Goal: Task Accomplishment & Management: Use online tool/utility

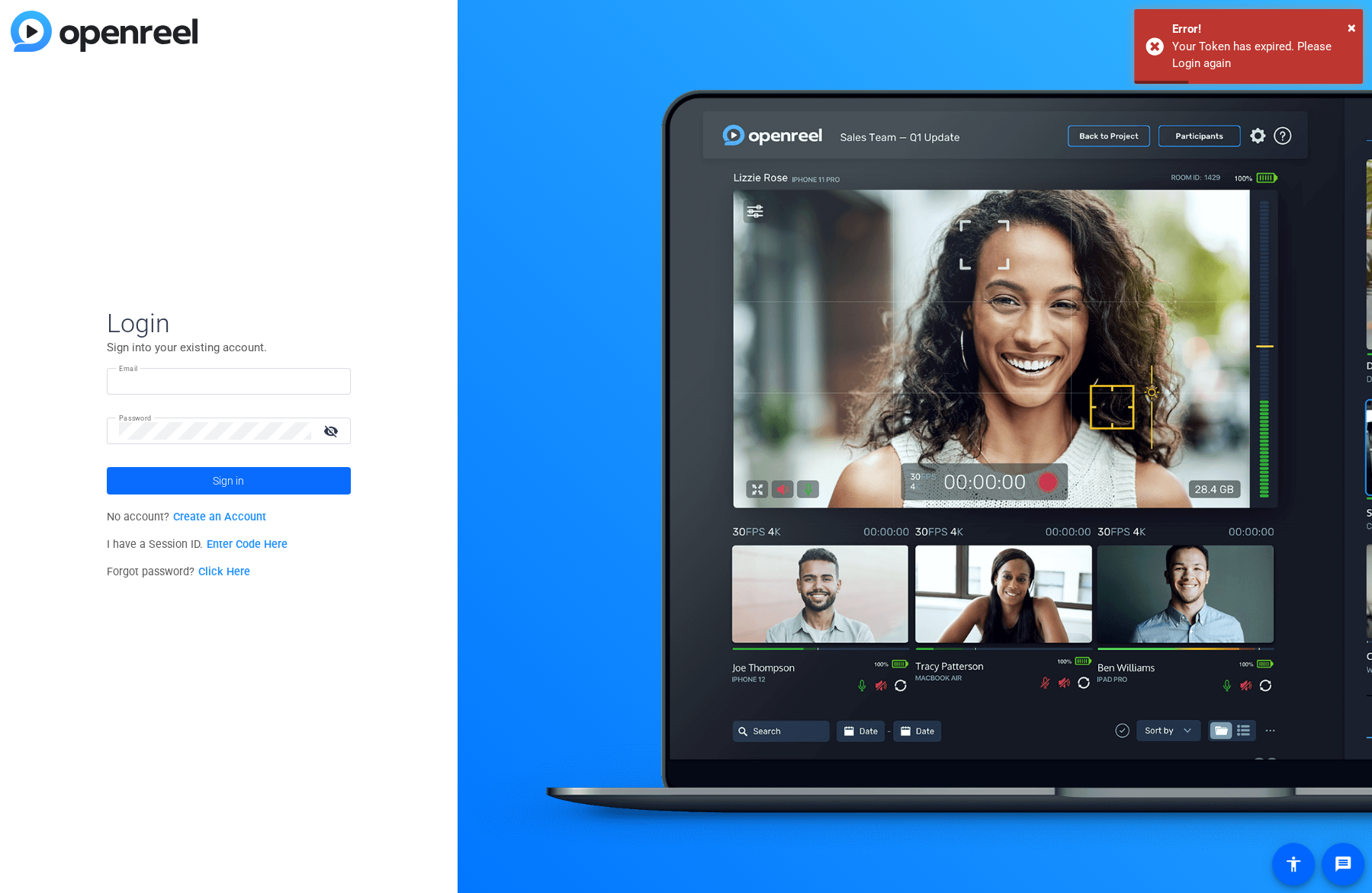
type input "[EMAIL_ADDRESS][DOMAIN_NAME]"
click at [292, 474] on span at bounding box center [229, 481] width 244 height 37
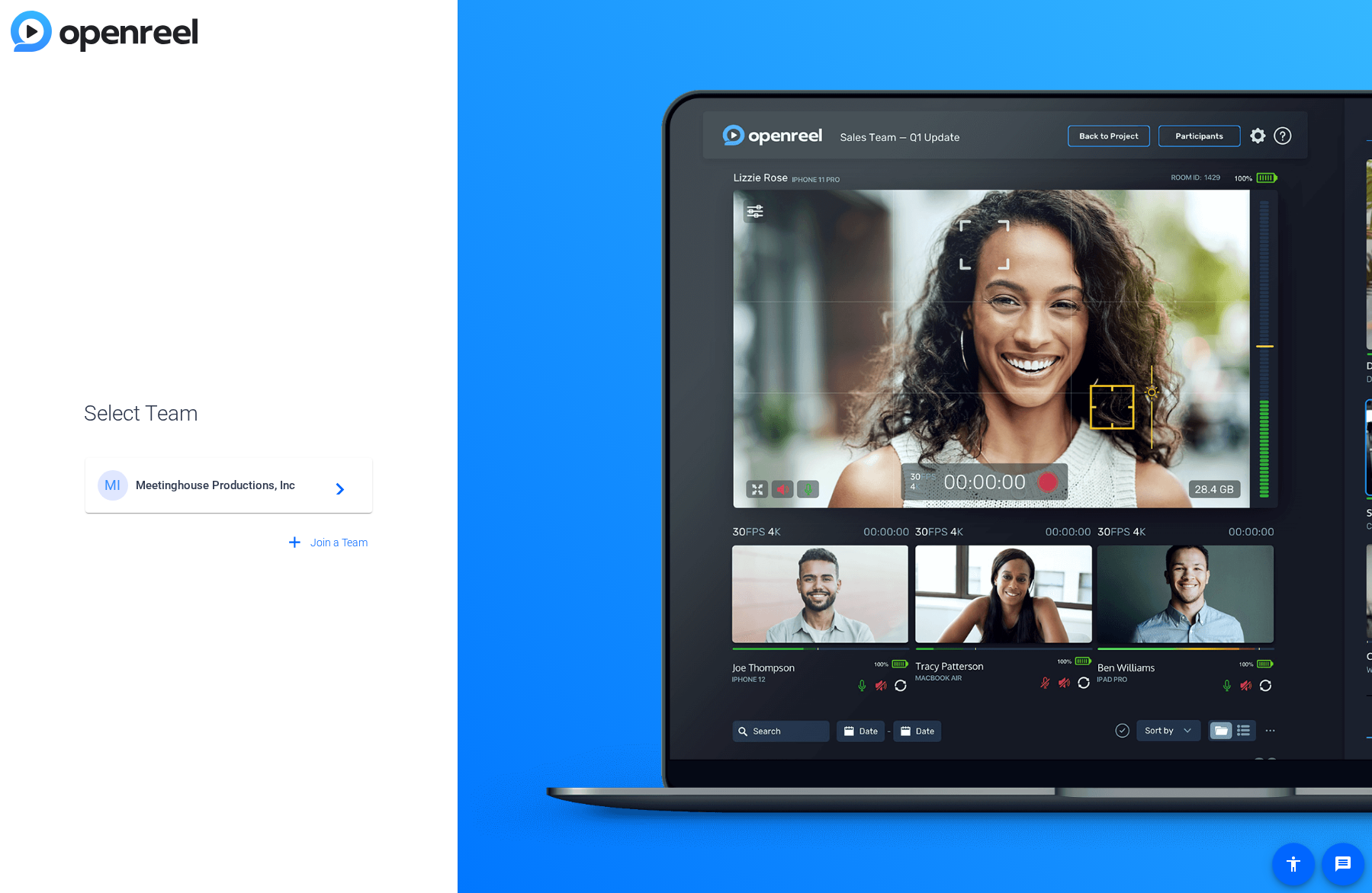
click at [278, 484] on span "Meetinghouse Productions, Inc" at bounding box center [230, 485] width 190 height 14
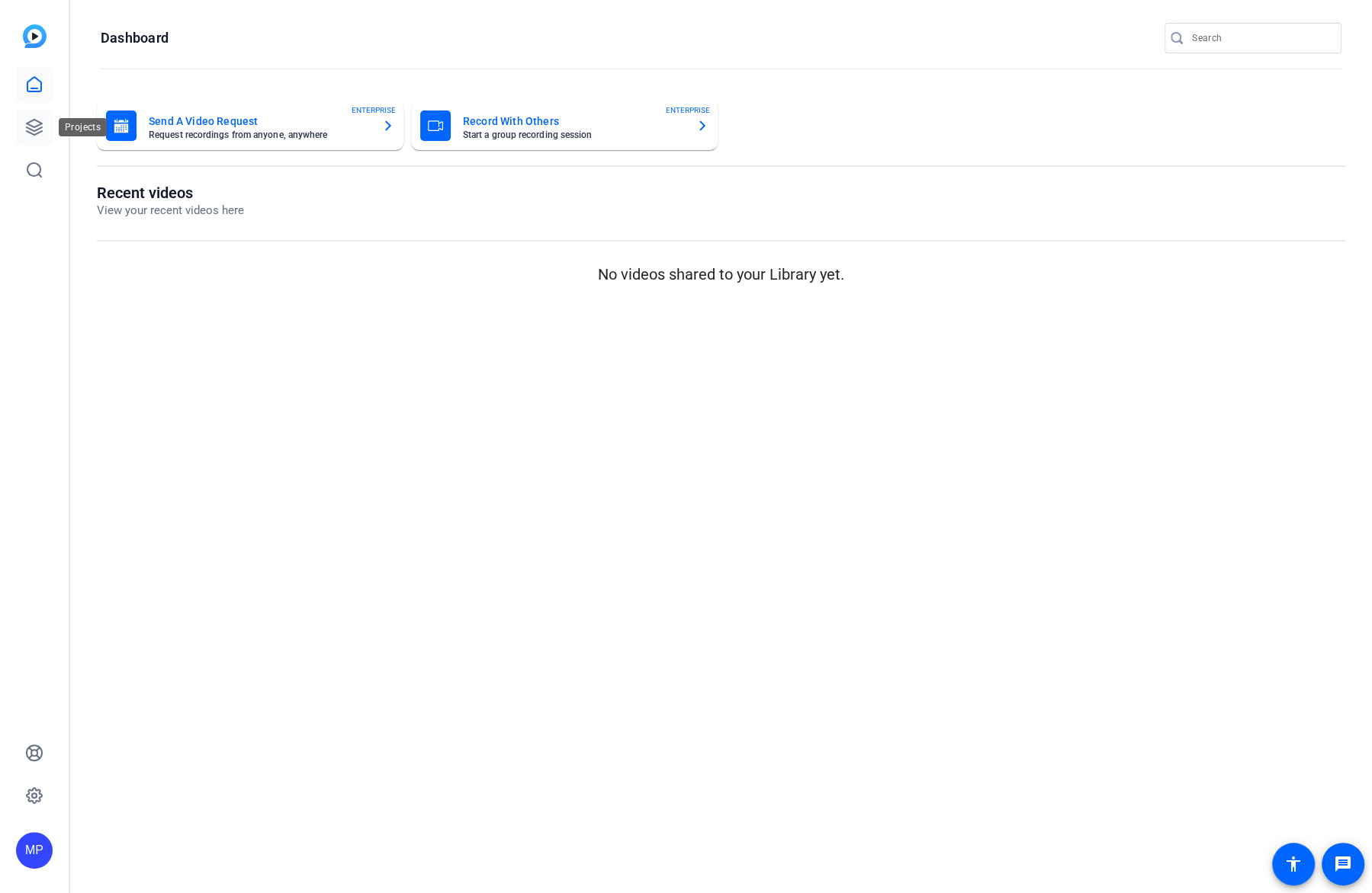
click at [41, 119] on icon at bounding box center [34, 128] width 18 height 18
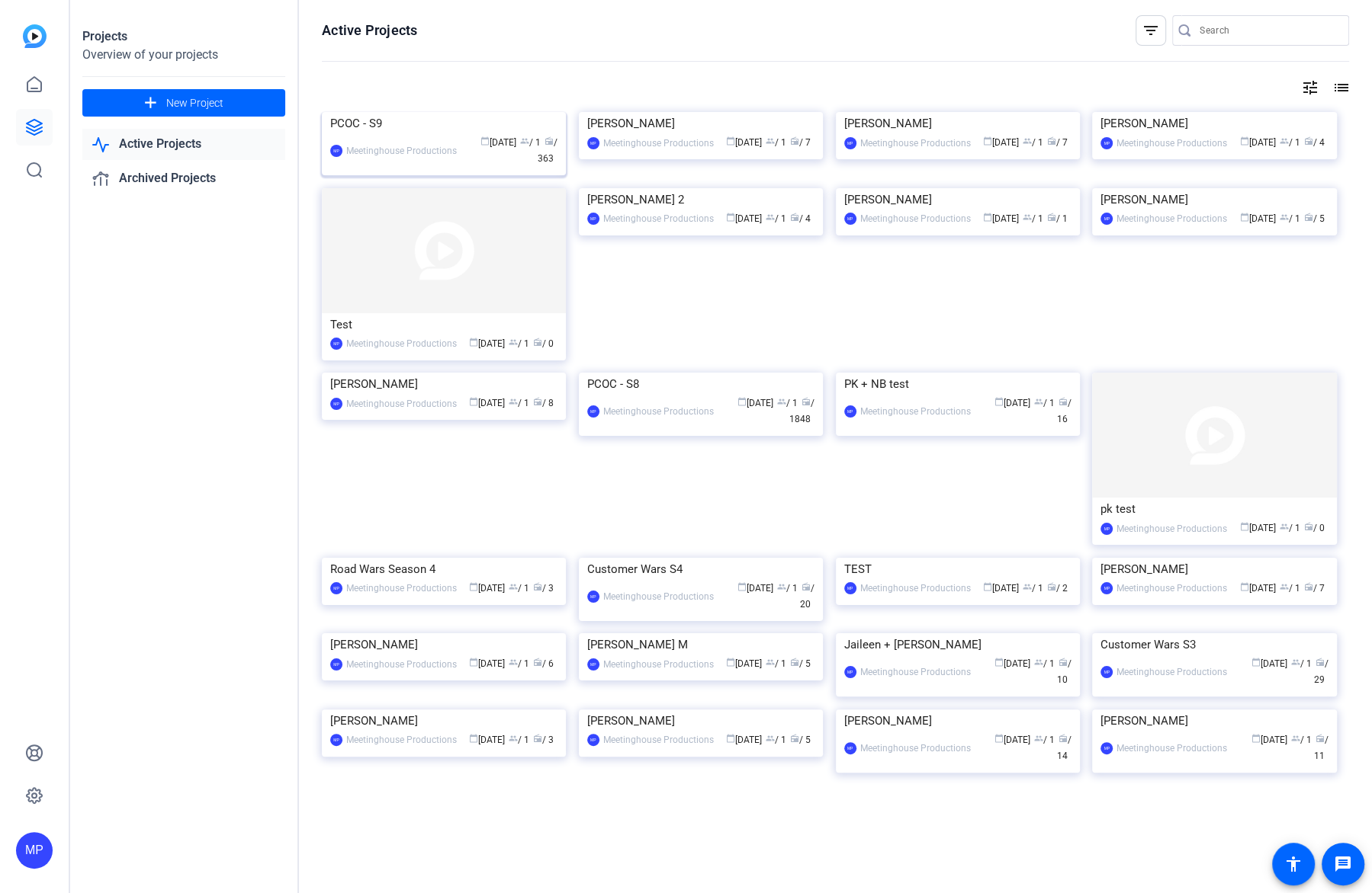
click at [463, 112] on img at bounding box center [444, 112] width 244 height 0
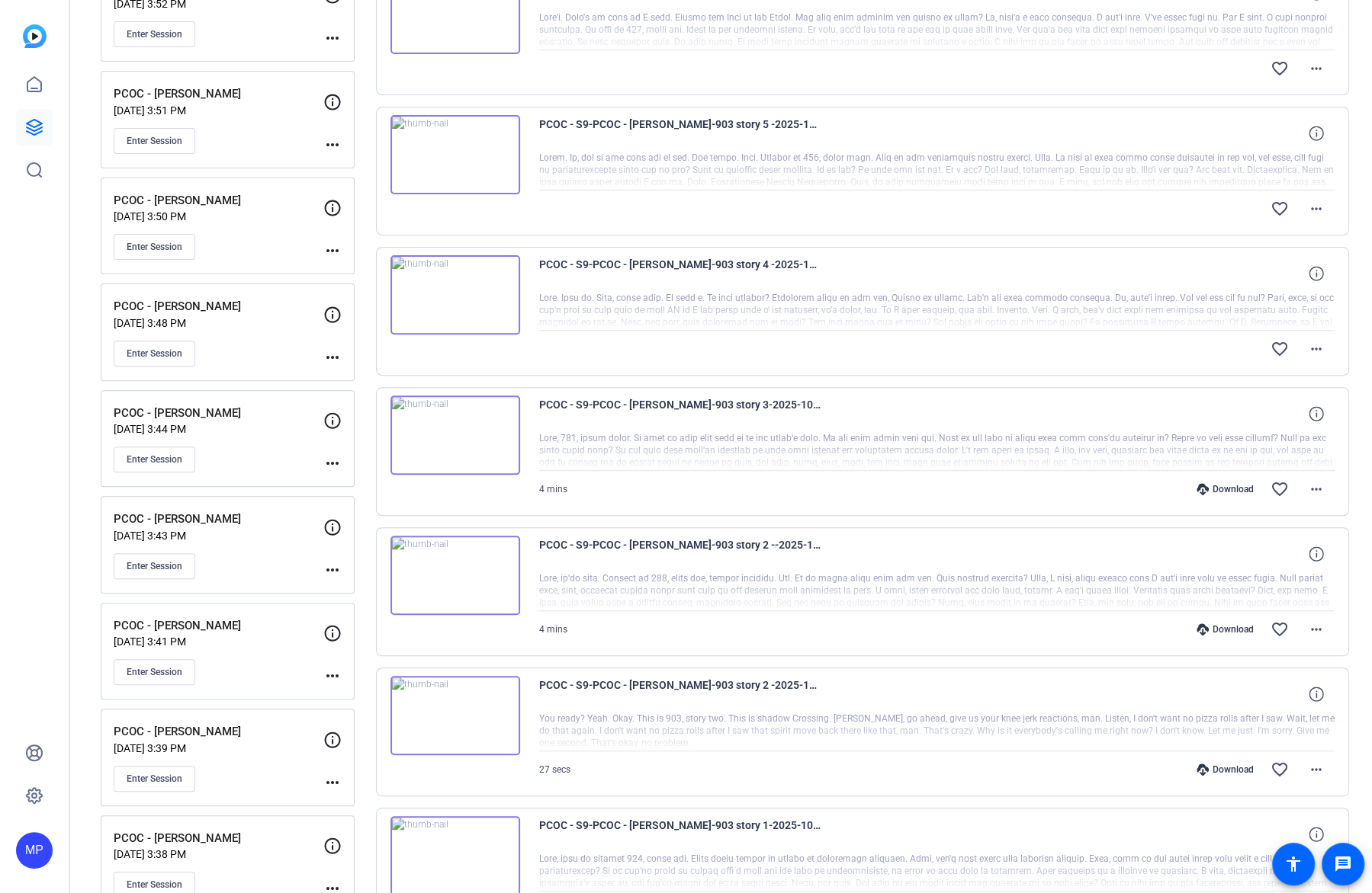
scroll to position [415, 0]
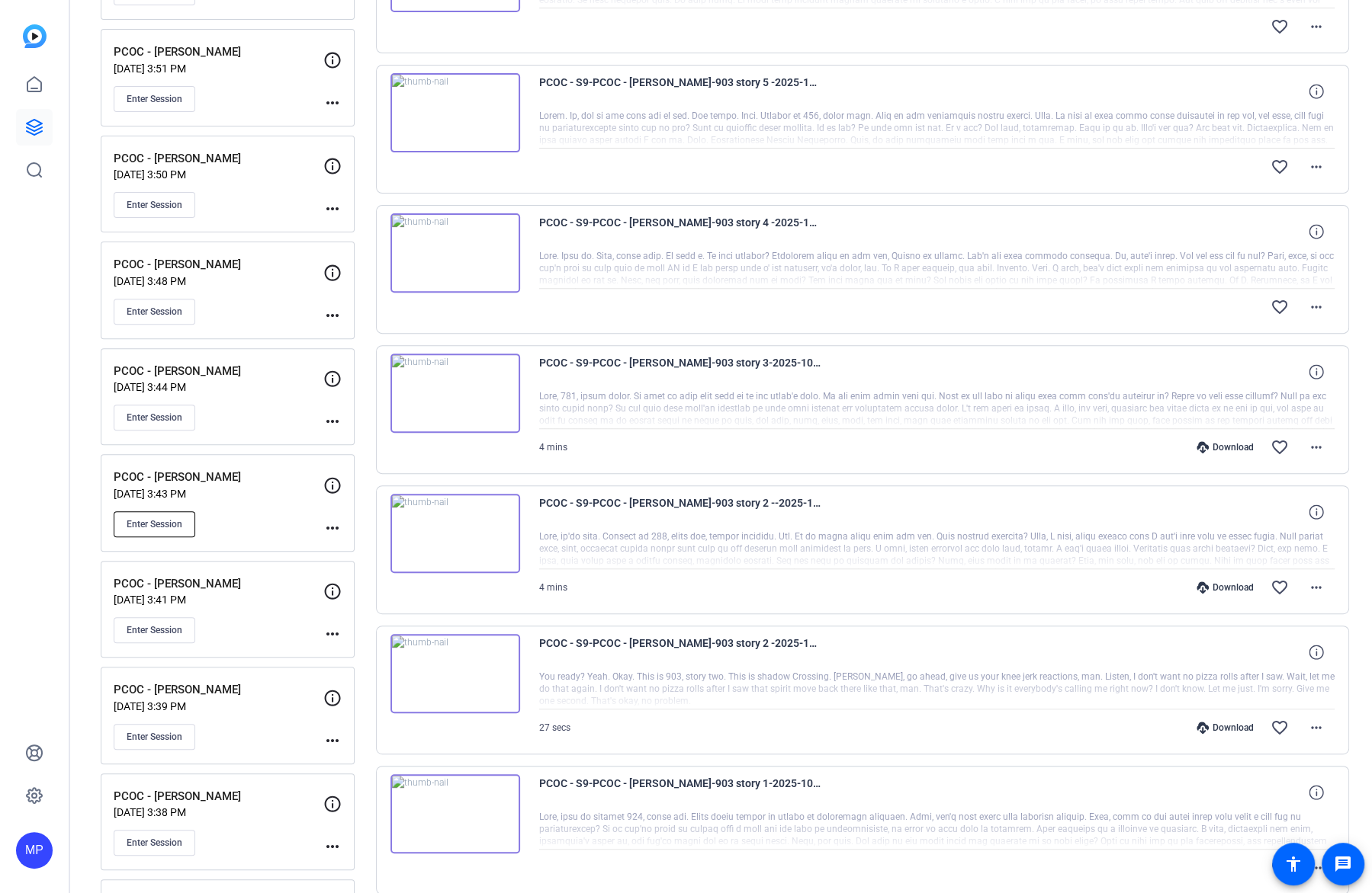
click at [155, 526] on button "Enter Session" at bounding box center [154, 524] width 82 height 26
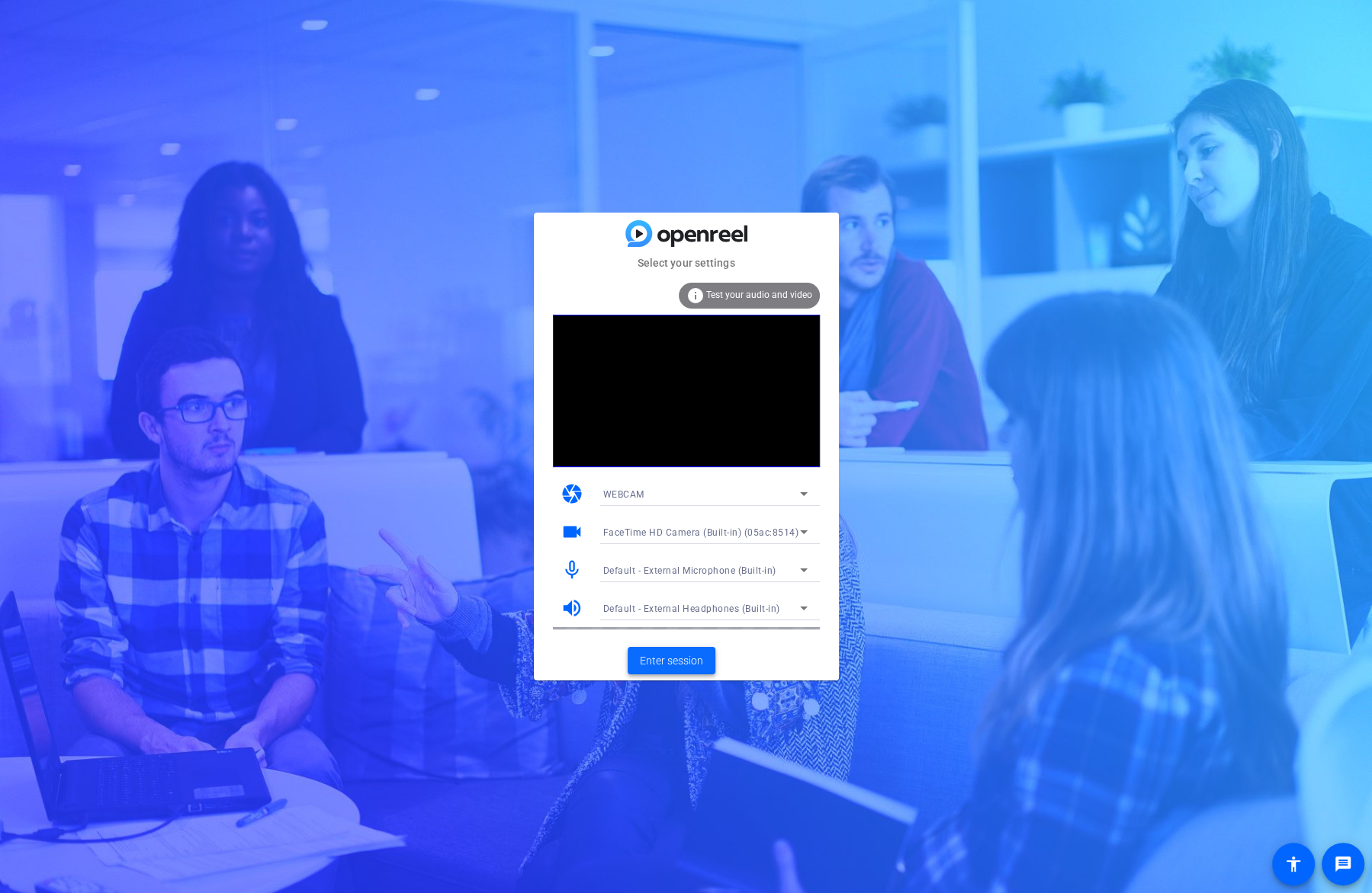
click at [662, 657] on span "Enter session" at bounding box center [671, 661] width 63 height 16
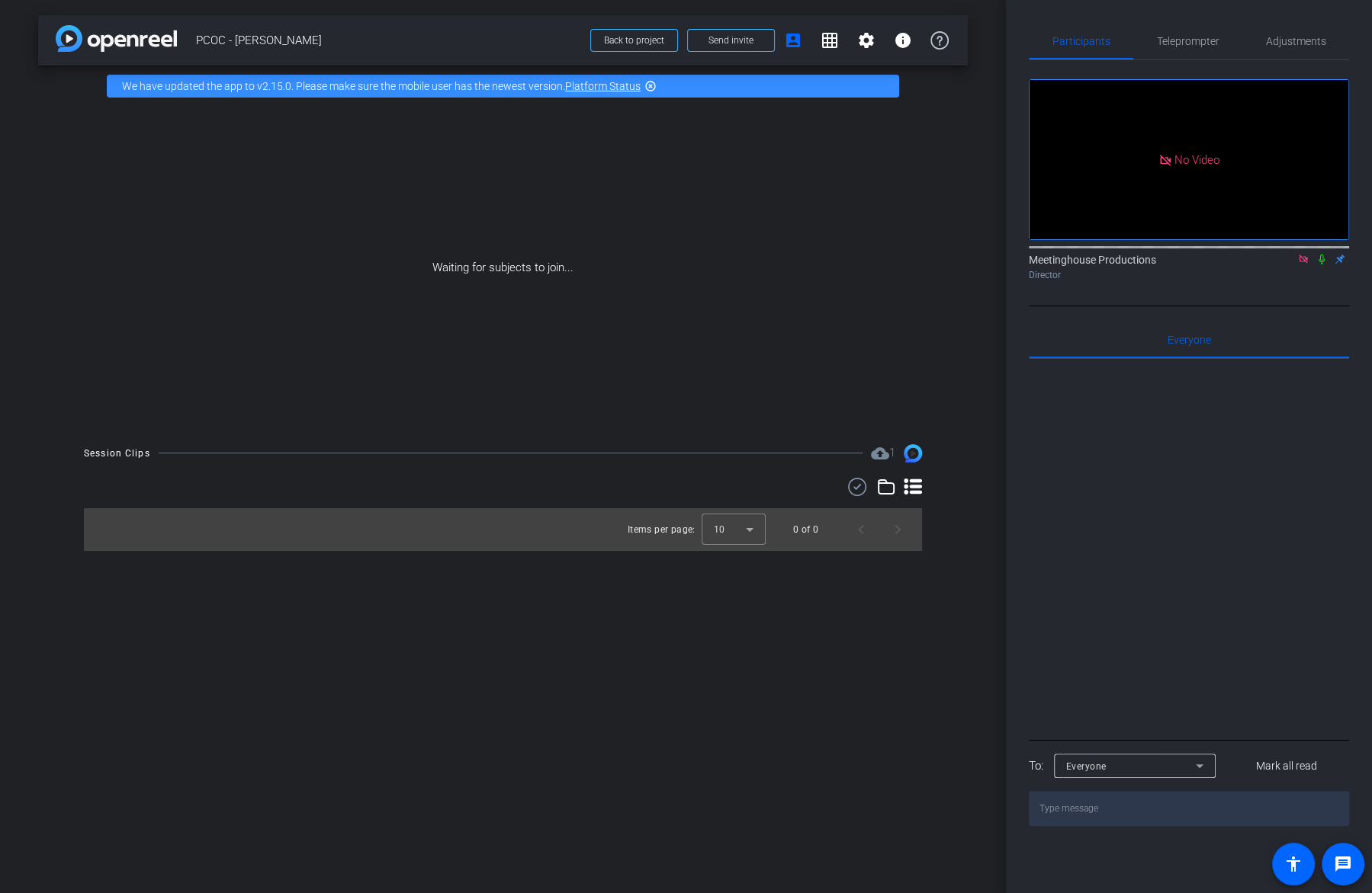
click at [1323, 265] on icon at bounding box center [1322, 259] width 12 height 11
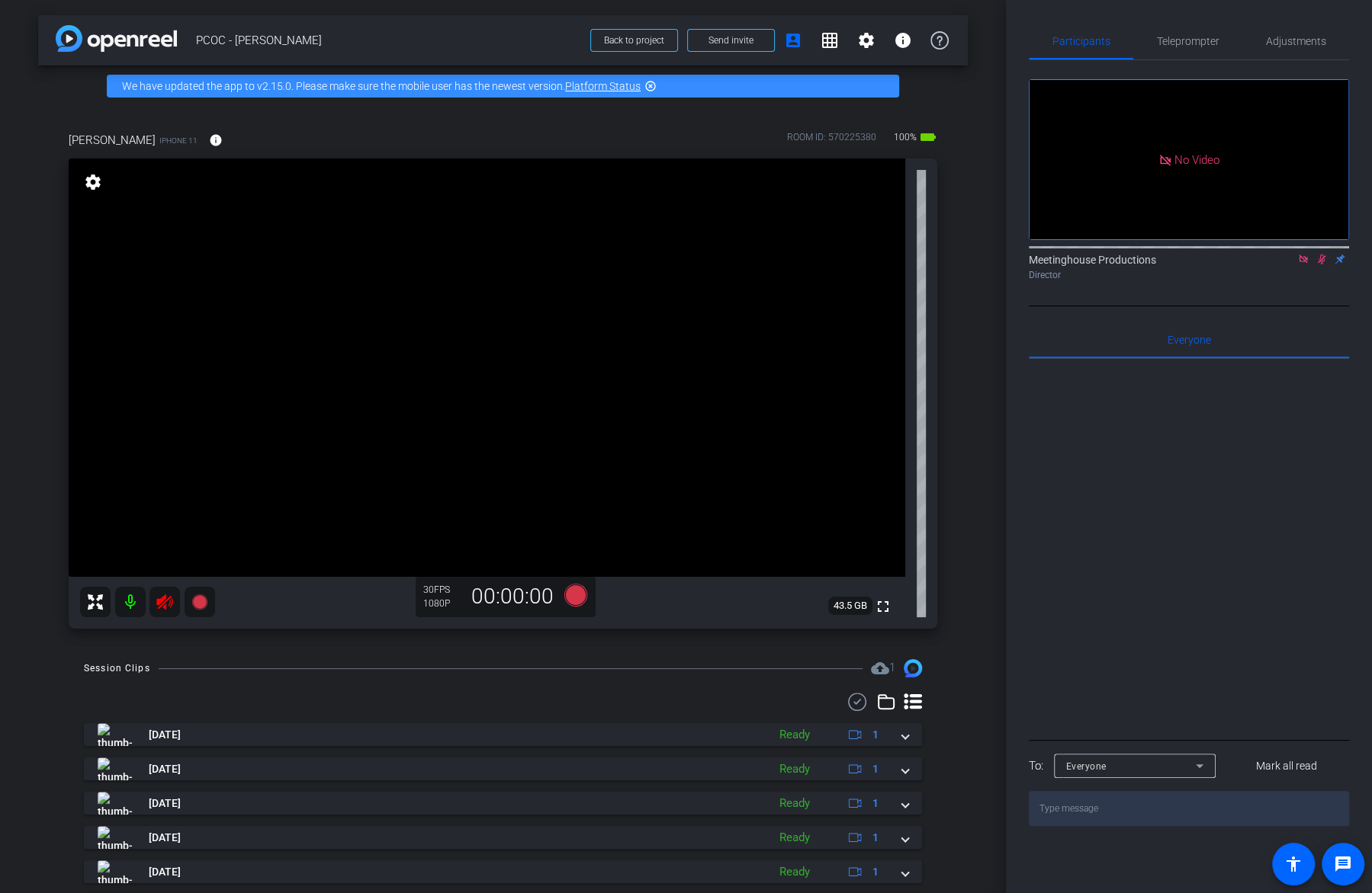
click at [171, 606] on icon at bounding box center [164, 602] width 18 height 18
click at [1321, 265] on icon at bounding box center [1322, 259] width 12 height 11
click at [1273, 40] on span "Adjustments" at bounding box center [1296, 41] width 60 height 11
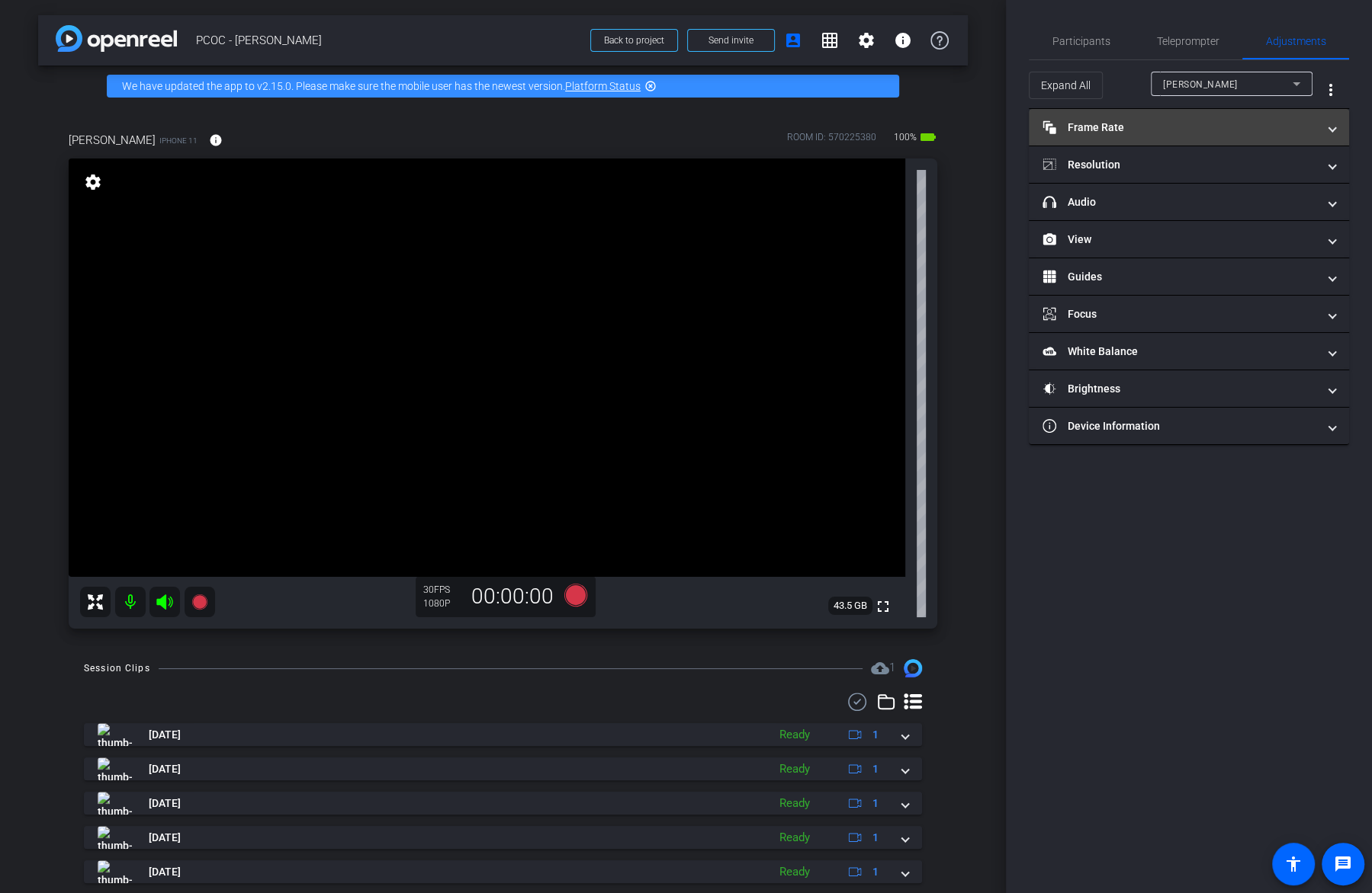
click at [1217, 128] on mat-panel-title "Frame Rate Frame Rate" at bounding box center [1179, 128] width 275 height 16
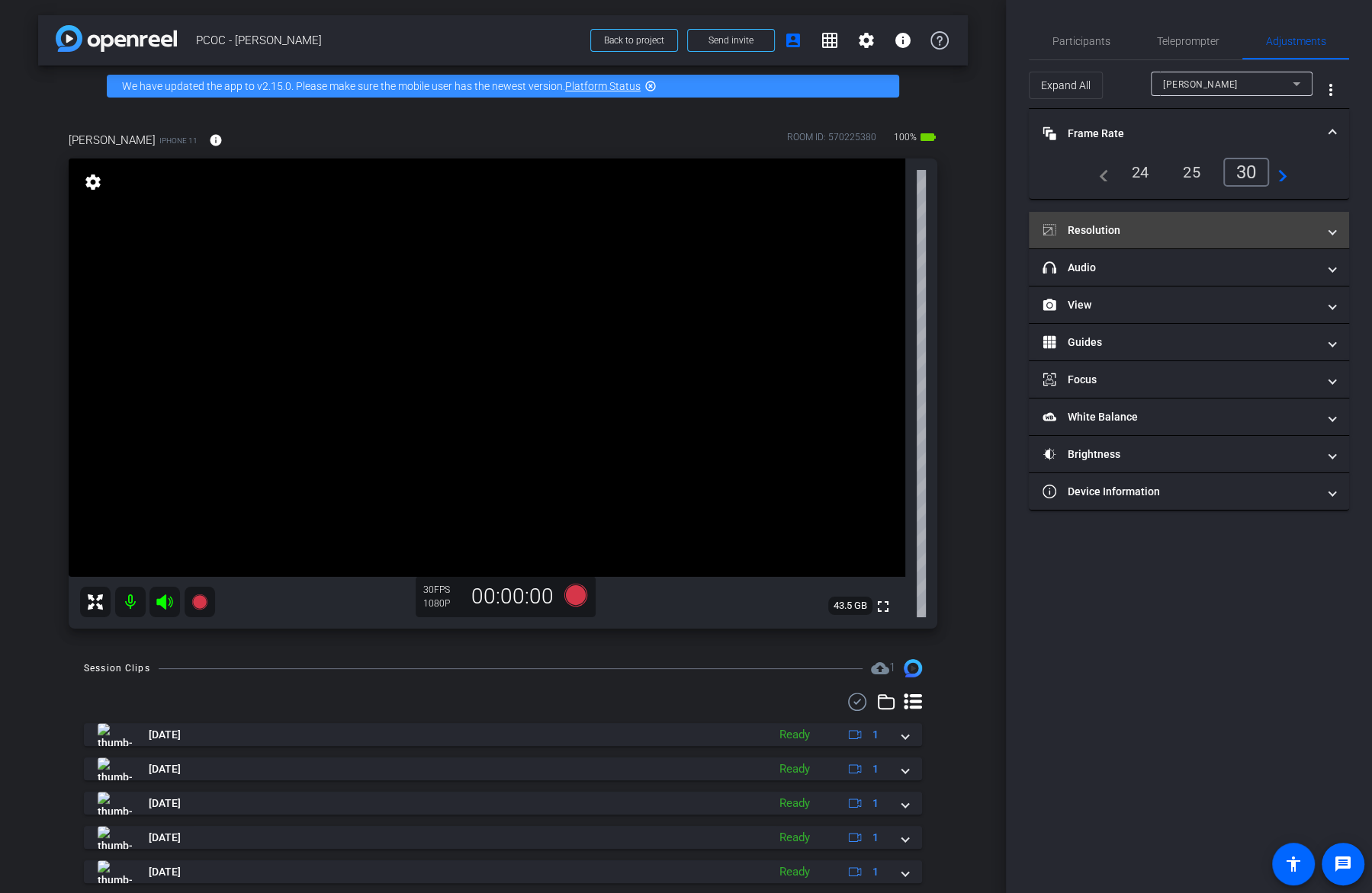
click at [1221, 238] on mat-expansion-panel-header "Resolution" at bounding box center [1188, 230] width 320 height 37
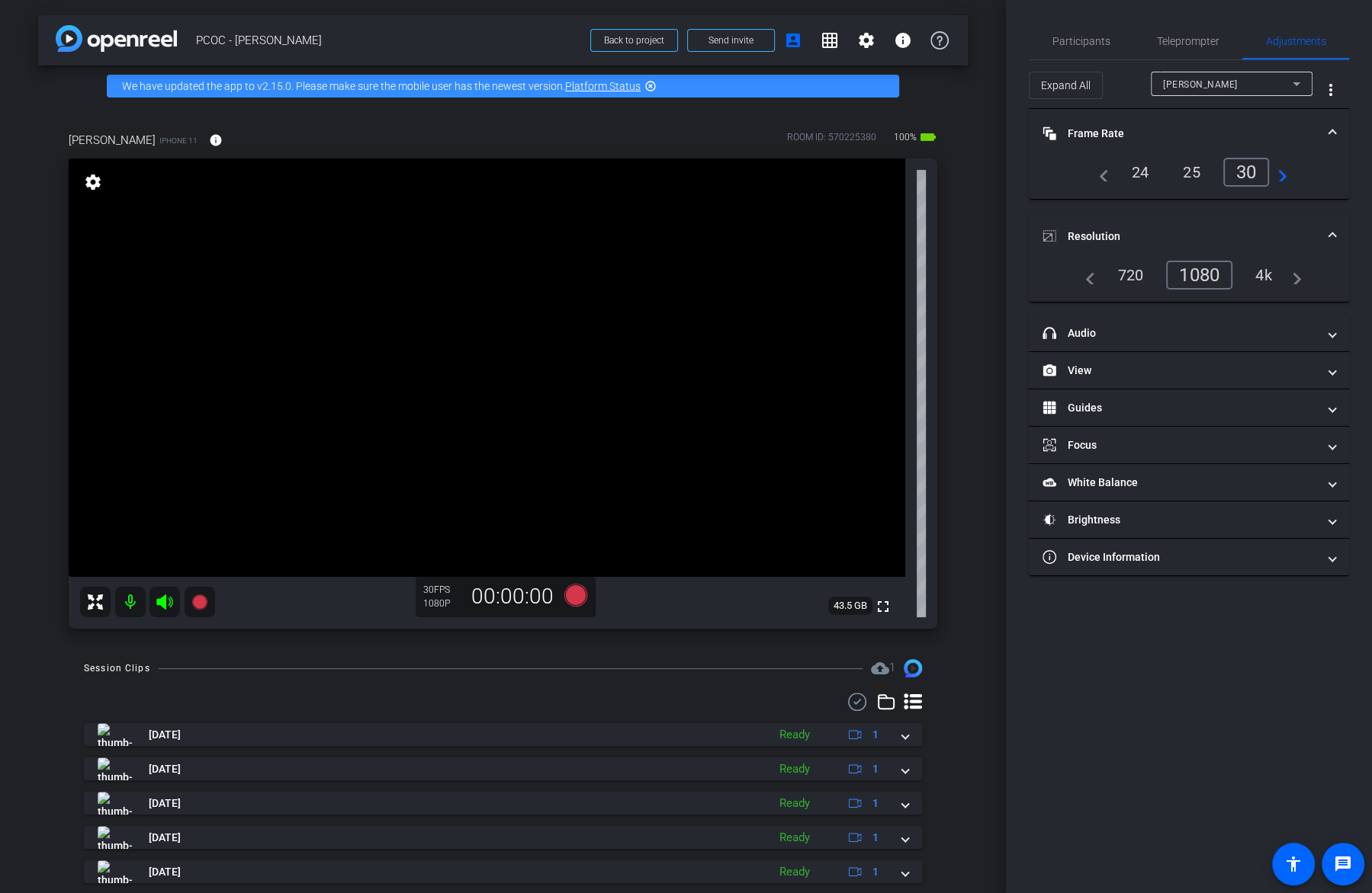
click at [1251, 283] on div "4k" at bounding box center [1263, 275] width 40 height 26
click at [1267, 280] on div "4k" at bounding box center [1259, 275] width 46 height 29
click at [1256, 333] on mat-panel-title "headphone icon Audio" at bounding box center [1179, 333] width 275 height 16
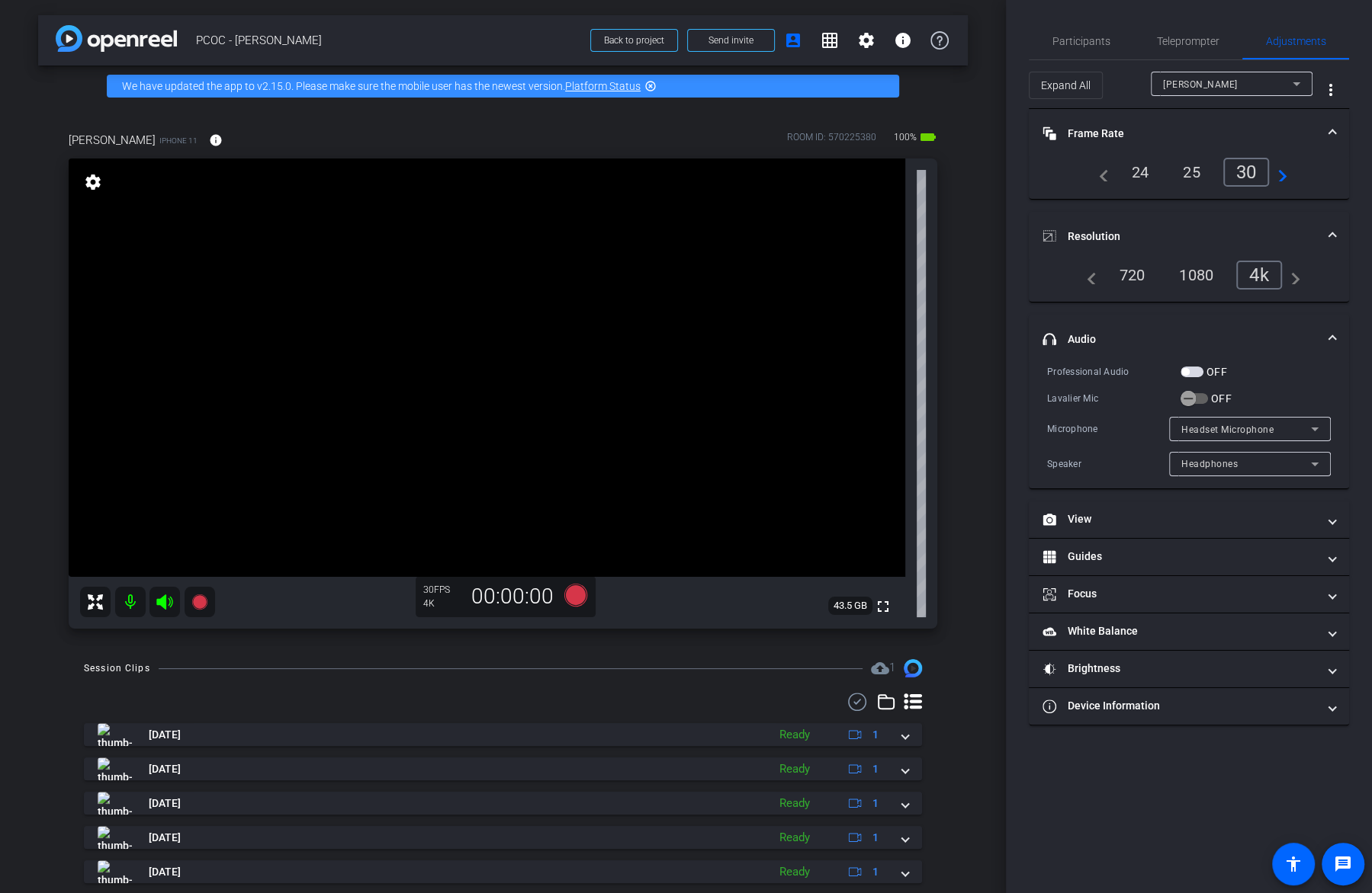
click at [1192, 369] on span "button" at bounding box center [1192, 372] width 23 height 11
click at [1196, 411] on span "button" at bounding box center [1188, 398] width 31 height 31
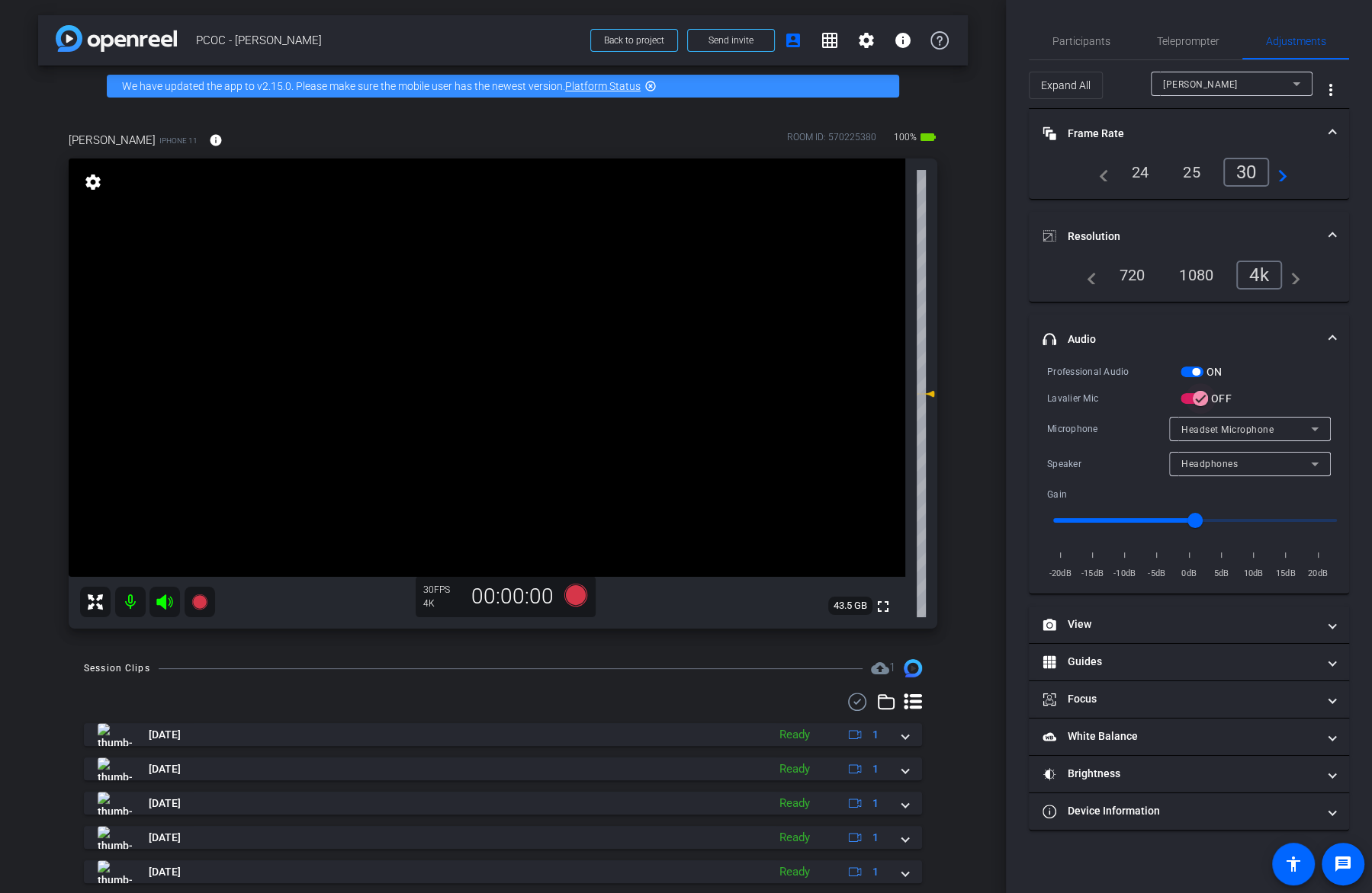
click at [1204, 400] on icon "button" at bounding box center [1200, 398] width 14 height 14
click at [1204, 400] on span "button" at bounding box center [1194, 398] width 28 height 11
click at [1051, 50] on div "Participants" at bounding box center [1081, 41] width 105 height 37
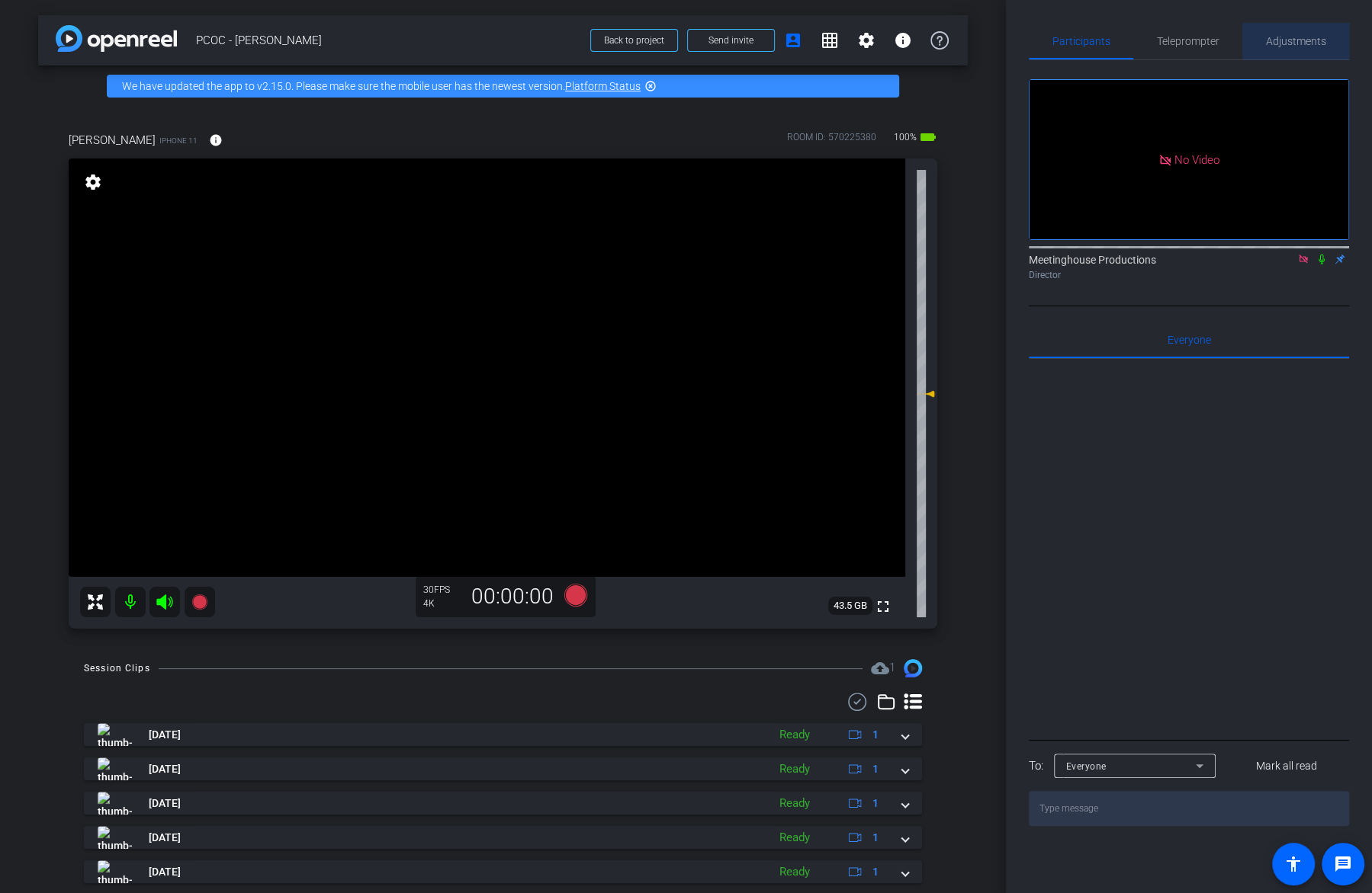
click at [1303, 37] on span "Adjustments" at bounding box center [1296, 41] width 60 height 11
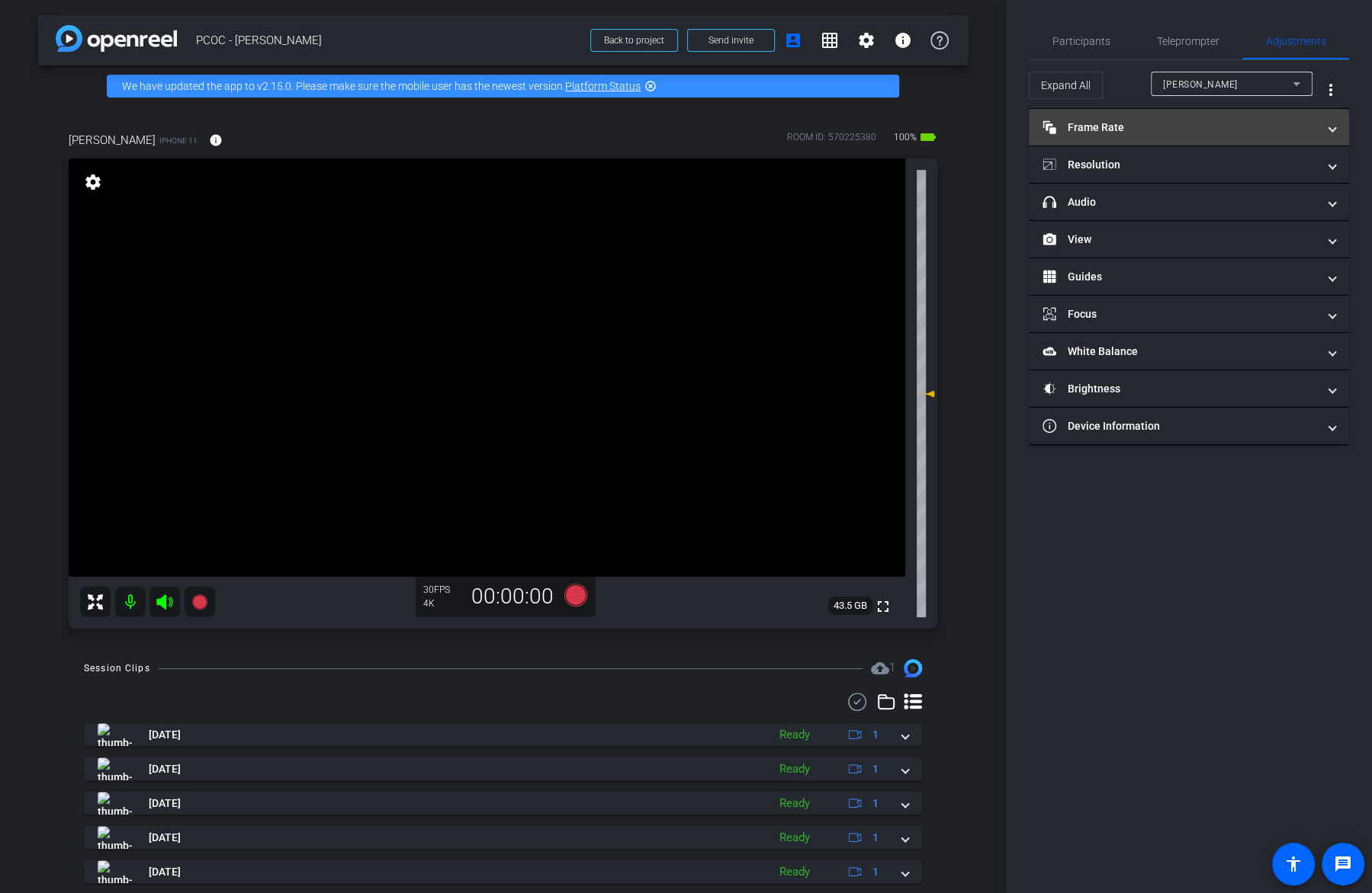
click at [1317, 115] on mat-expansion-panel-header "Frame Rate Frame Rate" at bounding box center [1188, 128] width 320 height 37
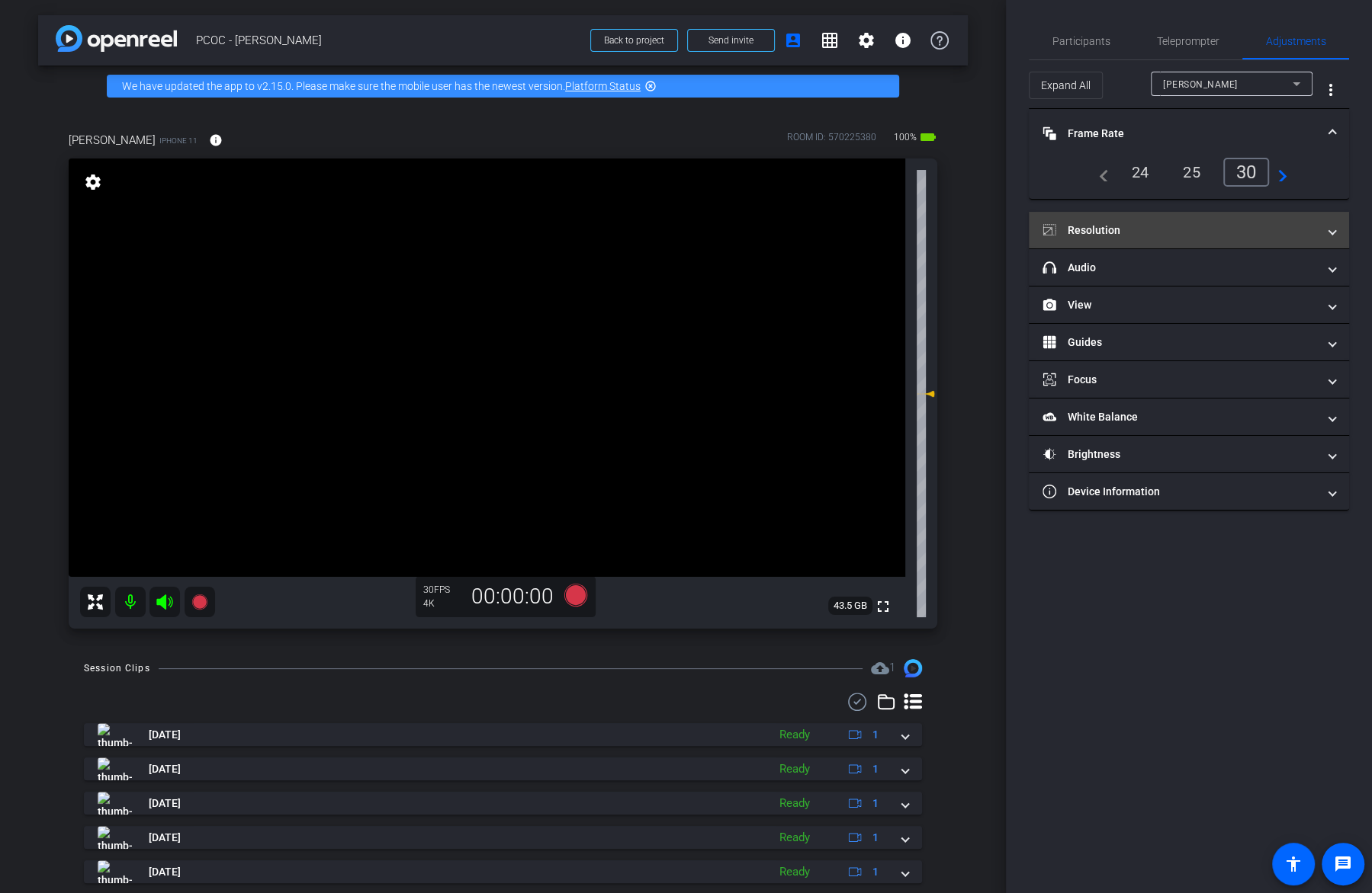
click at [1266, 232] on mat-panel-title "Resolution" at bounding box center [1179, 230] width 275 height 16
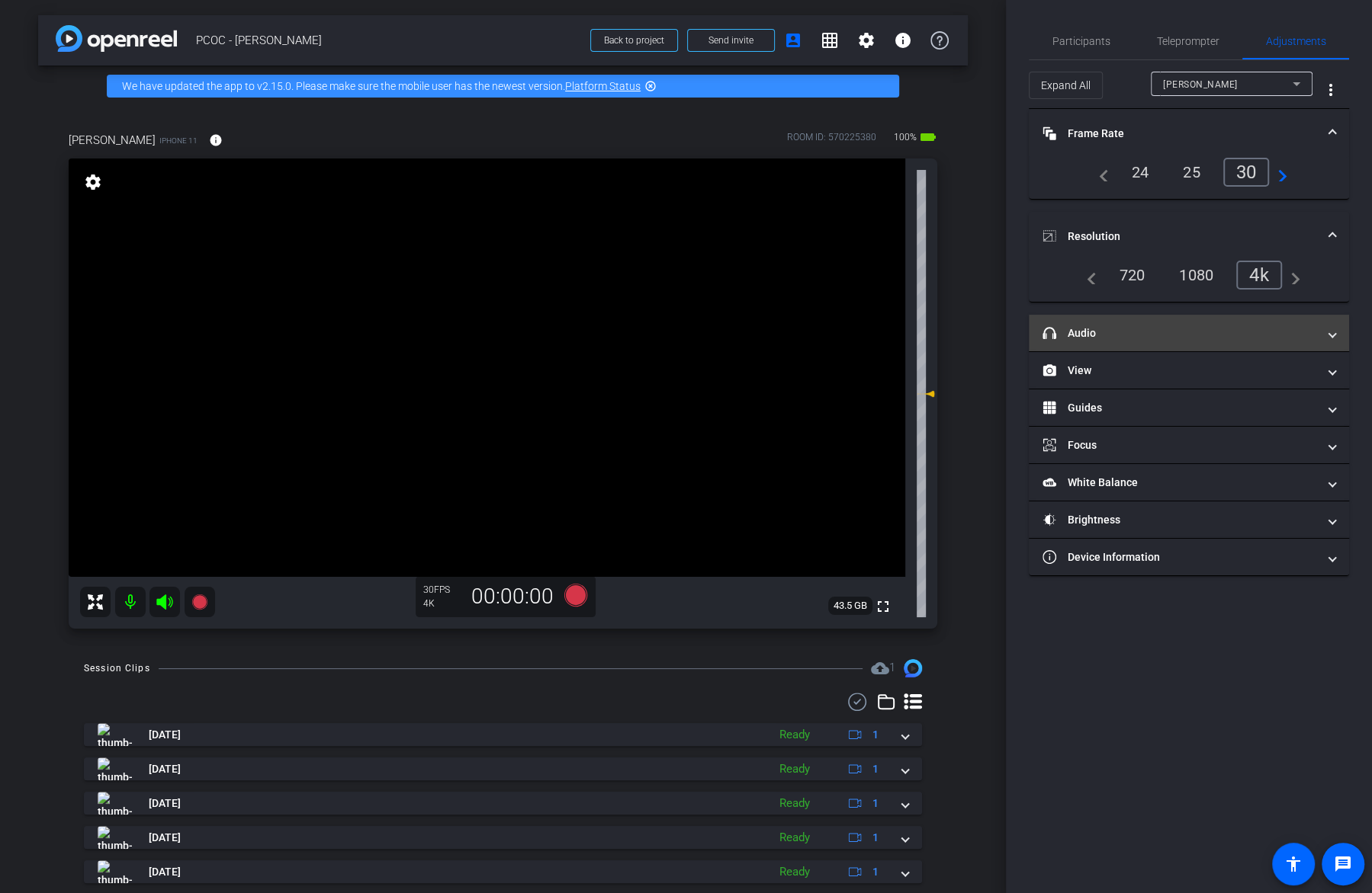
click at [1258, 336] on mat-panel-title "headphone icon Audio" at bounding box center [1179, 333] width 275 height 16
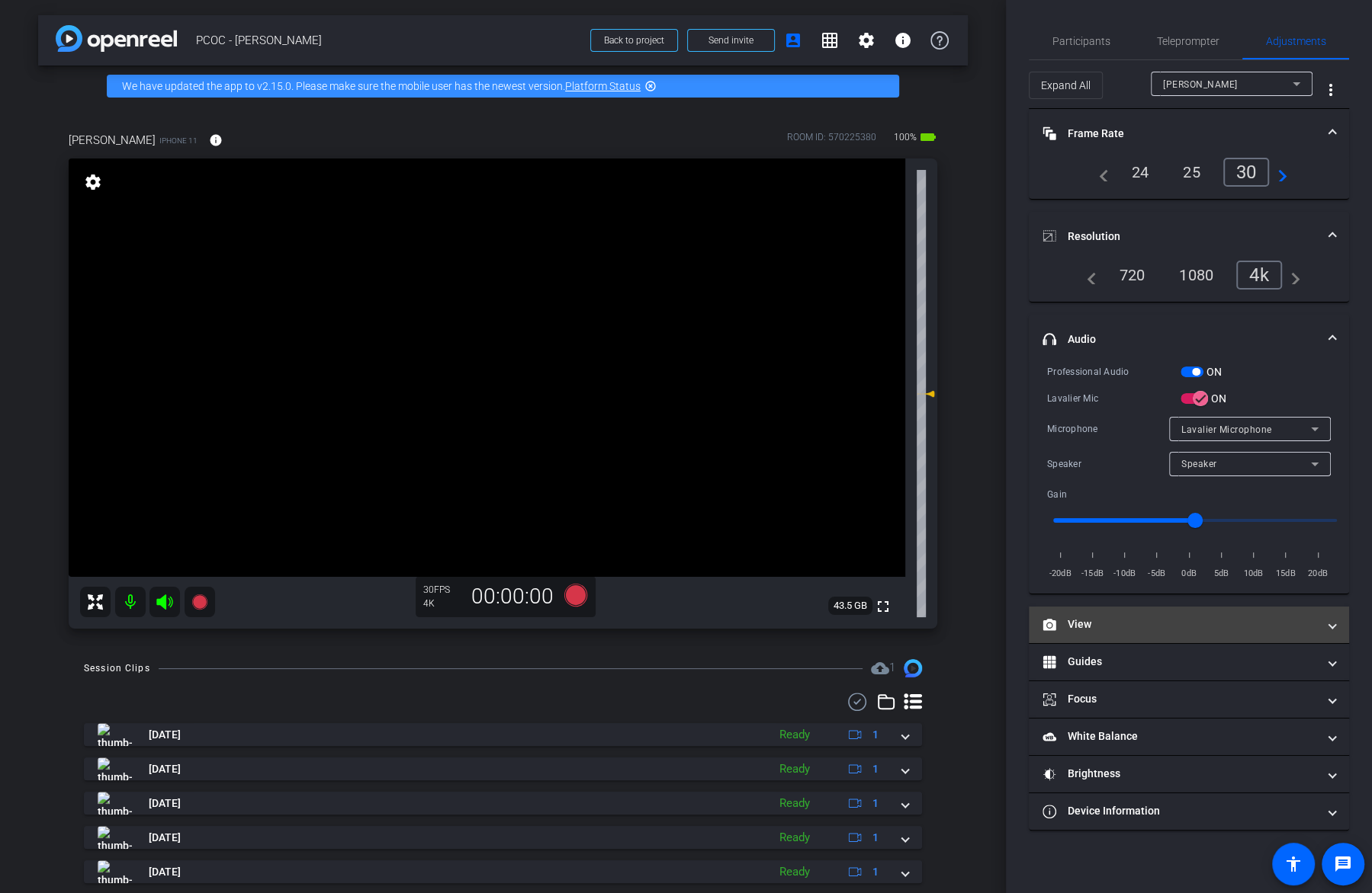
click at [1207, 633] on mat-expansion-panel-header "View" at bounding box center [1188, 625] width 320 height 37
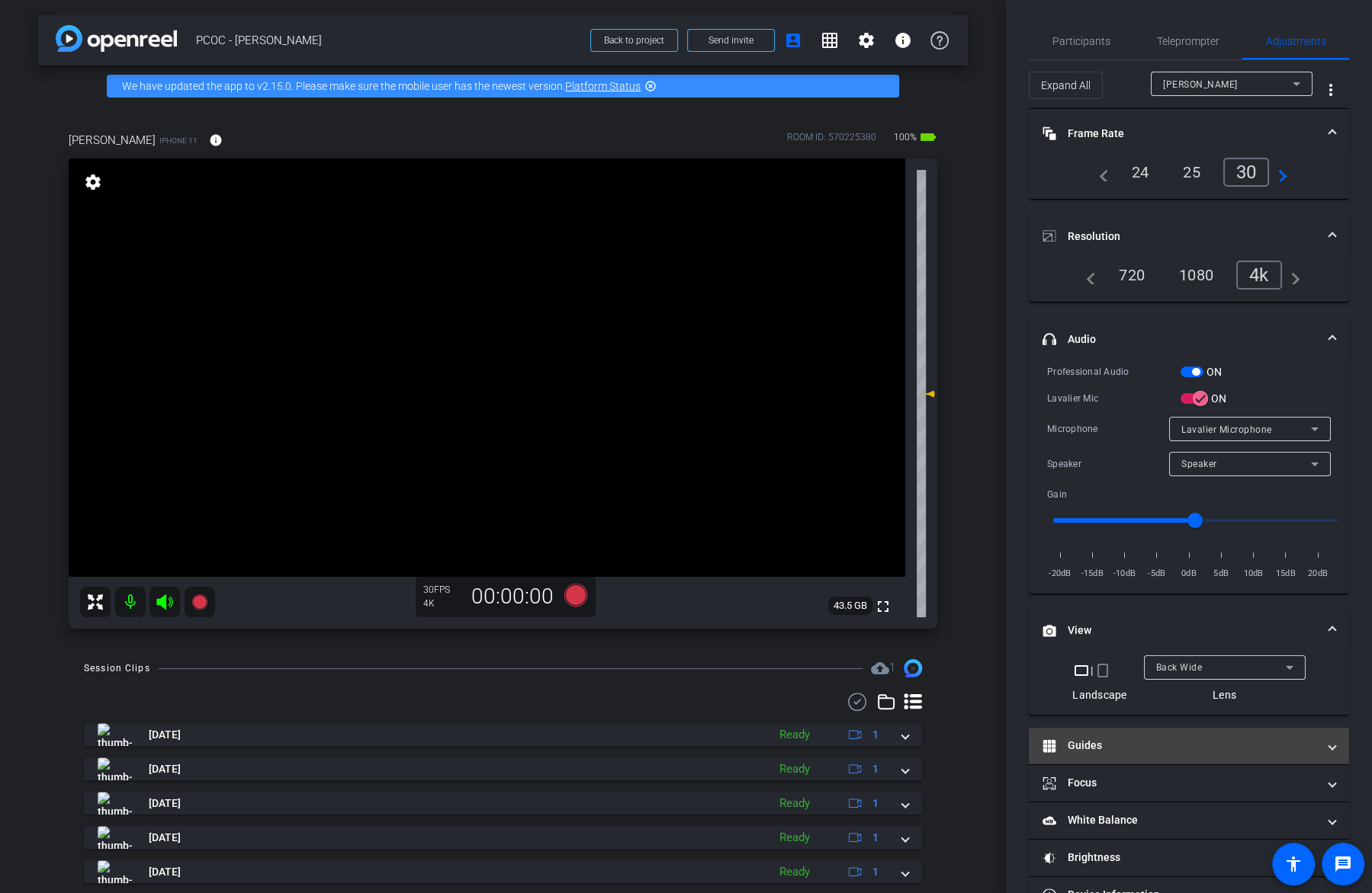
click at [1165, 747] on mat-panel-title "Guides" at bounding box center [1179, 745] width 275 height 16
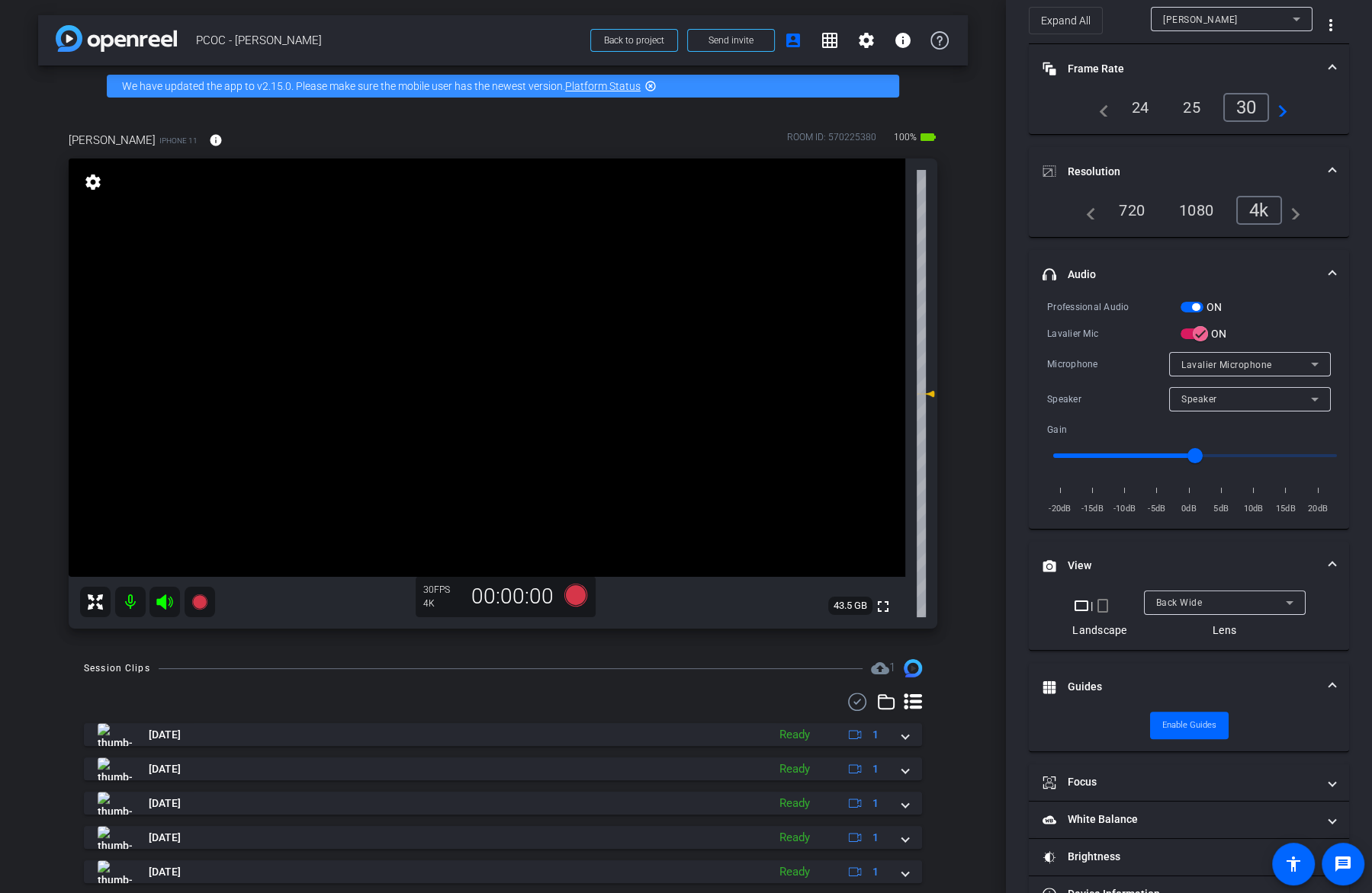
scroll to position [104, 0]
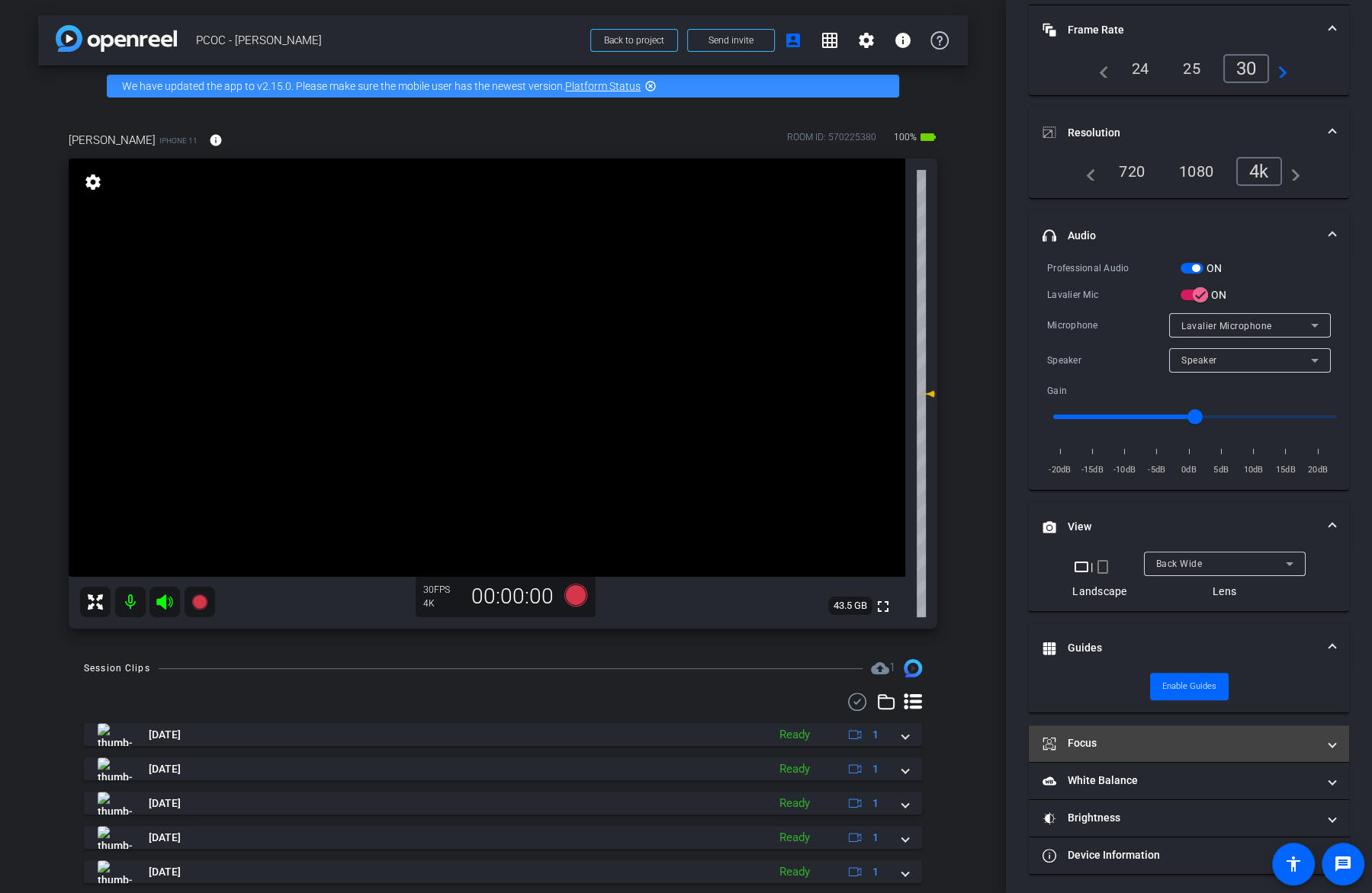
click at [1180, 740] on mat-panel-title "Focus" at bounding box center [1179, 743] width 275 height 16
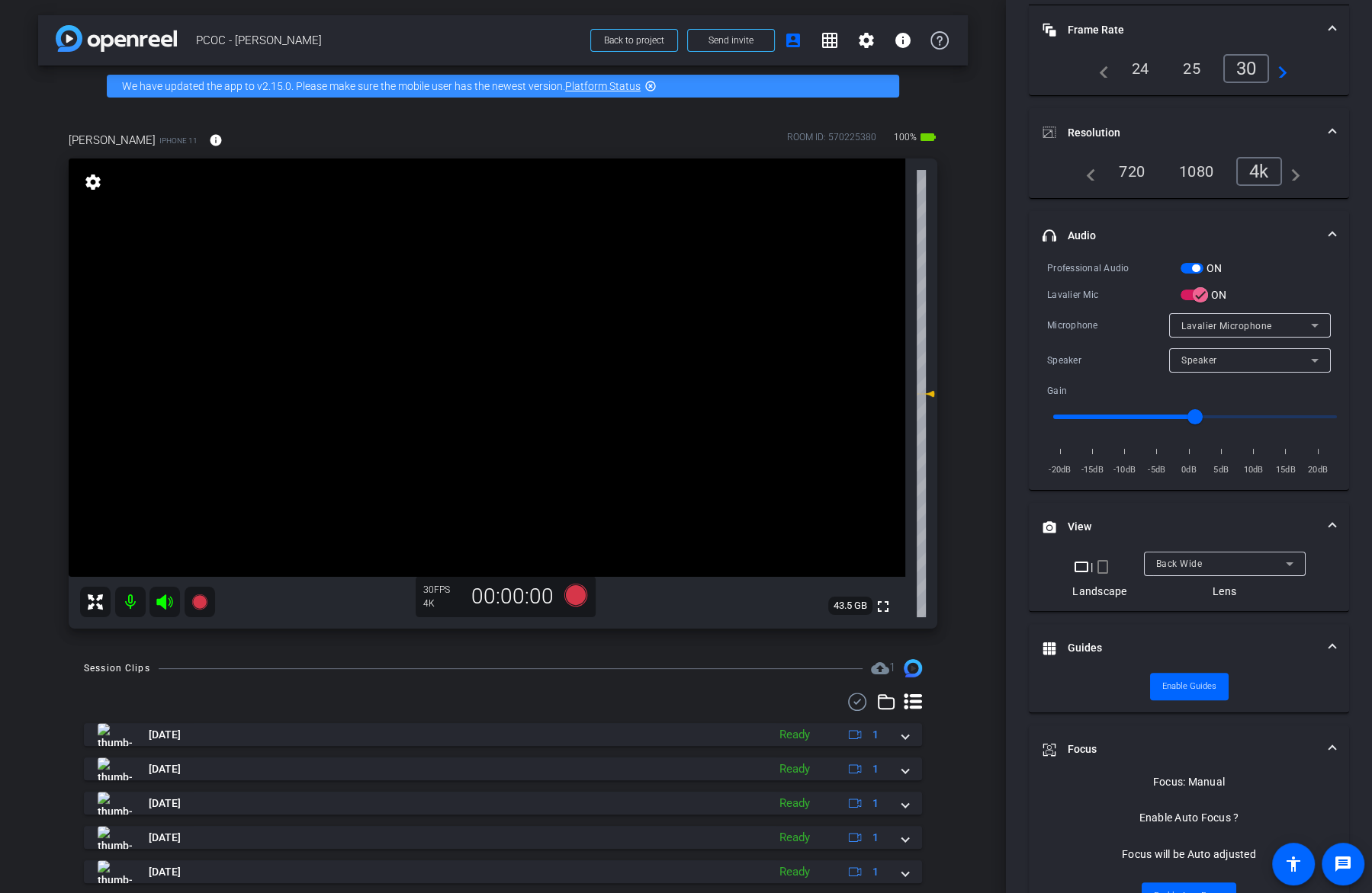
click at [483, 367] on video at bounding box center [487, 367] width 837 height 418
click at [200, 609] on icon at bounding box center [200, 602] width 18 height 18
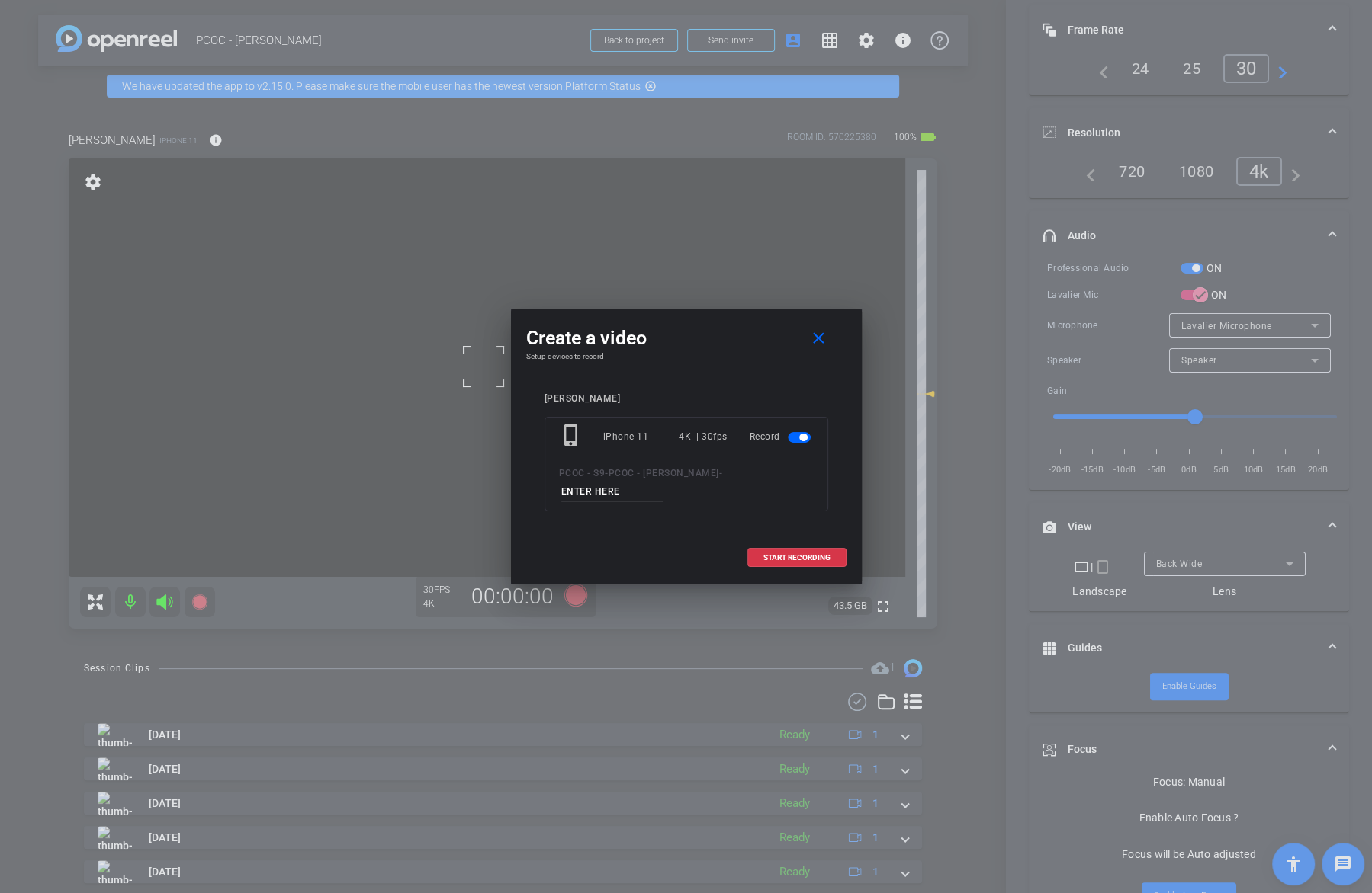
click at [626, 502] on div "phone_iphone iPhone 11 4K | 30fps Record PCOC - S9 - PCOC - Aaron Sagers -" at bounding box center [686, 464] width 284 height 95
click at [634, 491] on input at bounding box center [613, 492] width 102 height 19
type input "test"
click at [763, 560] on span "START RECORDING" at bounding box center [797, 558] width 67 height 8
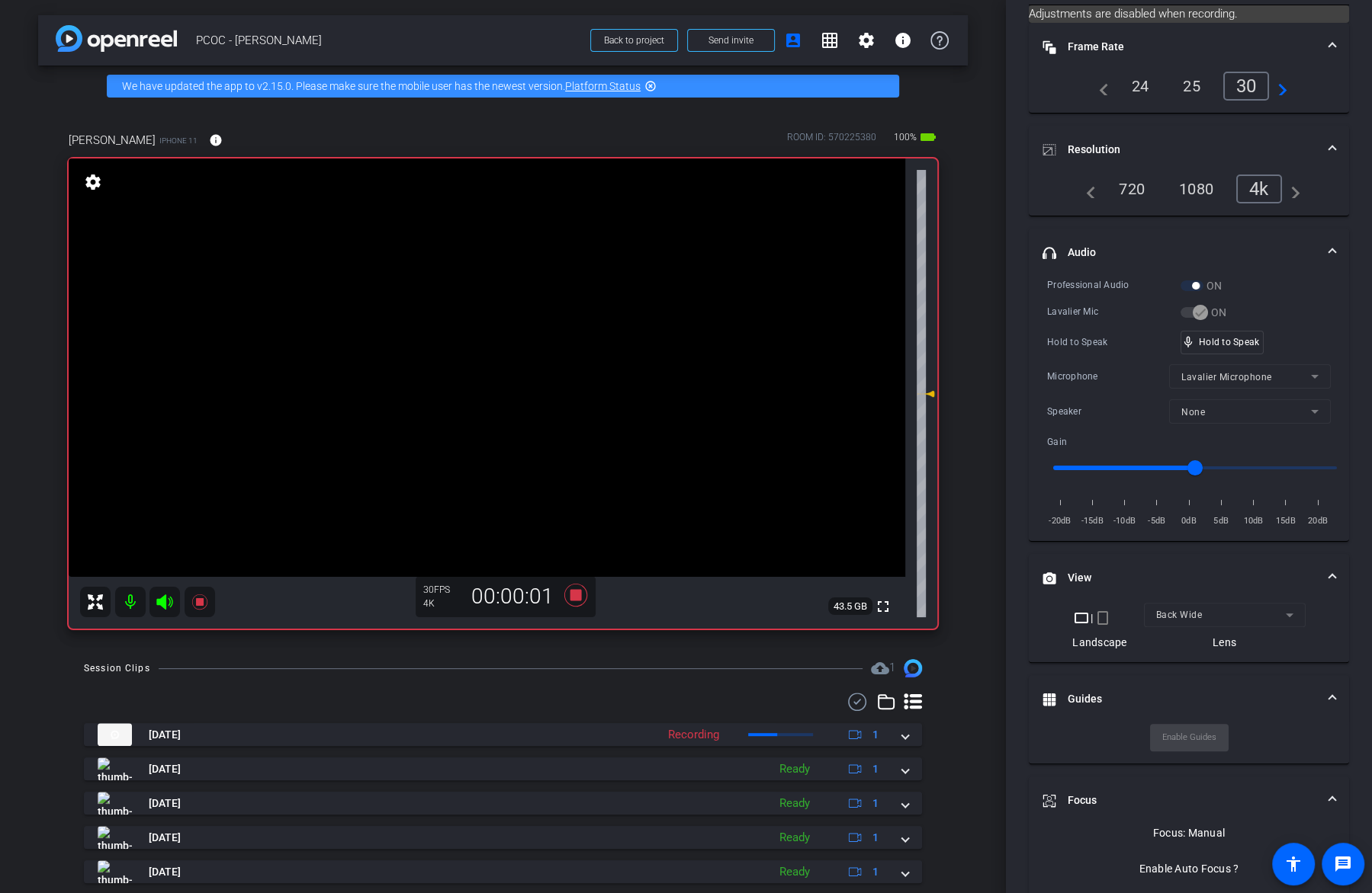
click at [499, 348] on video at bounding box center [487, 367] width 837 height 418
click at [198, 602] on icon at bounding box center [199, 602] width 15 height 15
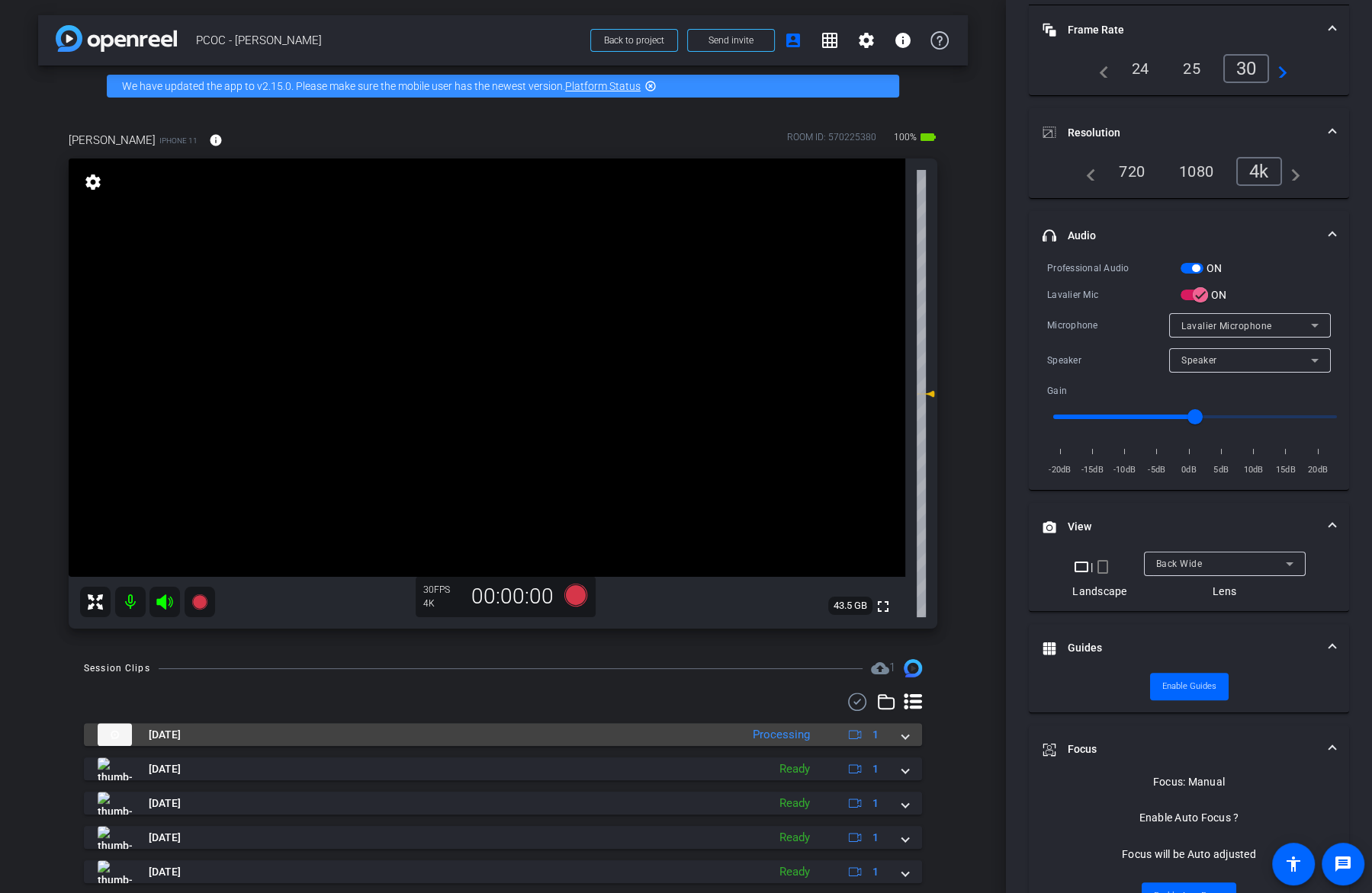
click at [909, 737] on mat-expansion-panel-header "Oct 14, 2025 Processing 1" at bounding box center [503, 735] width 838 height 23
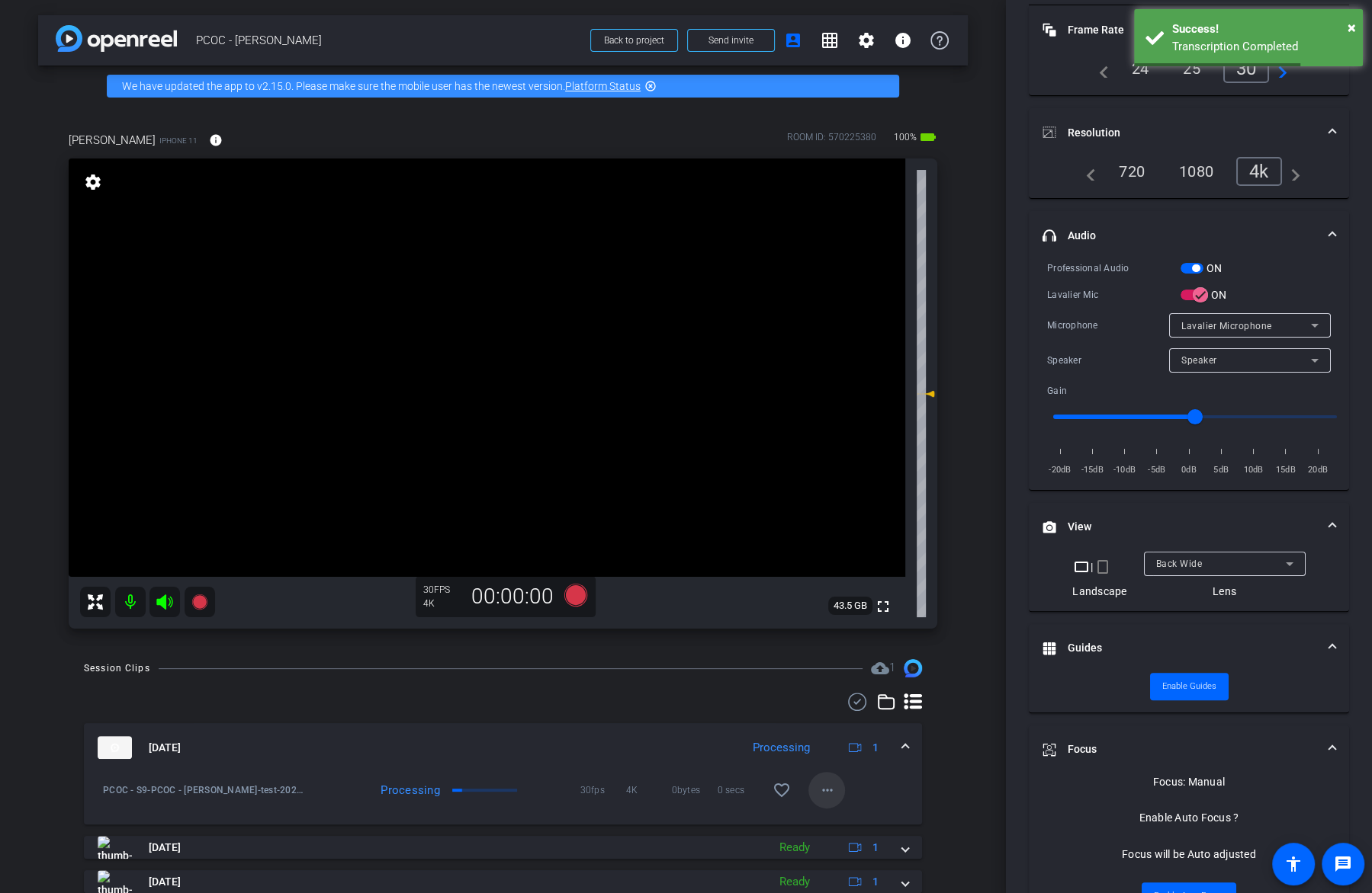
click at [839, 778] on span at bounding box center [827, 791] width 37 height 37
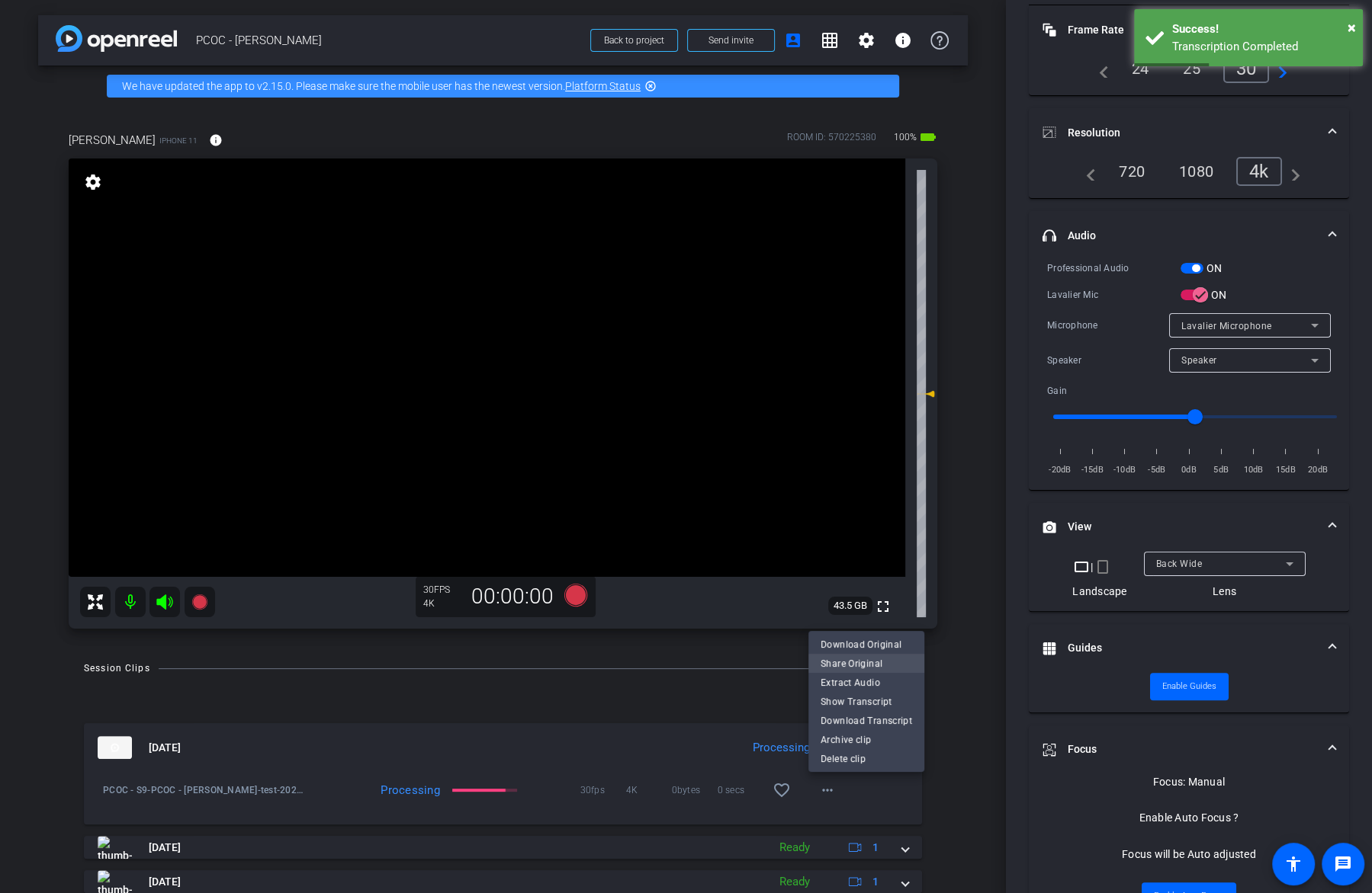
click at [863, 667] on span "Share Original" at bounding box center [866, 664] width 92 height 18
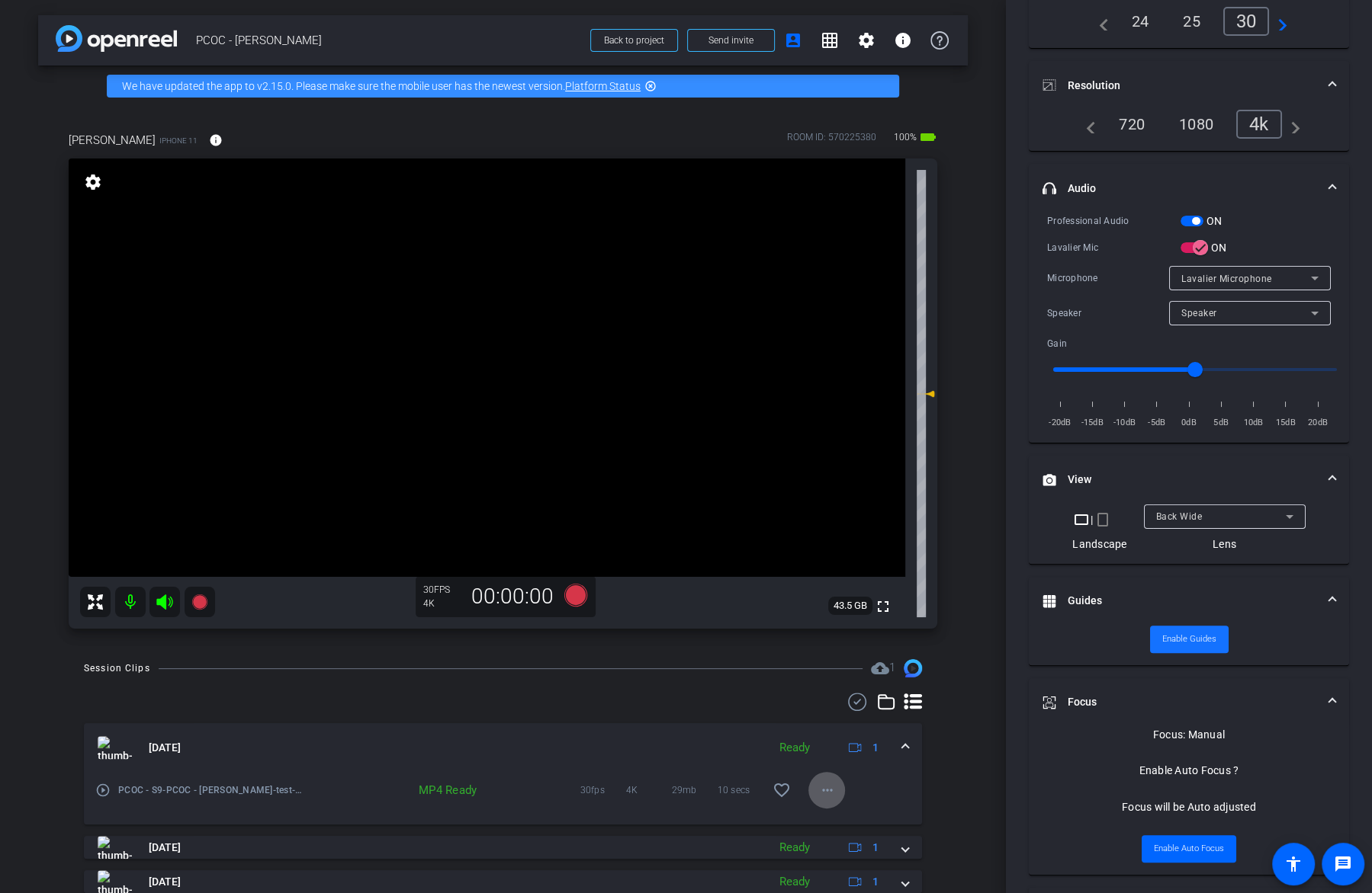
scroll to position [119, 0]
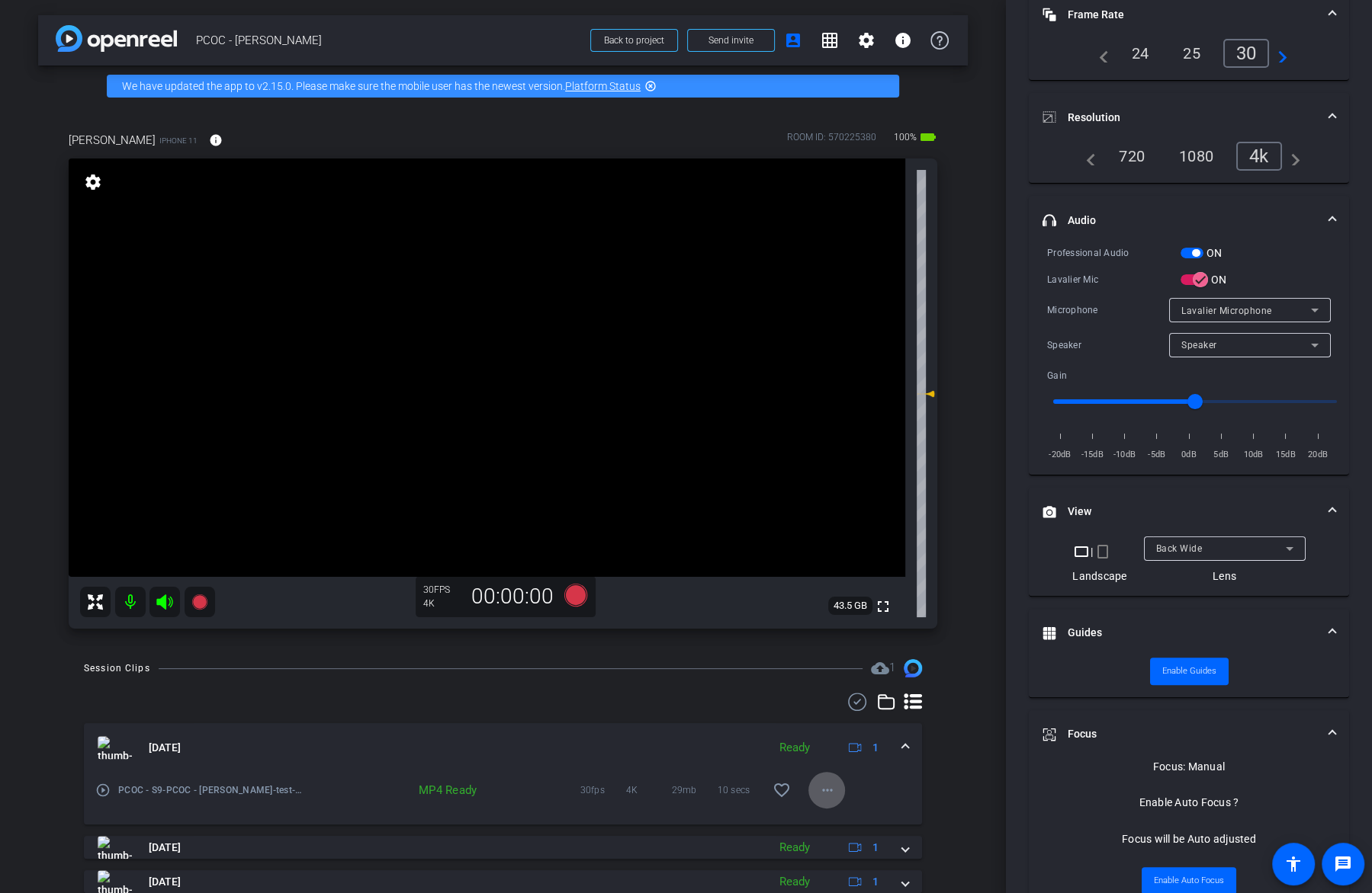
type input "-5"
click at [1160, 400] on input "range" at bounding box center [1195, 401] width 316 height 34
click at [205, 604] on icon at bounding box center [199, 602] width 15 height 15
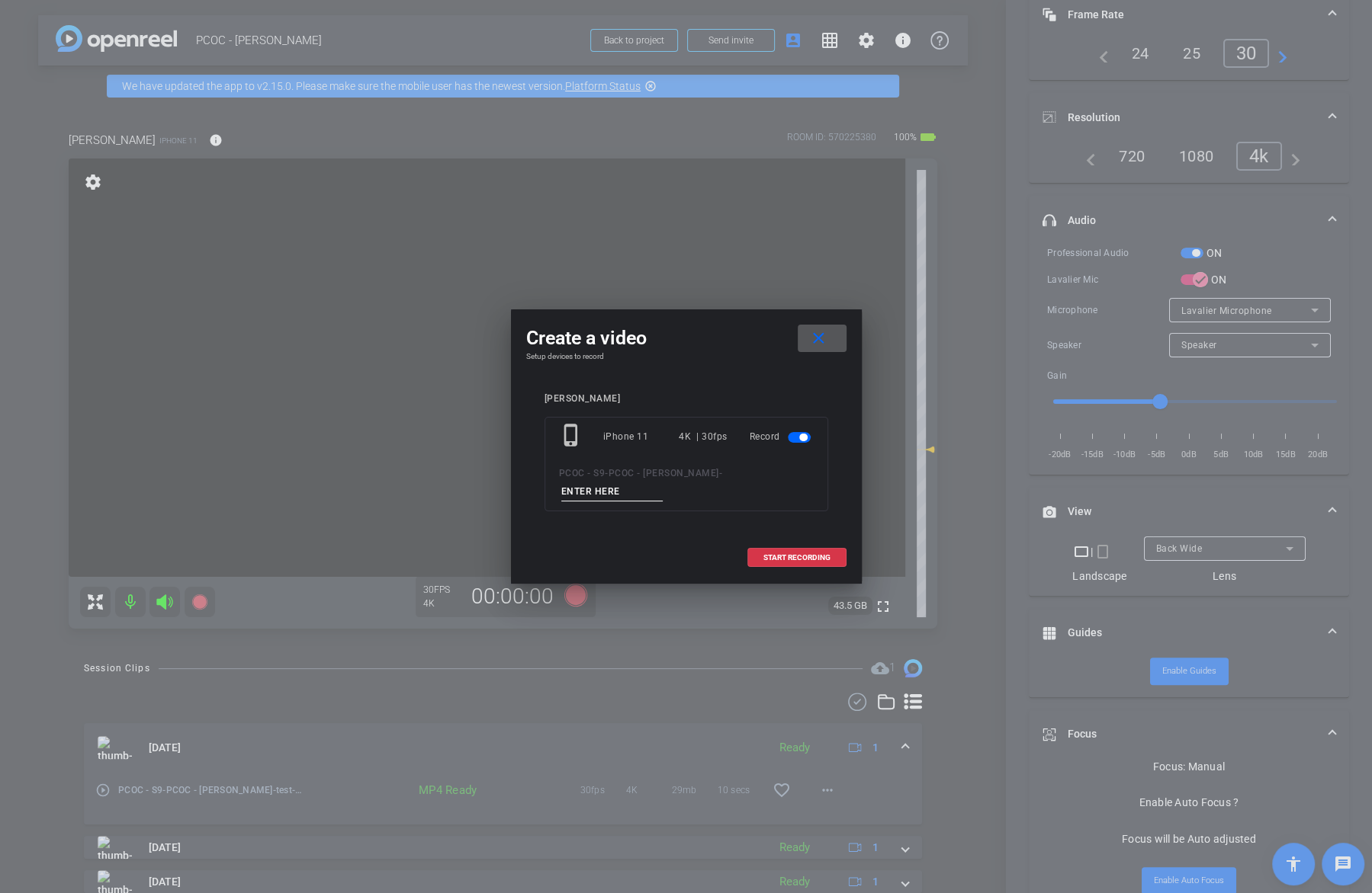
click at [606, 492] on input at bounding box center [613, 492] width 102 height 19
type input "test 2"
drag, startPoint x: 722, startPoint y: 338, endPoint x: 786, endPoint y: 330, distance: 64.5
click at [787, 330] on div "Create a video close" at bounding box center [686, 339] width 320 height 28
click at [788, 554] on span "START RECORDING" at bounding box center [797, 558] width 67 height 8
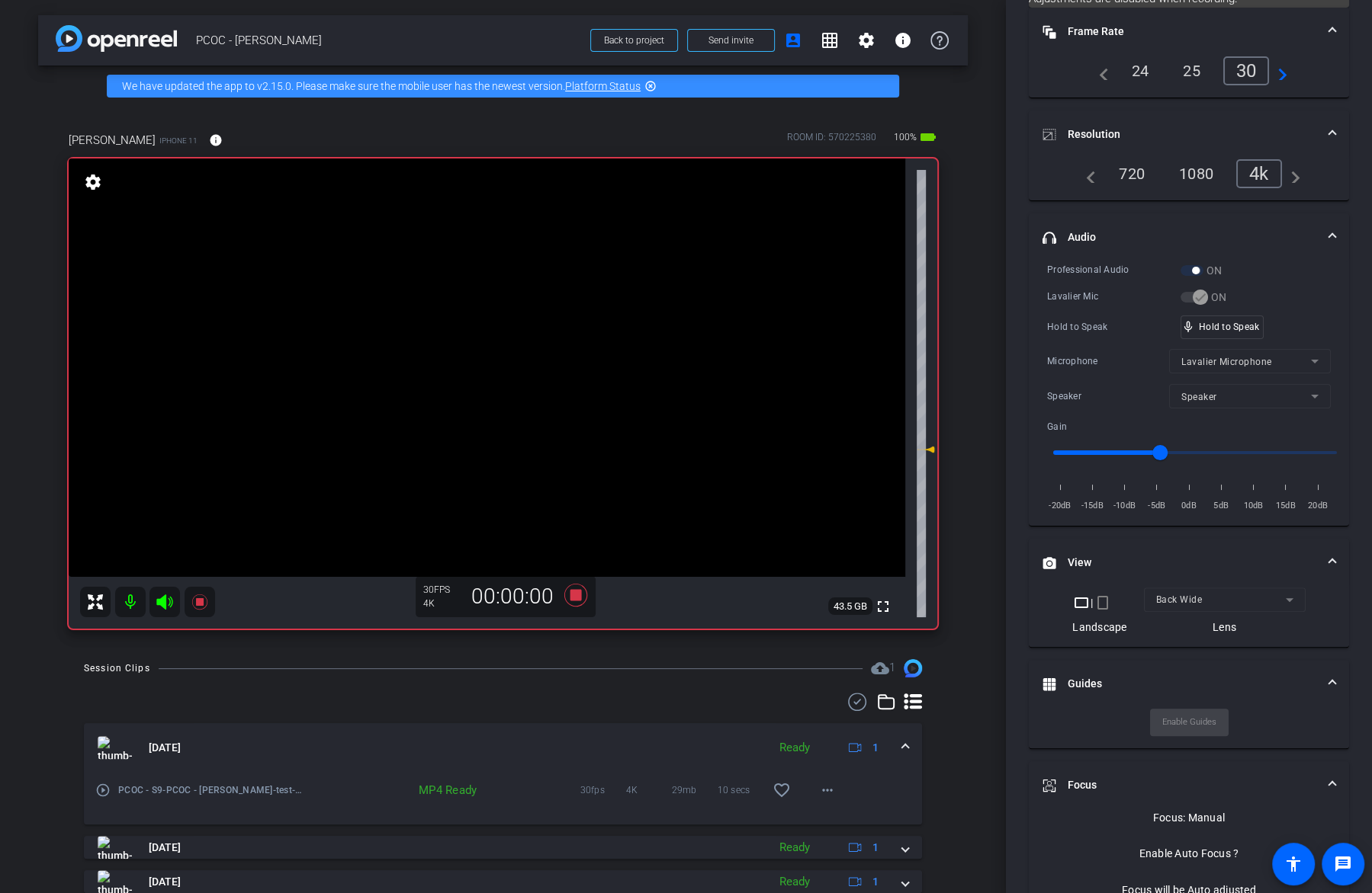
scroll to position [135, 0]
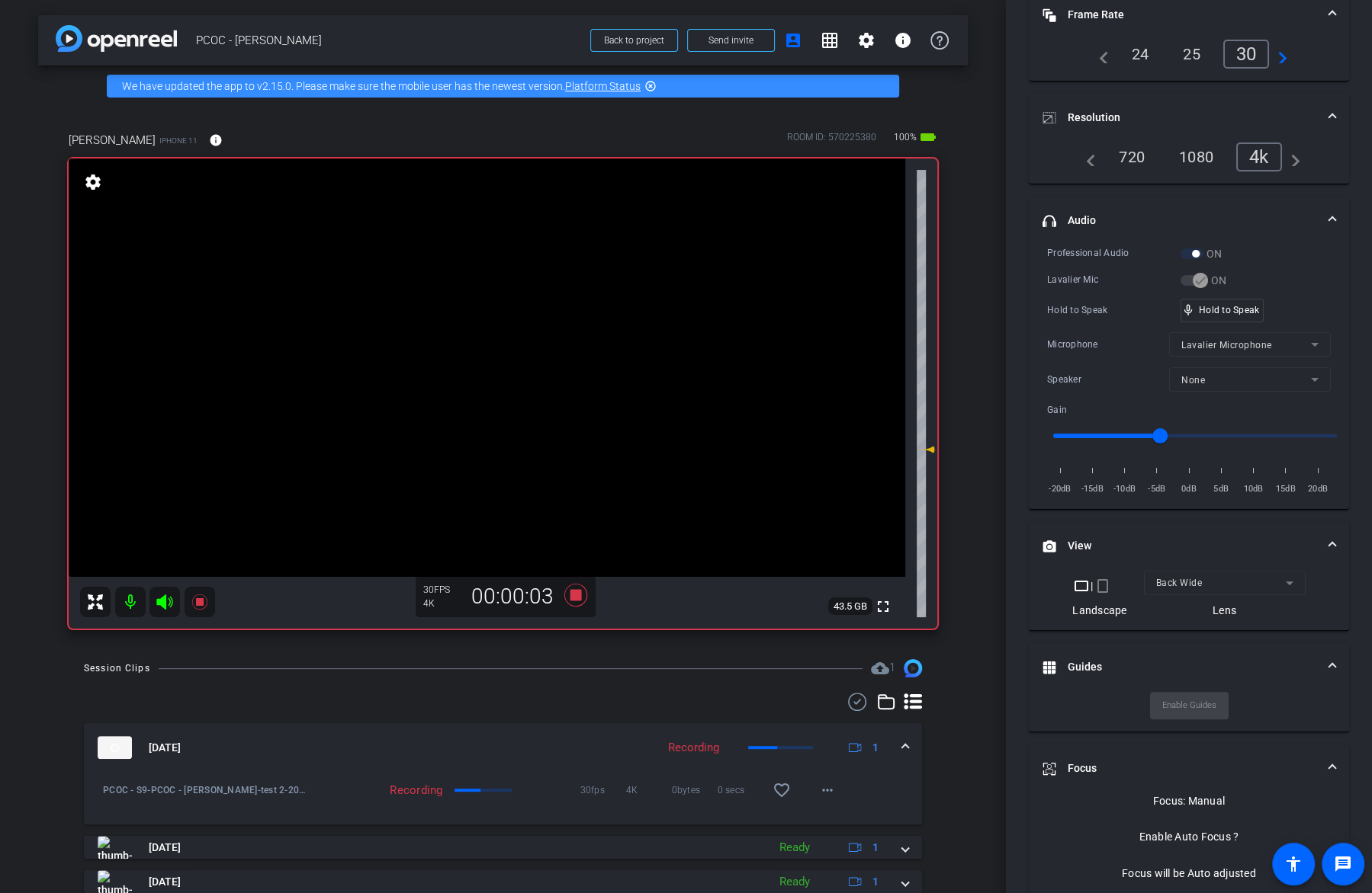
click at [482, 343] on video at bounding box center [487, 367] width 837 height 418
click at [193, 605] on icon at bounding box center [200, 602] width 18 height 18
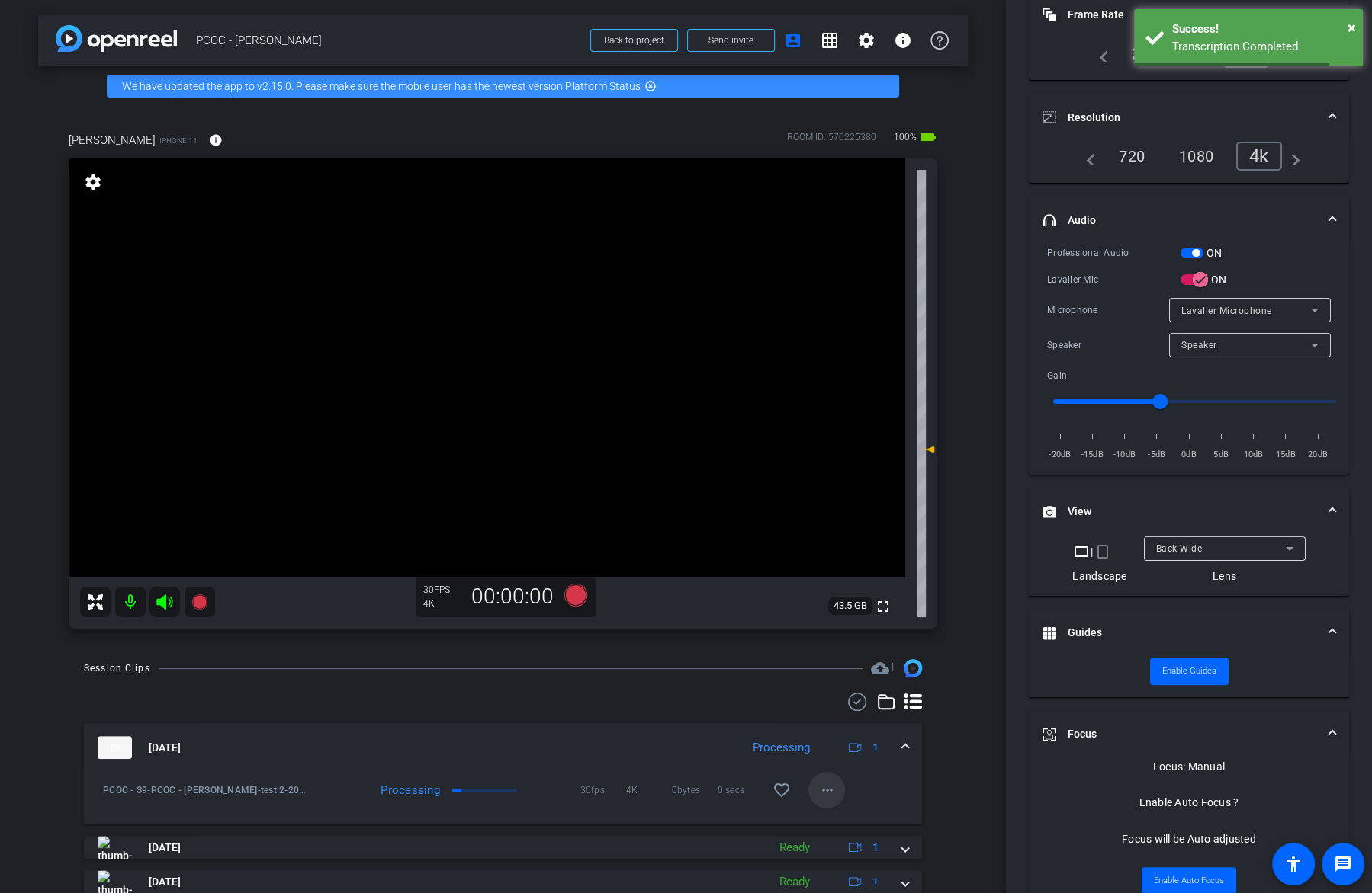
click at [829, 789] on mat-icon "more_horiz" at bounding box center [827, 791] width 18 height 18
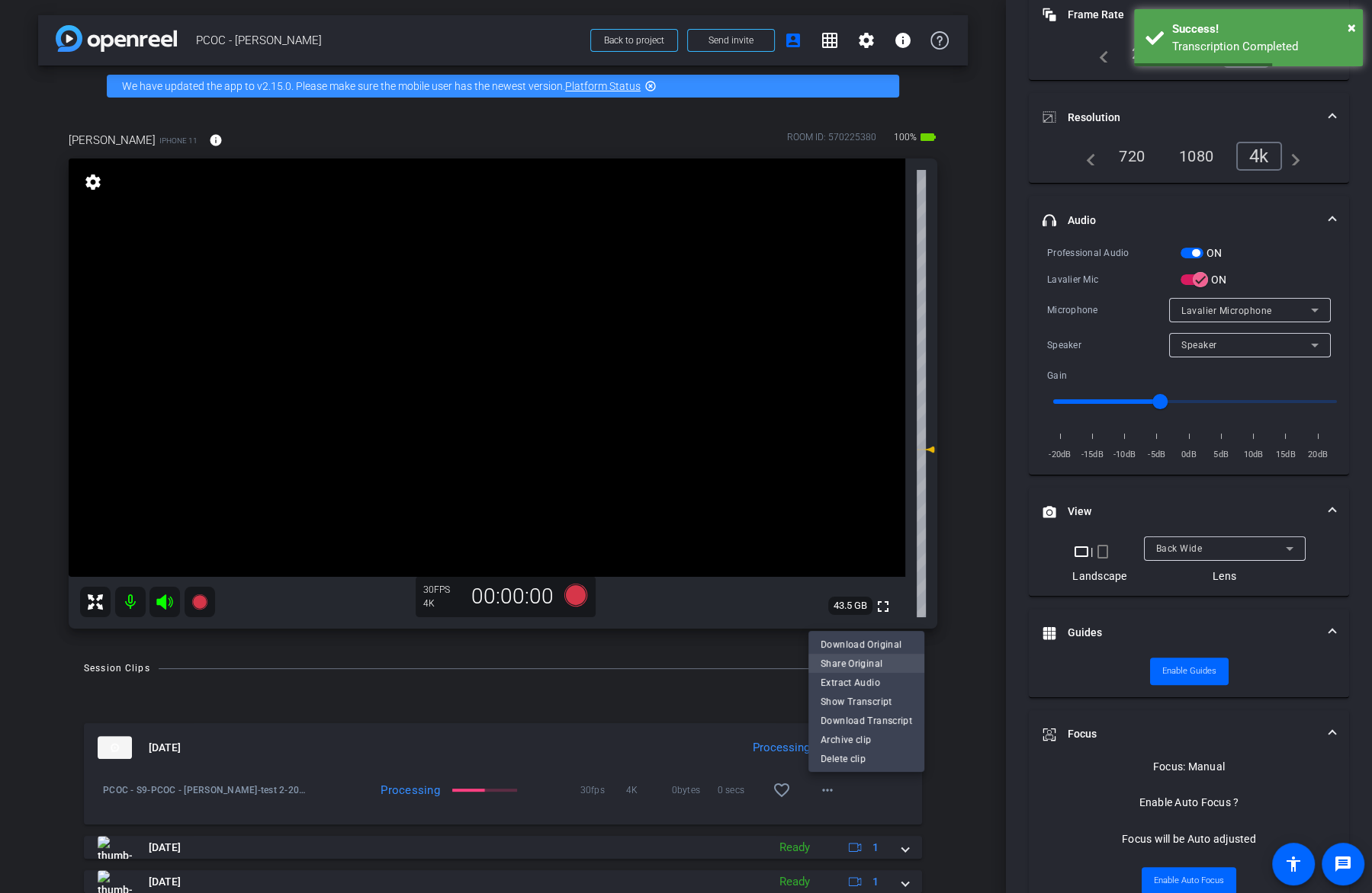
click at [827, 658] on span "Share Original" at bounding box center [866, 664] width 92 height 18
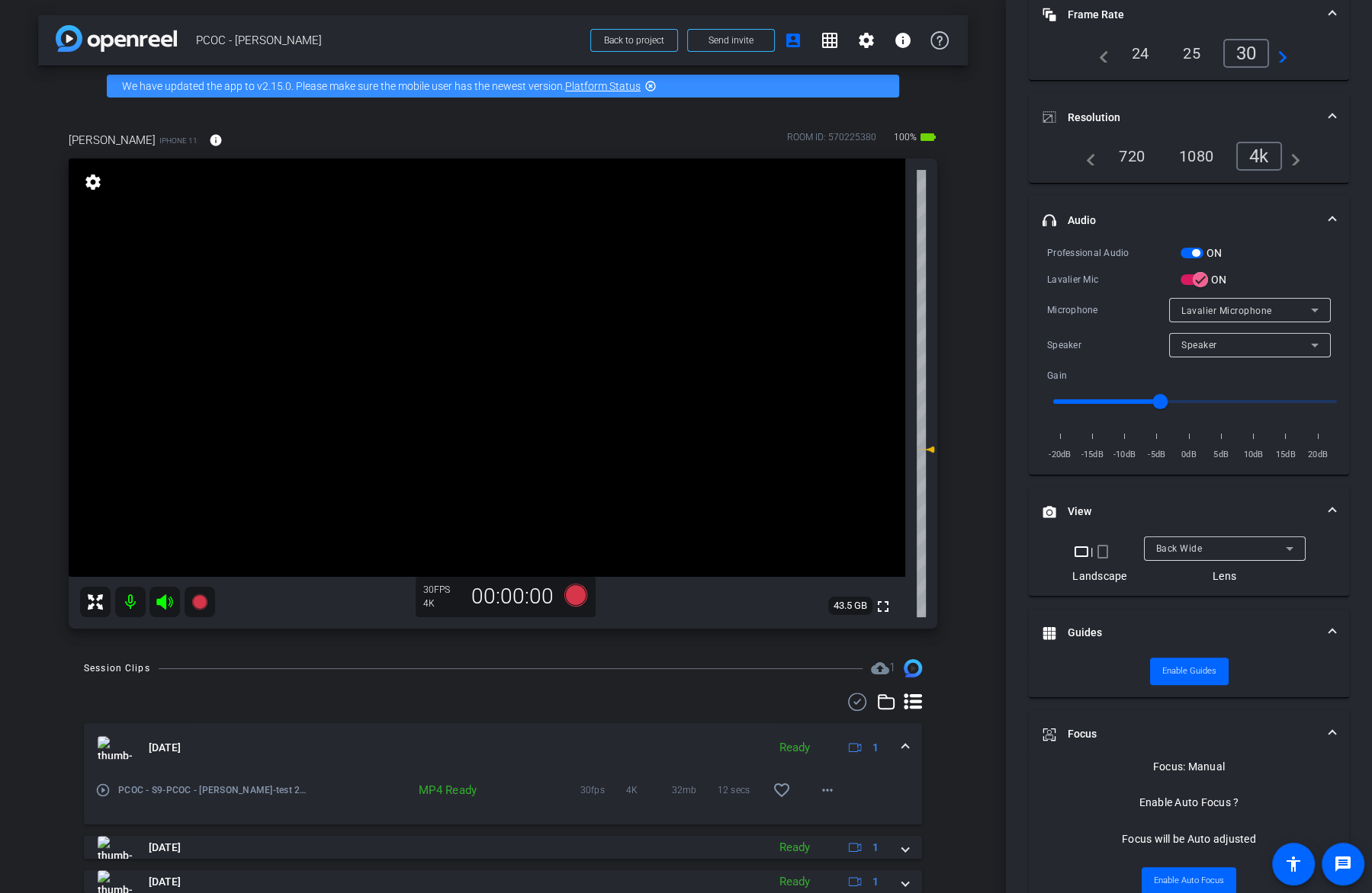
click at [479, 365] on video at bounding box center [487, 367] width 837 height 418
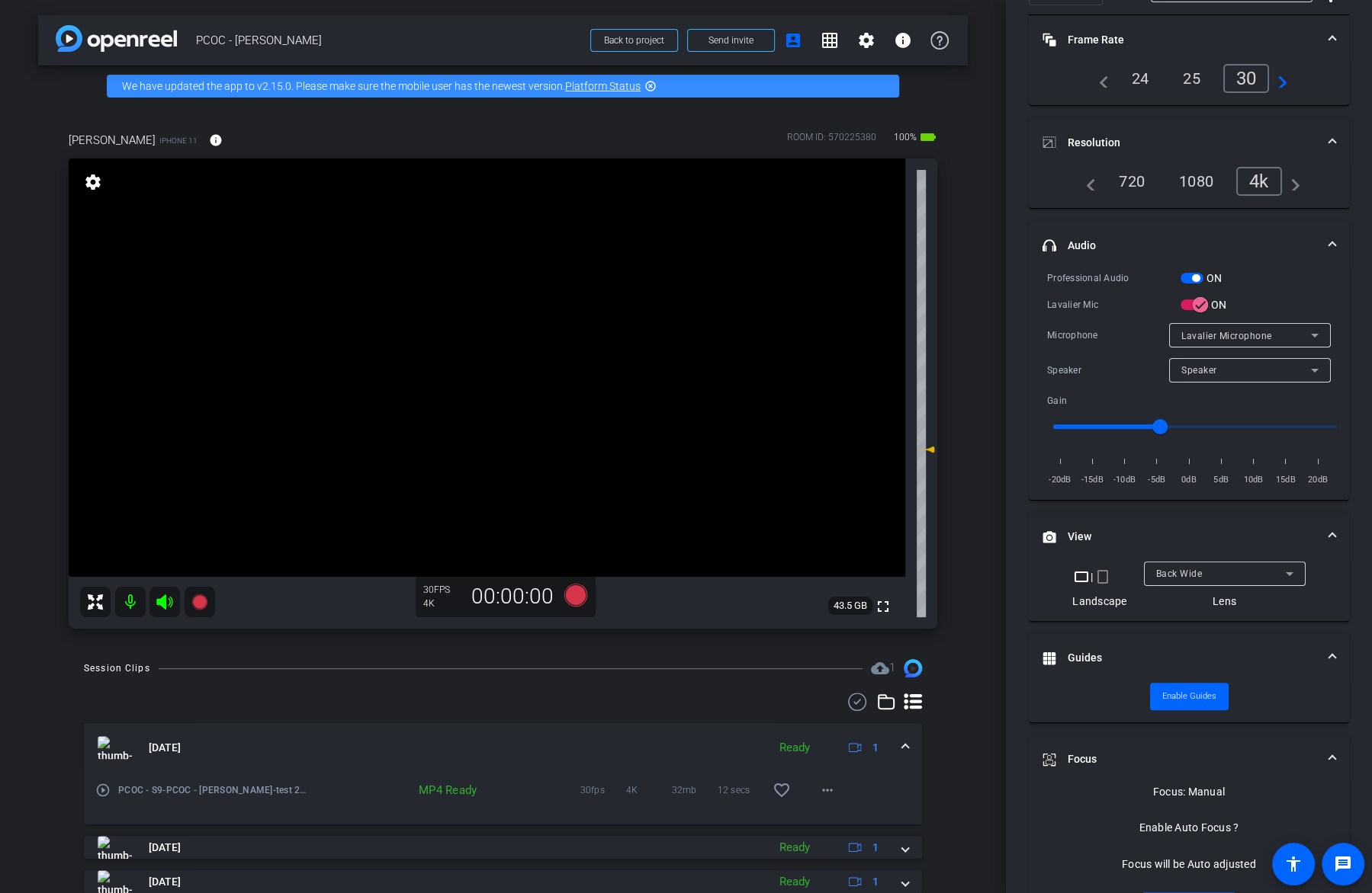
scroll to position [74, 0]
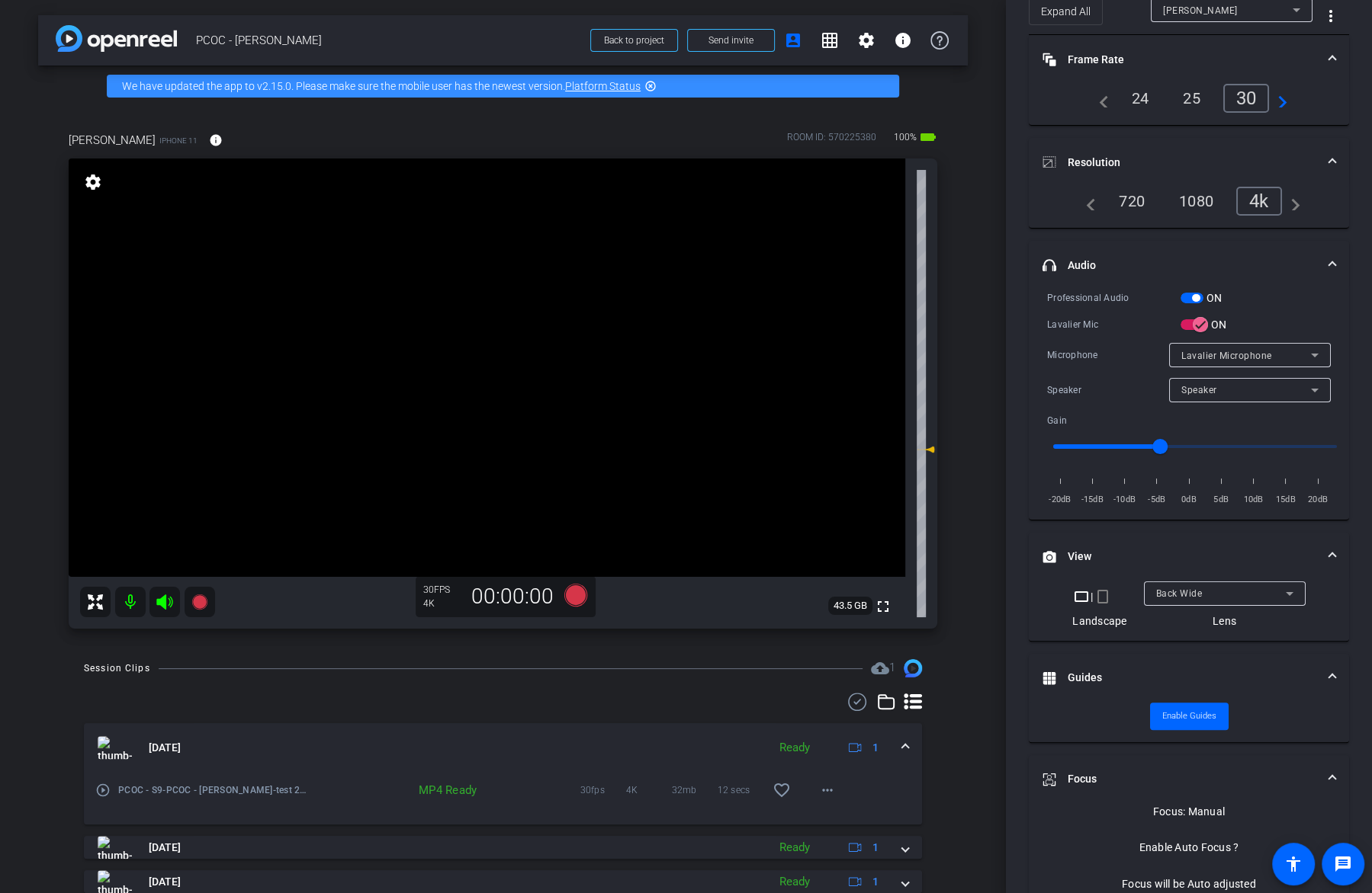
click at [512, 391] on video at bounding box center [487, 367] width 837 height 418
click at [517, 356] on video at bounding box center [487, 367] width 837 height 418
click at [497, 372] on video at bounding box center [487, 367] width 837 height 418
click at [500, 373] on video at bounding box center [487, 367] width 837 height 418
click at [195, 593] on icon at bounding box center [200, 602] width 18 height 18
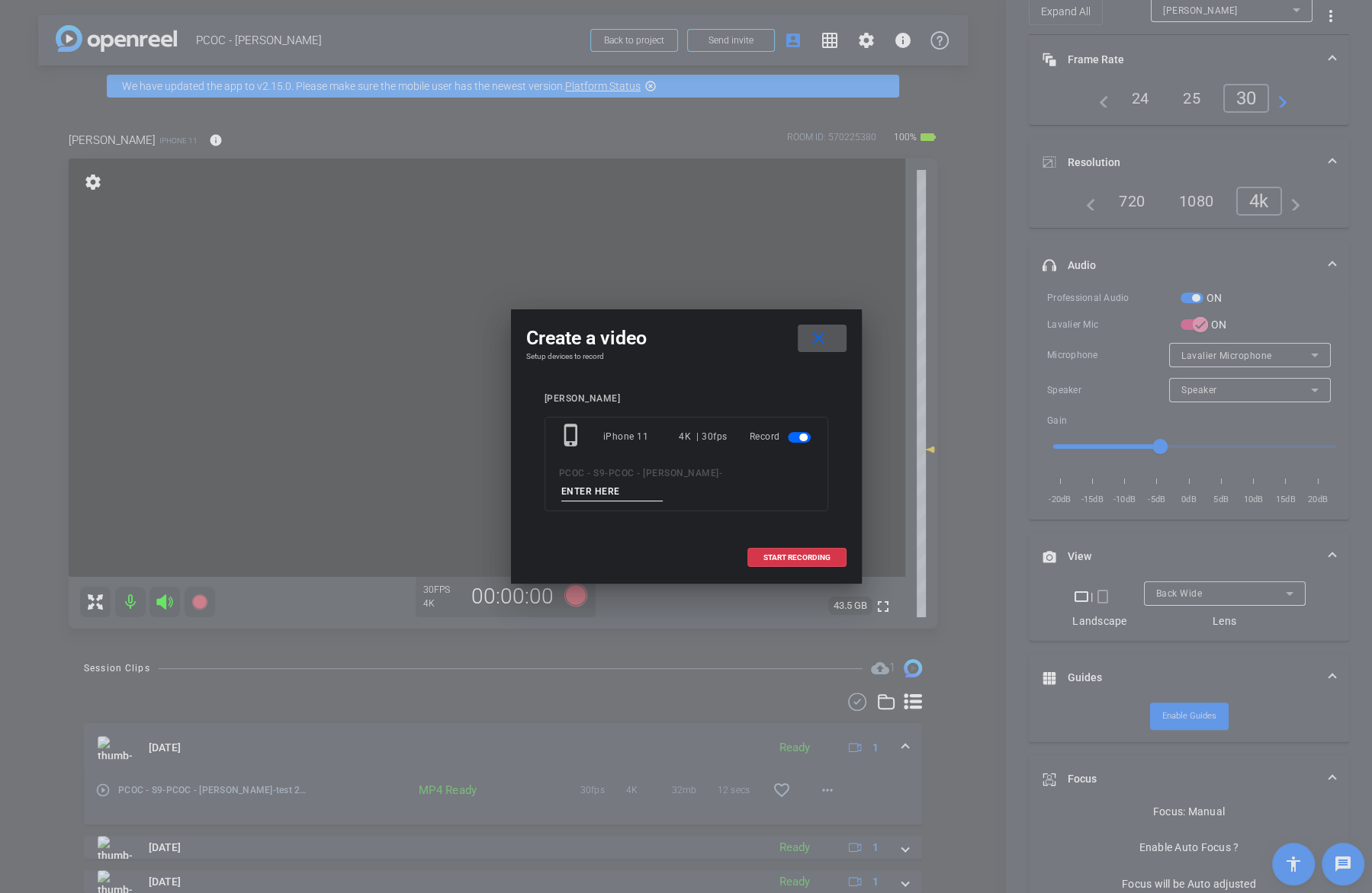
click at [617, 489] on input at bounding box center [613, 492] width 102 height 19
type input "903-1"
click at [811, 554] on span "START RECORDING" at bounding box center [797, 558] width 67 height 8
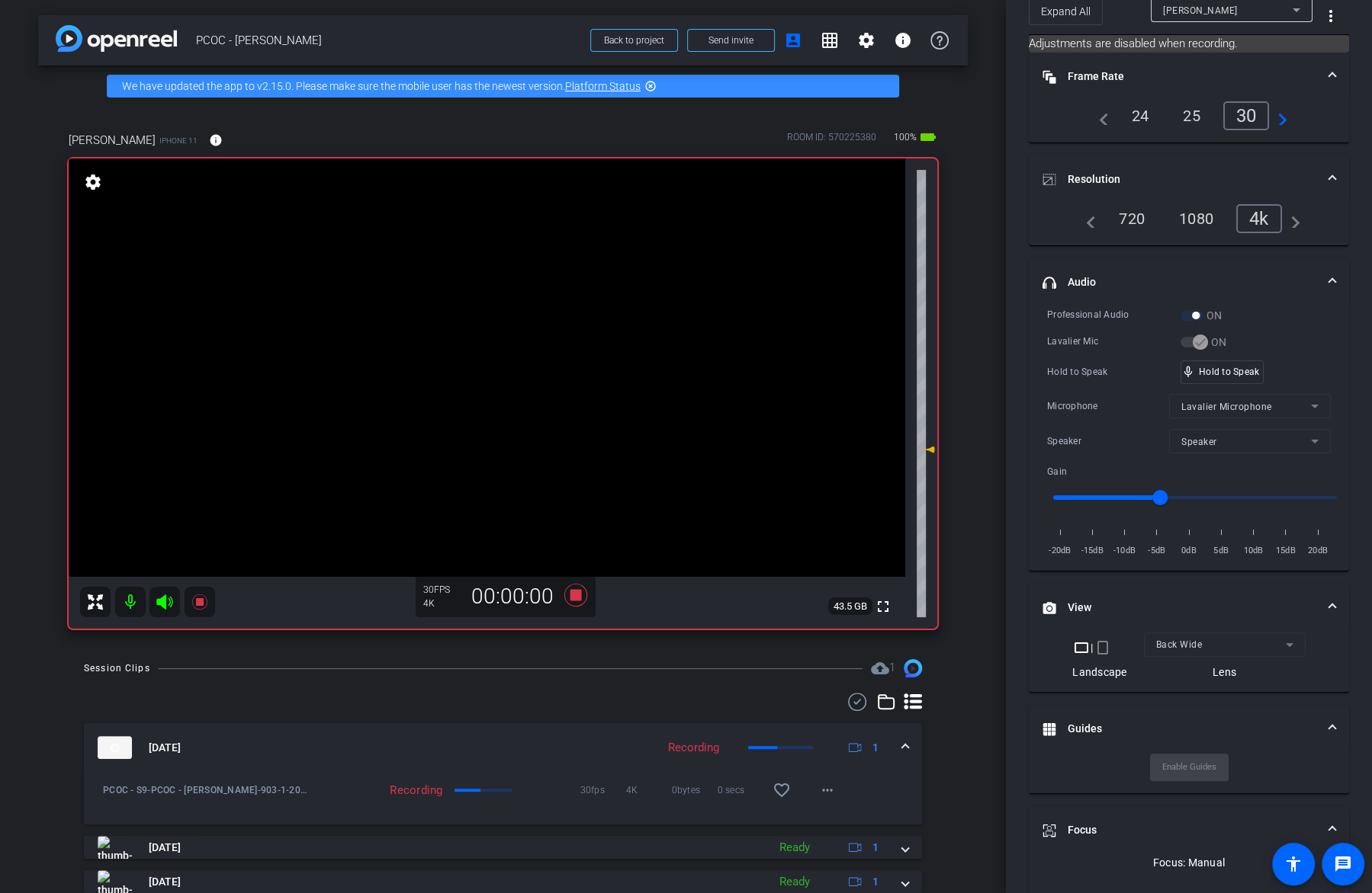
click at [509, 427] on video at bounding box center [487, 367] width 837 height 418
click at [477, 346] on video at bounding box center [487, 367] width 837 height 418
click at [1245, 375] on div "mic_none Speaking..." at bounding box center [1215, 372] width 69 height 22
click at [460, 371] on video at bounding box center [487, 367] width 837 height 418
click at [481, 382] on video at bounding box center [487, 367] width 837 height 418
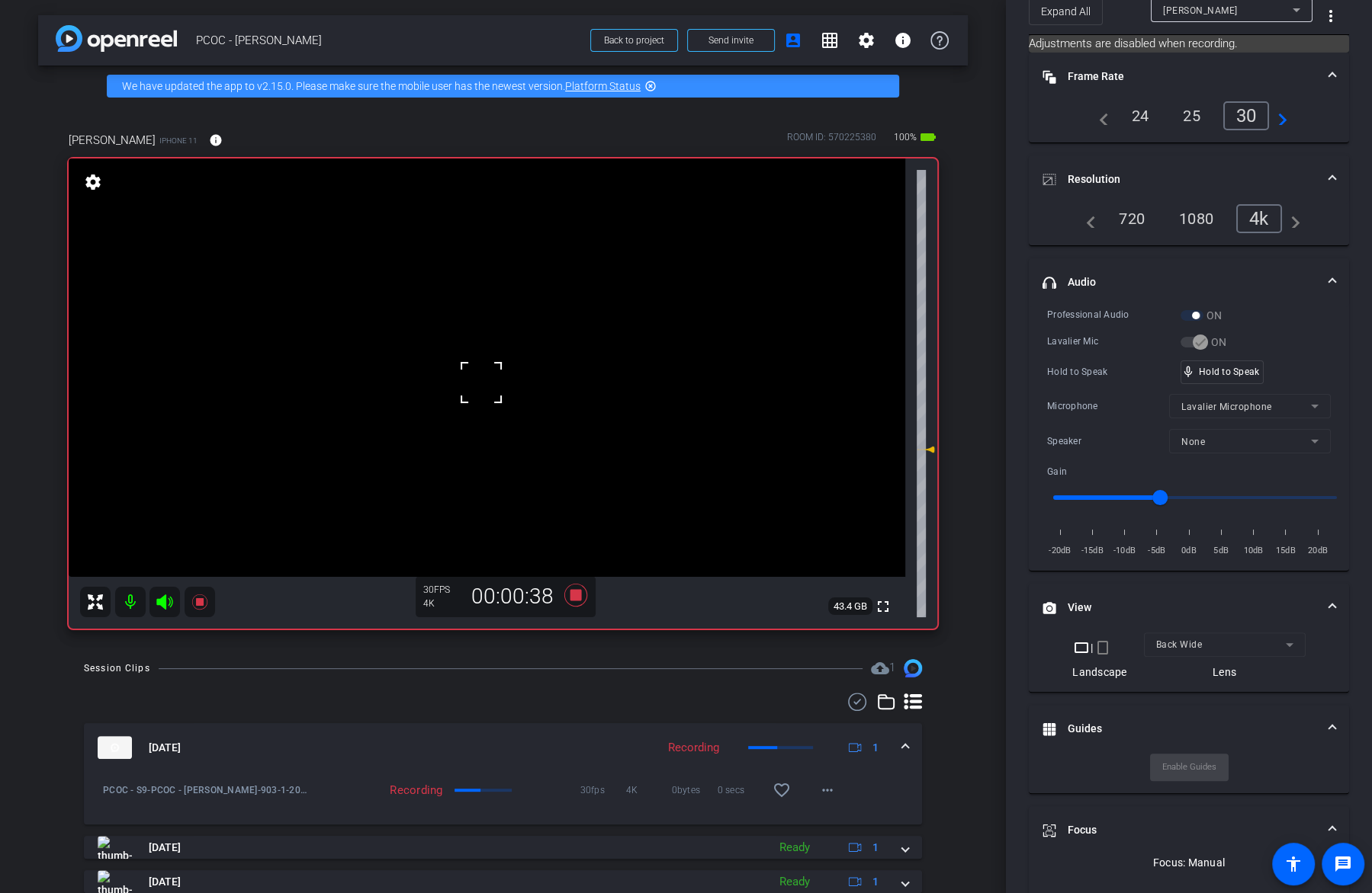
click at [470, 336] on video at bounding box center [487, 367] width 837 height 418
click at [522, 336] on video at bounding box center [487, 367] width 837 height 418
click at [454, 367] on video at bounding box center [487, 367] width 837 height 418
click at [1132, 495] on input "range" at bounding box center [1195, 498] width 316 height 34
click at [493, 358] on video at bounding box center [487, 367] width 837 height 418
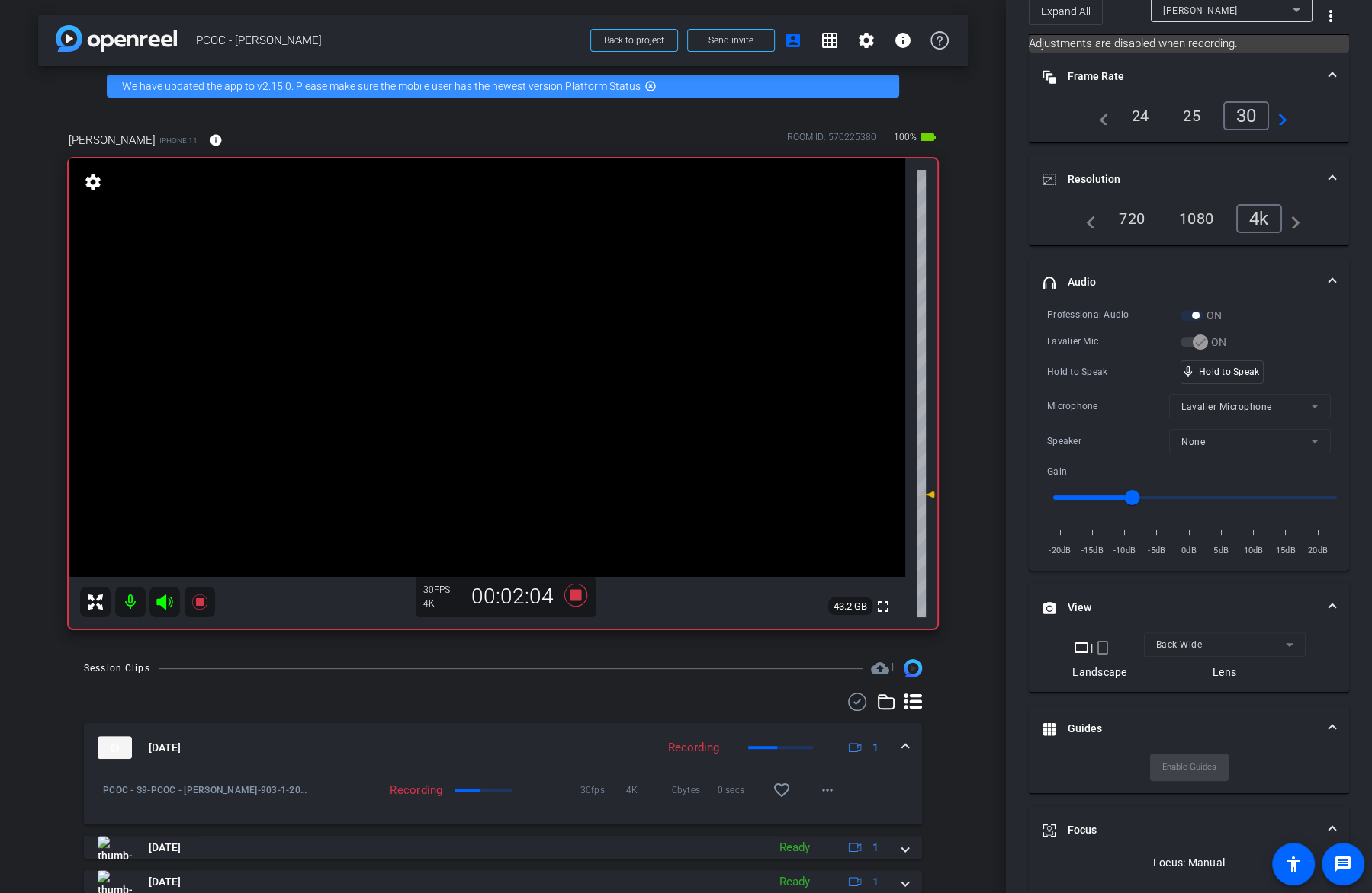
click at [532, 371] on video at bounding box center [487, 367] width 837 height 418
click at [499, 381] on video at bounding box center [487, 367] width 837 height 418
click at [506, 395] on video at bounding box center [487, 367] width 837 height 418
click at [507, 375] on video at bounding box center [487, 367] width 837 height 418
click at [480, 356] on video at bounding box center [487, 367] width 837 height 418
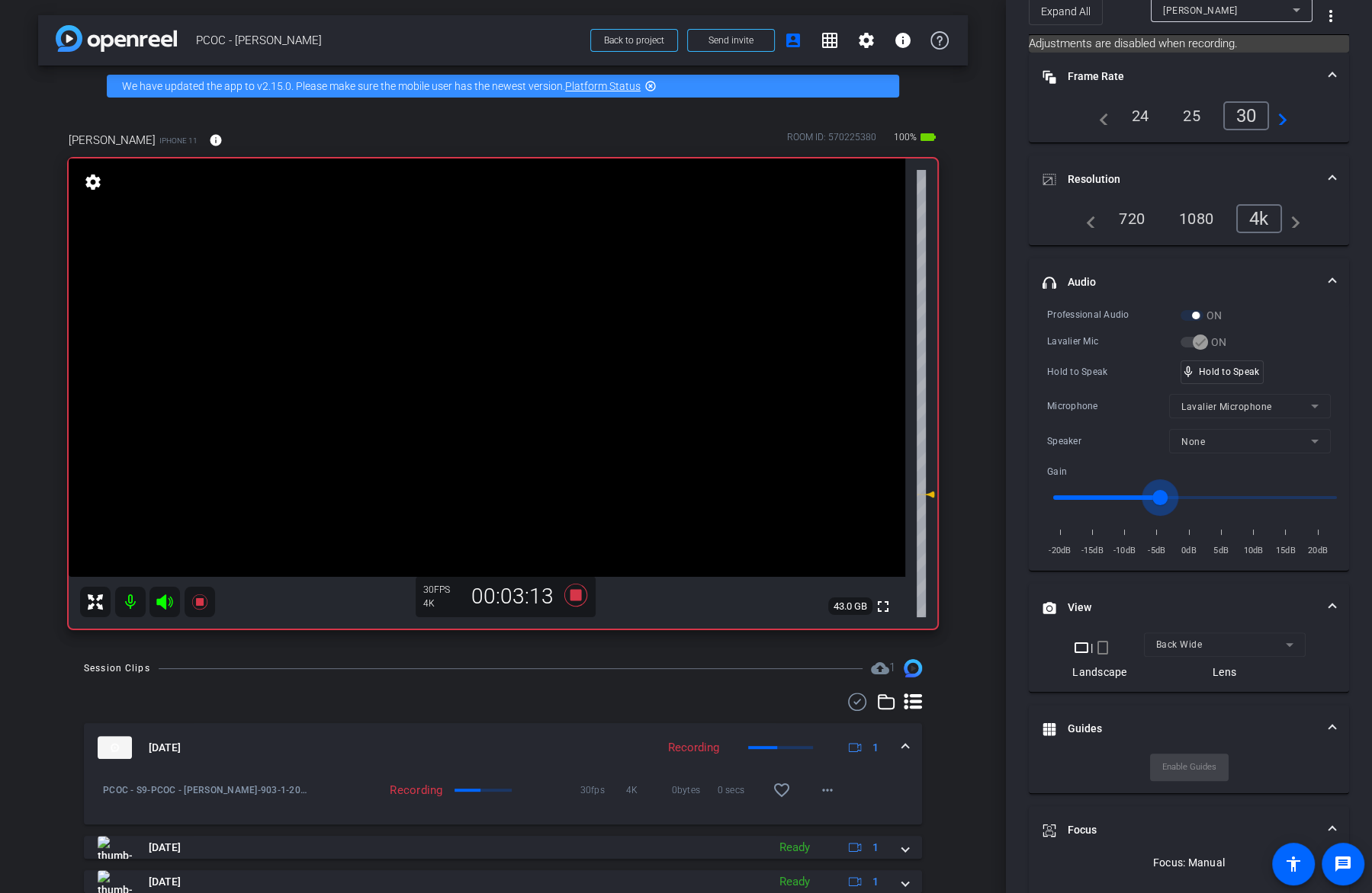
click at [1157, 495] on input "range" at bounding box center [1195, 498] width 316 height 34
click at [484, 365] on video at bounding box center [487, 367] width 837 height 418
click at [541, 376] on video at bounding box center [487, 367] width 837 height 418
click at [525, 369] on video at bounding box center [487, 367] width 837 height 418
type input "-10"
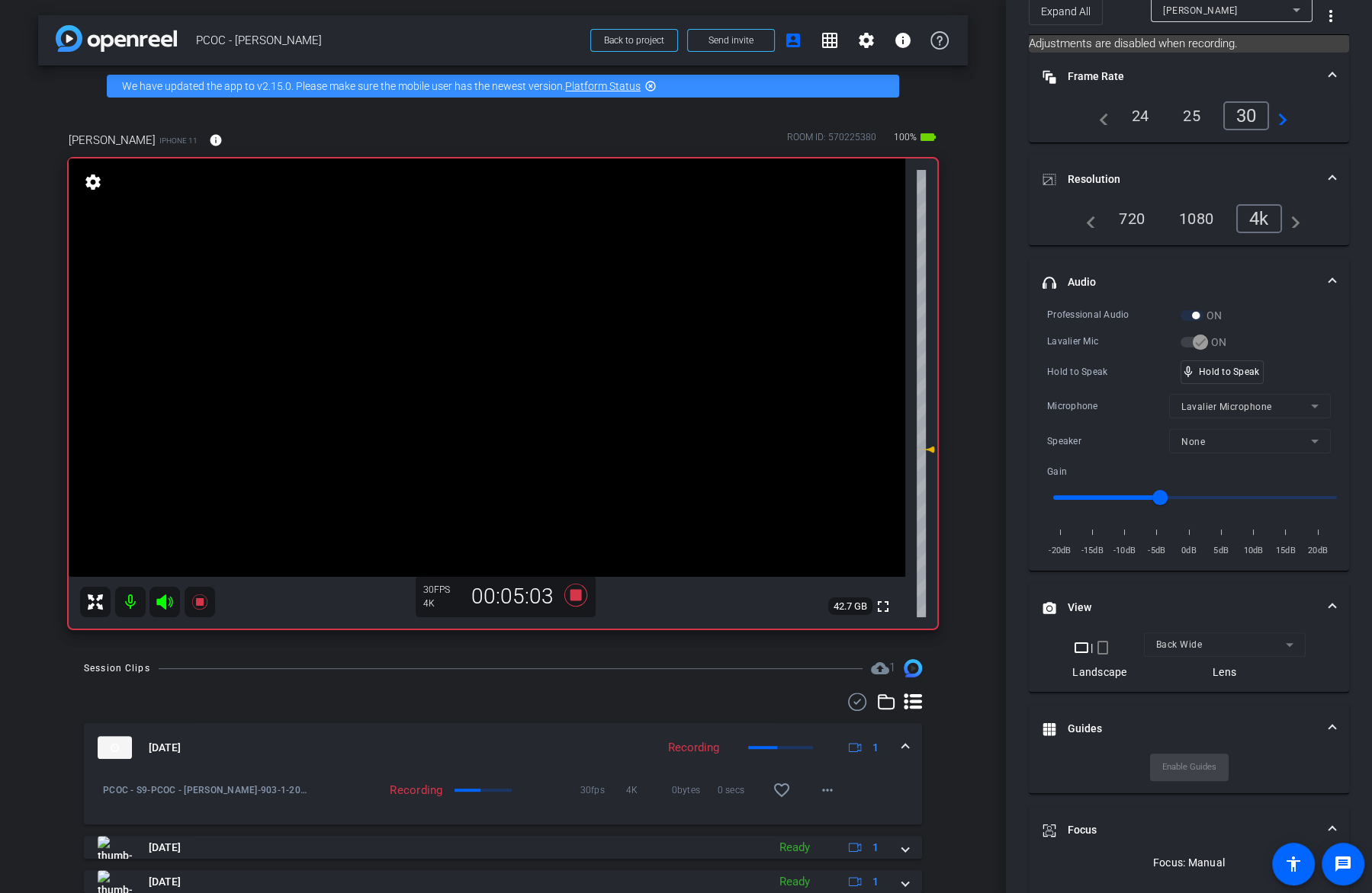
click at [1126, 493] on input "range" at bounding box center [1195, 498] width 316 height 34
click at [487, 362] on video at bounding box center [487, 367] width 837 height 418
click at [535, 366] on video at bounding box center [487, 367] width 837 height 418
click at [499, 375] on video at bounding box center [487, 367] width 837 height 418
click at [554, 362] on video at bounding box center [487, 367] width 837 height 418
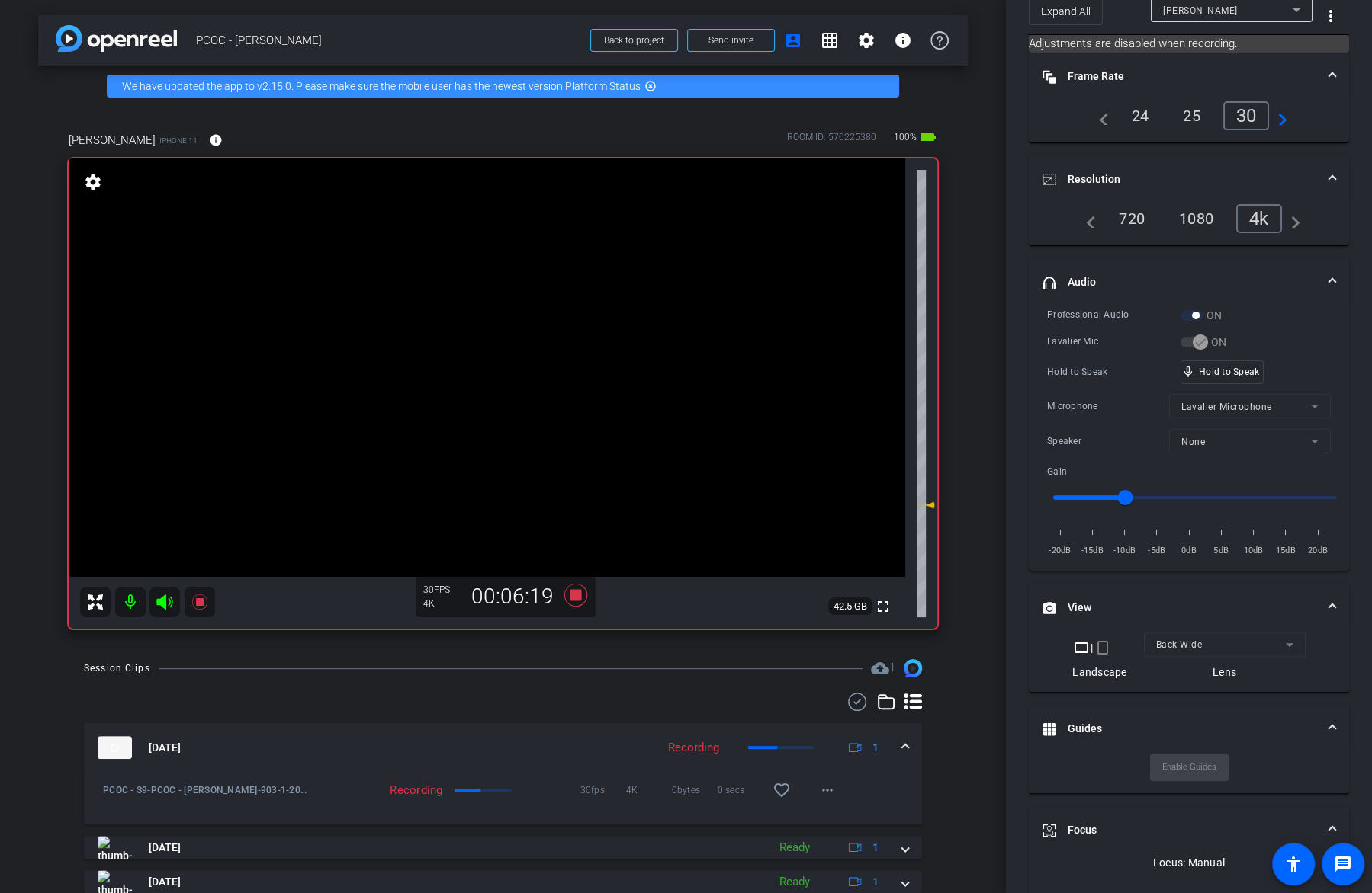
click at [498, 368] on video at bounding box center [487, 367] width 837 height 418
click at [504, 382] on video at bounding box center [487, 367] width 837 height 418
click at [545, 356] on video at bounding box center [487, 367] width 837 height 418
click at [1229, 376] on div "mic_none Speaking..." at bounding box center [1215, 372] width 69 height 22
click at [487, 352] on video at bounding box center [487, 367] width 837 height 418
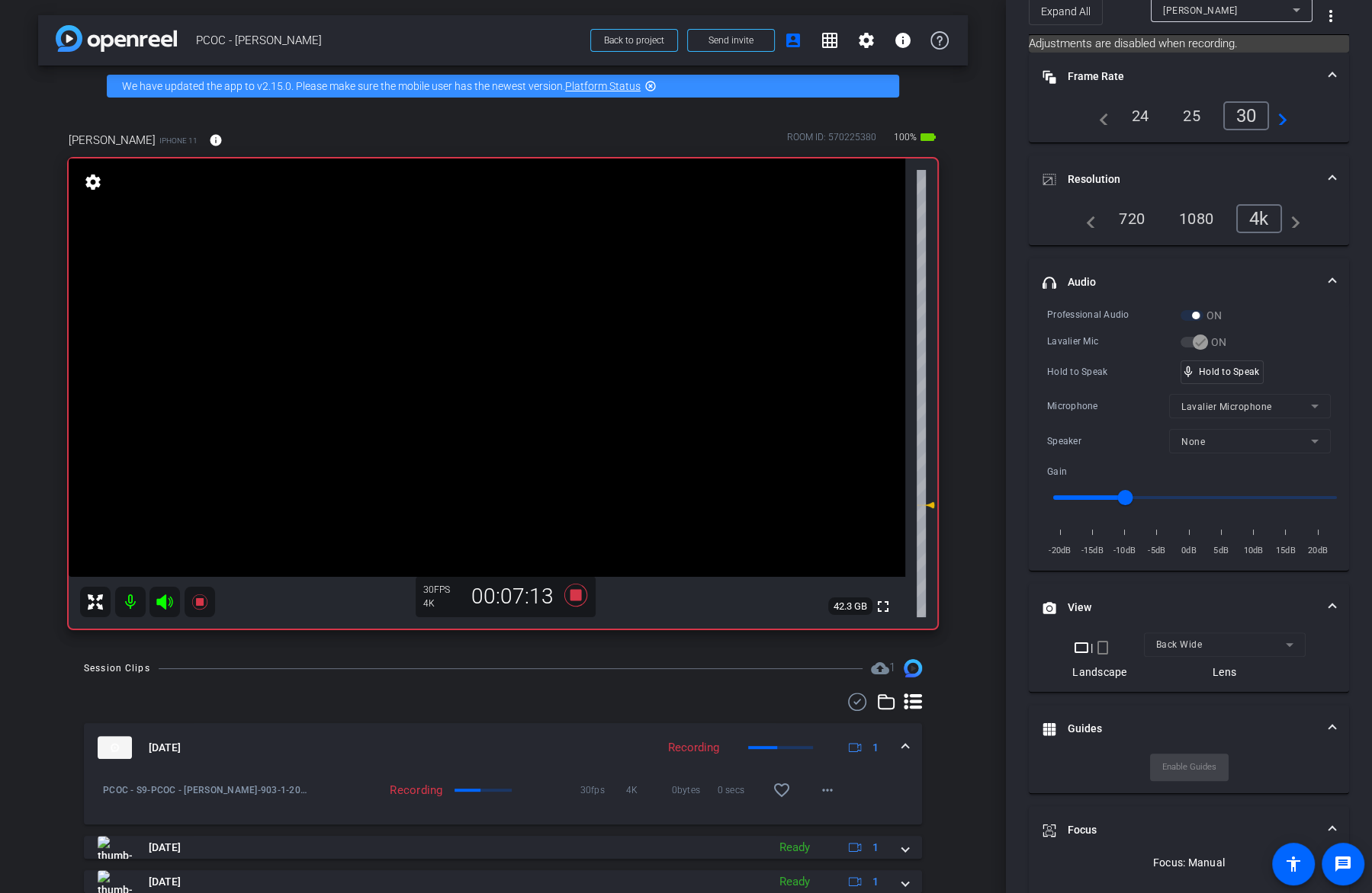
click at [509, 393] on video at bounding box center [487, 367] width 837 height 418
click at [1230, 375] on div "mic_none Speaking..." at bounding box center [1215, 372] width 69 height 22
click at [496, 343] on video at bounding box center [487, 367] width 837 height 418
click at [537, 346] on video at bounding box center [487, 367] width 837 height 418
click at [503, 359] on video at bounding box center [487, 367] width 837 height 418
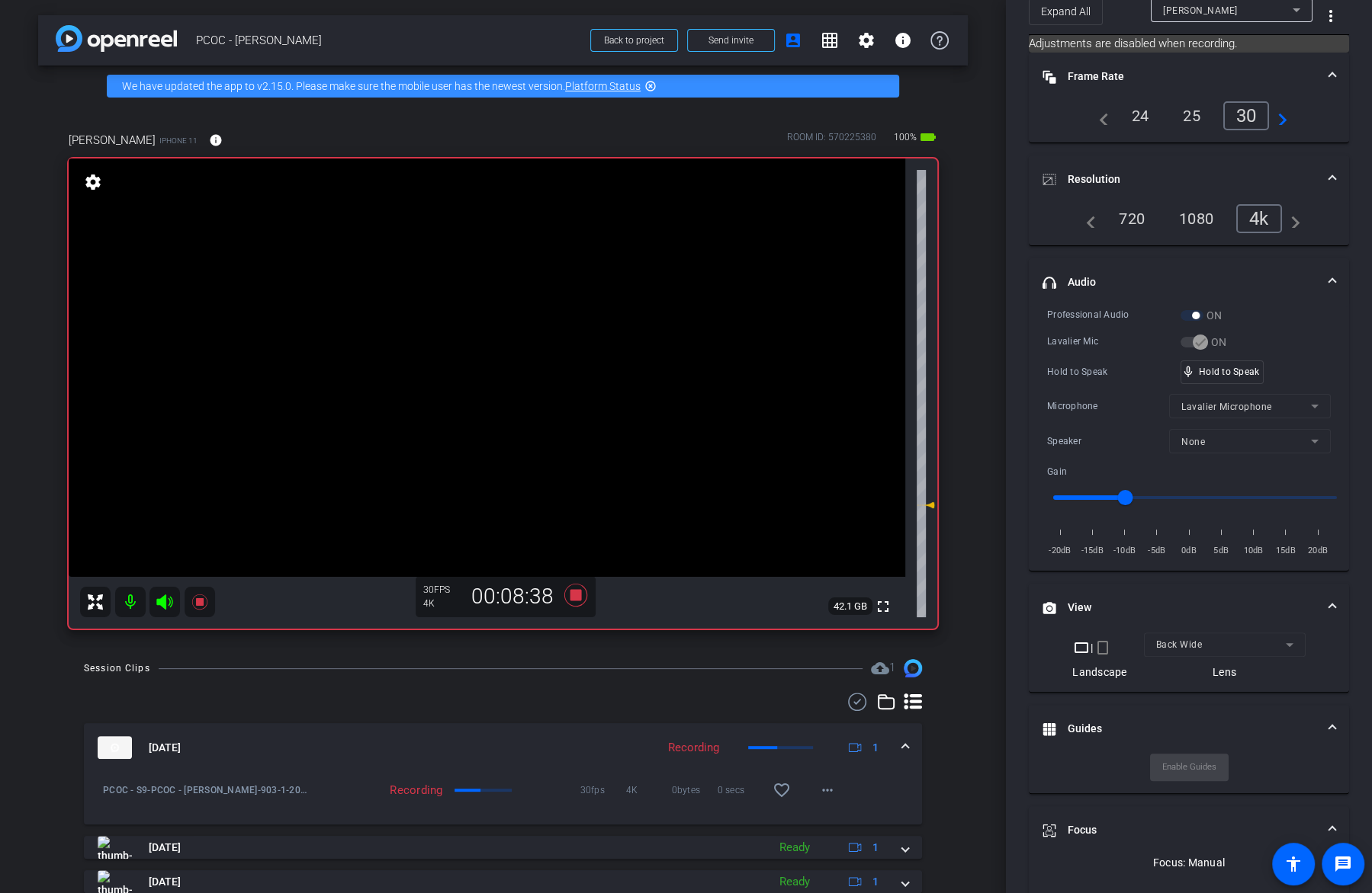
click at [503, 359] on video at bounding box center [487, 367] width 837 height 418
click at [493, 359] on video at bounding box center [487, 367] width 837 height 418
click at [483, 356] on div at bounding box center [493, 359] width 38 height 38
click at [200, 603] on icon at bounding box center [199, 602] width 15 height 15
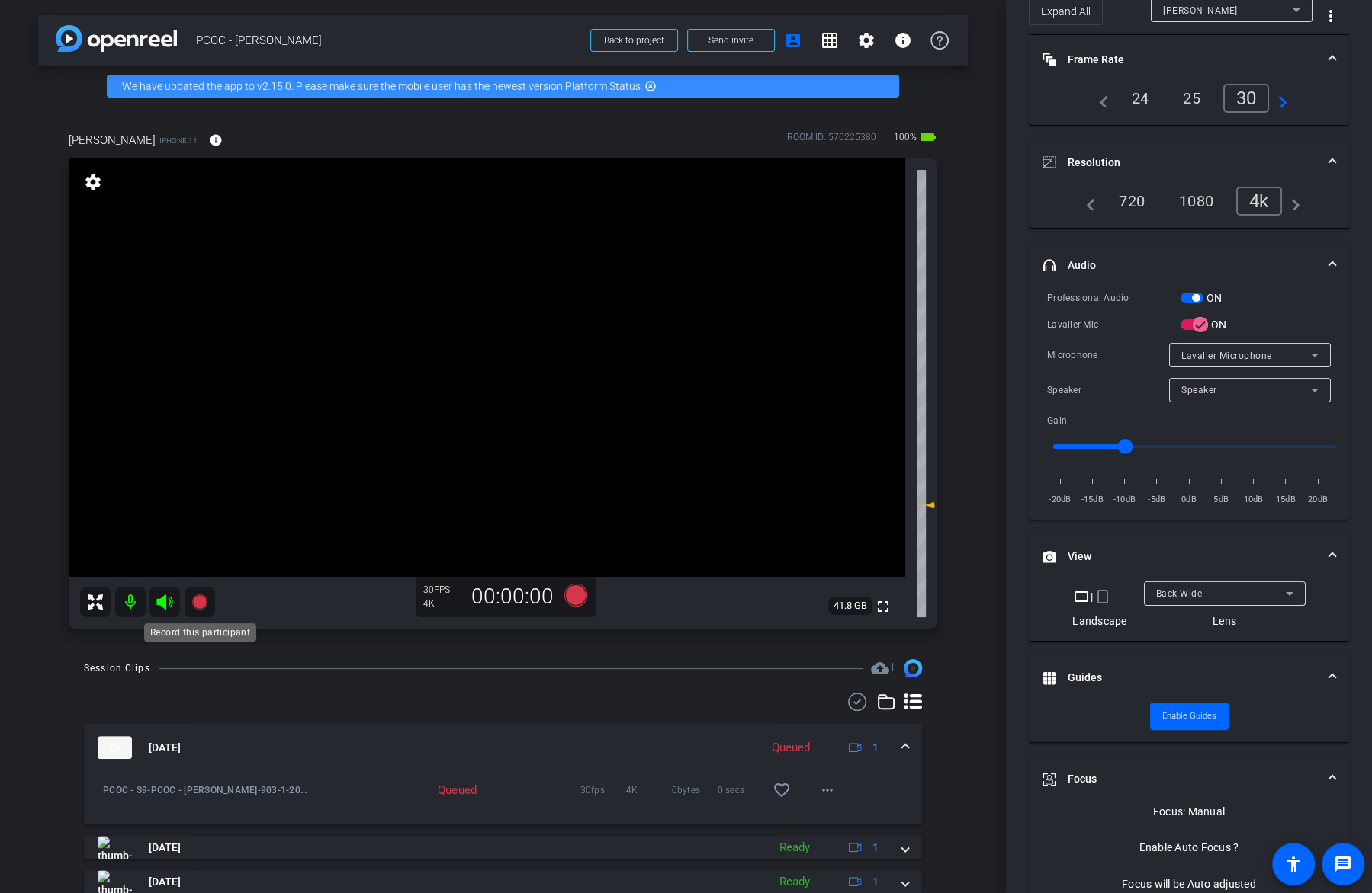
click at [200, 602] on icon at bounding box center [199, 602] width 15 height 15
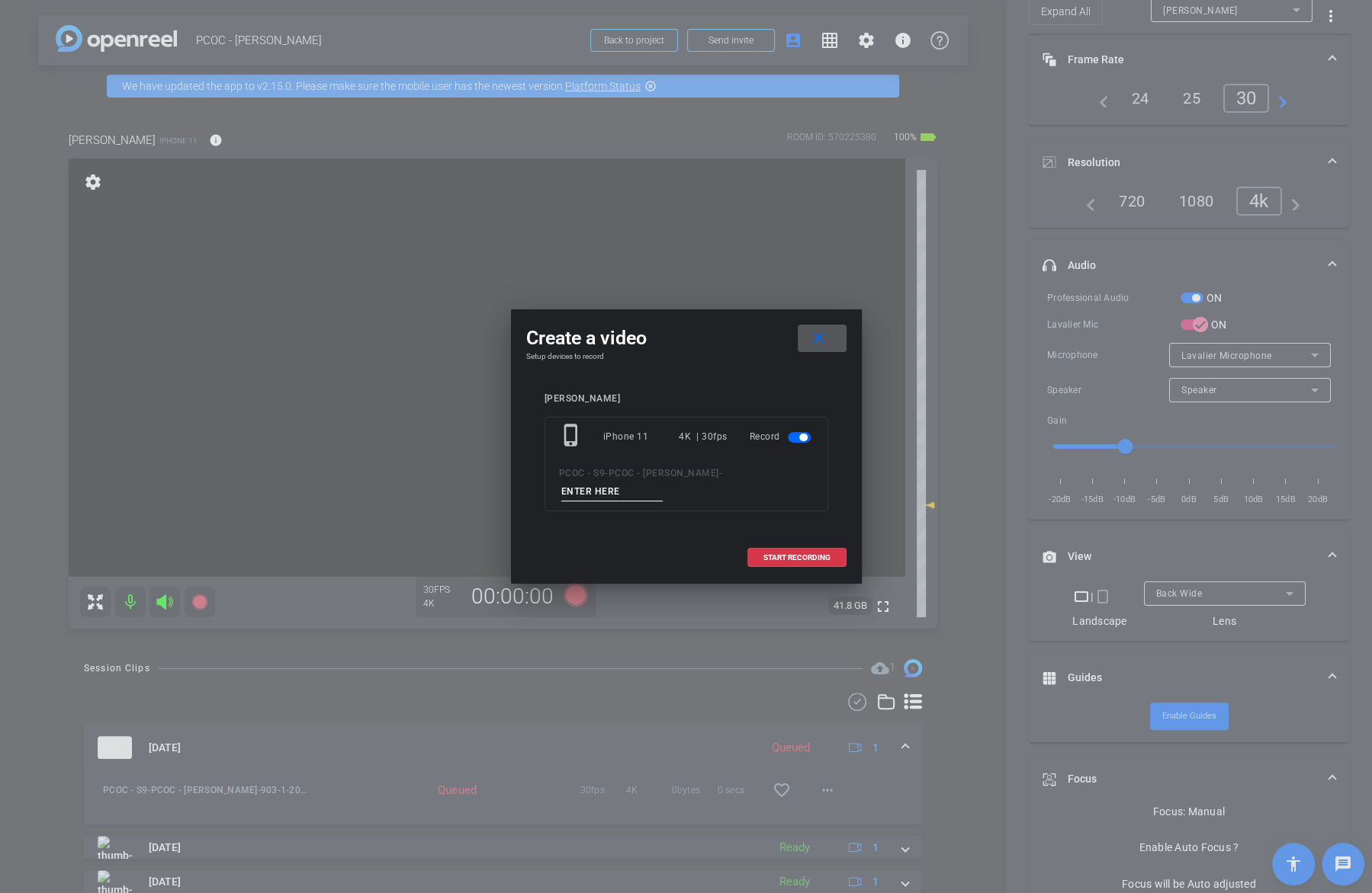
click at [595, 485] on input at bounding box center [613, 492] width 102 height 19
type input "903-2"
click at [797, 547] on span at bounding box center [797, 558] width 98 height 37
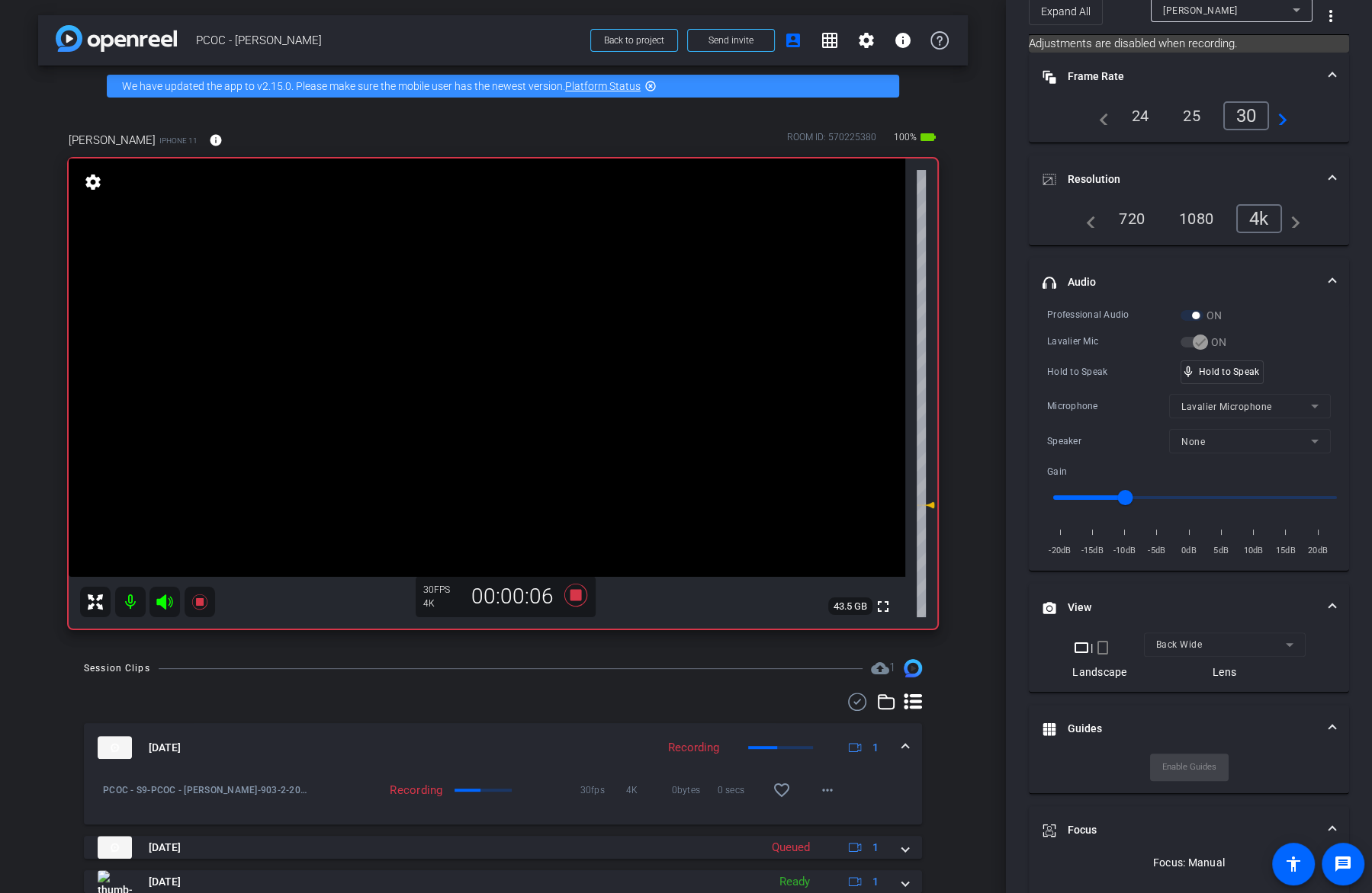
click at [485, 382] on video at bounding box center [487, 367] width 837 height 418
click at [519, 391] on video at bounding box center [487, 367] width 837 height 418
click at [519, 360] on video at bounding box center [487, 367] width 837 height 418
click at [484, 362] on video at bounding box center [487, 367] width 837 height 418
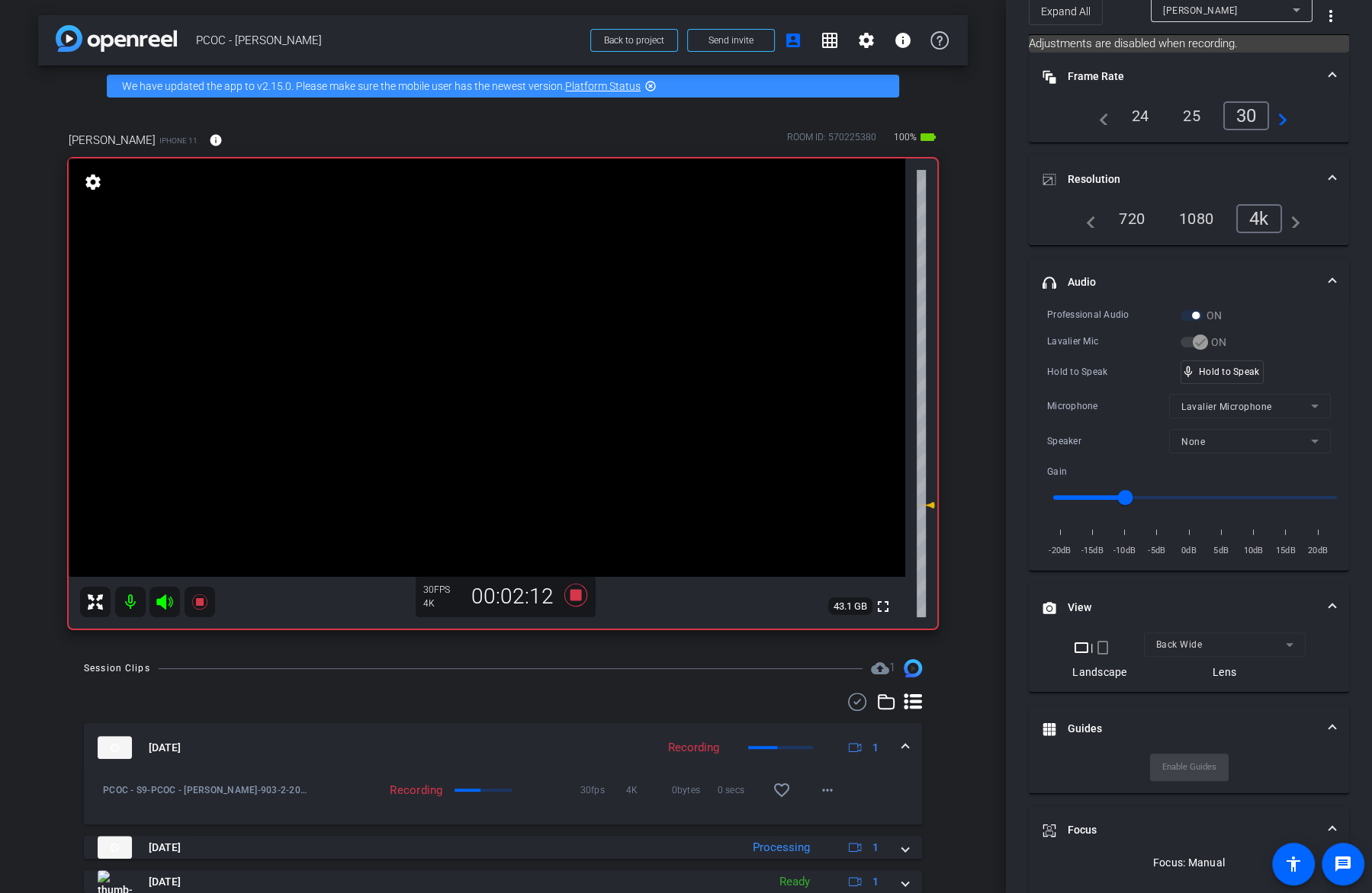
click at [484, 362] on video at bounding box center [487, 367] width 837 height 418
click at [532, 396] on video at bounding box center [487, 367] width 837 height 418
click at [516, 323] on video at bounding box center [487, 367] width 837 height 418
click at [520, 347] on video at bounding box center [487, 367] width 837 height 418
type input "-6"
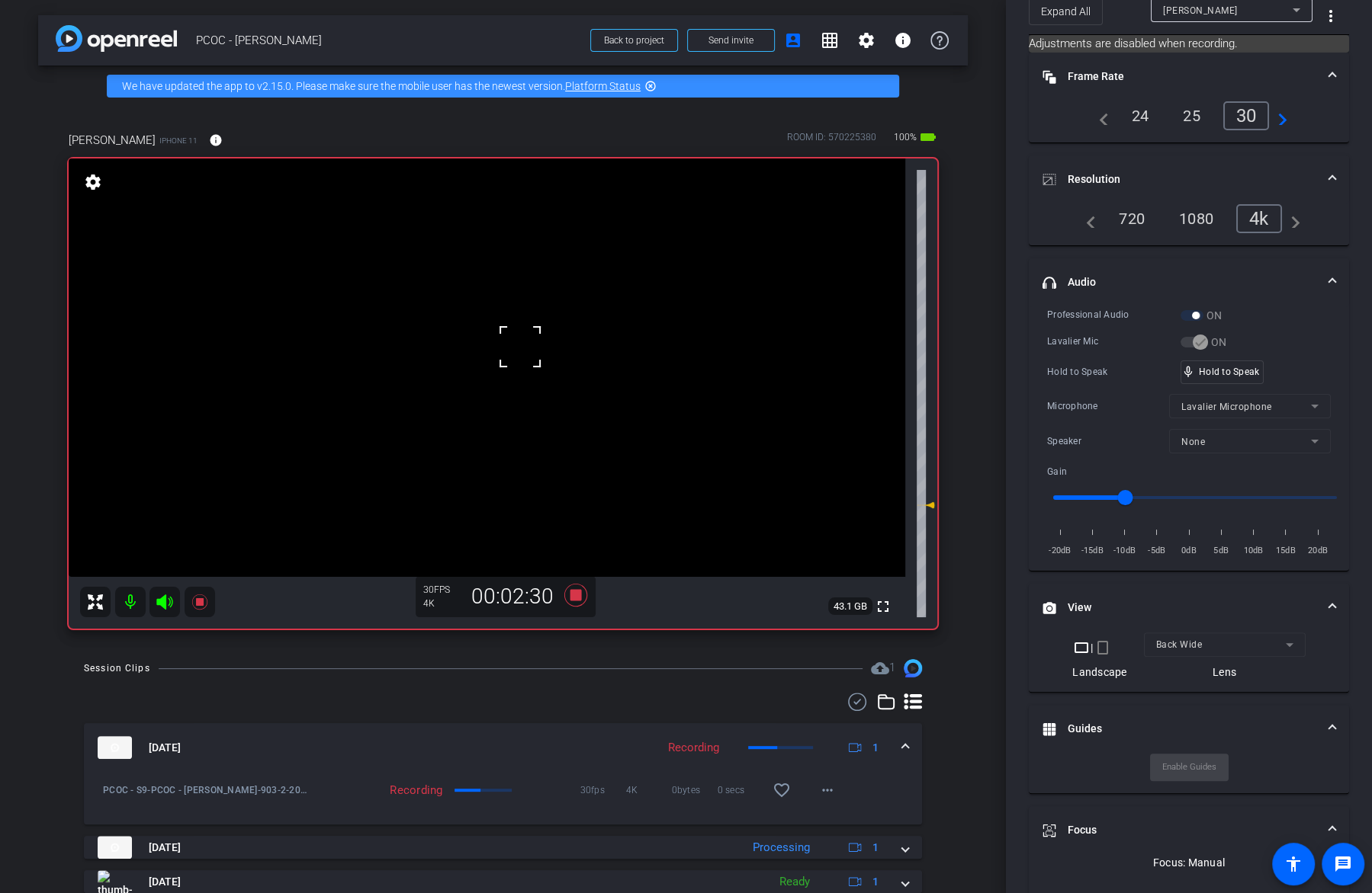
click at [1153, 494] on input "range" at bounding box center [1195, 498] width 316 height 34
click at [517, 355] on video at bounding box center [487, 367] width 837 height 418
click at [479, 391] on video at bounding box center [487, 367] width 837 height 418
click at [506, 377] on video at bounding box center [487, 367] width 837 height 418
click at [532, 376] on video at bounding box center [487, 367] width 837 height 418
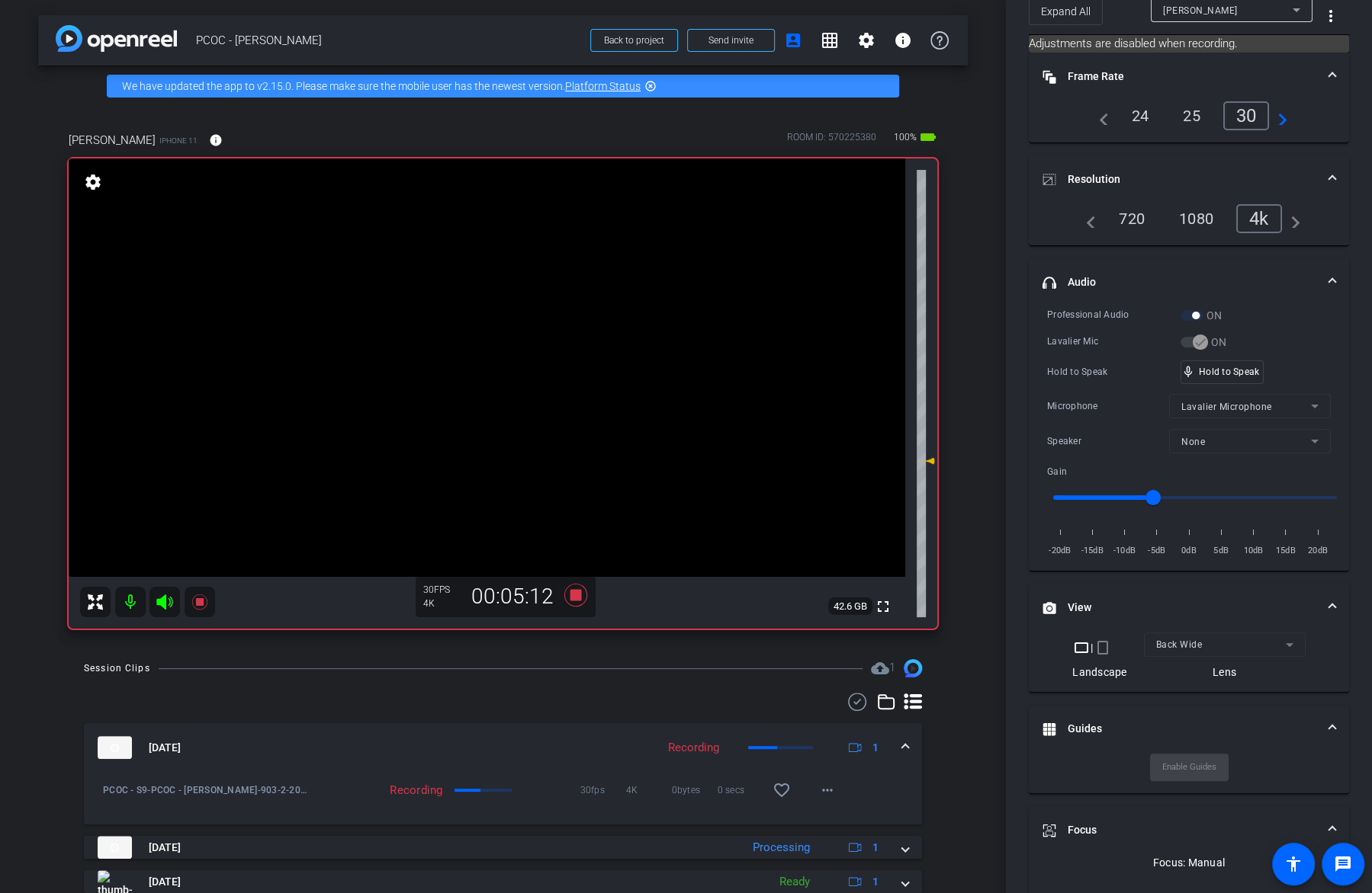
click at [1271, 366] on div "Hold to Speak mic_none Hold to Speak" at bounding box center [1188, 372] width 284 height 24
click at [458, 411] on video at bounding box center [487, 367] width 837 height 418
click at [470, 399] on div at bounding box center [458, 411] width 38 height 38
click at [466, 378] on video at bounding box center [487, 367] width 837 height 418
click at [516, 392] on video at bounding box center [487, 367] width 837 height 418
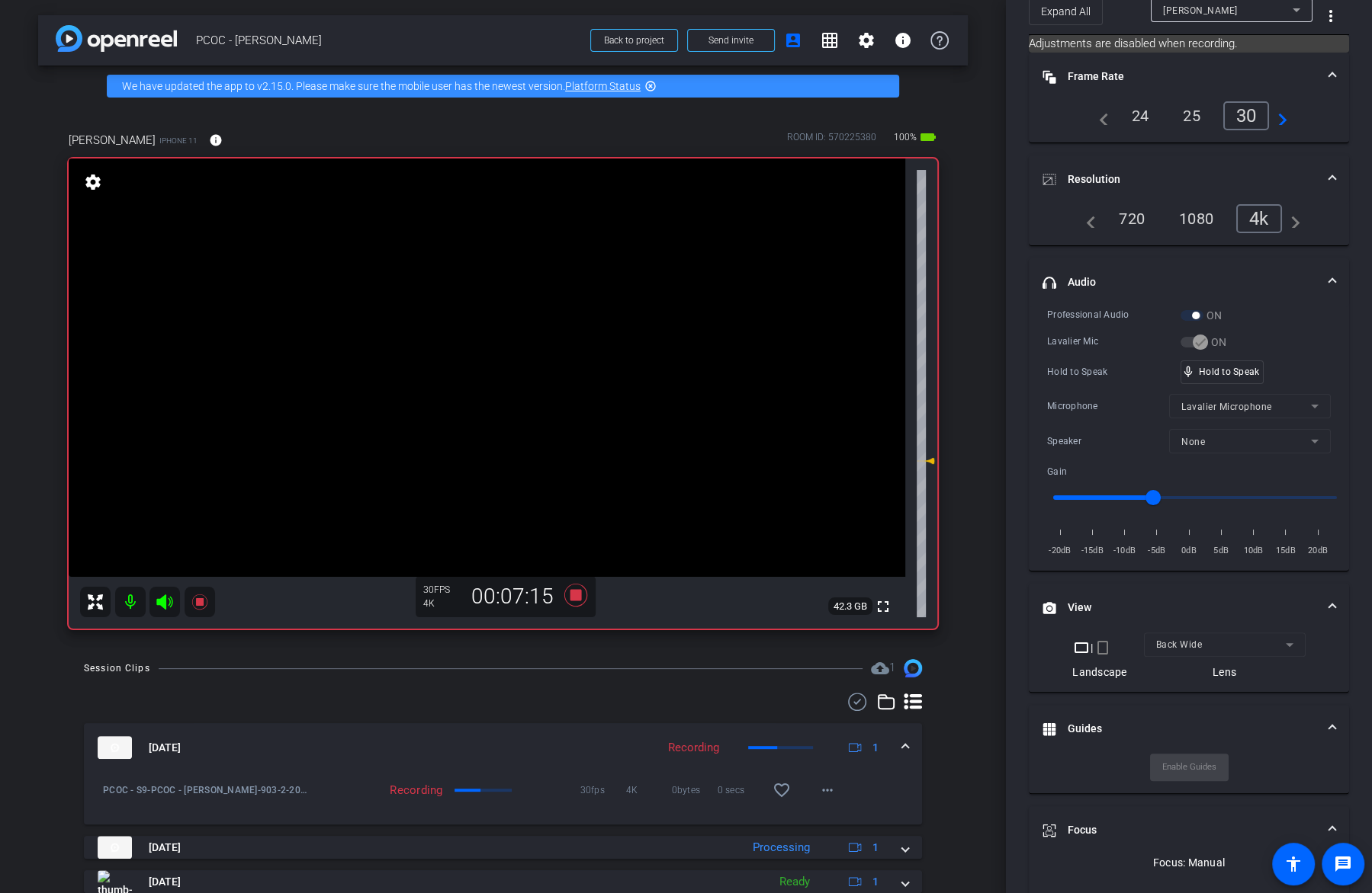
click at [495, 377] on video at bounding box center [487, 367] width 837 height 418
click at [492, 354] on video at bounding box center [487, 367] width 837 height 418
click at [518, 392] on video at bounding box center [487, 367] width 837 height 418
click at [512, 367] on video at bounding box center [487, 367] width 837 height 418
click at [510, 378] on div at bounding box center [512, 367] width 38 height 38
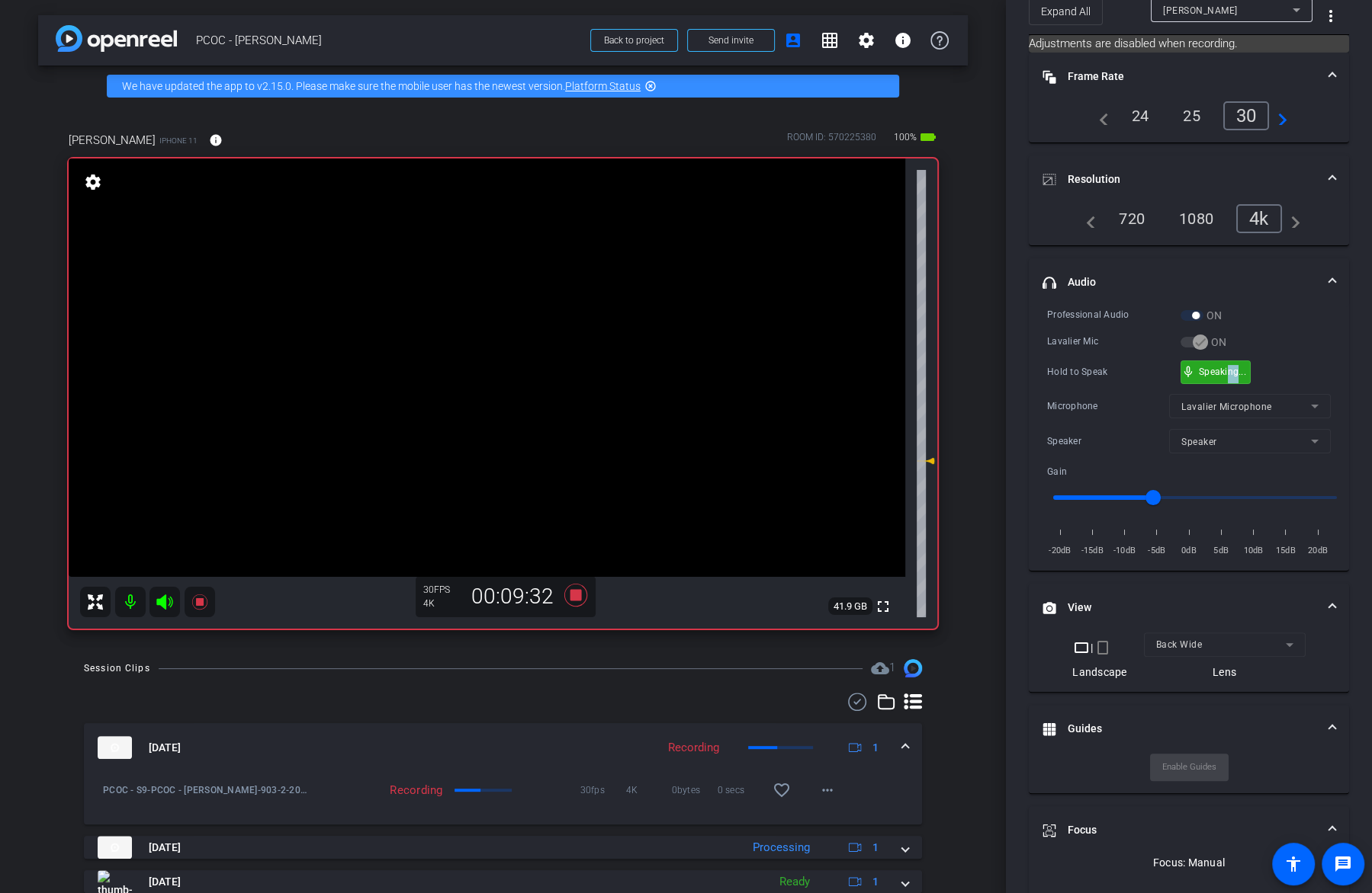
drag, startPoint x: 1225, startPoint y: 366, endPoint x: 1235, endPoint y: 365, distance: 10.0
click at [482, 389] on video at bounding box center [487, 367] width 837 height 418
click at [551, 360] on video at bounding box center [487, 367] width 837 height 418
click at [535, 384] on video at bounding box center [487, 367] width 837 height 418
click at [204, 604] on icon at bounding box center [200, 602] width 18 height 18
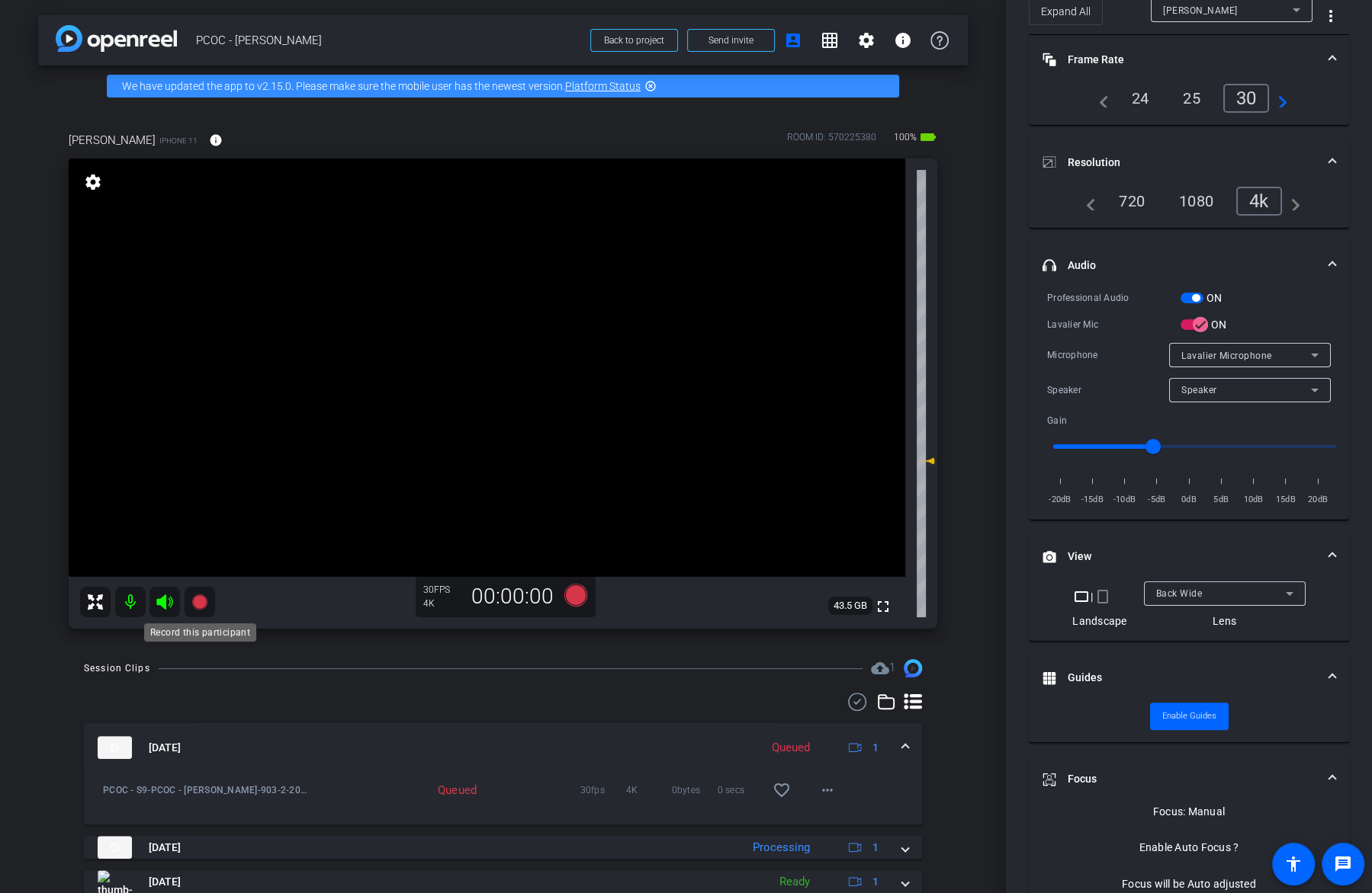
click at [203, 600] on icon at bounding box center [199, 602] width 15 height 15
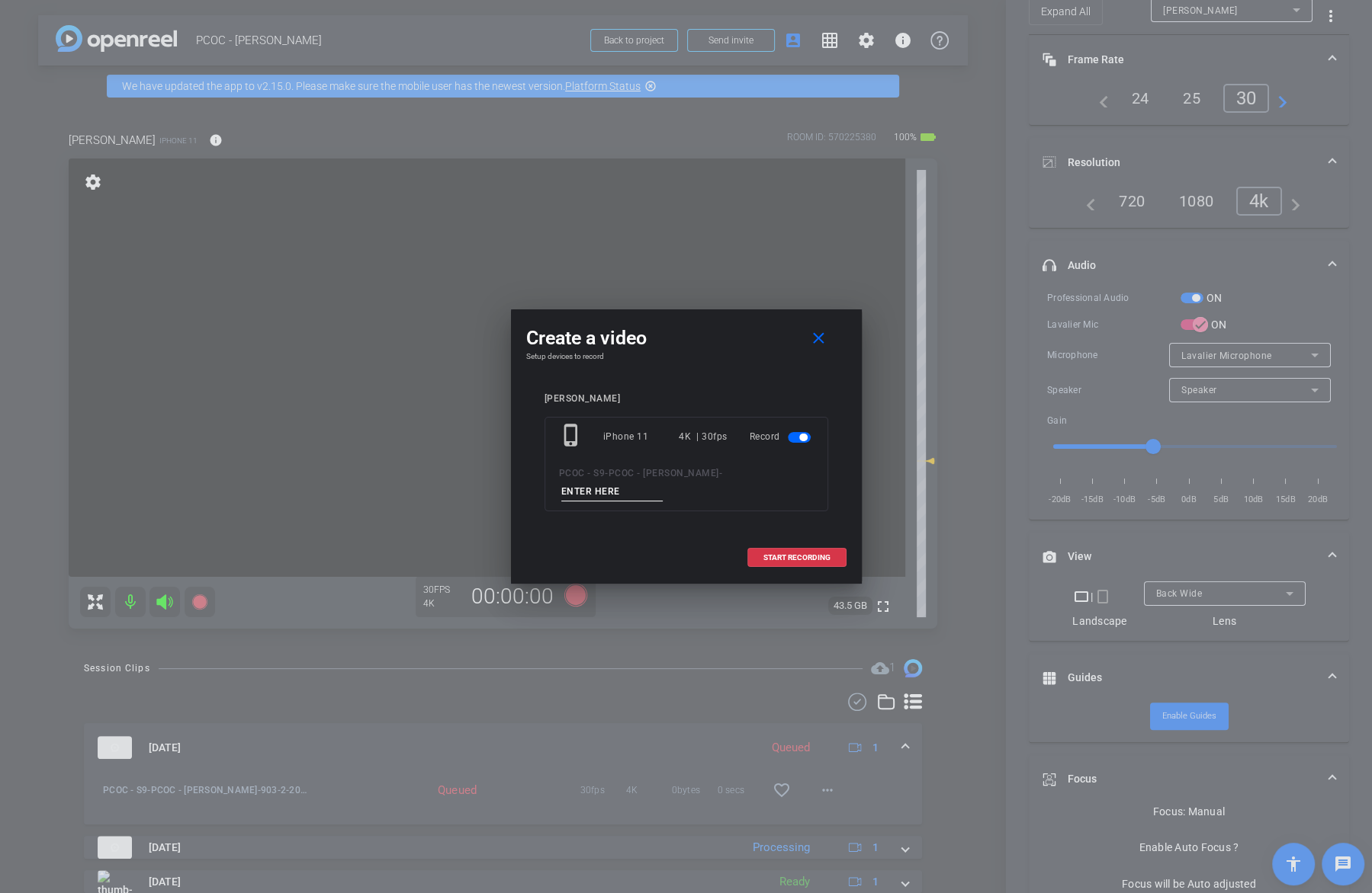
click at [625, 475] on span "PCOC - [PERSON_NAME]" at bounding box center [664, 473] width 111 height 11
click at [610, 489] on input at bounding box center [613, 492] width 102 height 19
type input "903-3"
click at [795, 558] on span "START RECORDING" at bounding box center [797, 558] width 67 height 8
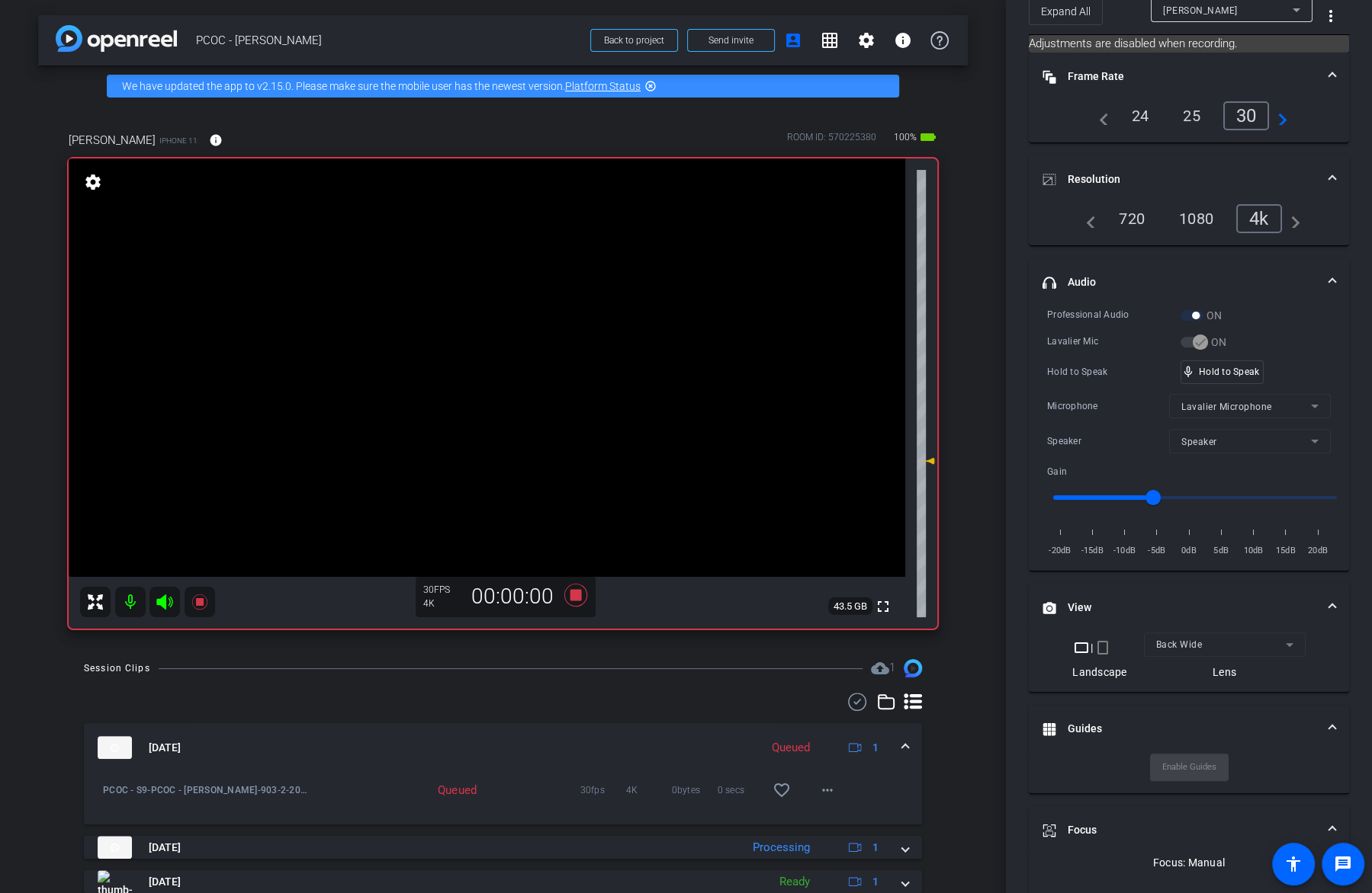
click at [488, 391] on video at bounding box center [487, 367] width 837 height 418
click at [458, 380] on video at bounding box center [487, 367] width 837 height 418
click at [516, 367] on video at bounding box center [487, 367] width 837 height 418
click at [514, 359] on video at bounding box center [487, 367] width 837 height 418
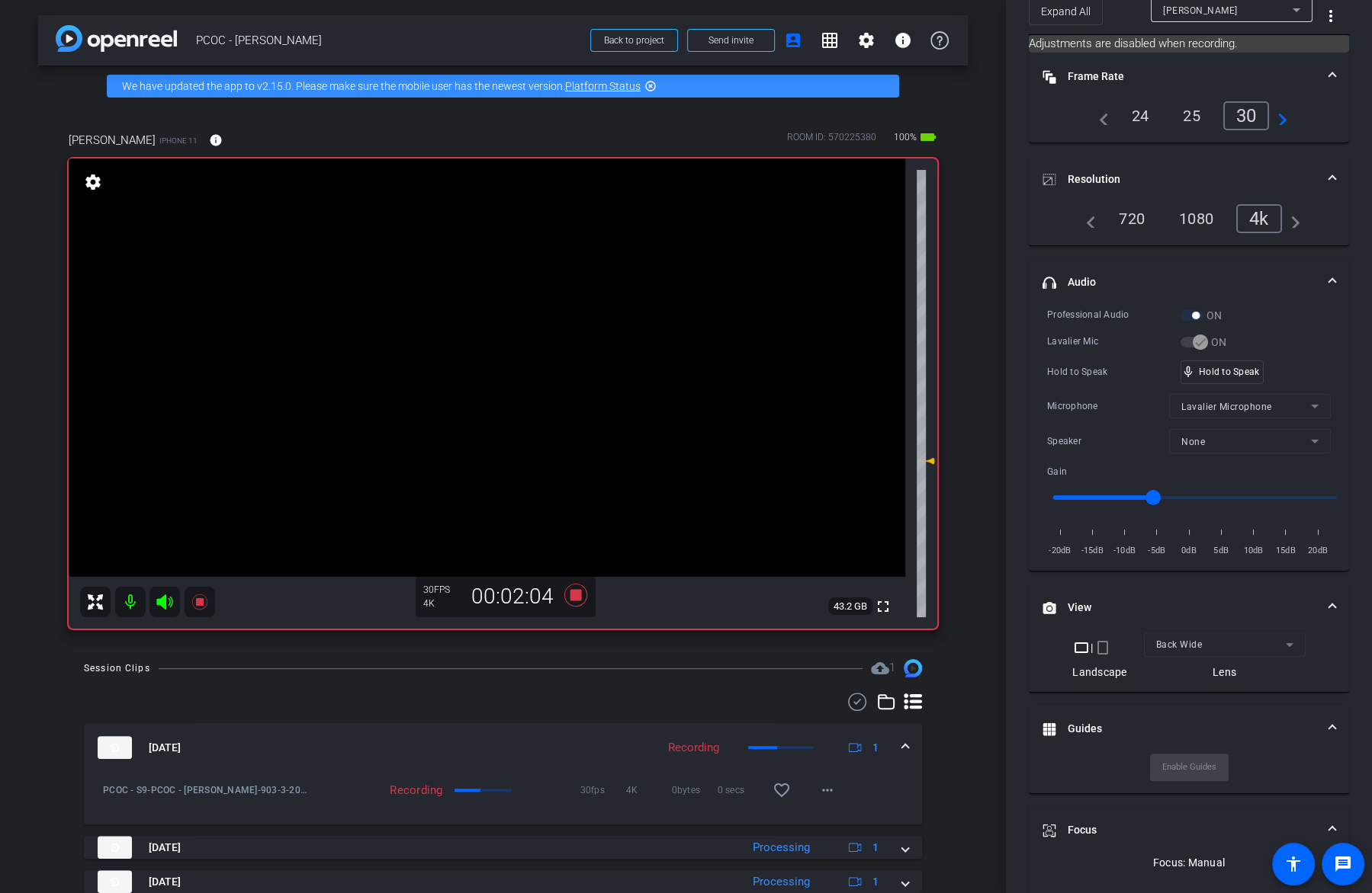
click at [509, 365] on video at bounding box center [487, 367] width 837 height 418
click at [1193, 366] on span "mic_none" at bounding box center [1188, 372] width 14 height 14
click at [496, 391] on video at bounding box center [487, 367] width 837 height 418
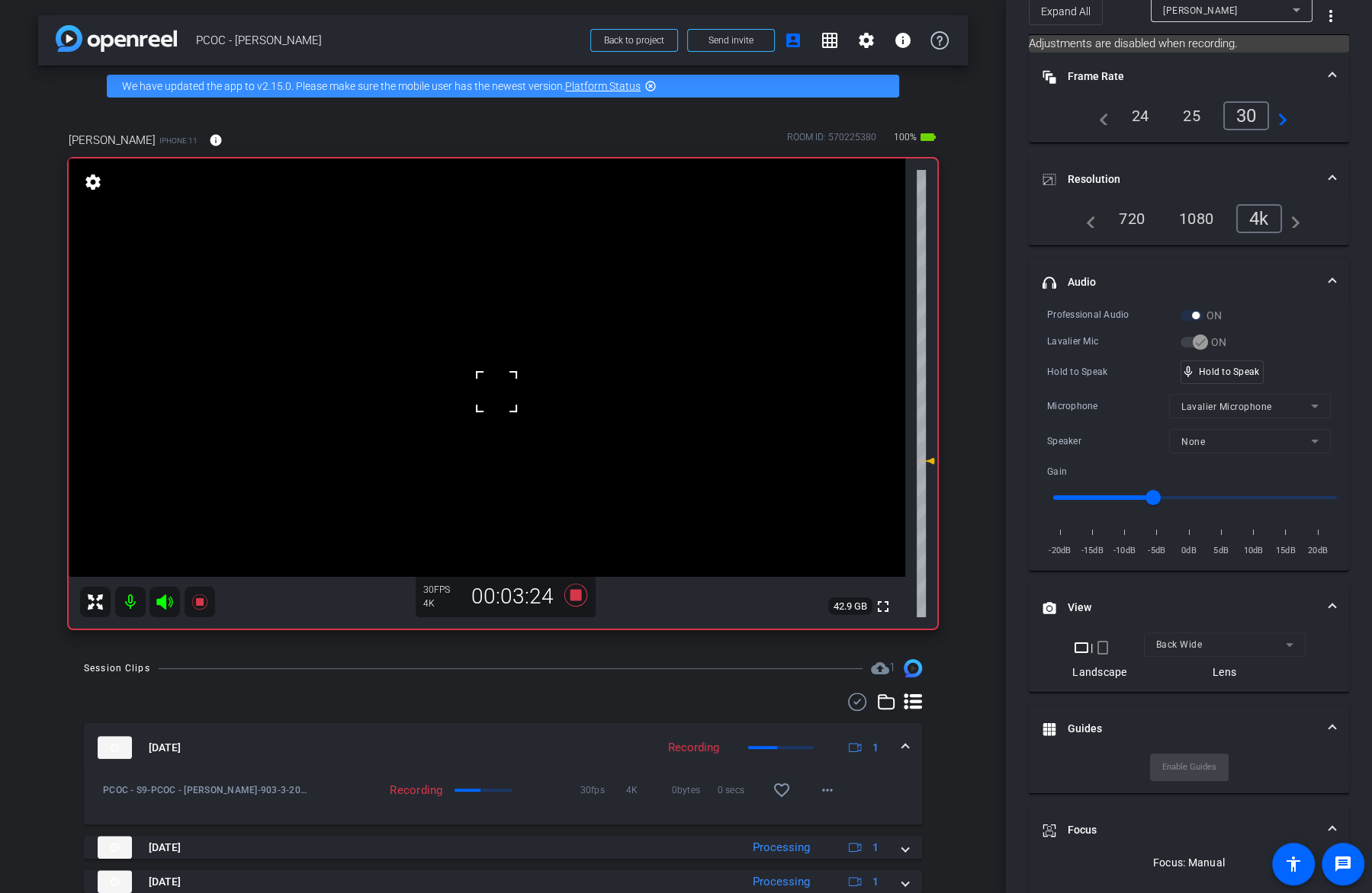
click at [548, 368] on video at bounding box center [487, 367] width 837 height 418
click at [506, 395] on video at bounding box center [487, 367] width 837 height 418
click at [519, 369] on video at bounding box center [487, 367] width 837 height 418
click at [511, 372] on video at bounding box center [487, 367] width 837 height 418
click at [522, 372] on video at bounding box center [487, 367] width 837 height 418
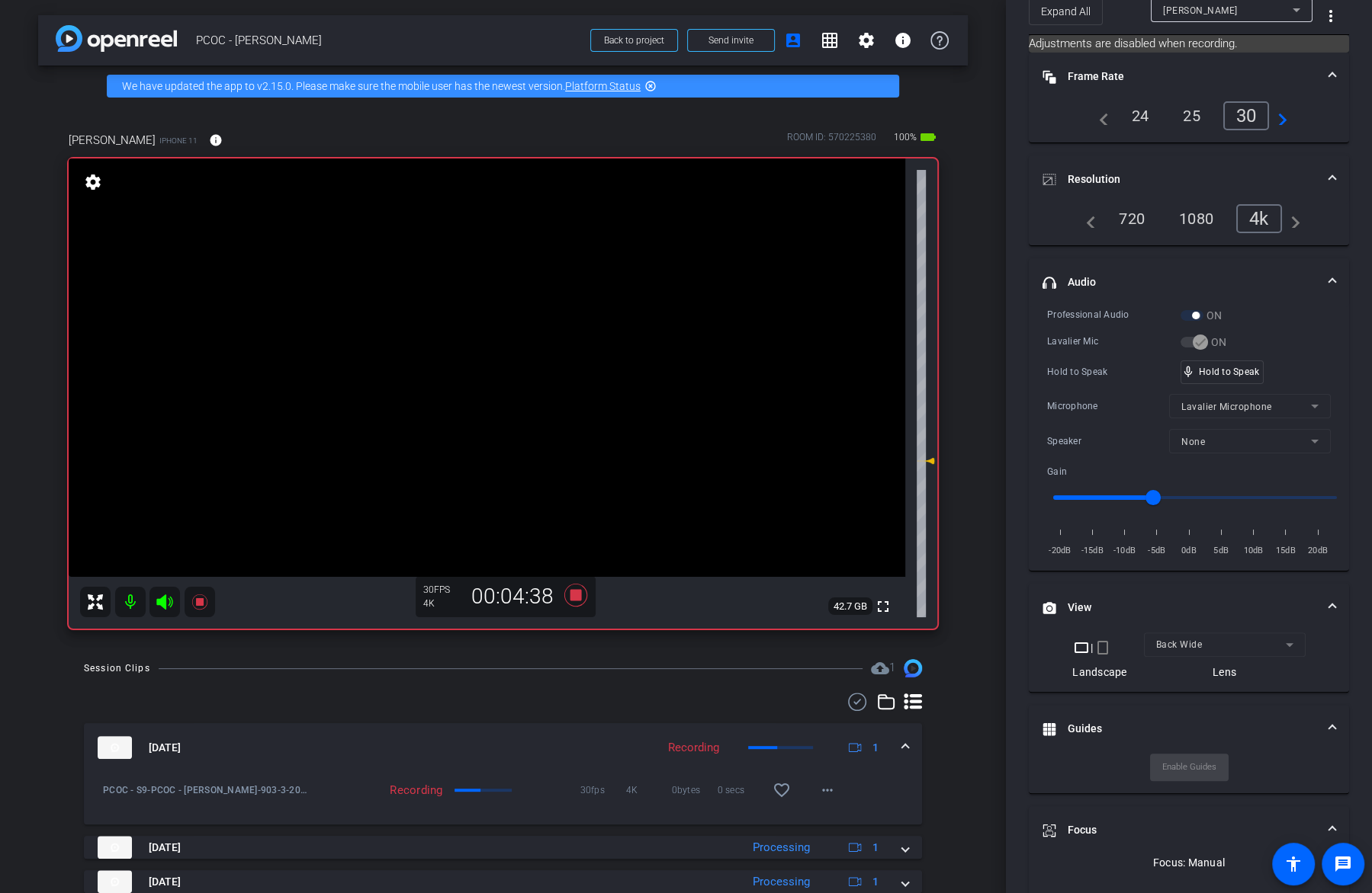
click at [522, 372] on video at bounding box center [487, 367] width 837 height 418
click at [519, 367] on video at bounding box center [487, 367] width 837 height 418
click at [519, 359] on video at bounding box center [487, 367] width 837 height 418
click at [496, 365] on video at bounding box center [487, 367] width 837 height 418
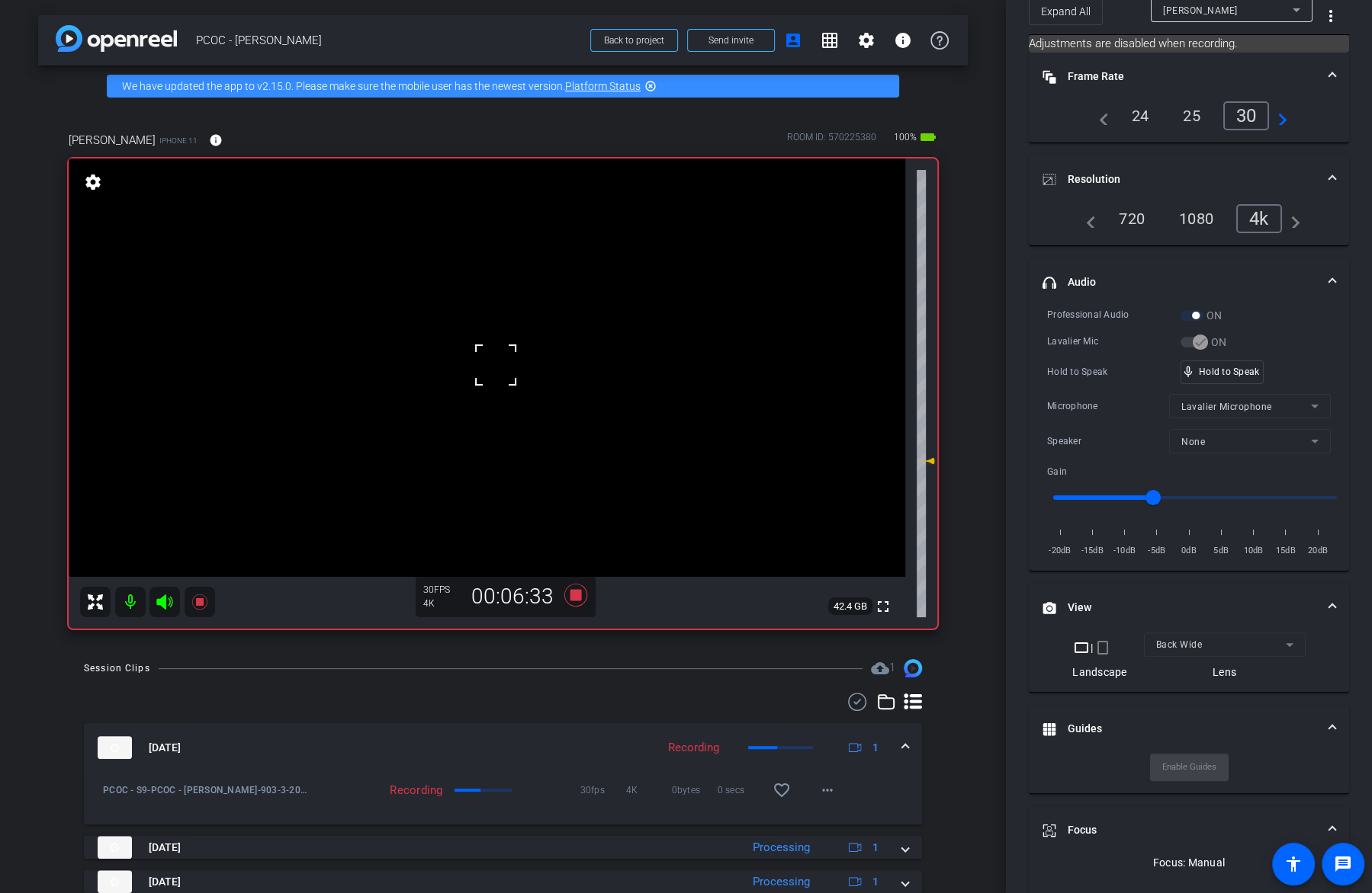
click at [448, 372] on video at bounding box center [487, 367] width 837 height 418
click at [468, 376] on video at bounding box center [487, 367] width 837 height 418
click at [509, 359] on video at bounding box center [487, 367] width 837 height 418
click at [1221, 375] on div "mic_none Speaking..." at bounding box center [1215, 372] width 69 height 22
click at [477, 378] on video at bounding box center [487, 367] width 837 height 418
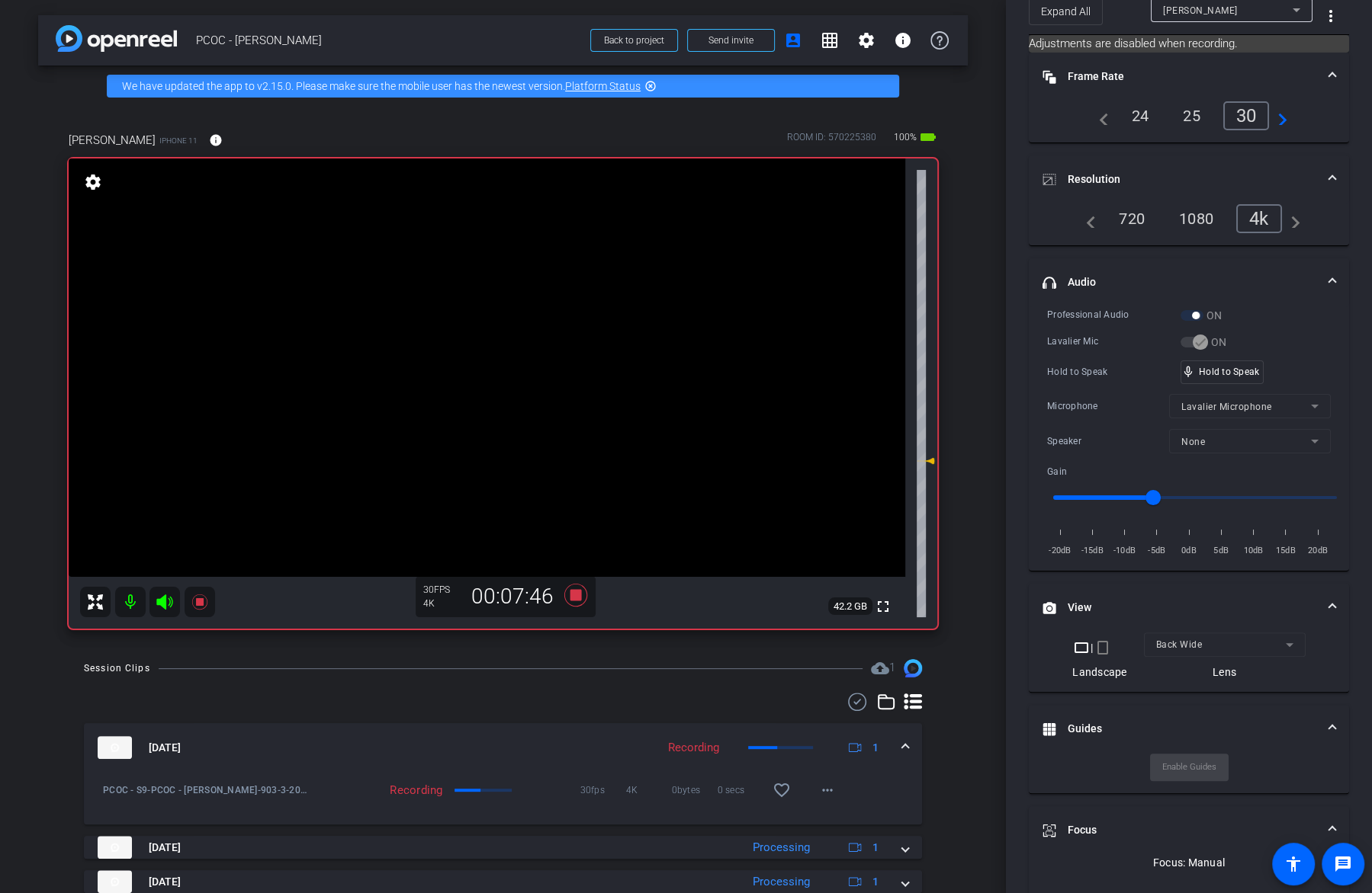
click at [522, 368] on video at bounding box center [487, 367] width 837 height 418
click at [1192, 370] on span "mic_none" at bounding box center [1188, 372] width 14 height 14
click at [502, 367] on video at bounding box center [487, 367] width 837 height 418
click at [551, 375] on video at bounding box center [487, 367] width 837 height 418
click at [540, 370] on div at bounding box center [551, 375] width 38 height 38
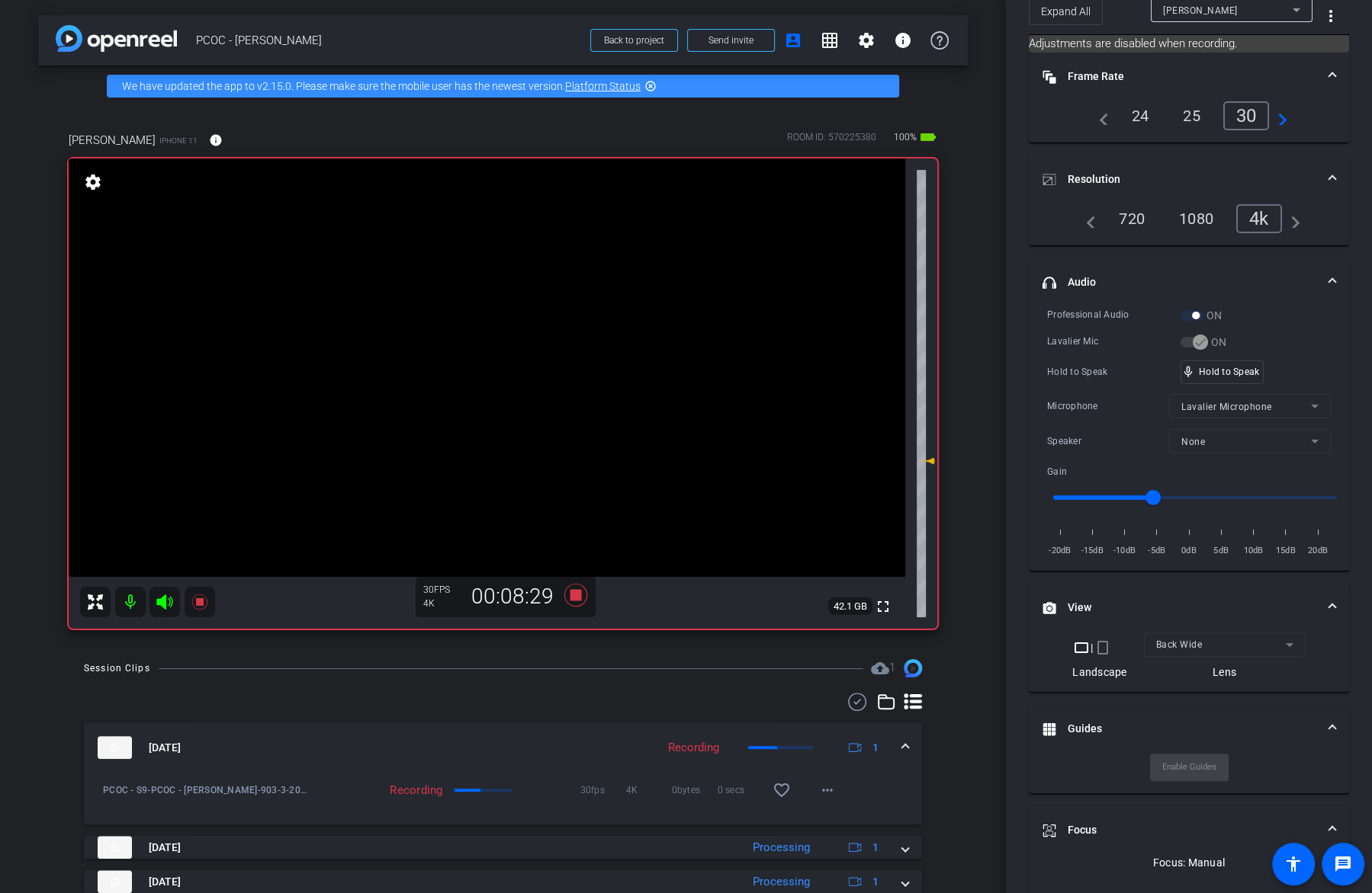
click at [591, 371] on video at bounding box center [487, 367] width 837 height 418
click at [502, 375] on video at bounding box center [487, 367] width 837 height 418
click at [1251, 361] on div "Hold to Speak mic_none Speaking..." at bounding box center [1188, 372] width 284 height 24
click at [206, 604] on icon at bounding box center [199, 602] width 15 height 15
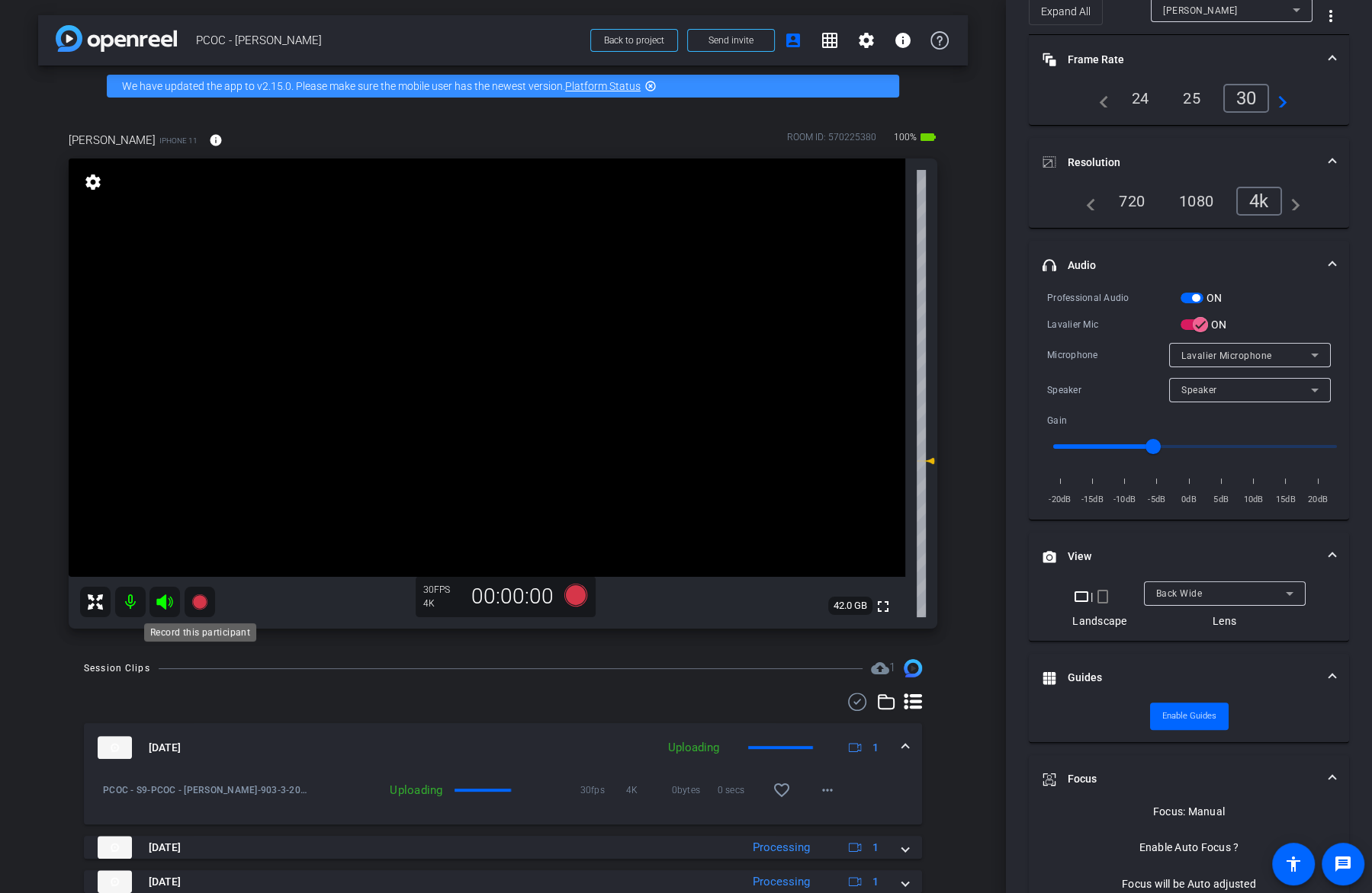
click at [192, 600] on icon at bounding box center [200, 602] width 18 height 18
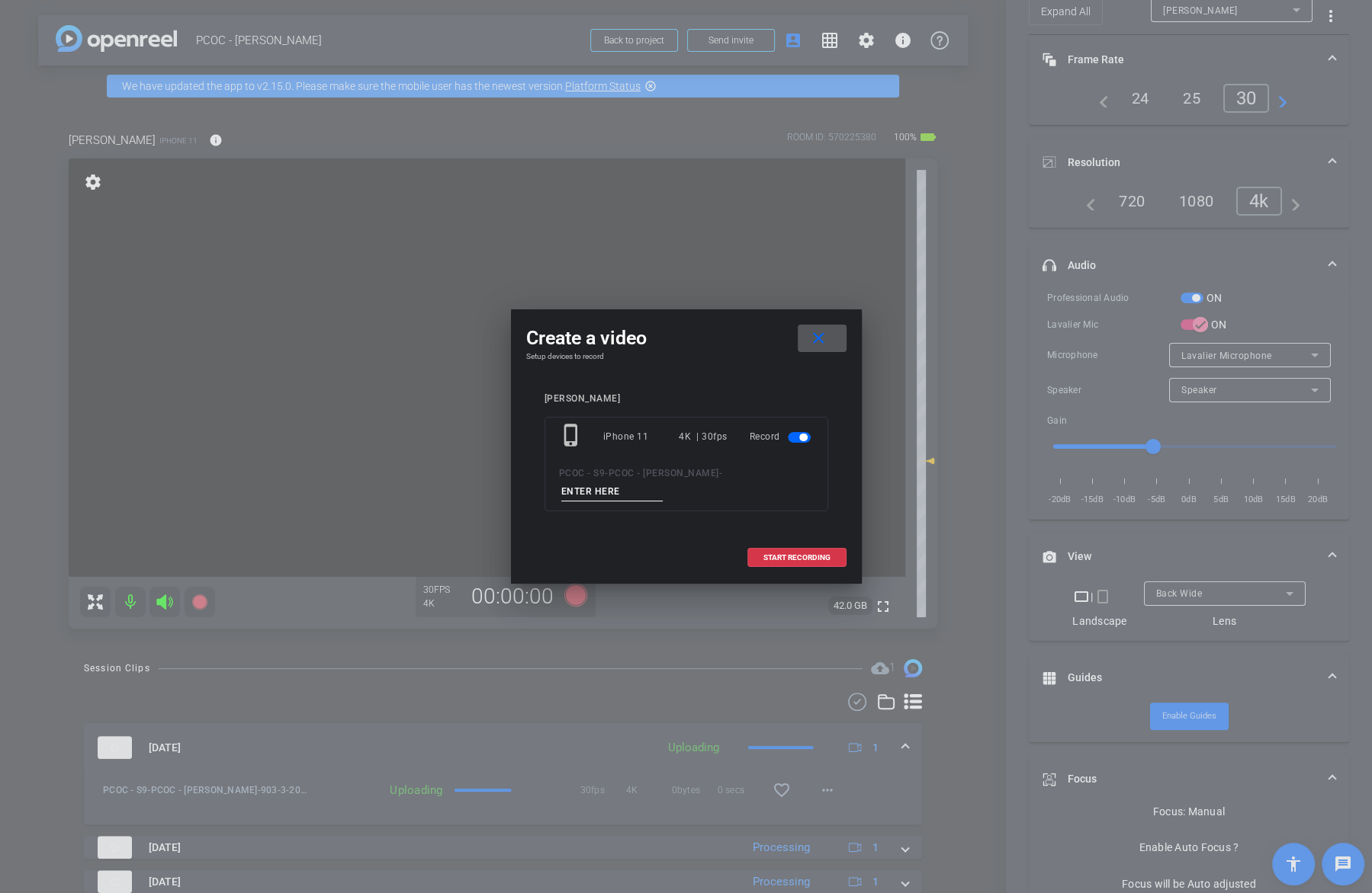
click at [627, 489] on input at bounding box center [613, 492] width 102 height 19
type input "903-4"
click at [798, 554] on span "START RECORDING" at bounding box center [797, 558] width 67 height 8
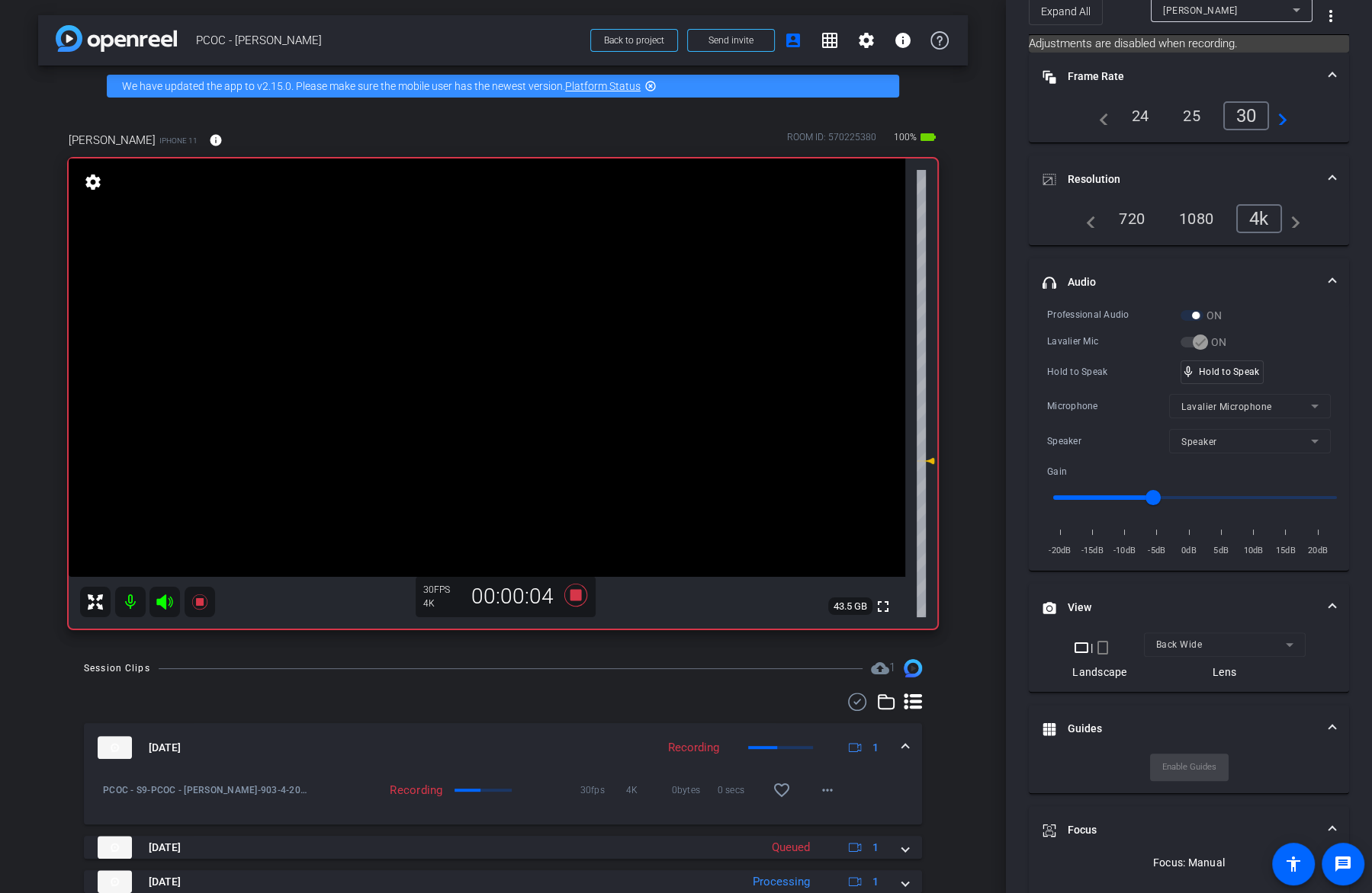
click at [489, 391] on video at bounding box center [487, 367] width 837 height 418
click at [482, 351] on video at bounding box center [487, 367] width 837 height 418
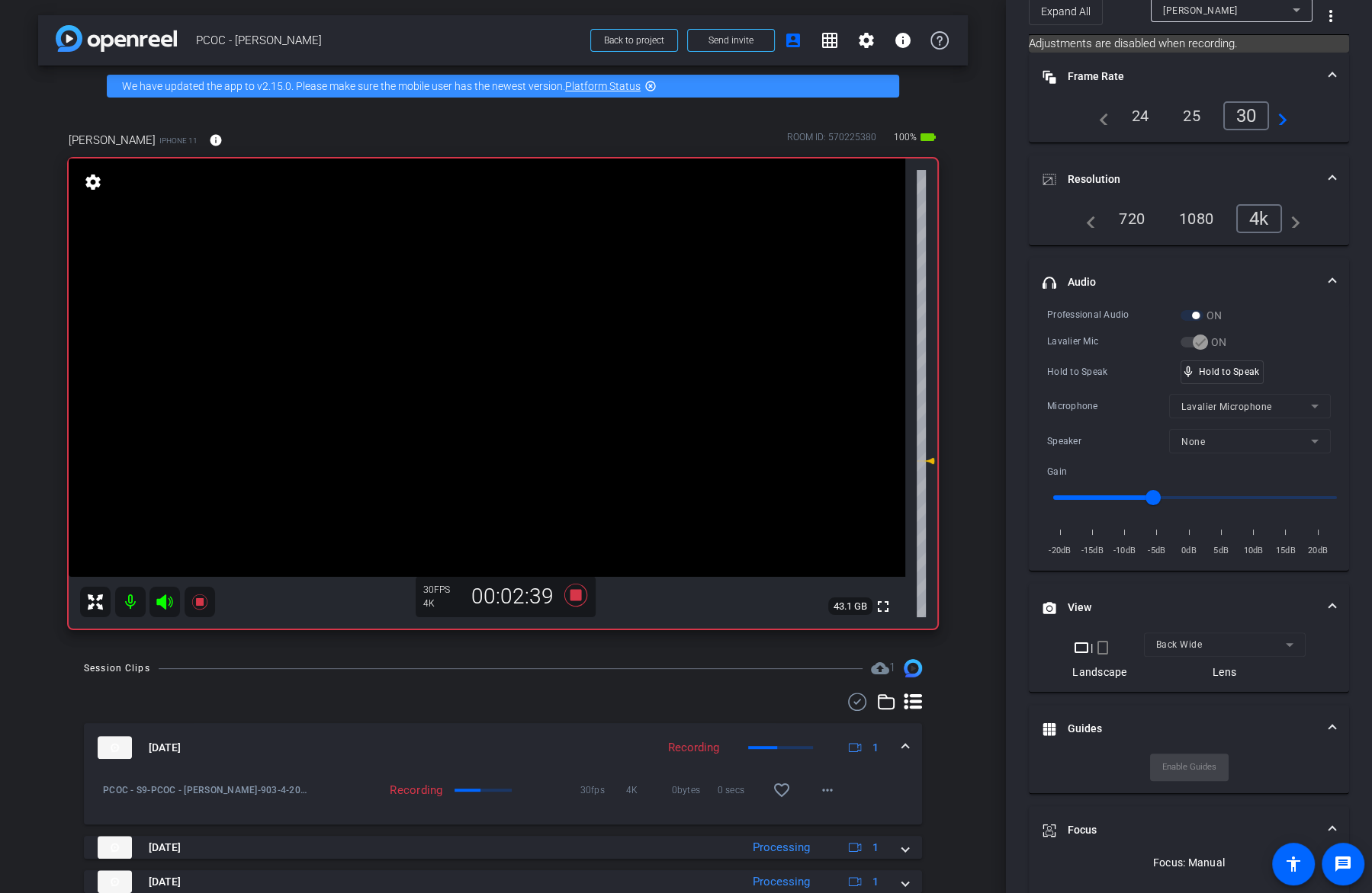
click at [485, 365] on video at bounding box center [487, 367] width 837 height 418
click at [498, 369] on video at bounding box center [487, 367] width 837 height 418
click at [560, 362] on video at bounding box center [487, 367] width 837 height 418
click at [548, 360] on video at bounding box center [487, 367] width 837 height 418
click at [497, 378] on video at bounding box center [487, 367] width 837 height 418
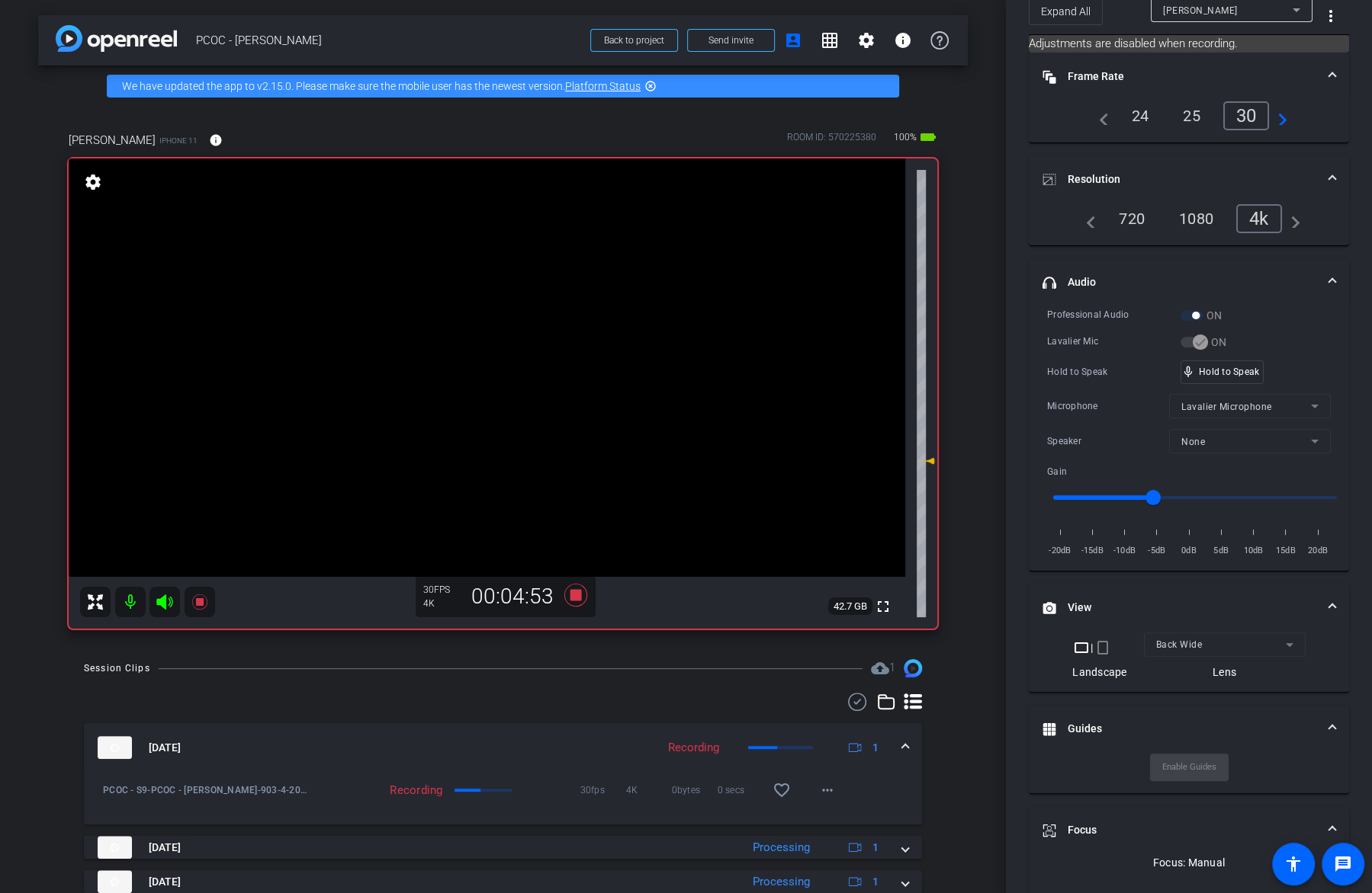
click at [499, 359] on video at bounding box center [487, 367] width 837 height 418
click at [506, 358] on video at bounding box center [487, 367] width 837 height 418
click at [522, 367] on video at bounding box center [487, 367] width 837 height 418
click at [483, 398] on video at bounding box center [487, 367] width 837 height 418
click at [496, 359] on video at bounding box center [487, 367] width 837 height 418
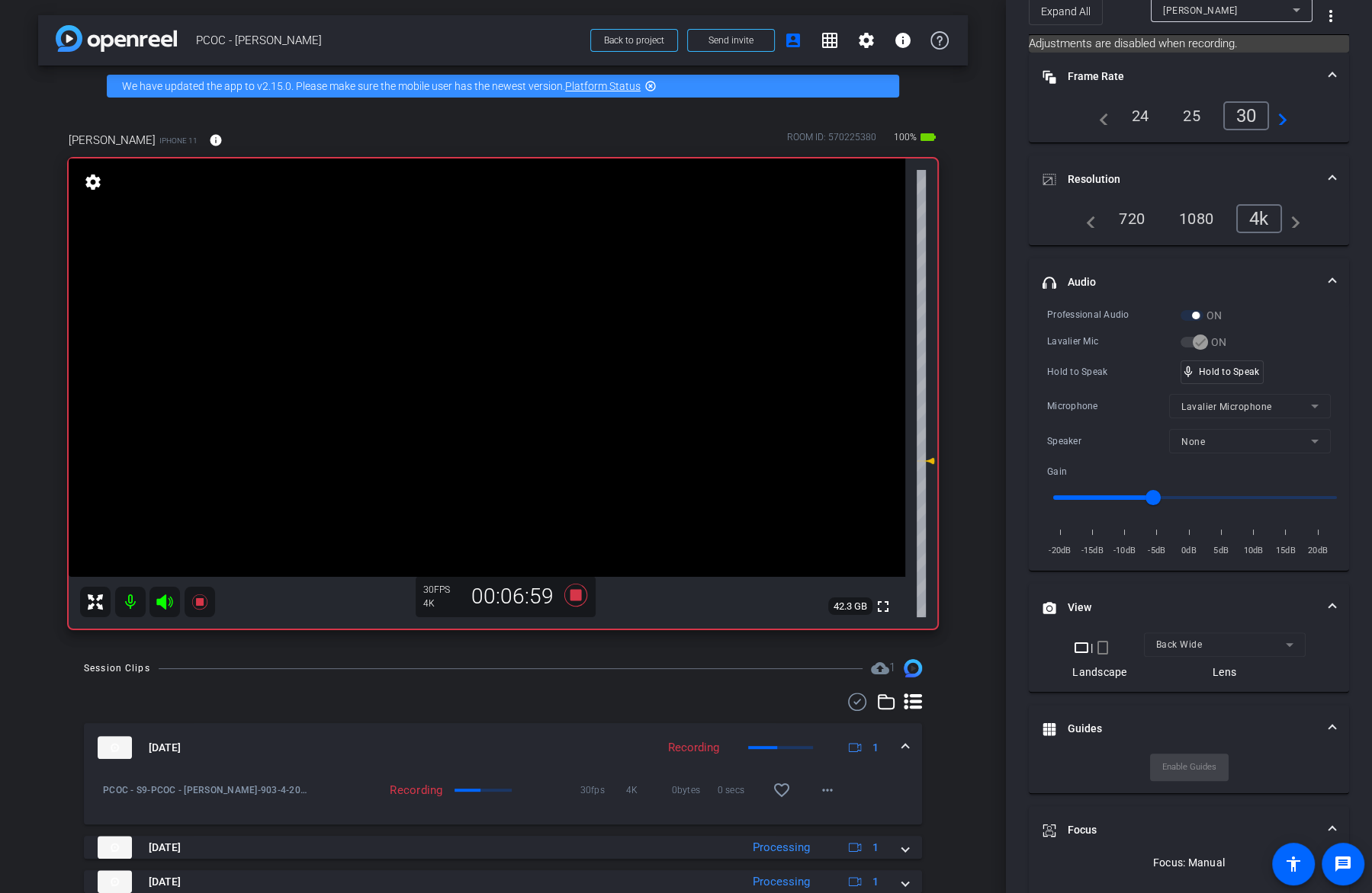
click at [560, 378] on video at bounding box center [487, 367] width 837 height 418
click at [532, 349] on video at bounding box center [487, 367] width 837 height 418
click at [1207, 358] on div "Professional Audio ON Lavalier Mic ON Hold to Speak mic_none Hold to Speak Micr…" at bounding box center [1188, 433] width 284 height 252
click at [544, 358] on video at bounding box center [487, 367] width 837 height 418
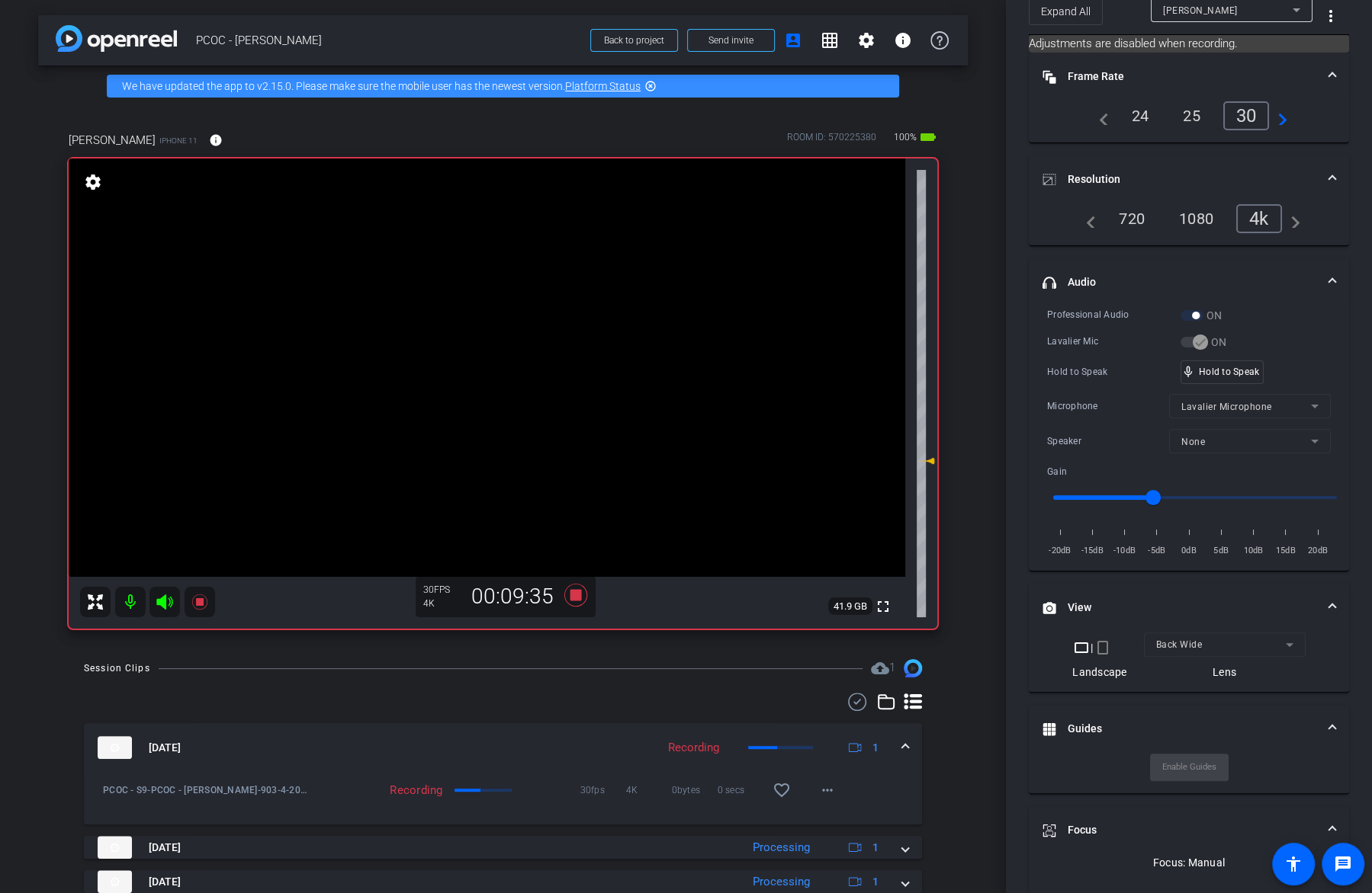
click at [544, 358] on video at bounding box center [487, 367] width 837 height 418
click at [528, 356] on video at bounding box center [487, 367] width 837 height 418
click at [210, 599] on mat-icon at bounding box center [200, 602] width 31 height 31
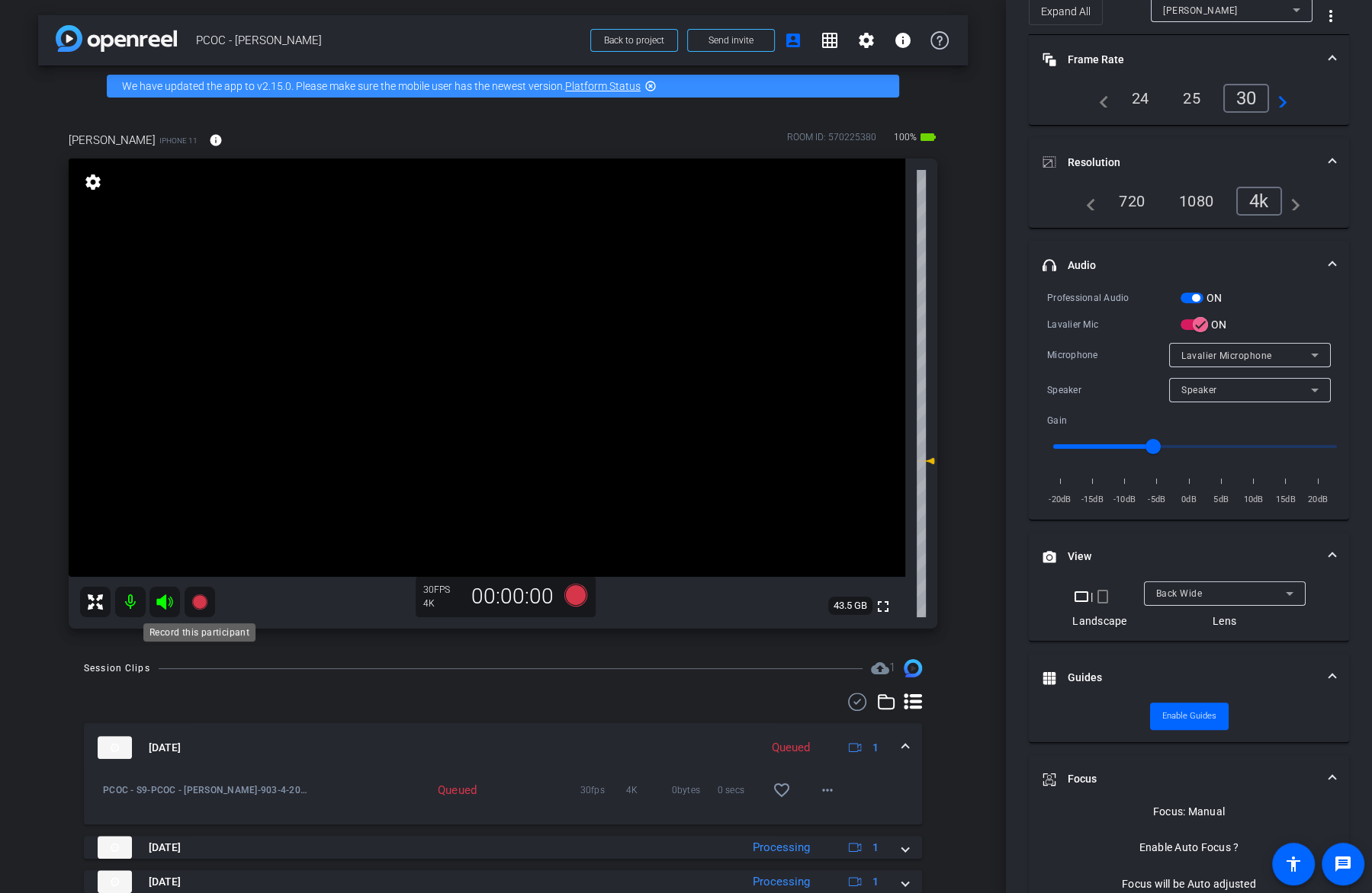
click at [198, 601] on icon at bounding box center [199, 602] width 15 height 15
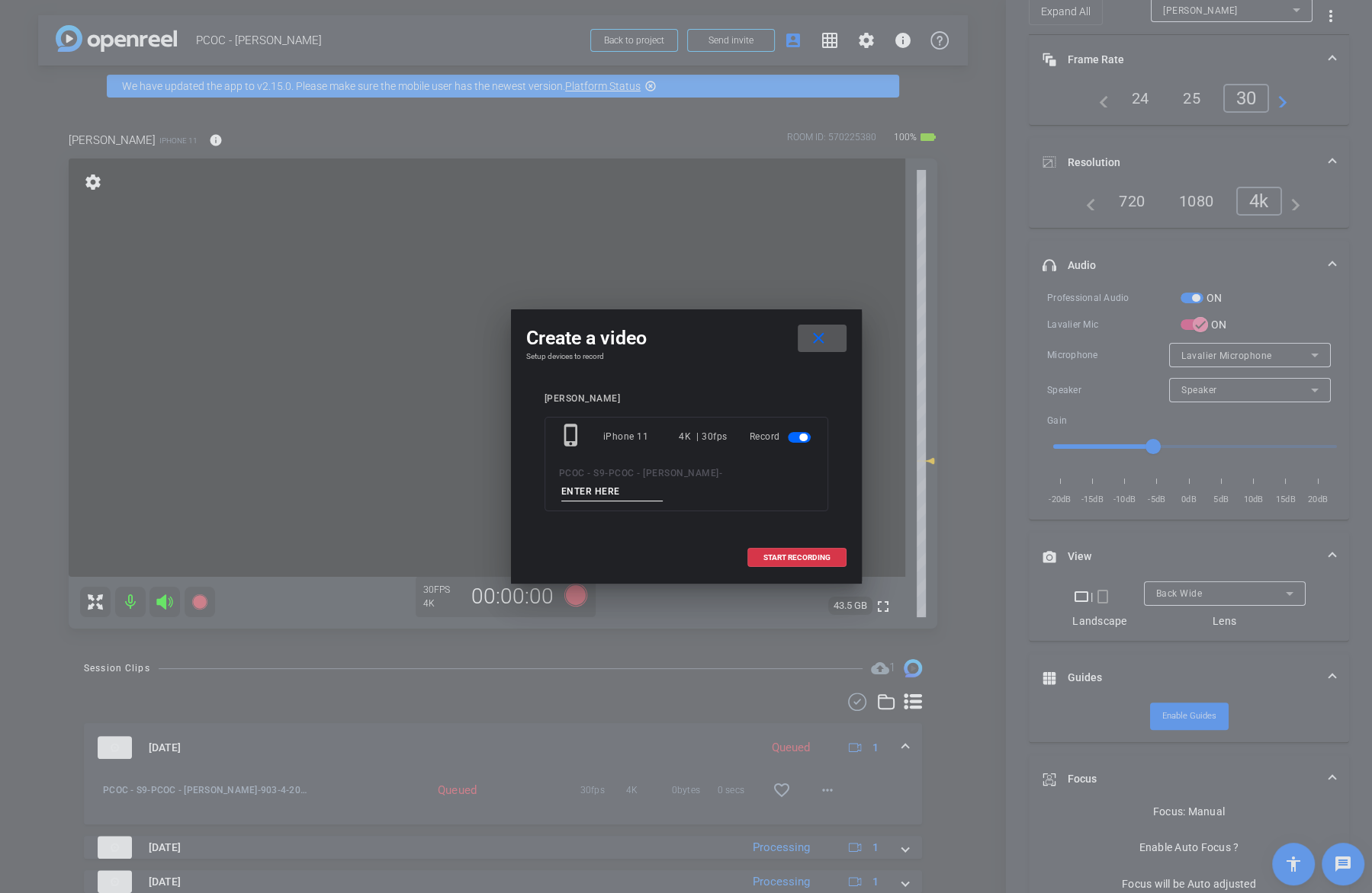
click at [598, 485] on input at bounding box center [613, 492] width 102 height 19
type input "903-5"
click at [811, 554] on span "START RECORDING" at bounding box center [797, 558] width 67 height 8
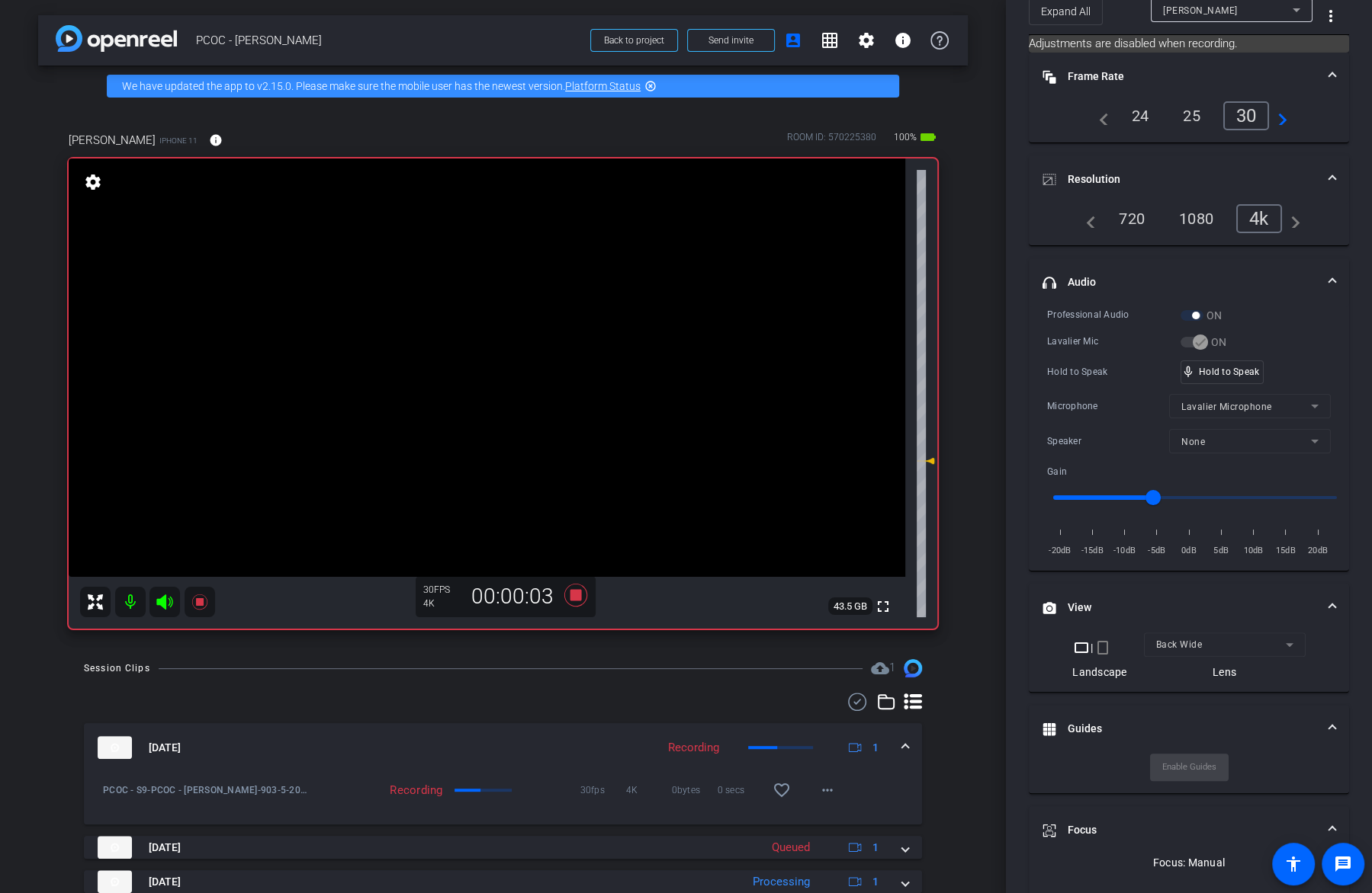
click at [489, 366] on video at bounding box center [487, 367] width 837 height 418
click at [486, 352] on div at bounding box center [489, 366] width 38 height 38
click at [520, 364] on video at bounding box center [487, 367] width 837 height 418
click at [533, 356] on video at bounding box center [487, 367] width 837 height 418
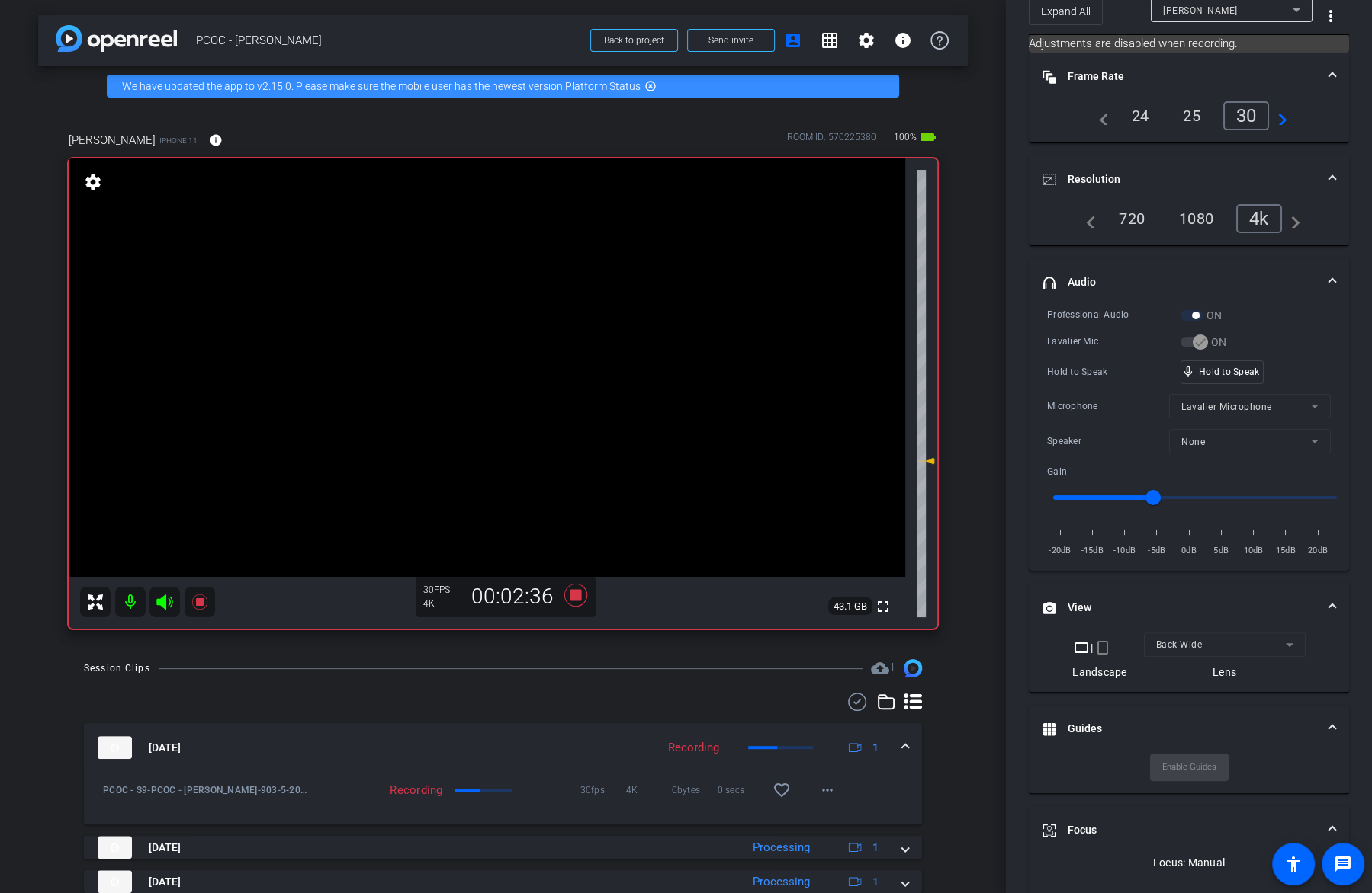
click at [533, 356] on video at bounding box center [487, 367] width 837 height 418
click at [512, 367] on video at bounding box center [487, 367] width 837 height 418
click at [506, 374] on video at bounding box center [487, 367] width 837 height 418
click at [510, 366] on div at bounding box center [506, 374] width 38 height 38
drag, startPoint x: 1253, startPoint y: 366, endPoint x: 1241, endPoint y: 367, distance: 12.0
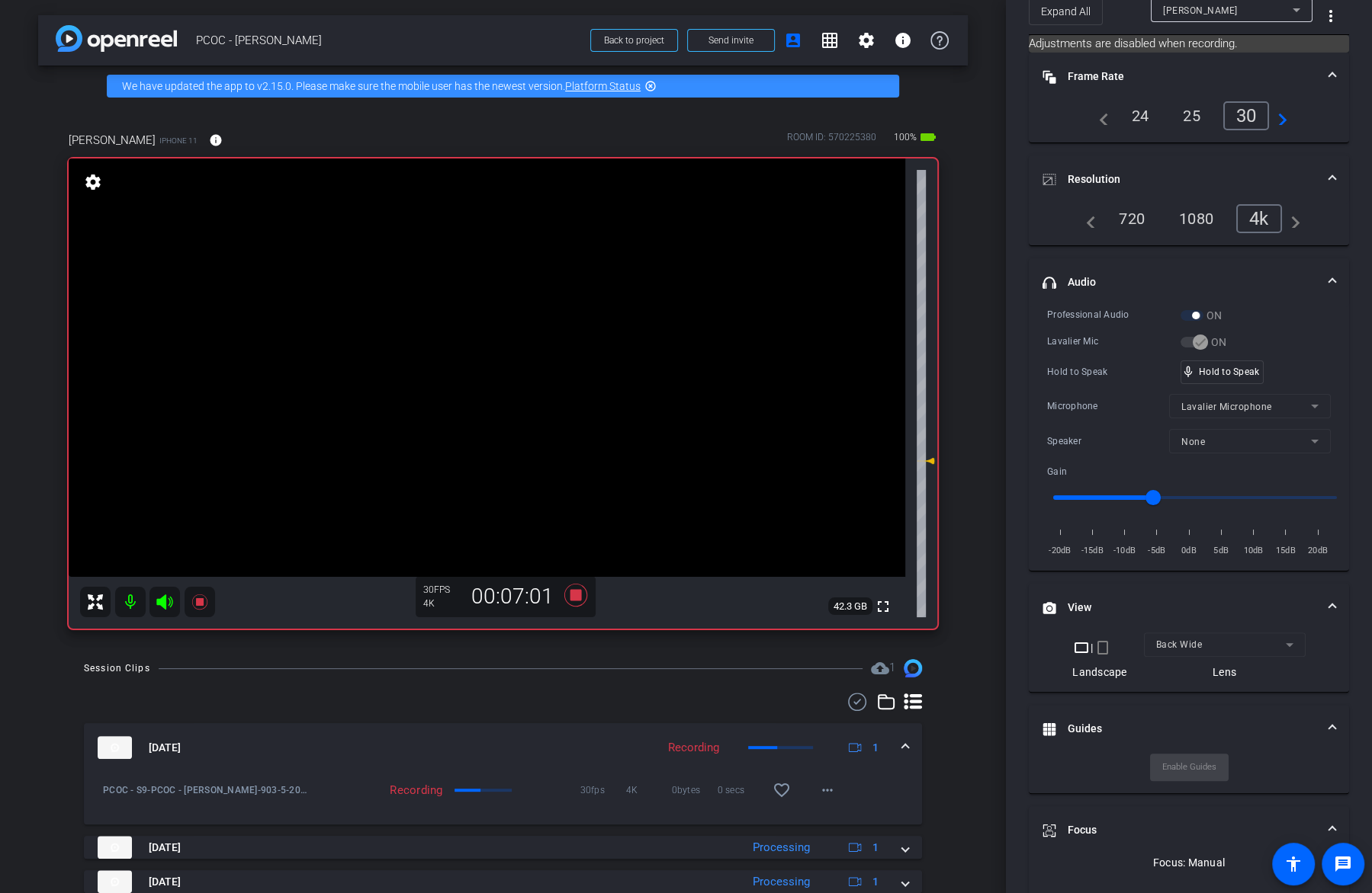
click at [524, 358] on video at bounding box center [487, 367] width 837 height 418
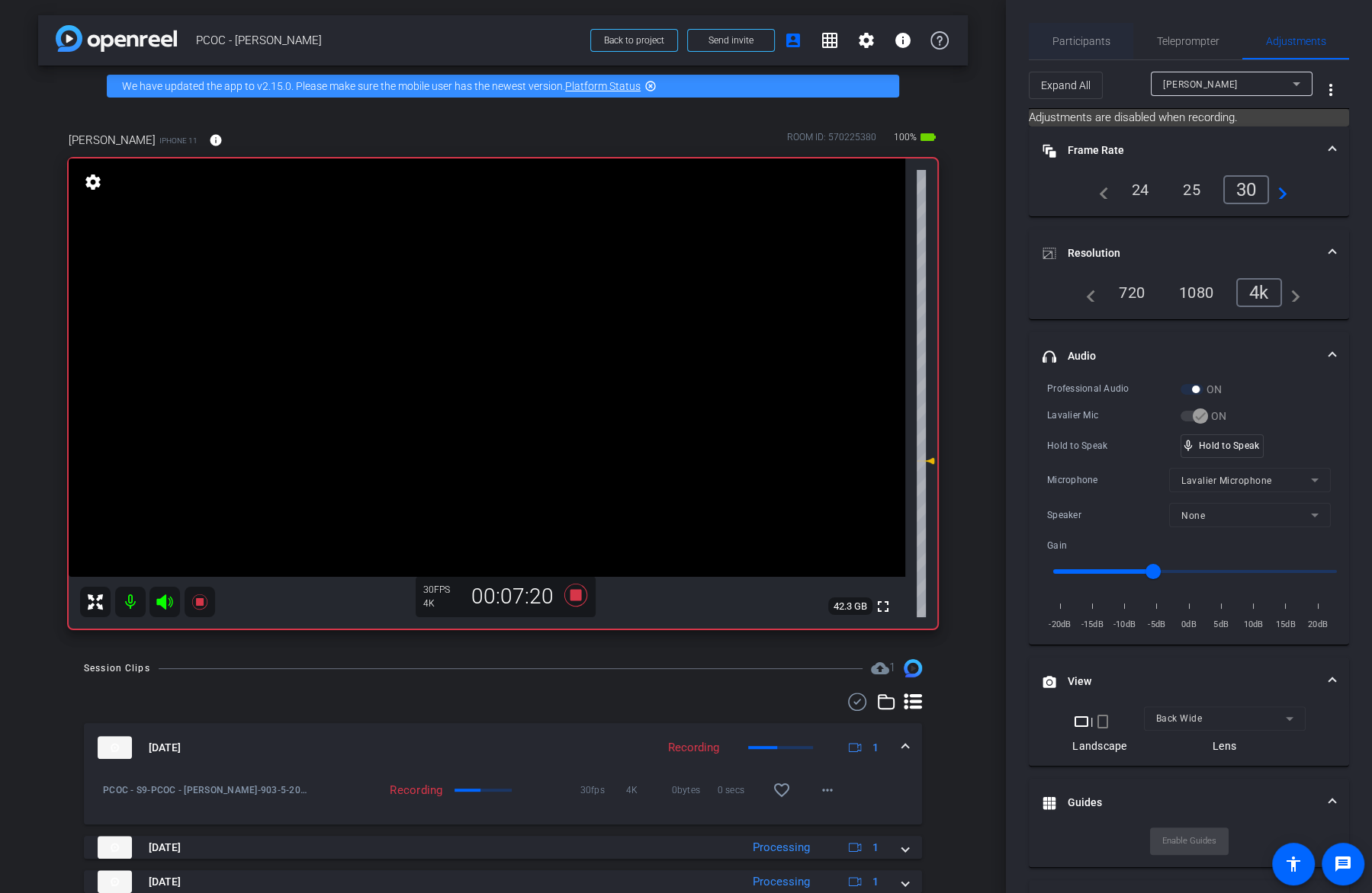
click at [1114, 54] on div "Participants" at bounding box center [1081, 41] width 105 height 37
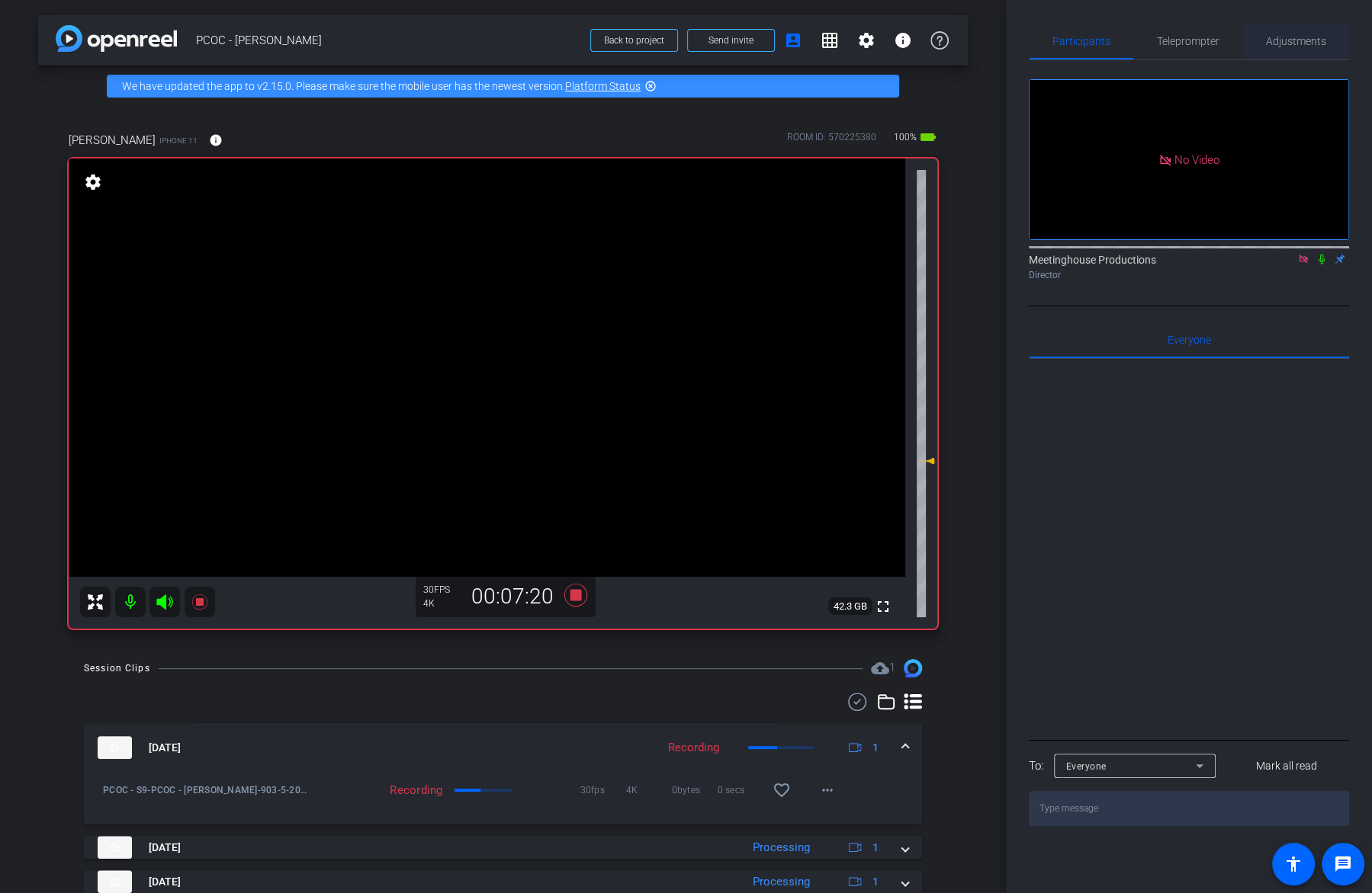
click at [1307, 47] on span "Adjustments" at bounding box center [1296, 41] width 60 height 11
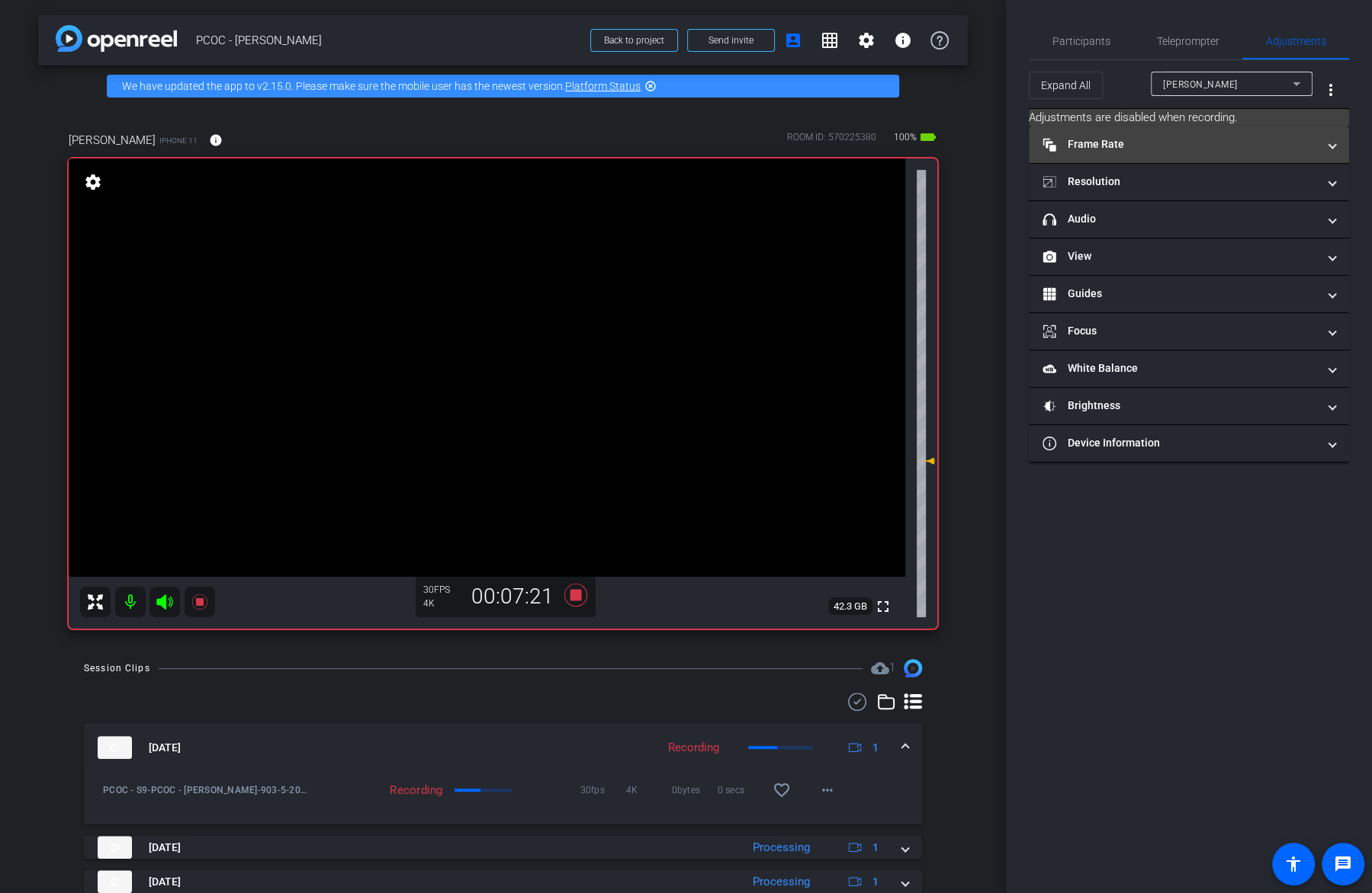
click at [1253, 140] on mat-panel-title "Frame Rate Frame Rate" at bounding box center [1179, 144] width 275 height 16
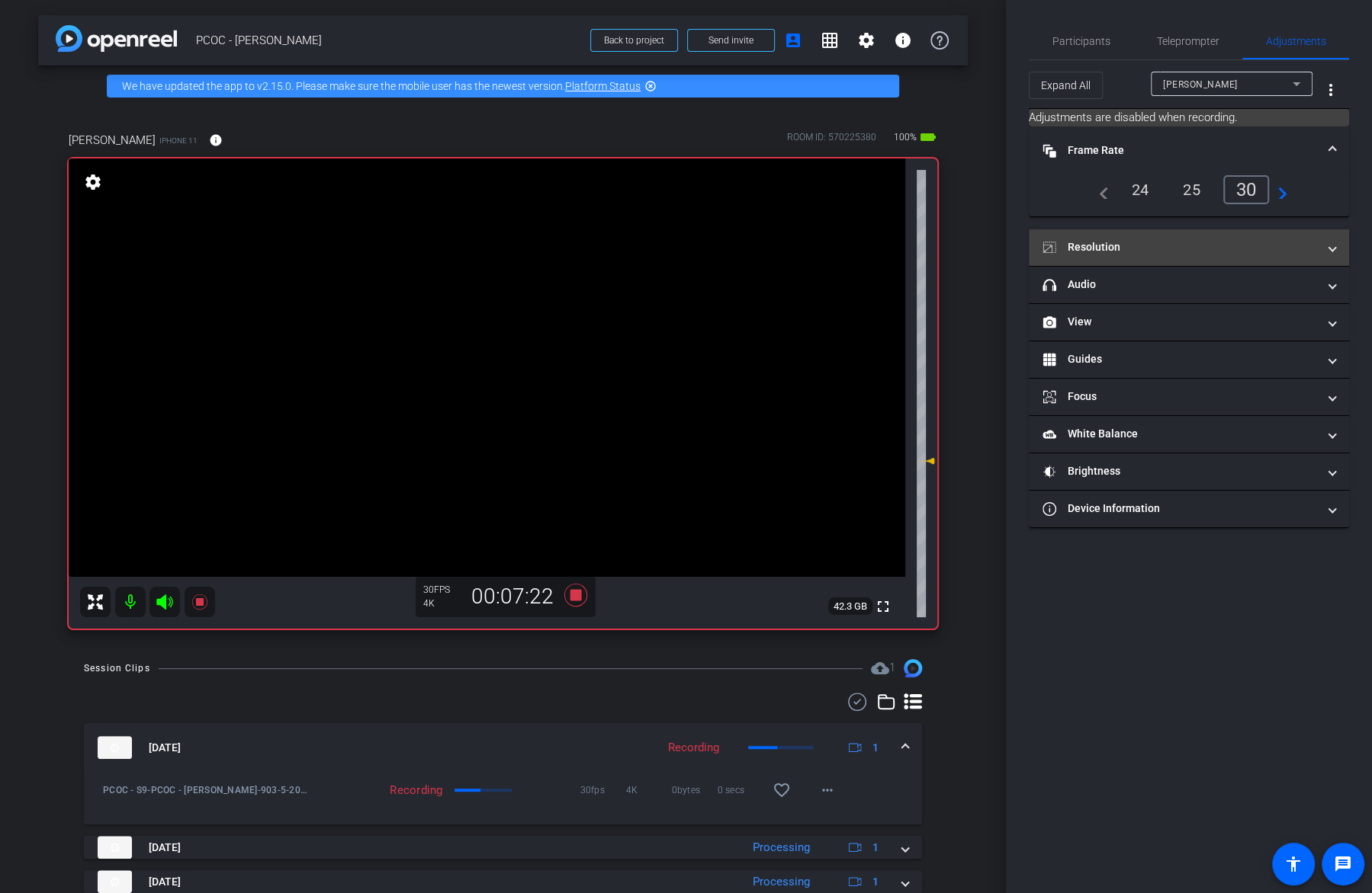
click at [1220, 251] on mat-panel-title "Resolution" at bounding box center [1179, 247] width 275 height 16
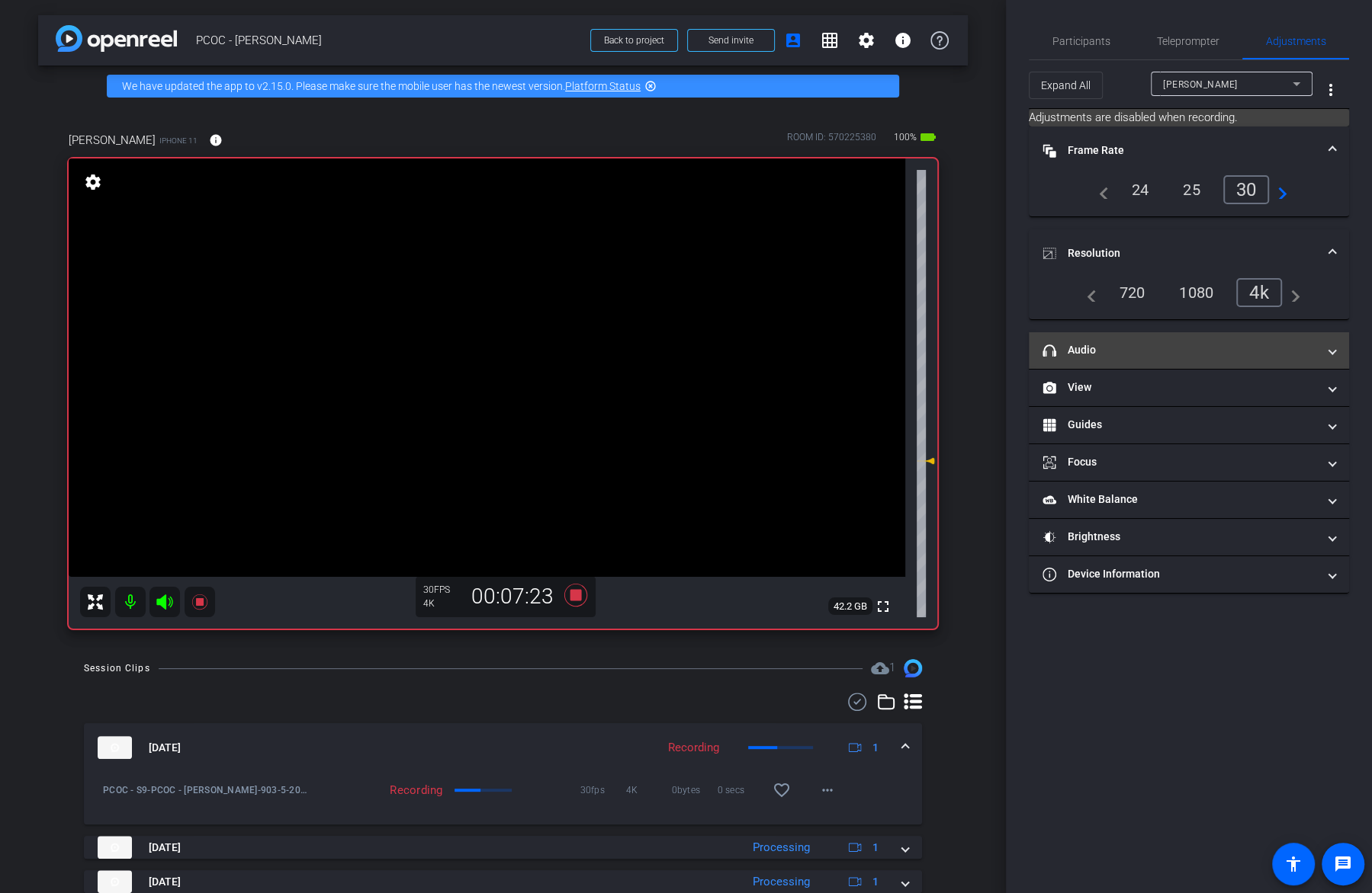
click at [1206, 356] on mat-panel-title "headphone icon Audio" at bounding box center [1179, 350] width 275 height 16
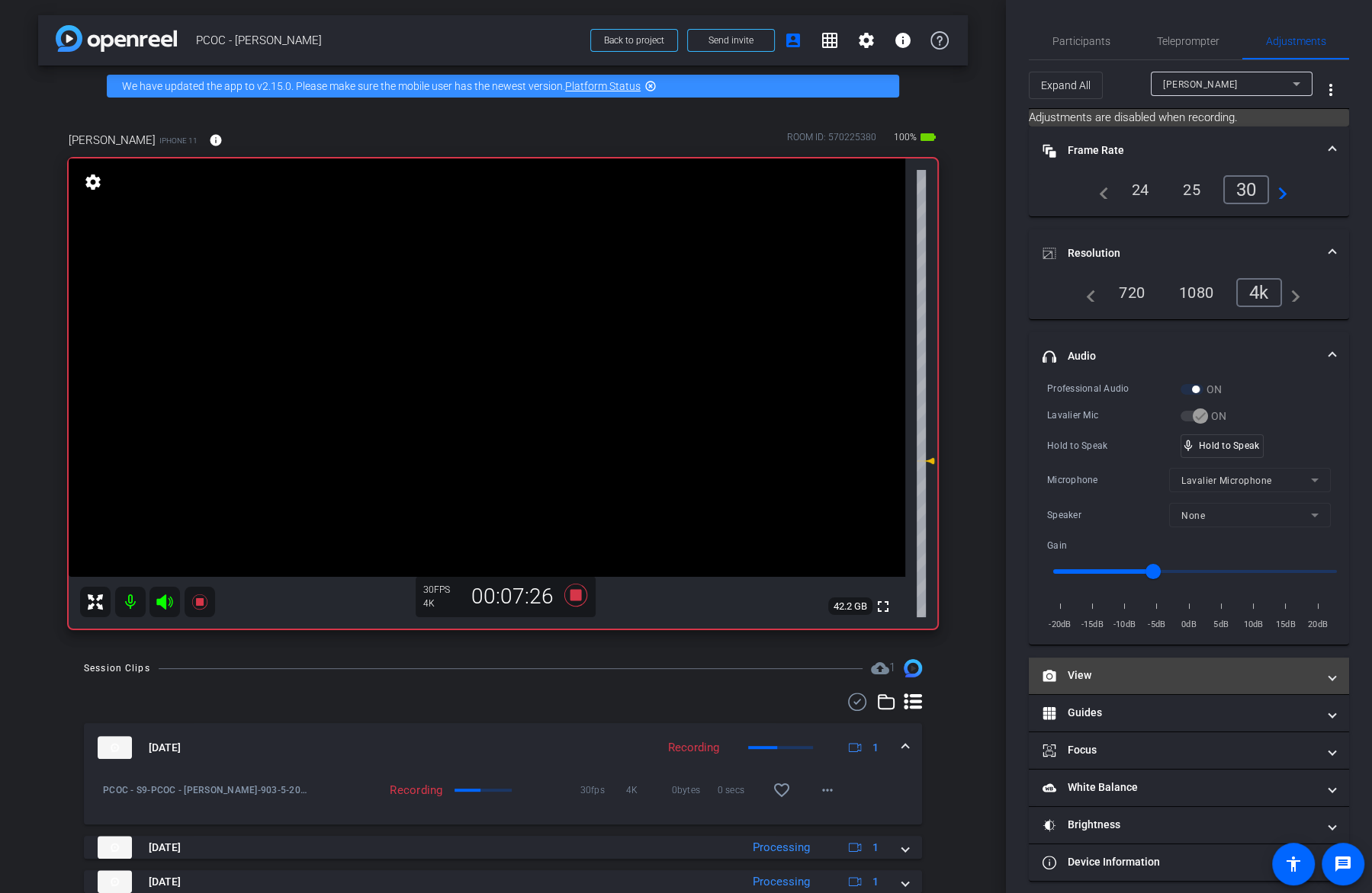
click at [1195, 677] on mat-panel-title "View" at bounding box center [1179, 675] width 275 height 16
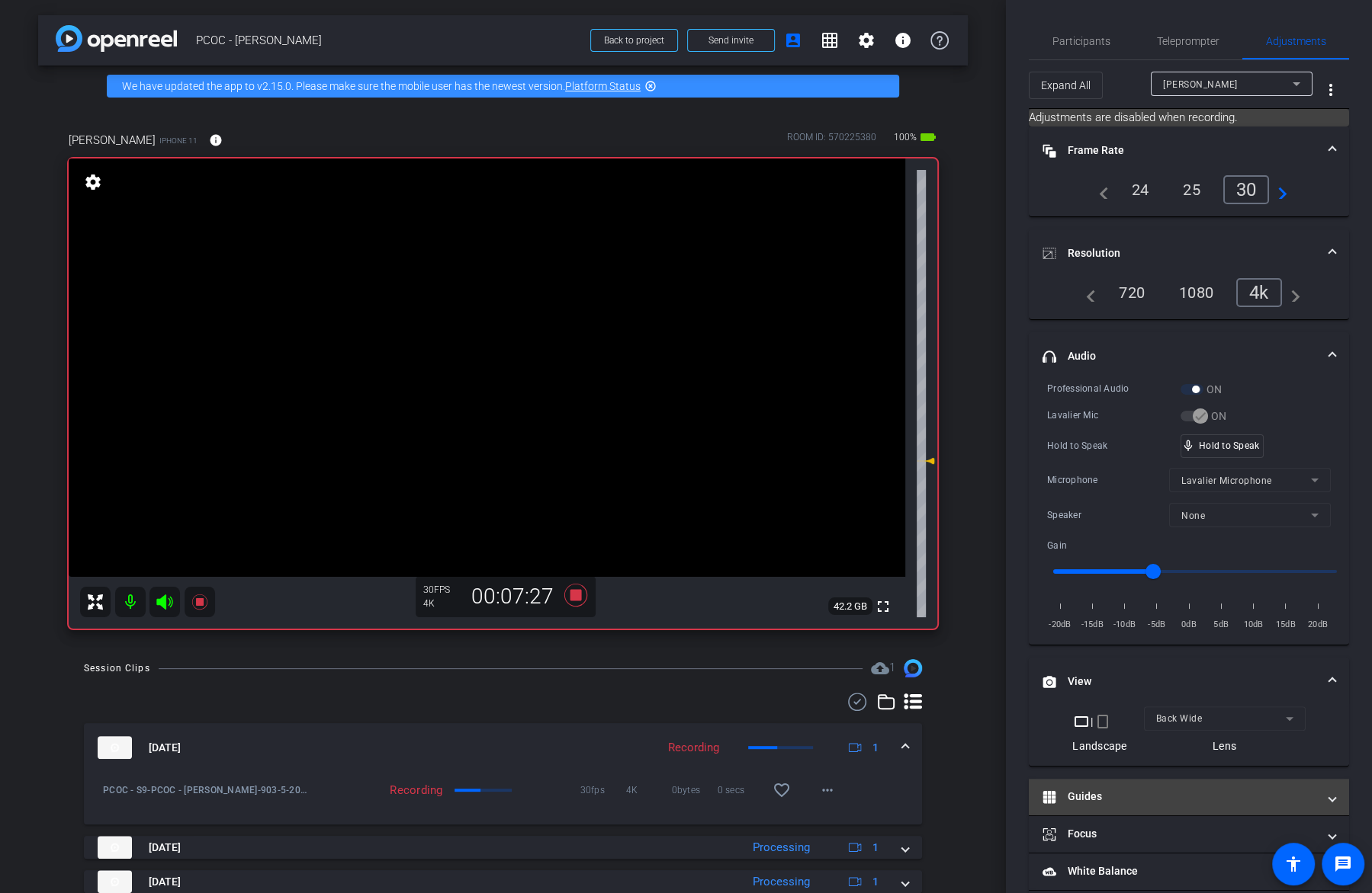
click at [1169, 779] on mat-expansion-panel-header "Guides" at bounding box center [1188, 797] width 320 height 37
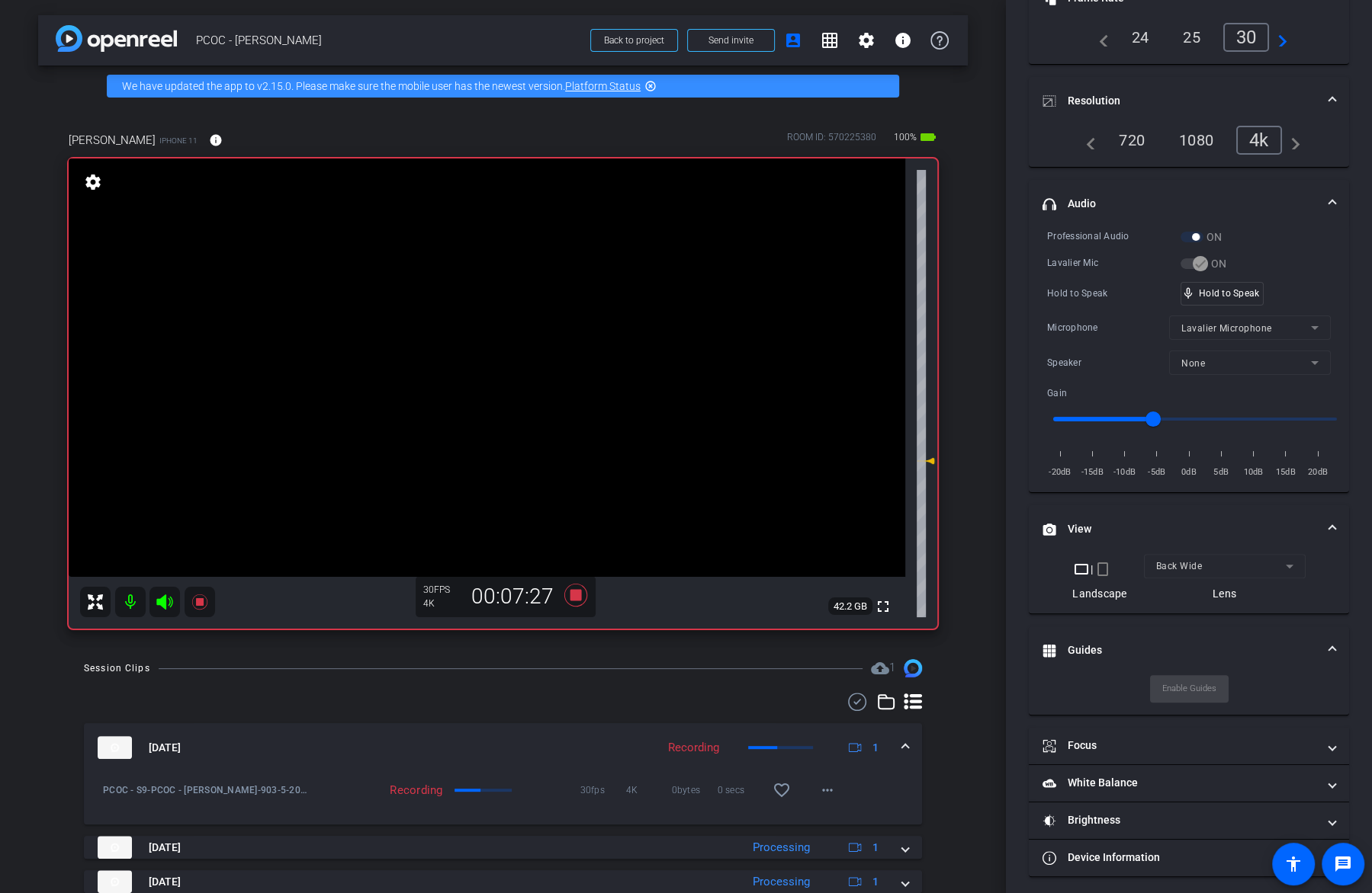
scroll to position [154, 0]
click at [1167, 752] on mat-expansion-panel-header "Focus" at bounding box center [1188, 745] width 320 height 37
click at [503, 367] on video at bounding box center [487, 367] width 837 height 418
click at [493, 375] on video at bounding box center [487, 367] width 837 height 418
click at [493, 382] on video at bounding box center [487, 367] width 837 height 418
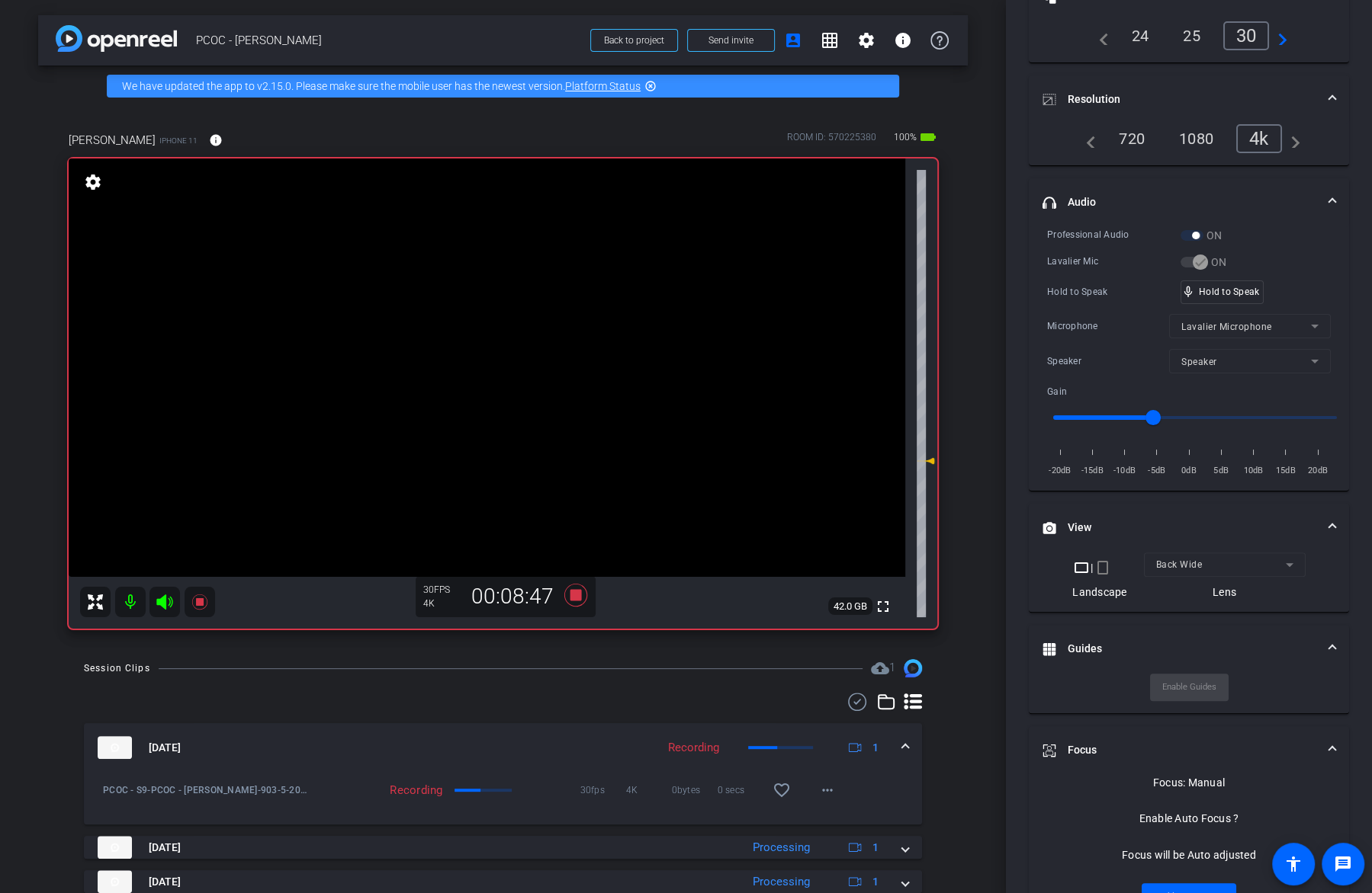
click at [533, 356] on video at bounding box center [487, 367] width 837 height 418
click at [541, 369] on video at bounding box center [487, 367] width 837 height 418
click at [1206, 278] on div "Professional Audio ON Lavalier Mic ON Hold to Speak mic_none Hold to Speak Micr…" at bounding box center [1188, 352] width 284 height 252
click at [507, 375] on video at bounding box center [487, 367] width 837 height 418
click at [466, 384] on video at bounding box center [487, 367] width 837 height 418
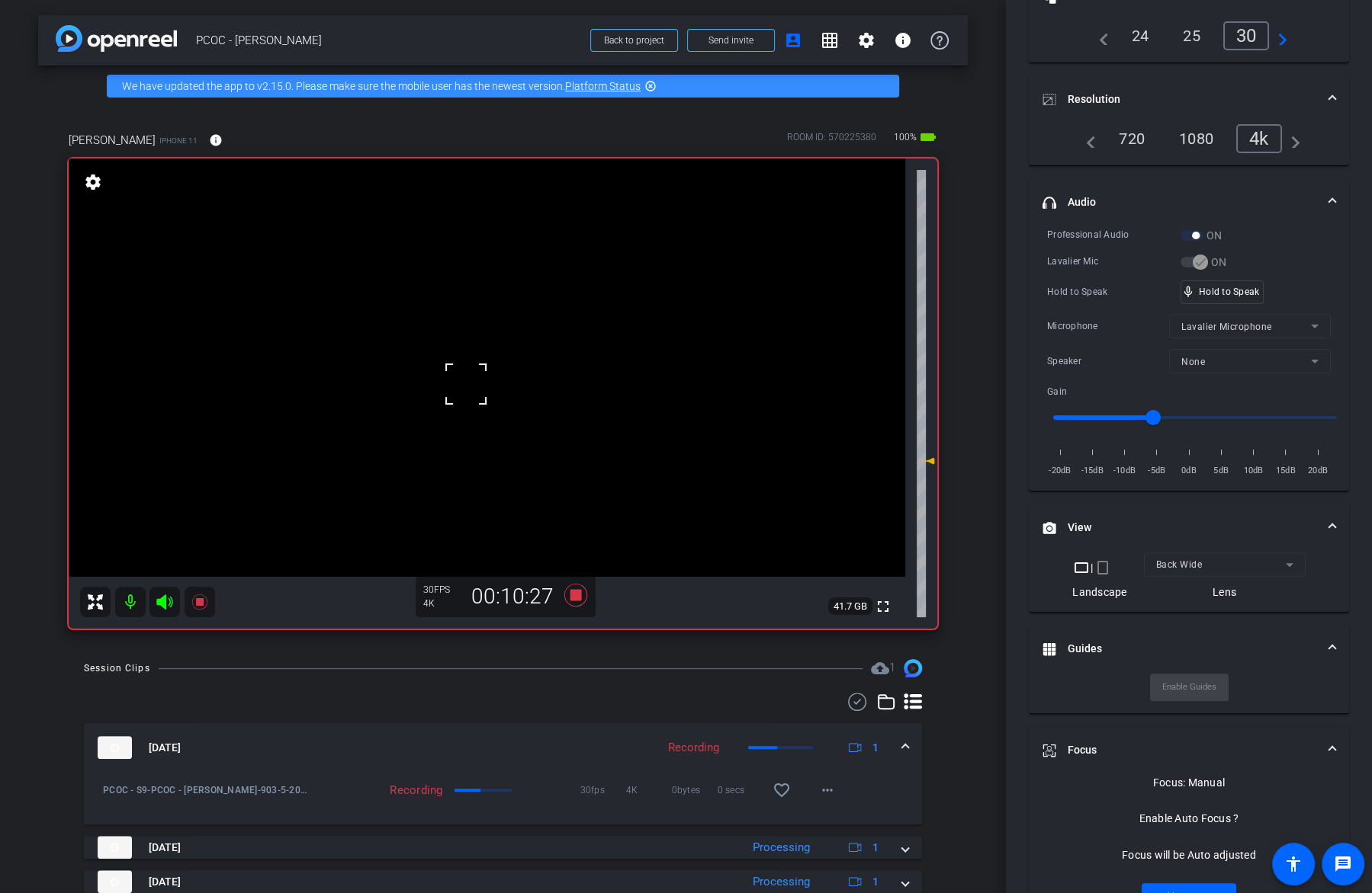
click at [558, 375] on video at bounding box center [487, 367] width 837 height 418
click at [476, 394] on video at bounding box center [487, 367] width 837 height 418
click at [202, 606] on icon at bounding box center [200, 602] width 18 height 18
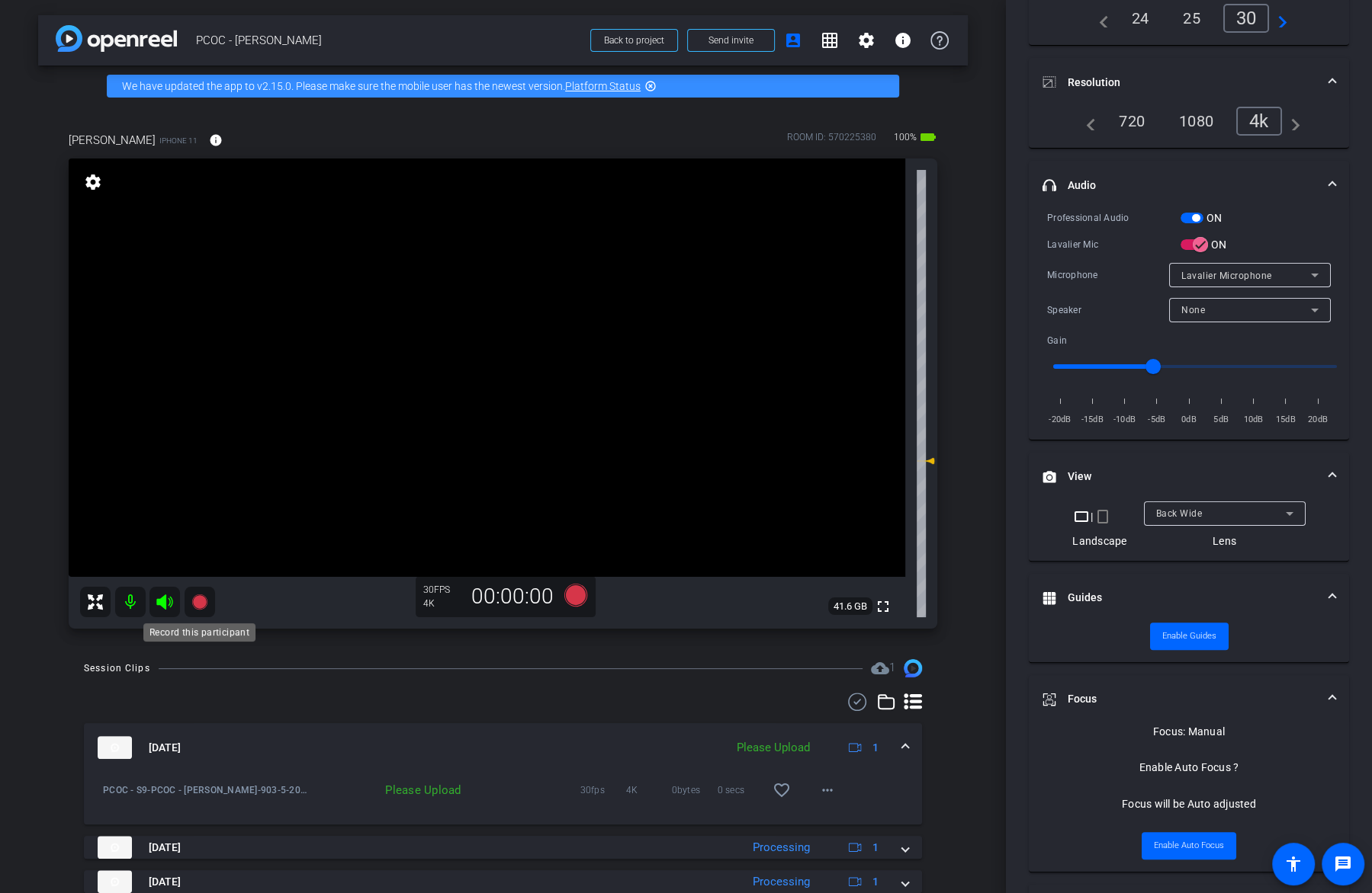
scroll to position [137, 0]
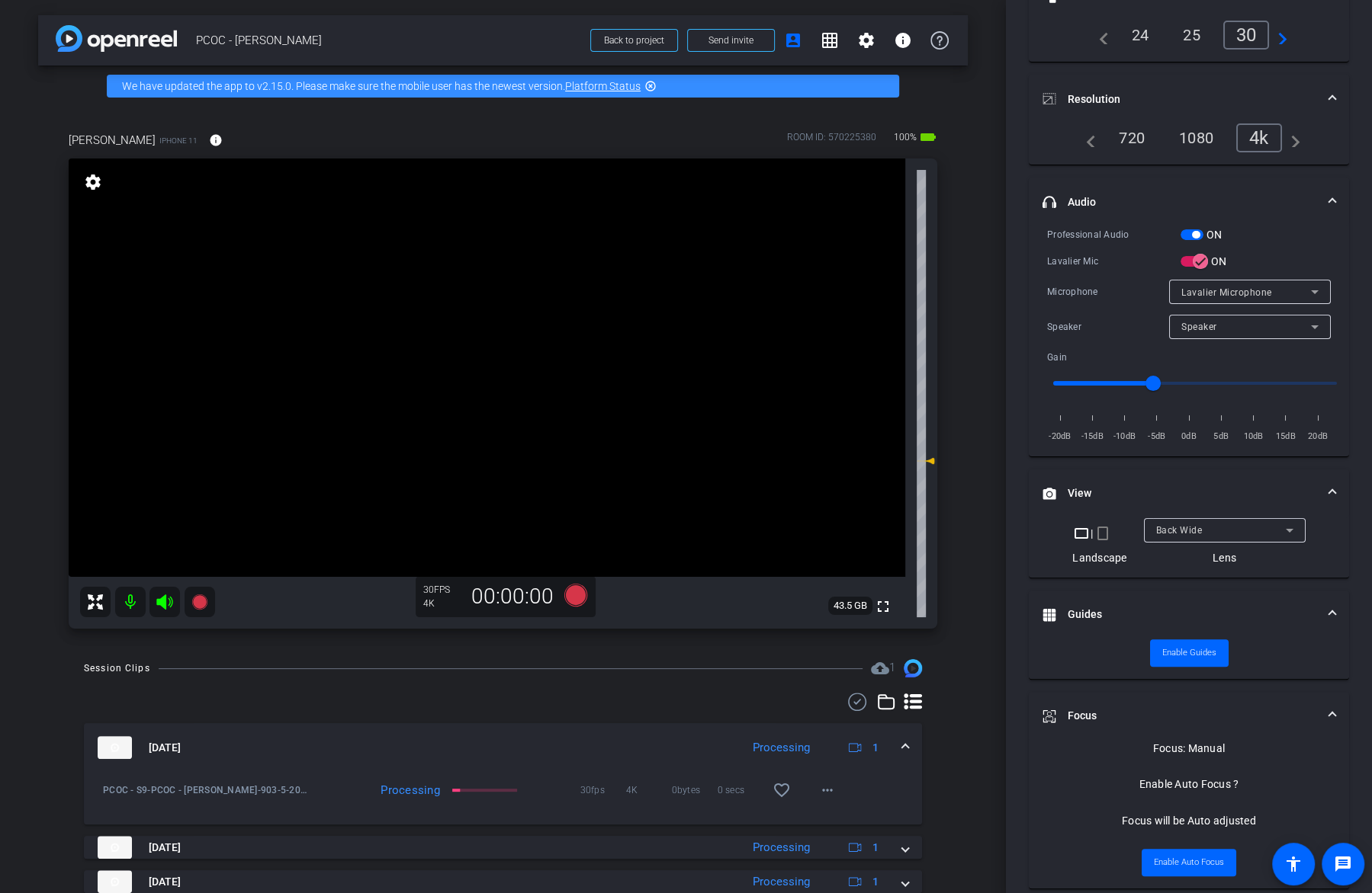
click at [565, 369] on video at bounding box center [487, 367] width 837 height 418
click at [198, 606] on icon at bounding box center [199, 602] width 15 height 15
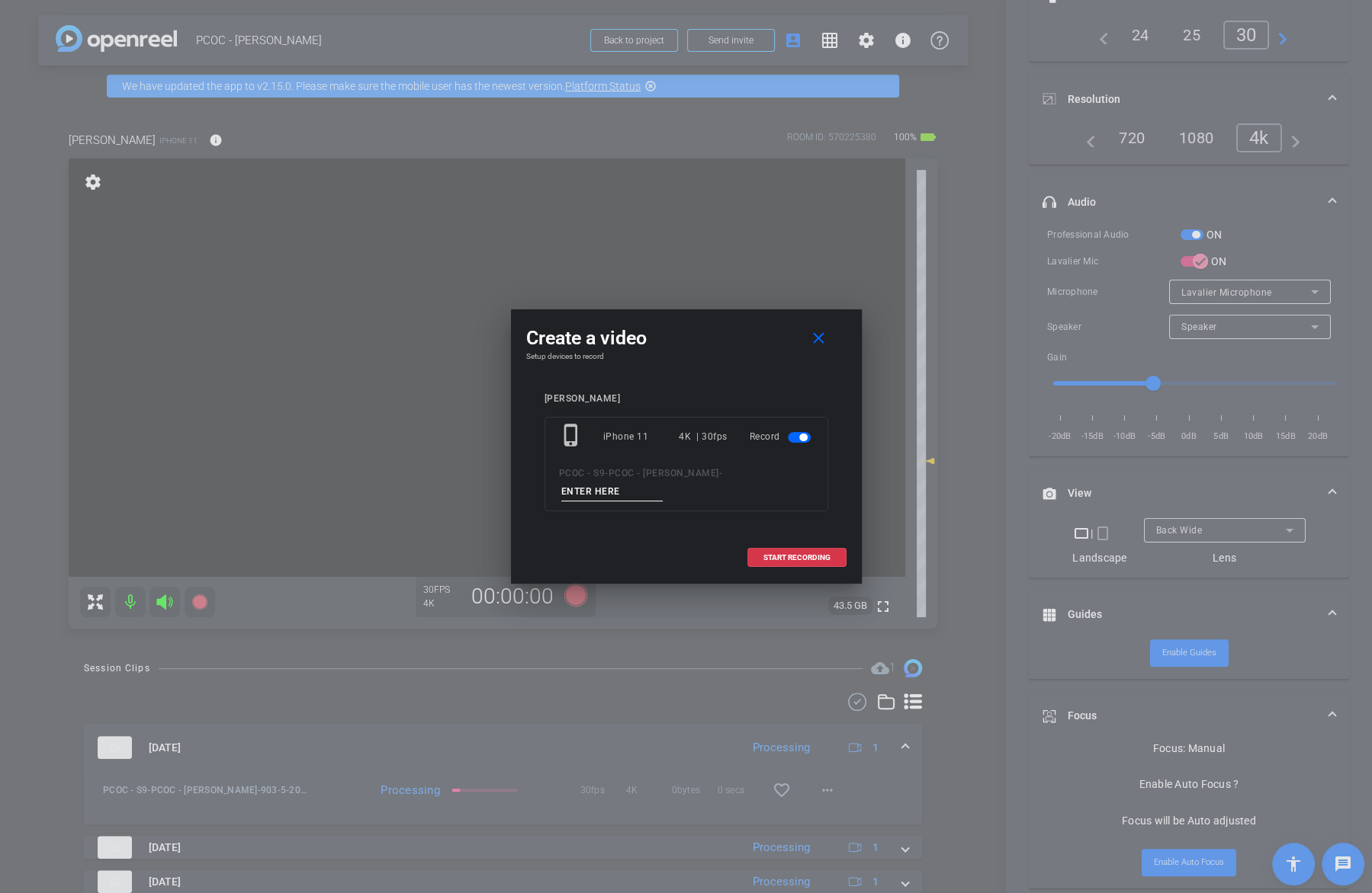
click at [613, 497] on input at bounding box center [613, 492] width 102 height 19
type input "903-6"
click at [792, 562] on span at bounding box center [797, 558] width 98 height 37
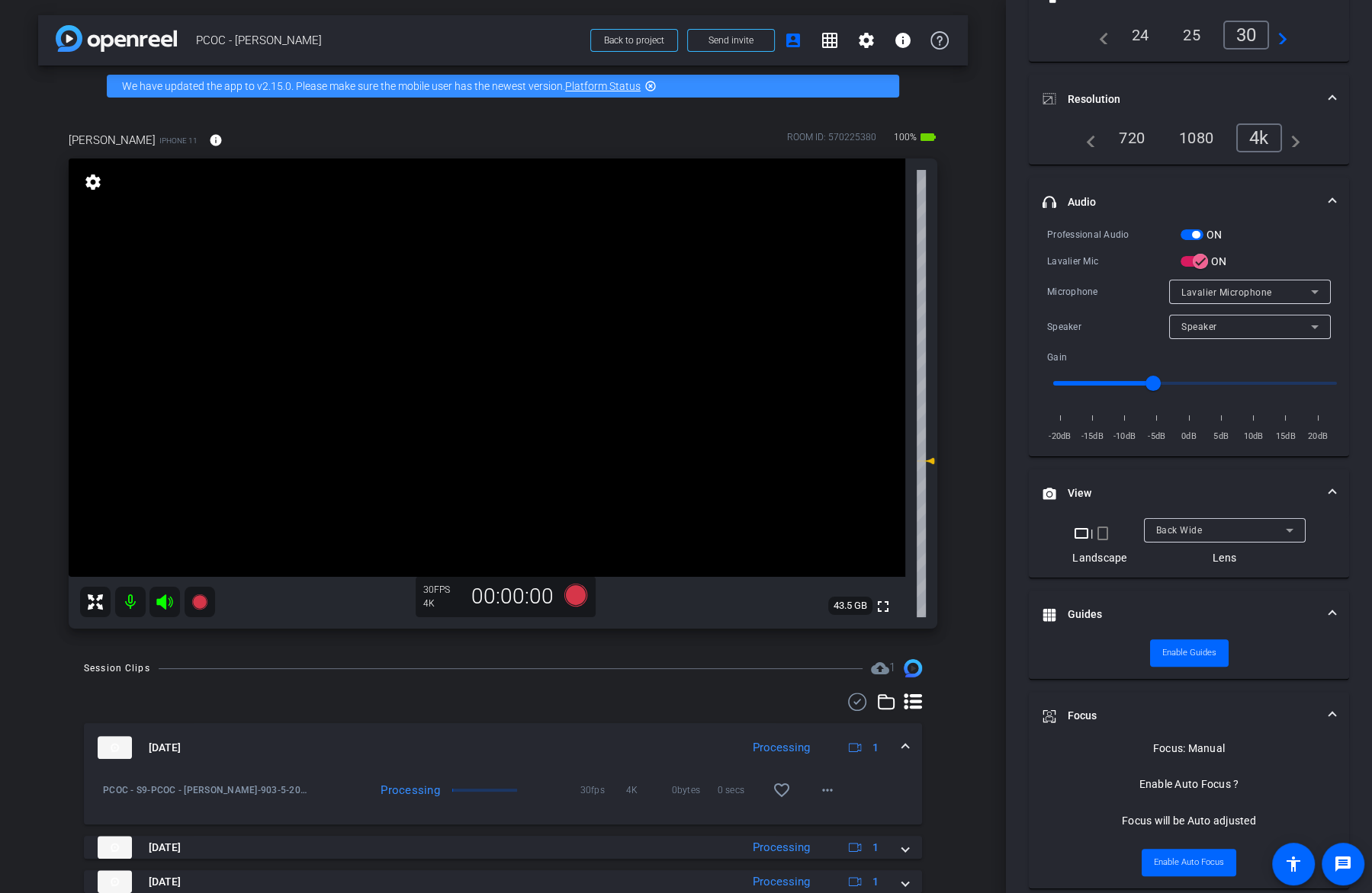
click at [525, 420] on video at bounding box center [487, 367] width 837 height 418
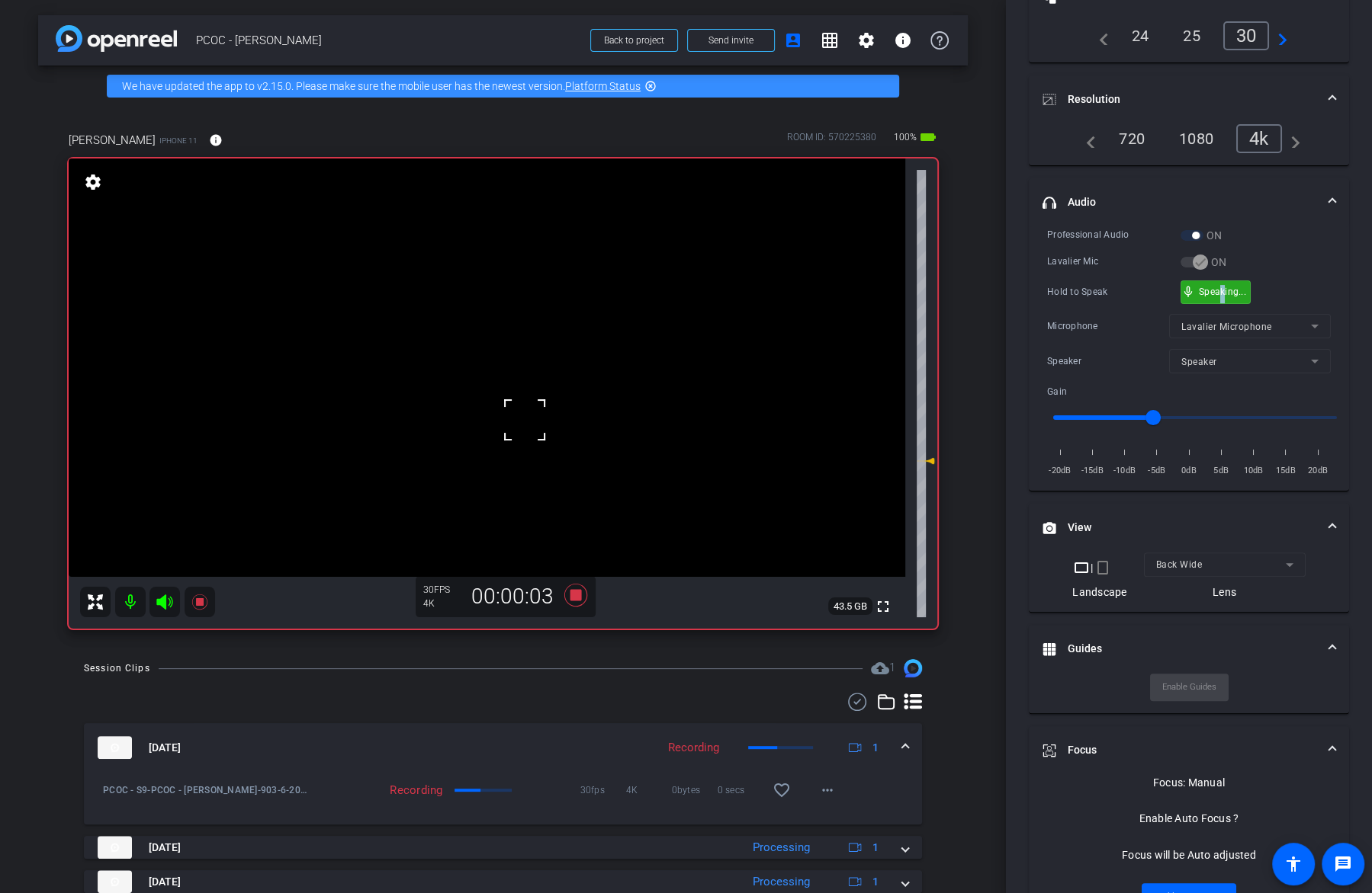
drag, startPoint x: 1223, startPoint y: 291, endPoint x: 1219, endPoint y: 281, distance: 10.8
click at [501, 377] on video at bounding box center [487, 367] width 837 height 418
click at [499, 368] on video at bounding box center [487, 367] width 837 height 418
click at [509, 356] on div at bounding box center [499, 368] width 38 height 38
click at [496, 367] on video at bounding box center [487, 367] width 837 height 418
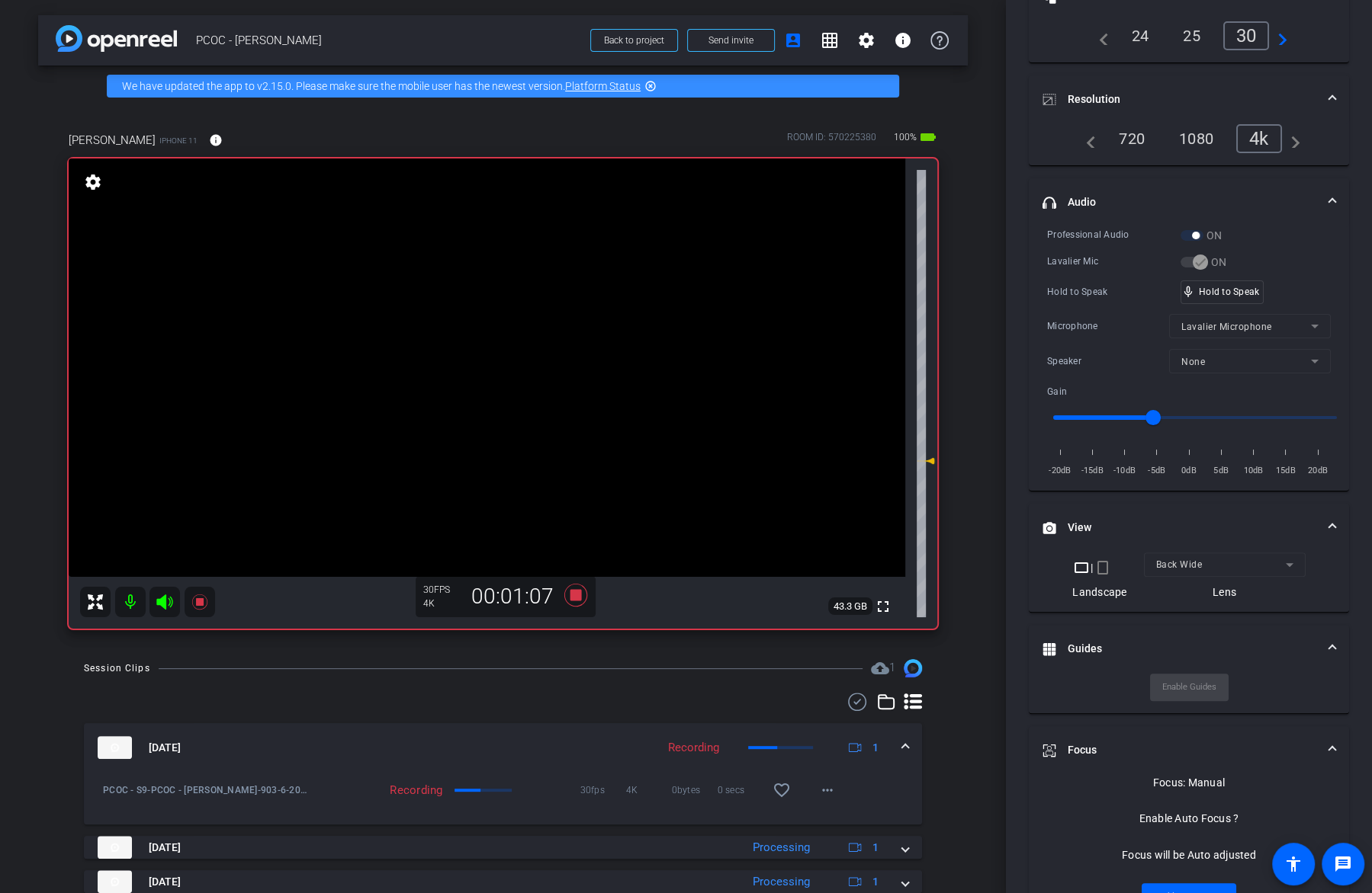
click at [481, 385] on video at bounding box center [487, 367] width 837 height 418
click at [565, 379] on video at bounding box center [487, 367] width 837 height 418
click at [545, 385] on video at bounding box center [487, 367] width 837 height 418
click at [525, 346] on video at bounding box center [487, 367] width 837 height 418
click at [531, 350] on video at bounding box center [487, 367] width 837 height 418
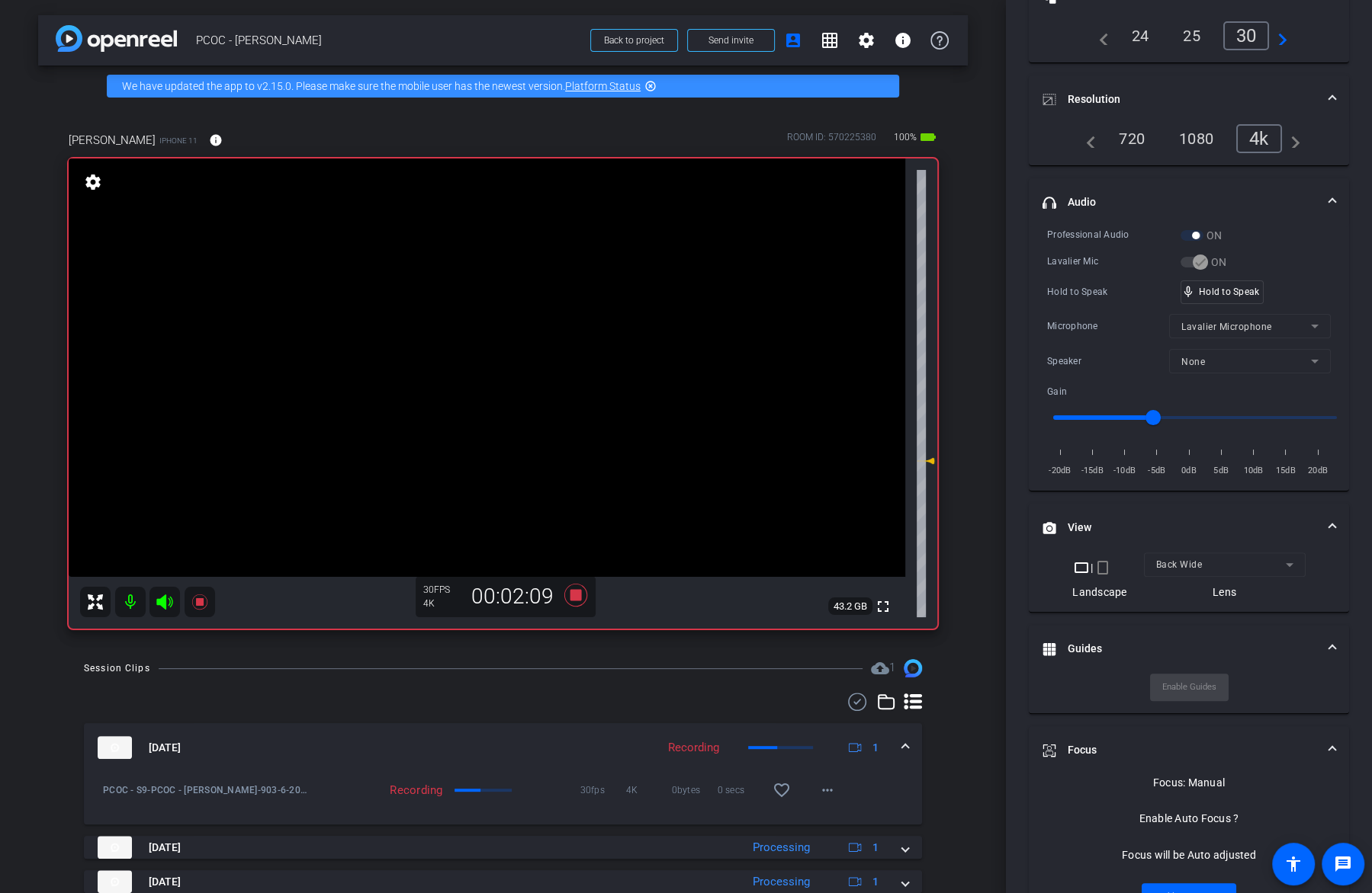
click at [519, 378] on video at bounding box center [487, 367] width 837 height 418
click at [561, 367] on video at bounding box center [487, 367] width 837 height 418
click at [516, 386] on video at bounding box center [487, 367] width 837 height 418
click at [519, 346] on video at bounding box center [487, 367] width 837 height 418
click at [535, 369] on video at bounding box center [487, 367] width 837 height 418
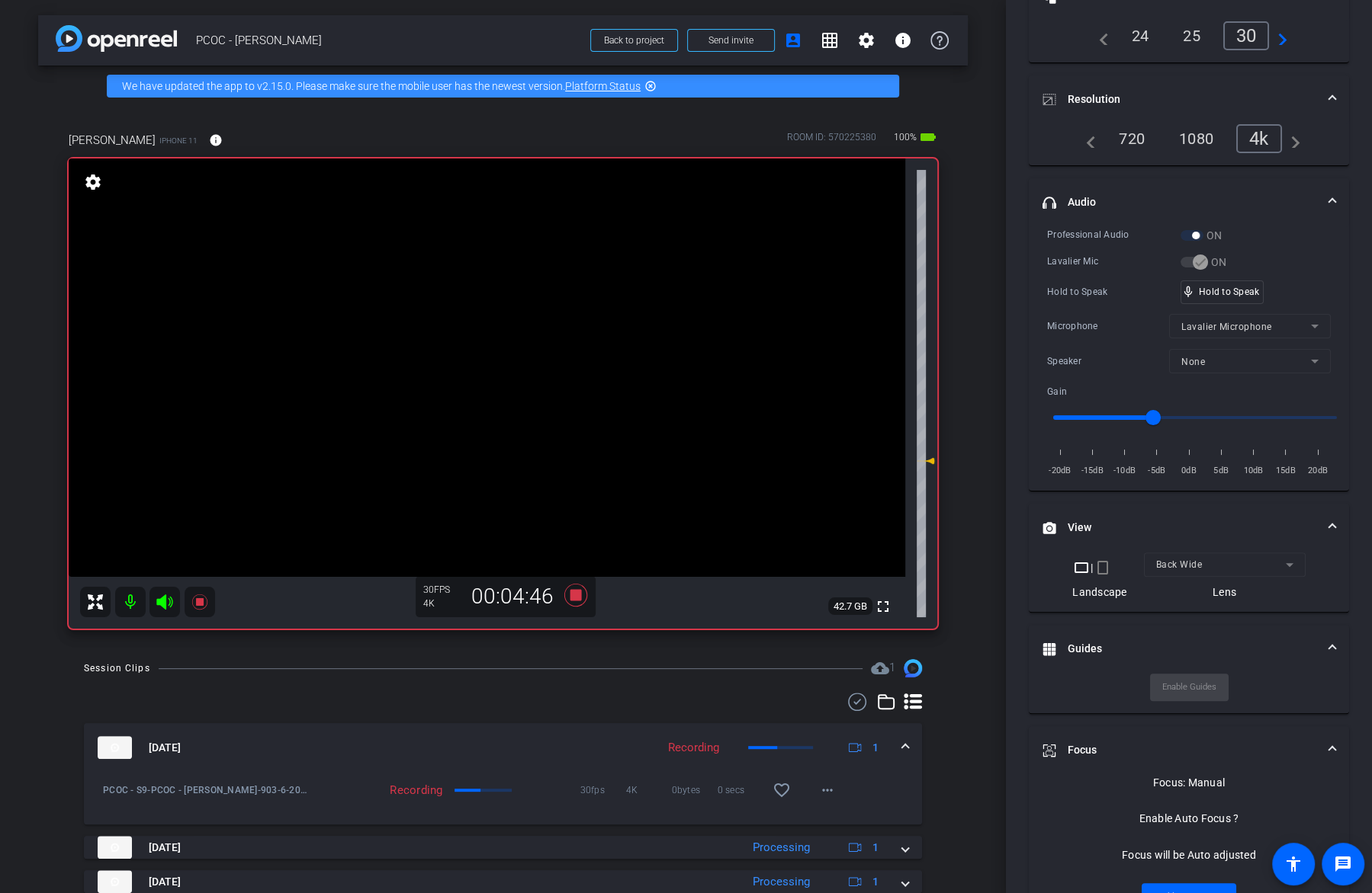
click at [511, 375] on video at bounding box center [487, 367] width 837 height 418
click at [530, 361] on div at bounding box center [511, 376] width 38 height 38
click at [485, 347] on video at bounding box center [487, 367] width 837 height 418
click at [524, 351] on video at bounding box center [487, 367] width 837 height 418
click at [537, 374] on video at bounding box center [487, 367] width 837 height 418
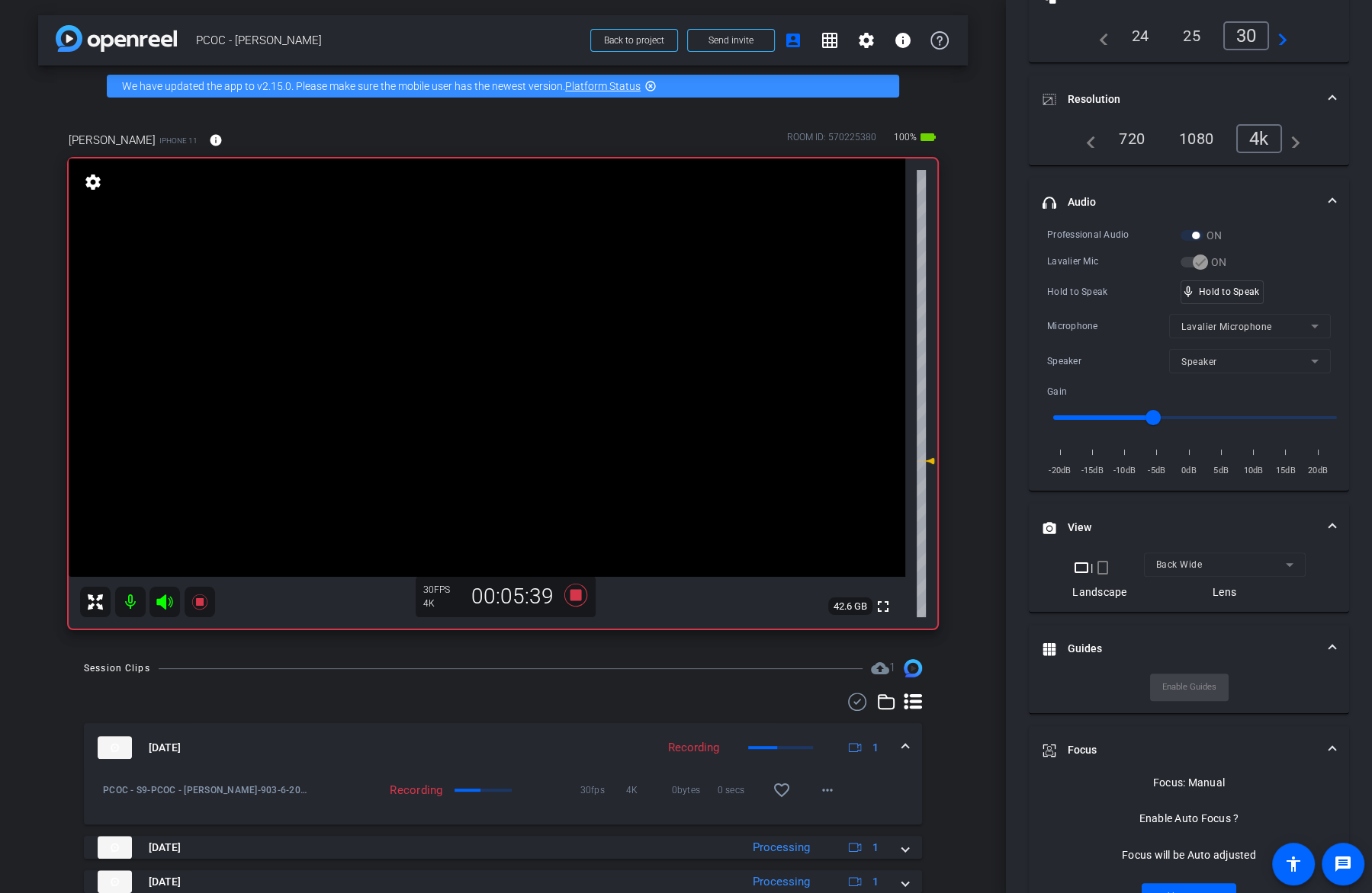
click at [489, 382] on video at bounding box center [487, 367] width 837 height 418
click at [534, 364] on video at bounding box center [487, 367] width 837 height 418
click at [559, 361] on video at bounding box center [487, 367] width 837 height 418
click at [512, 382] on video at bounding box center [487, 367] width 837 height 418
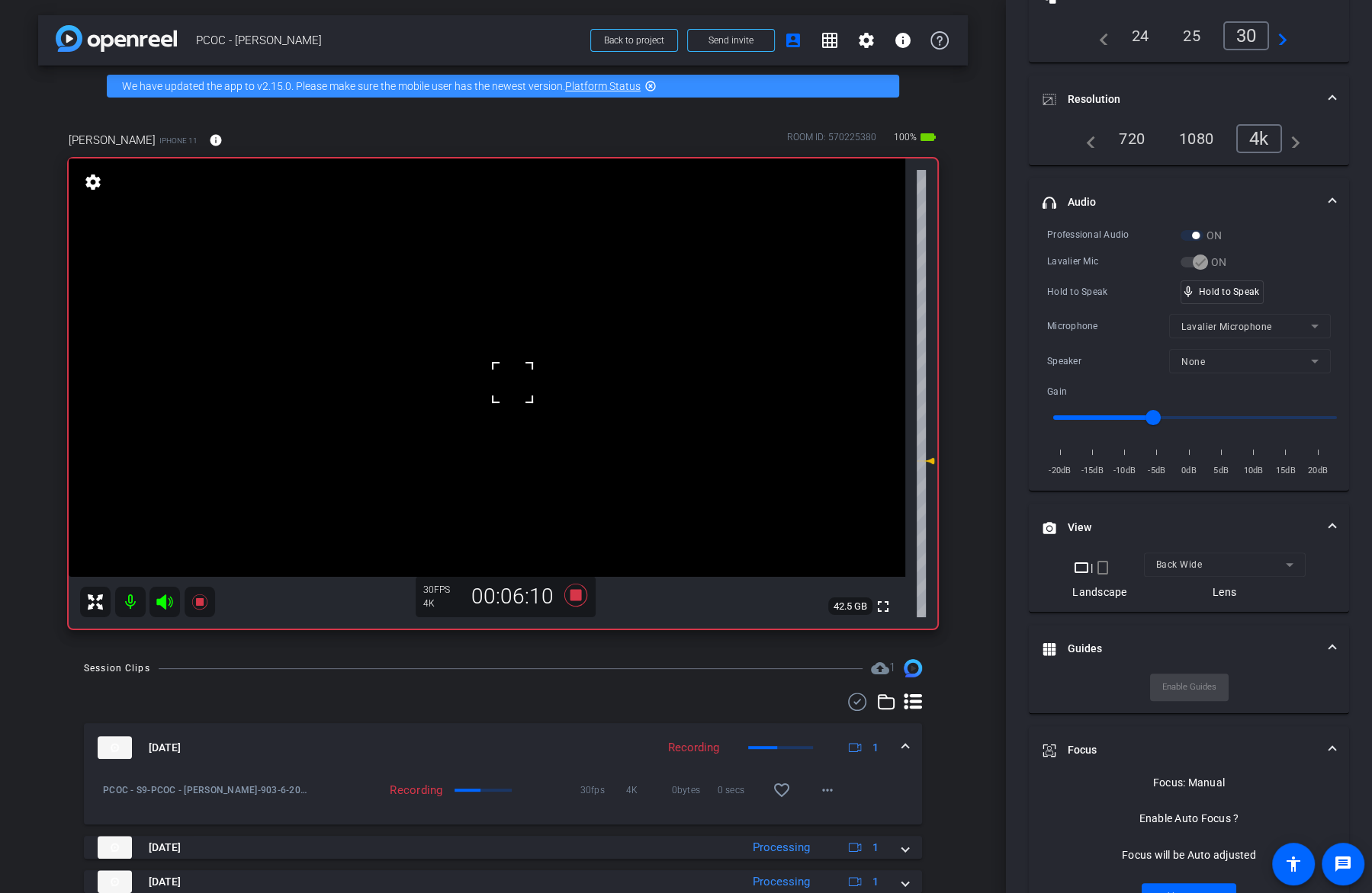
click at [525, 375] on div at bounding box center [512, 383] width 38 height 38
drag, startPoint x: 1245, startPoint y: 293, endPoint x: 1233, endPoint y: 291, distance: 12.2
click at [514, 380] on video at bounding box center [487, 367] width 837 height 418
click at [526, 369] on video at bounding box center [487, 367] width 837 height 418
click at [577, 357] on video at bounding box center [487, 367] width 837 height 418
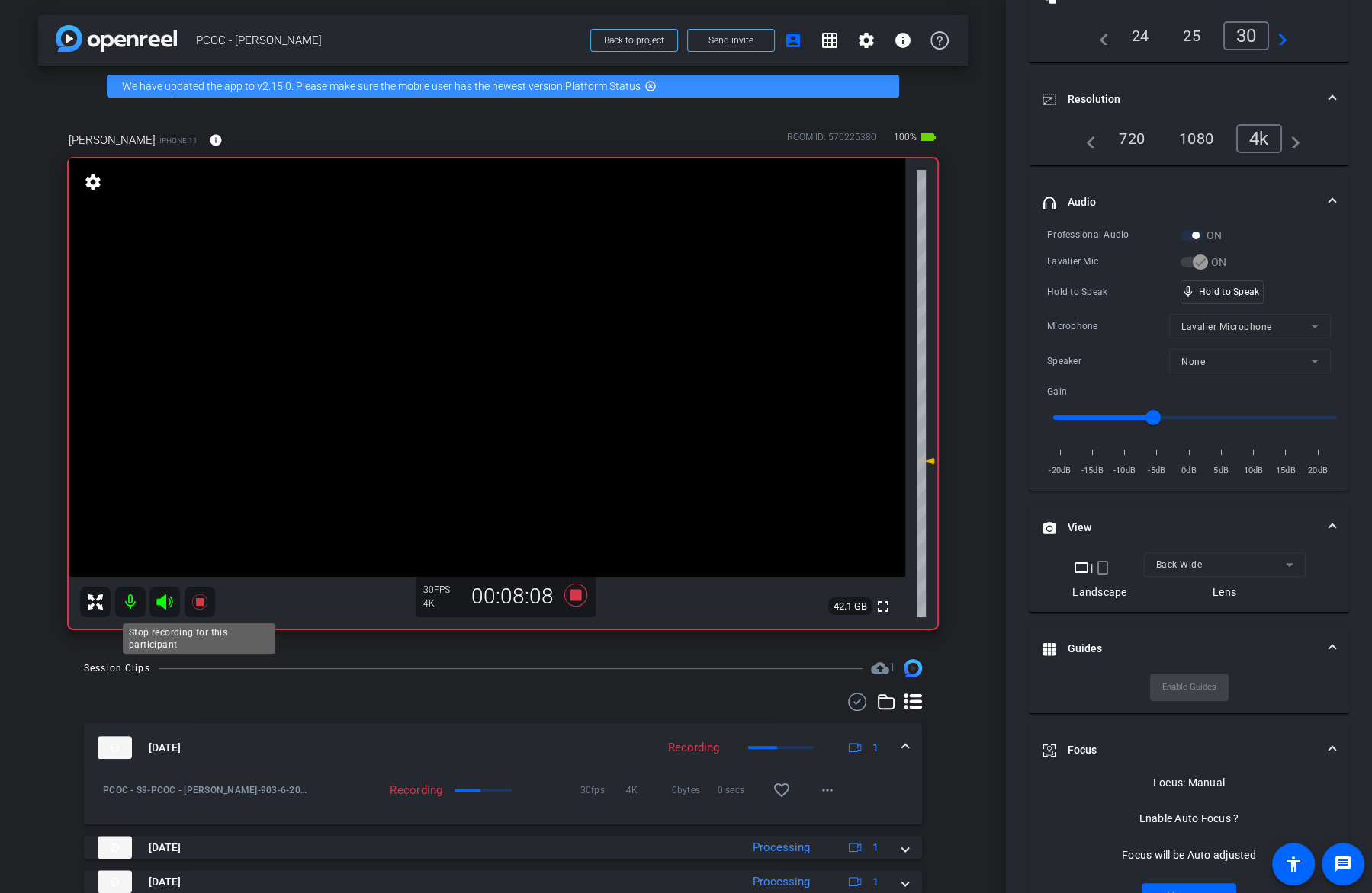
click at [203, 611] on icon at bounding box center [200, 602] width 18 height 18
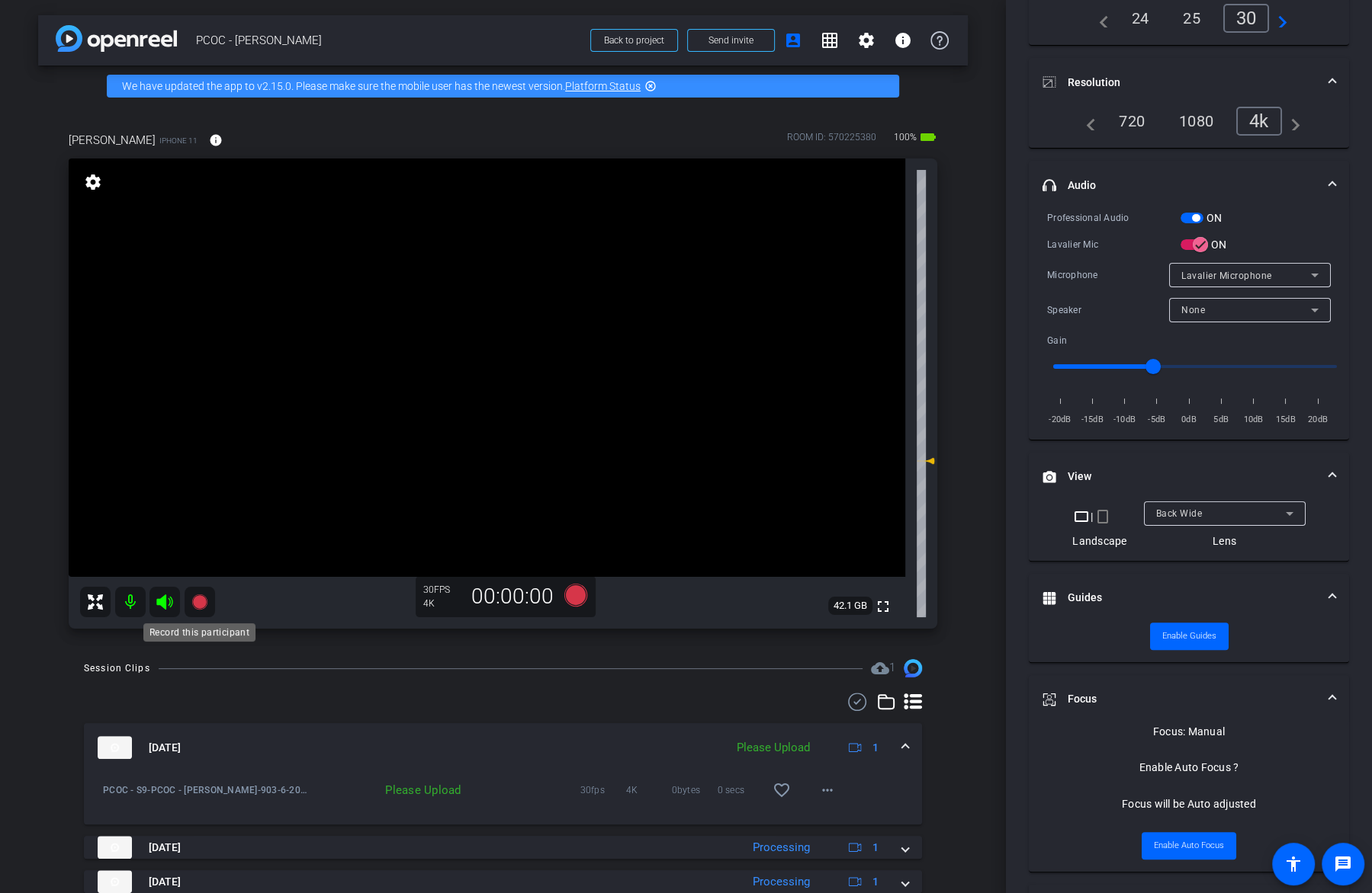
scroll to position [137, 0]
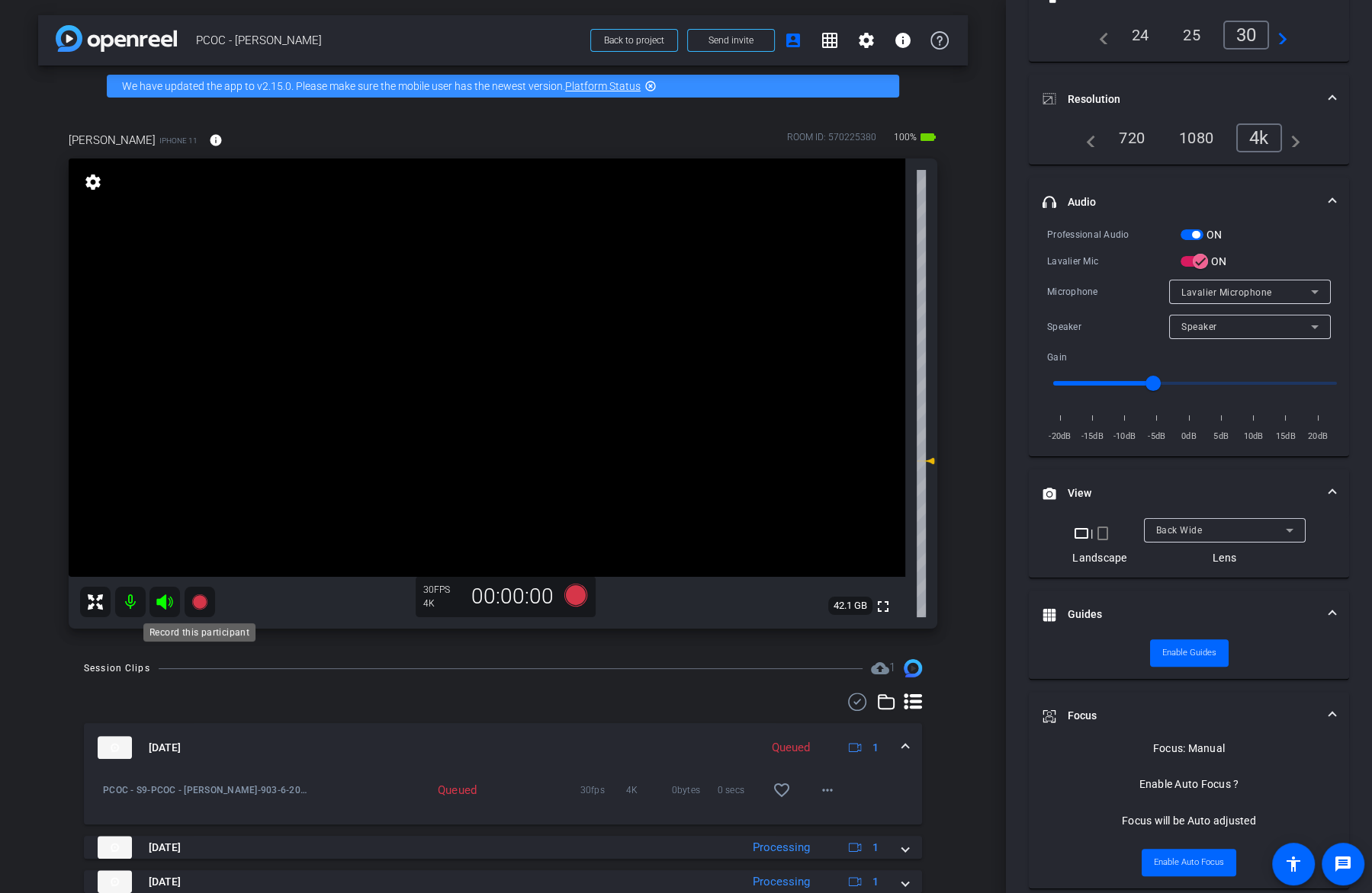
click at [203, 609] on icon at bounding box center [199, 602] width 15 height 15
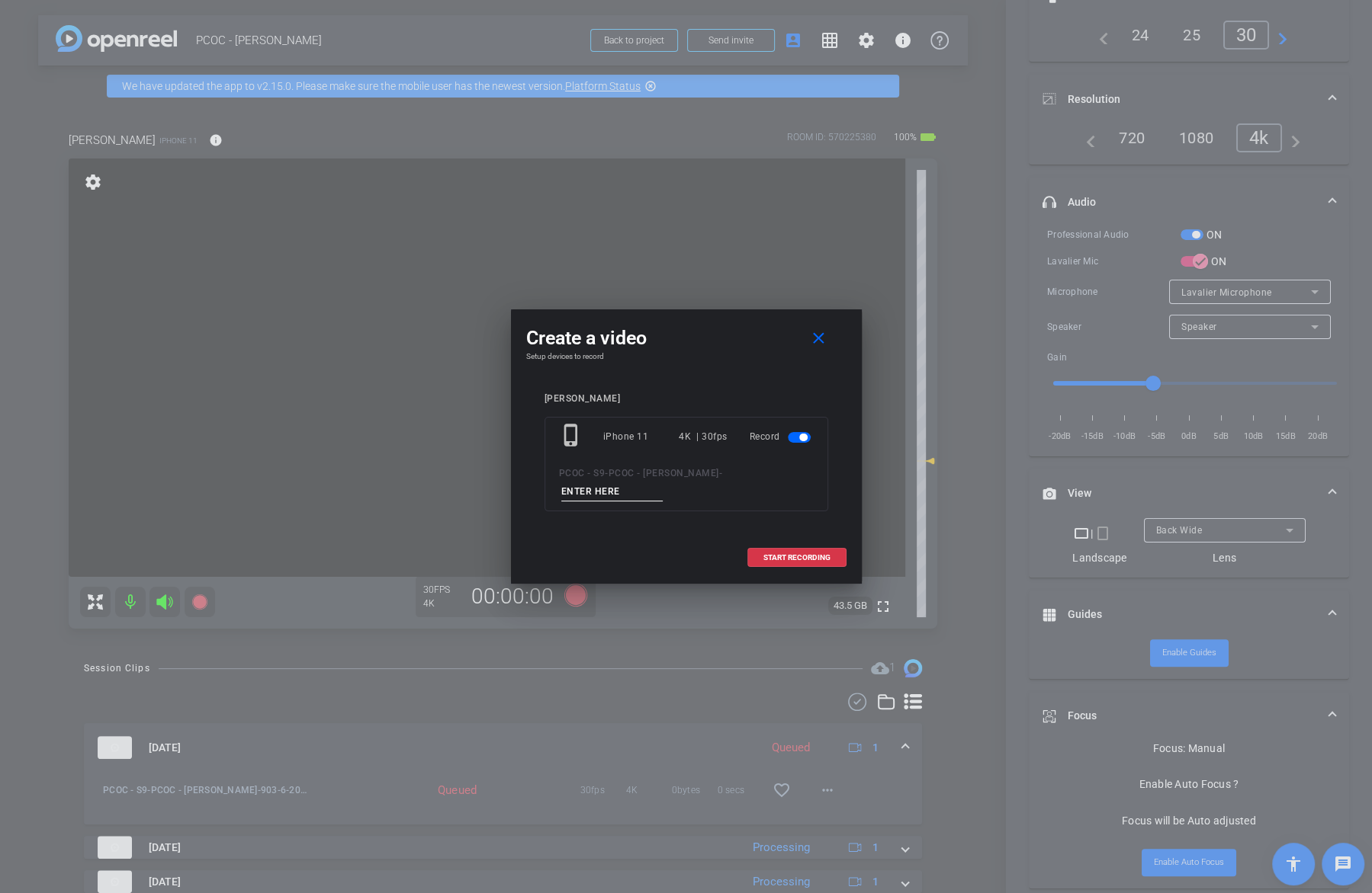
click at [597, 492] on input at bounding box center [613, 492] width 102 height 19
type input "903-7"
click at [789, 556] on span "START RECORDING" at bounding box center [797, 558] width 67 height 8
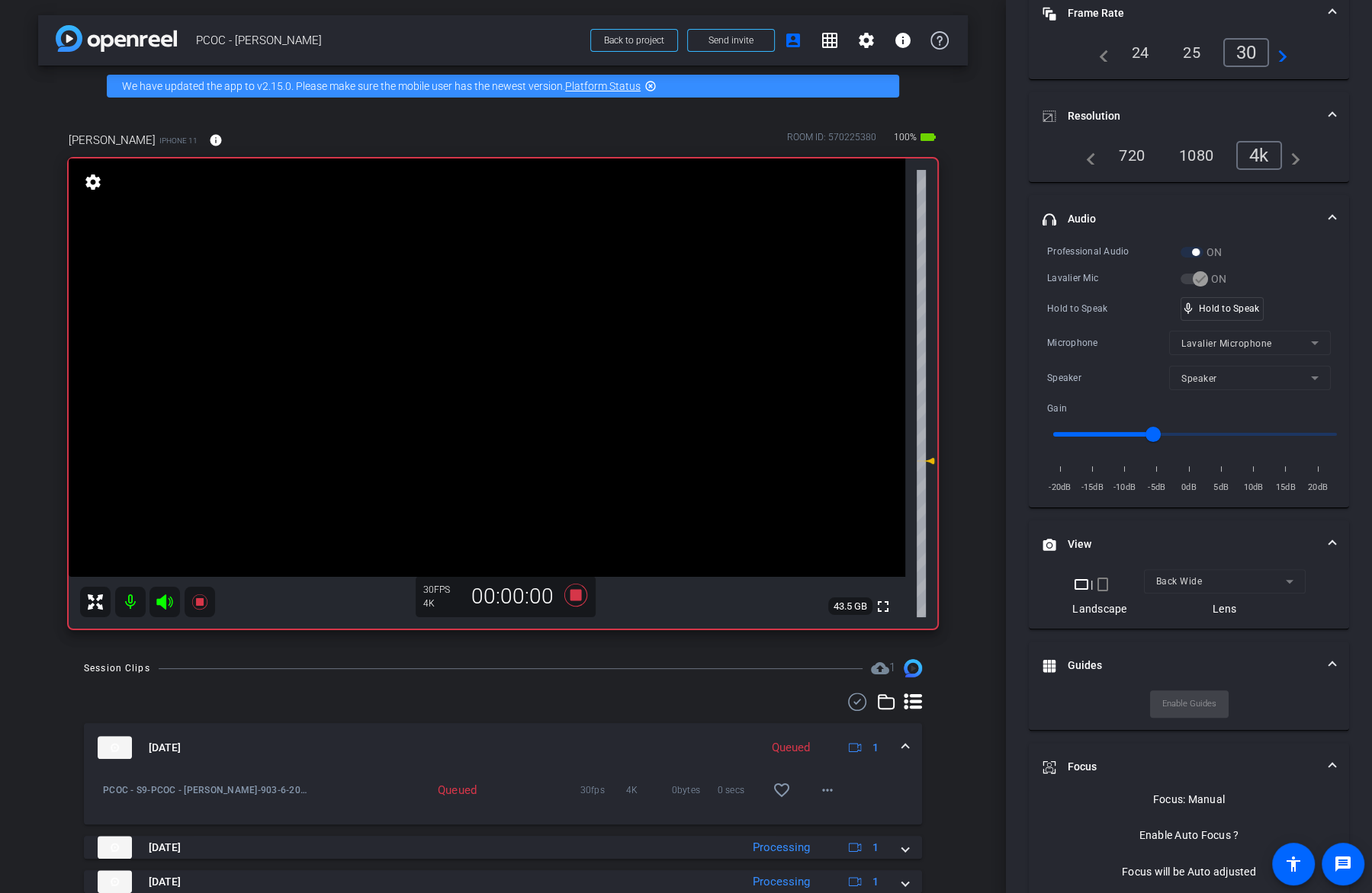
scroll to position [154, 0]
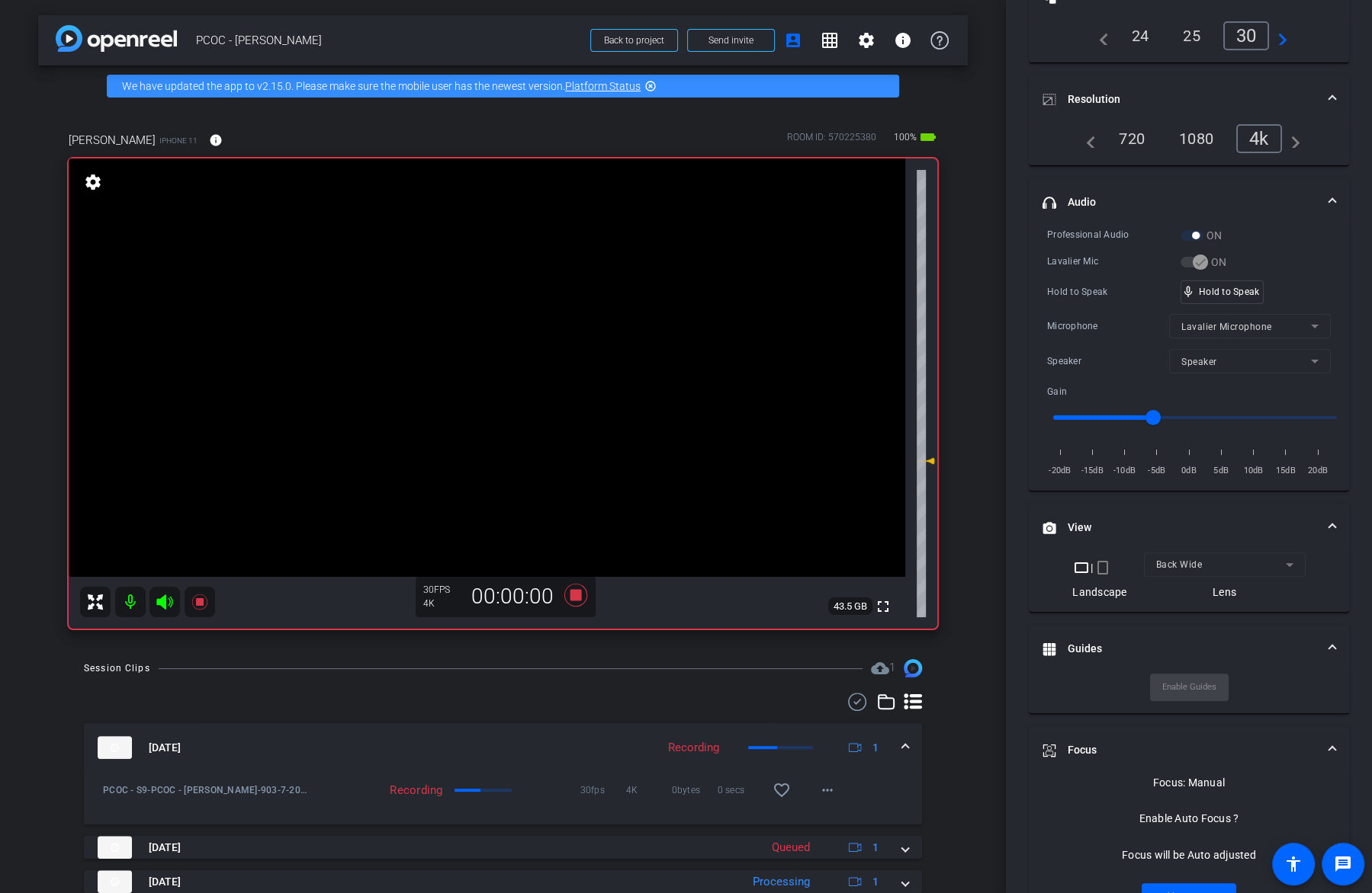
click at [532, 381] on video at bounding box center [487, 367] width 837 height 418
click at [512, 385] on video at bounding box center [487, 367] width 837 height 418
click at [517, 358] on video at bounding box center [487, 367] width 837 height 418
click at [1249, 298] on div "Hold to Speak mic_none Speaking..." at bounding box center [1188, 292] width 284 height 24
click at [522, 373] on video at bounding box center [487, 367] width 837 height 418
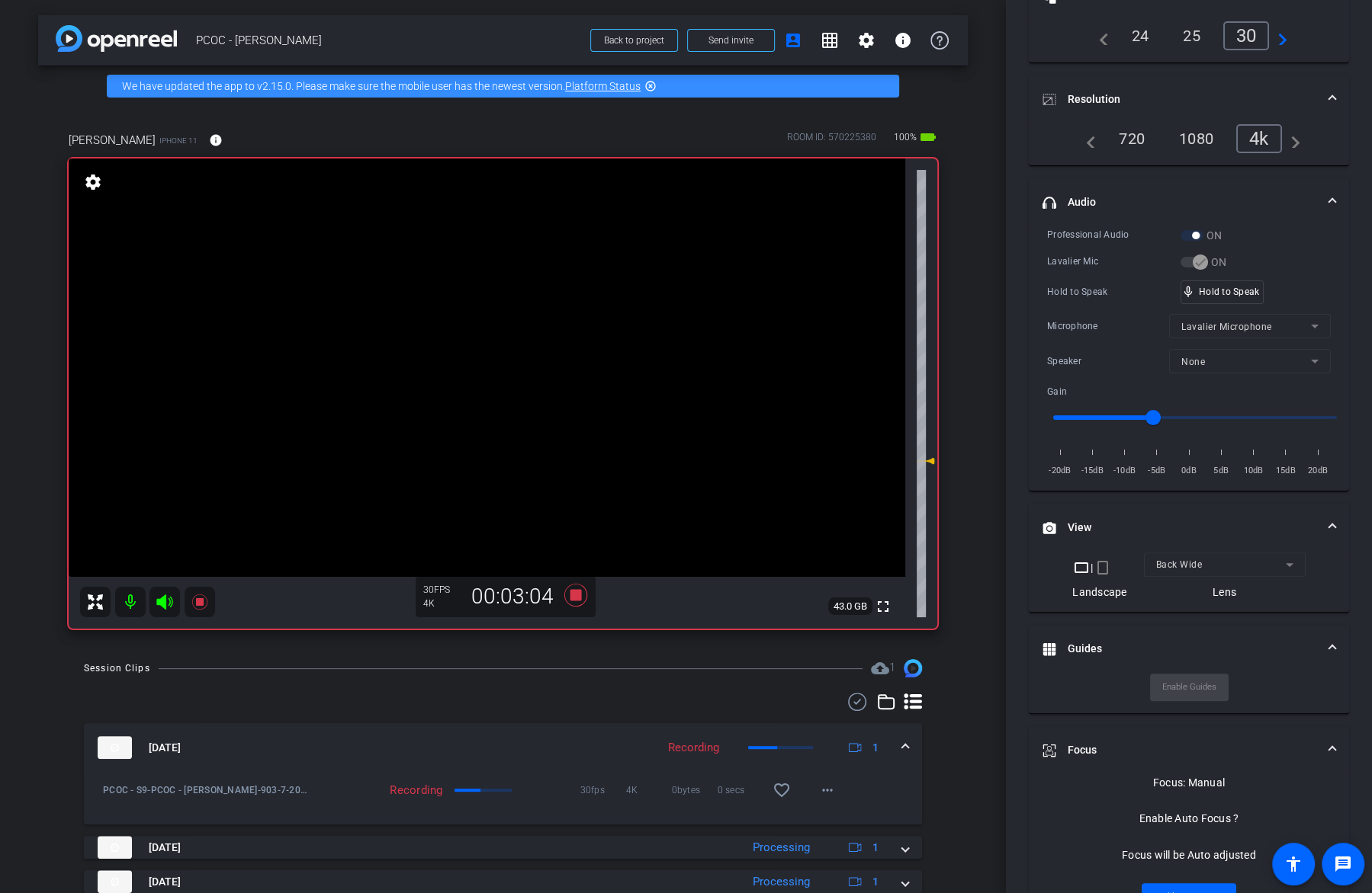
click at [522, 373] on video at bounding box center [487, 367] width 837 height 418
click at [592, 365] on video at bounding box center [487, 367] width 837 height 418
click at [528, 366] on video at bounding box center [487, 367] width 837 height 418
click at [195, 597] on icon at bounding box center [200, 602] width 18 height 18
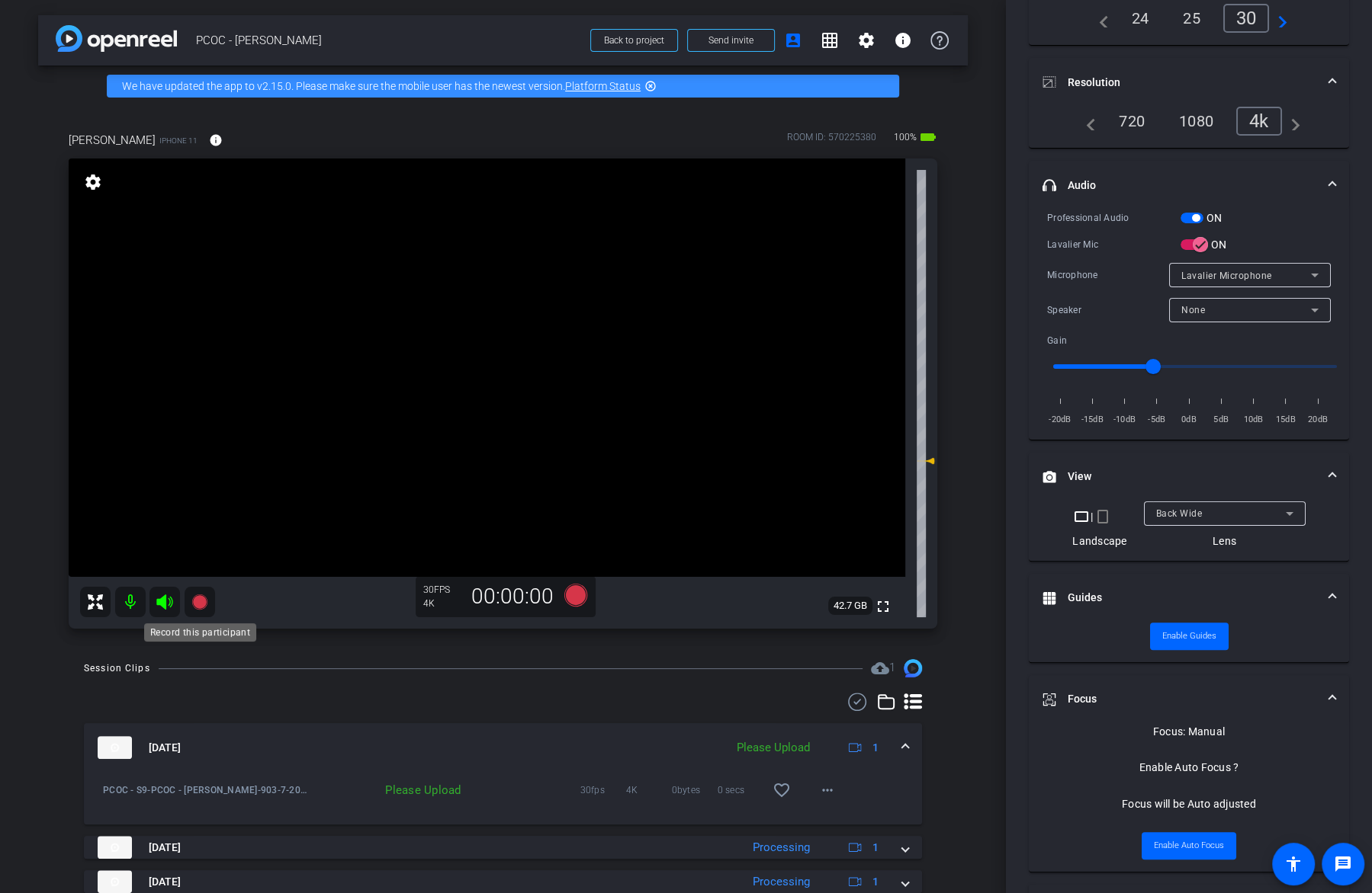
scroll to position [137, 0]
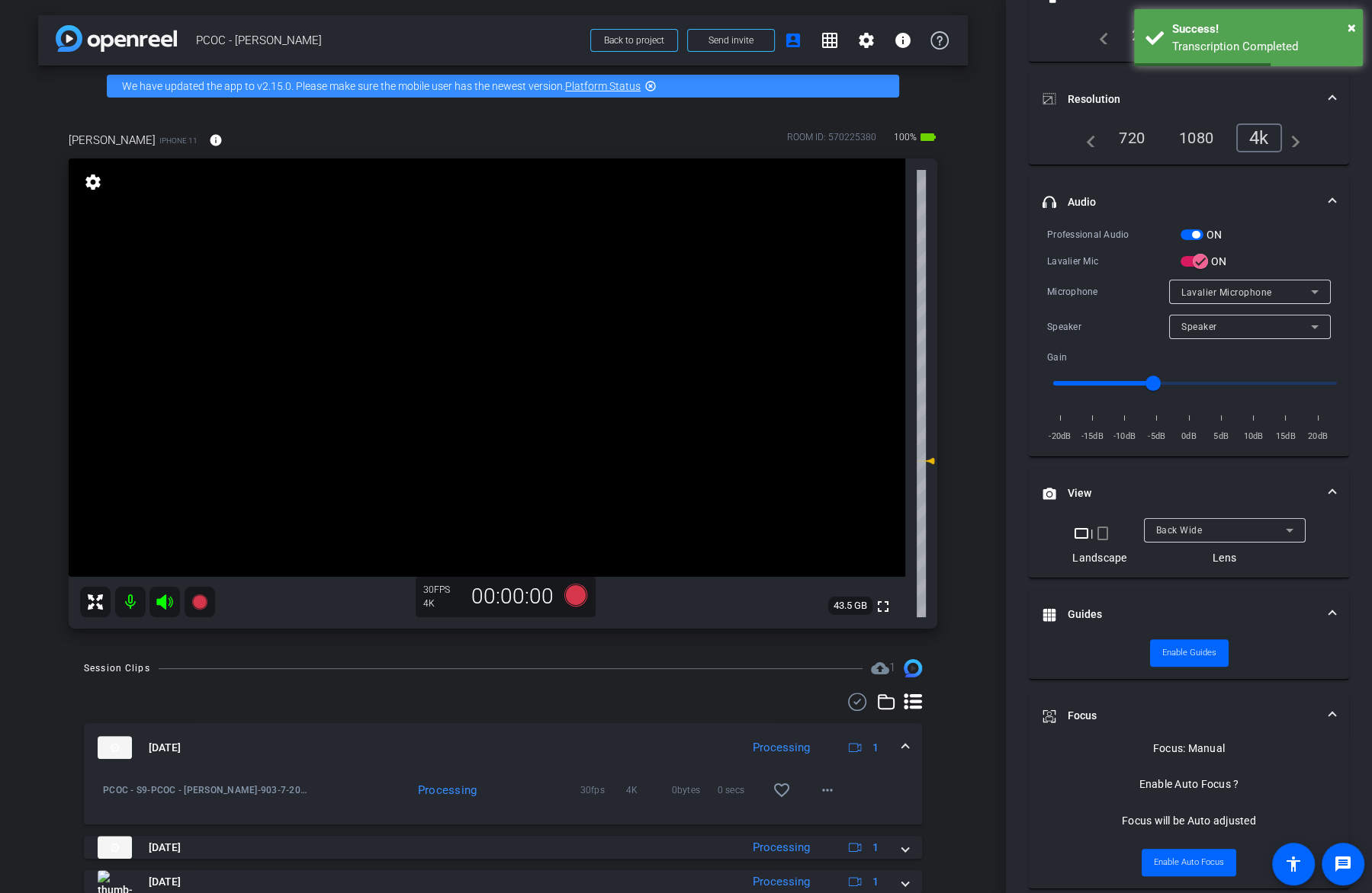
click at [161, 610] on icon at bounding box center [164, 602] width 18 height 18
click at [135, 605] on mat-icon at bounding box center [131, 602] width 31 height 31
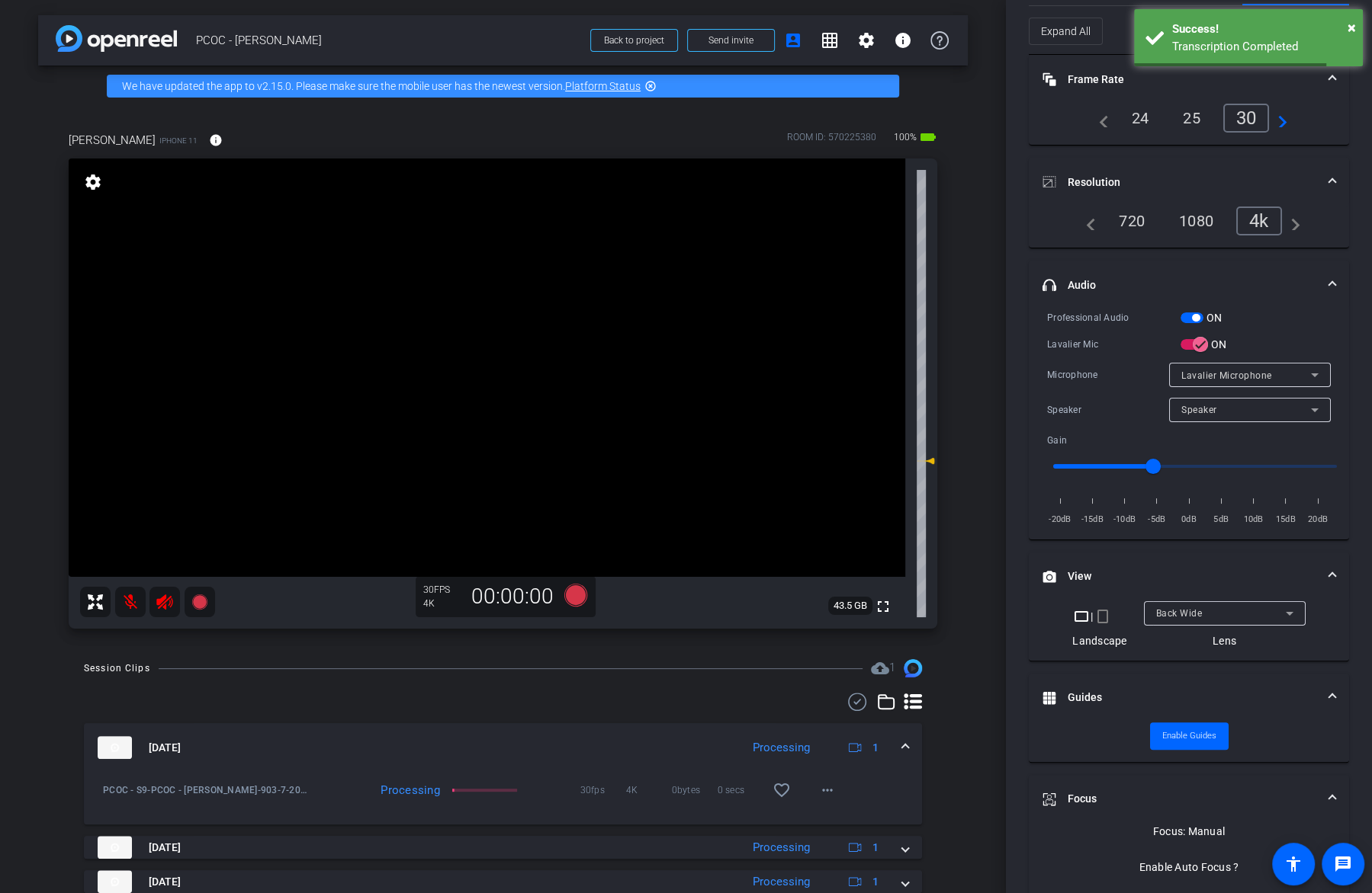
scroll to position [0, 0]
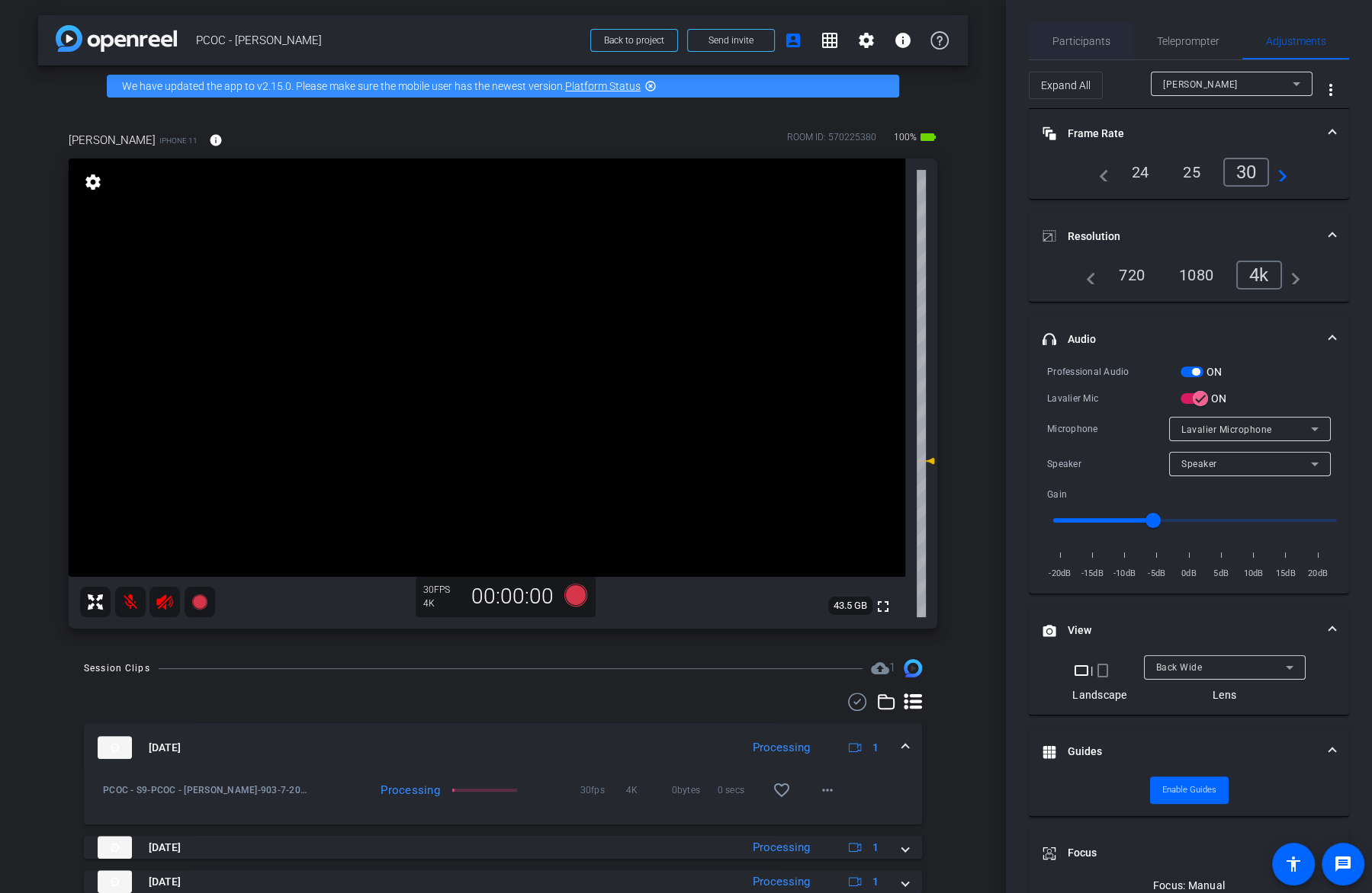
click at [1069, 50] on span "Participants" at bounding box center [1081, 41] width 58 height 37
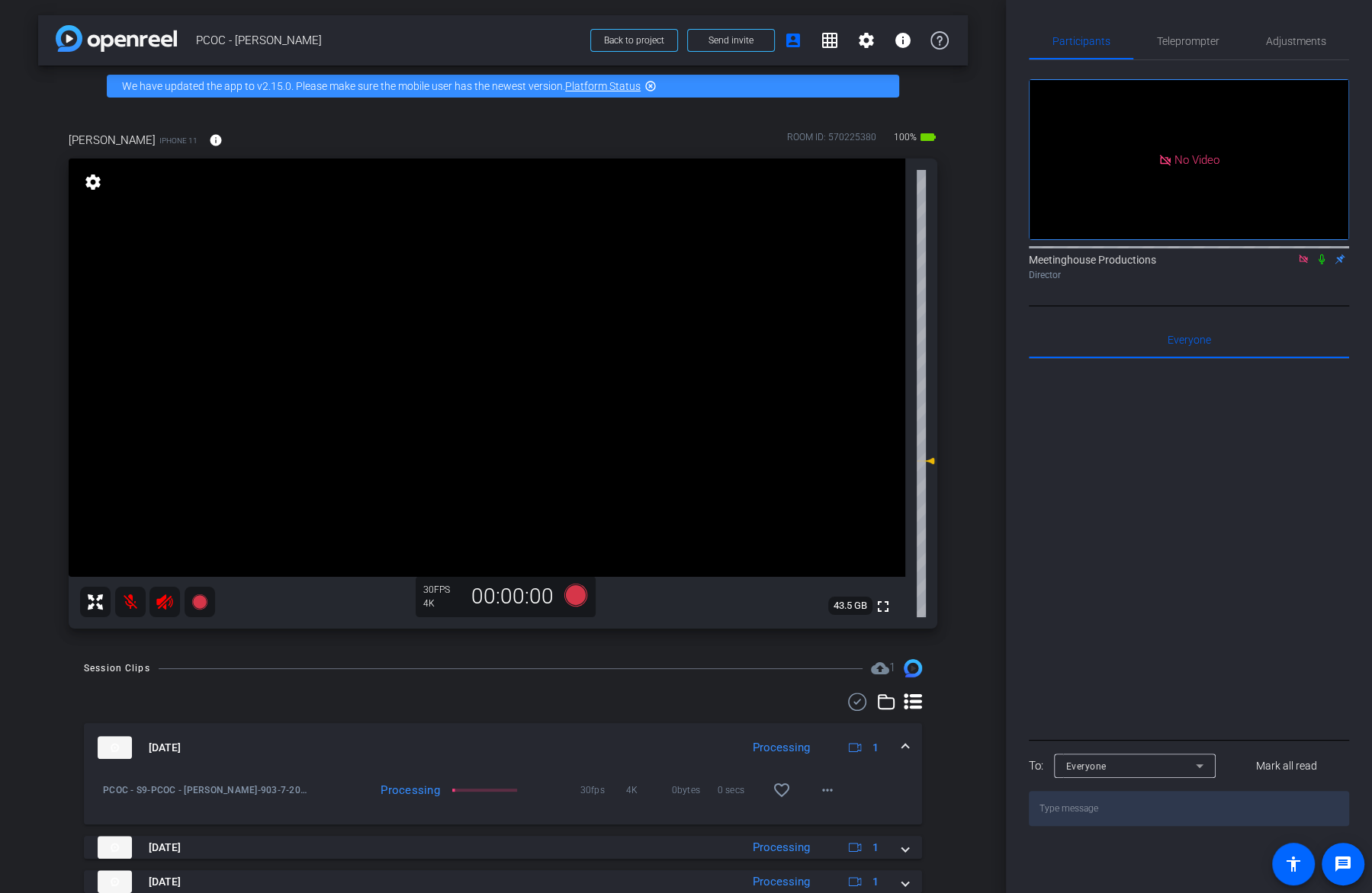
click at [1320, 261] on icon at bounding box center [1322, 259] width 12 height 11
click at [118, 605] on mat-icon at bounding box center [131, 602] width 31 height 31
click at [166, 601] on icon at bounding box center [164, 602] width 16 height 15
click at [1273, 44] on span "Adjustments" at bounding box center [1296, 41] width 60 height 11
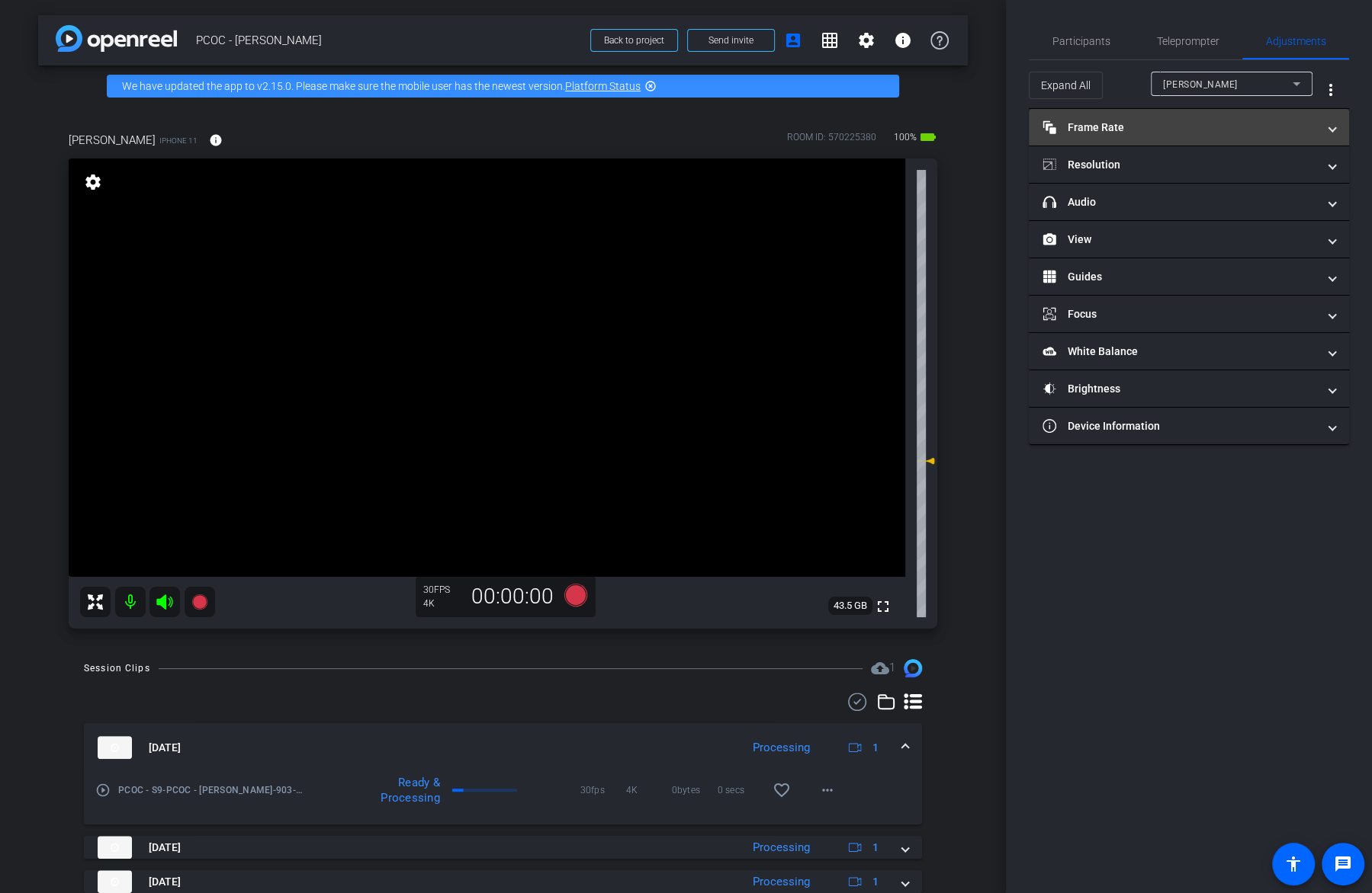
click at [1154, 138] on mat-expansion-panel-header "Frame Rate Frame Rate" at bounding box center [1188, 128] width 320 height 37
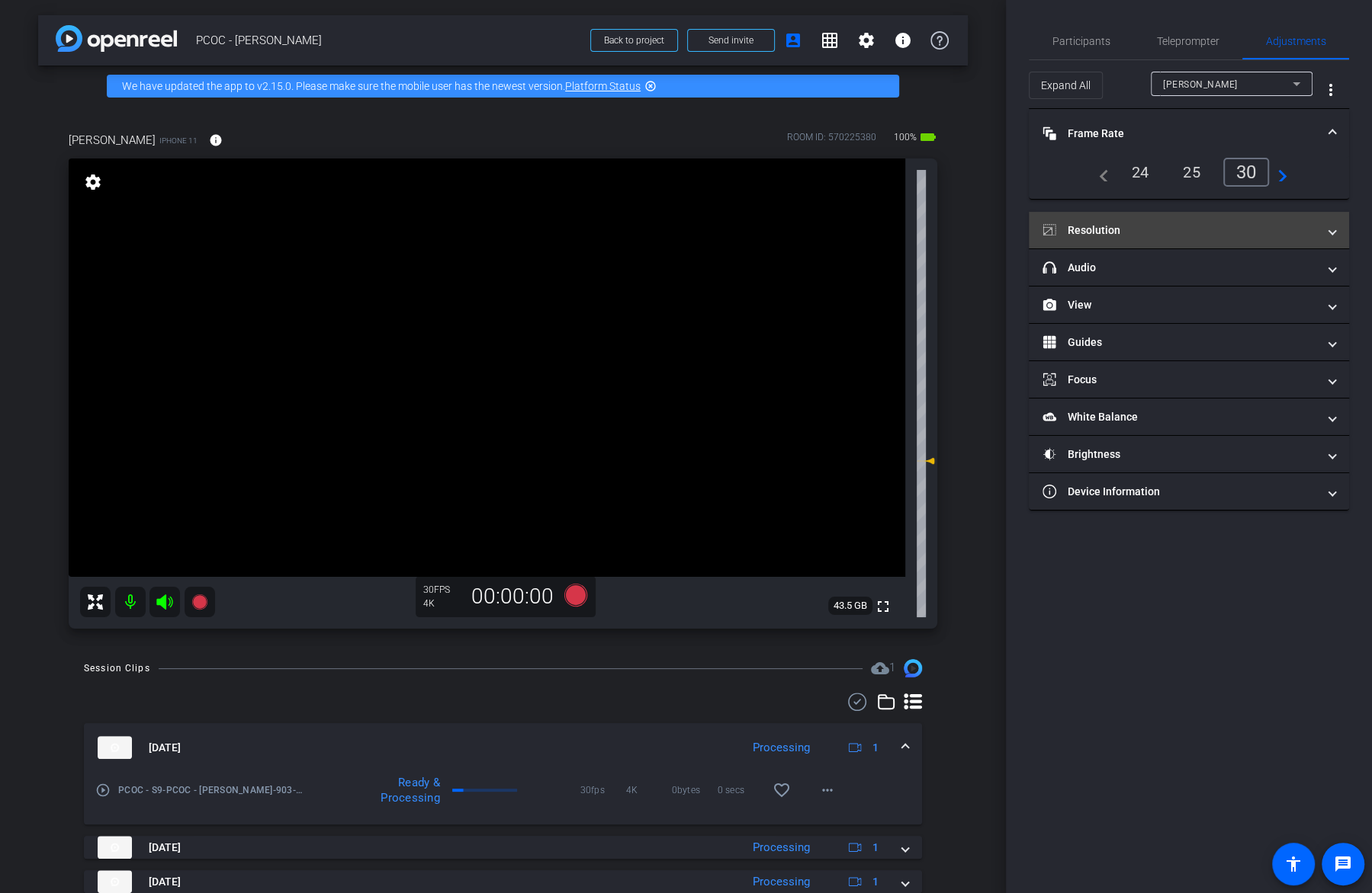
click at [1167, 226] on mat-panel-title "Resolution" at bounding box center [1179, 230] width 275 height 16
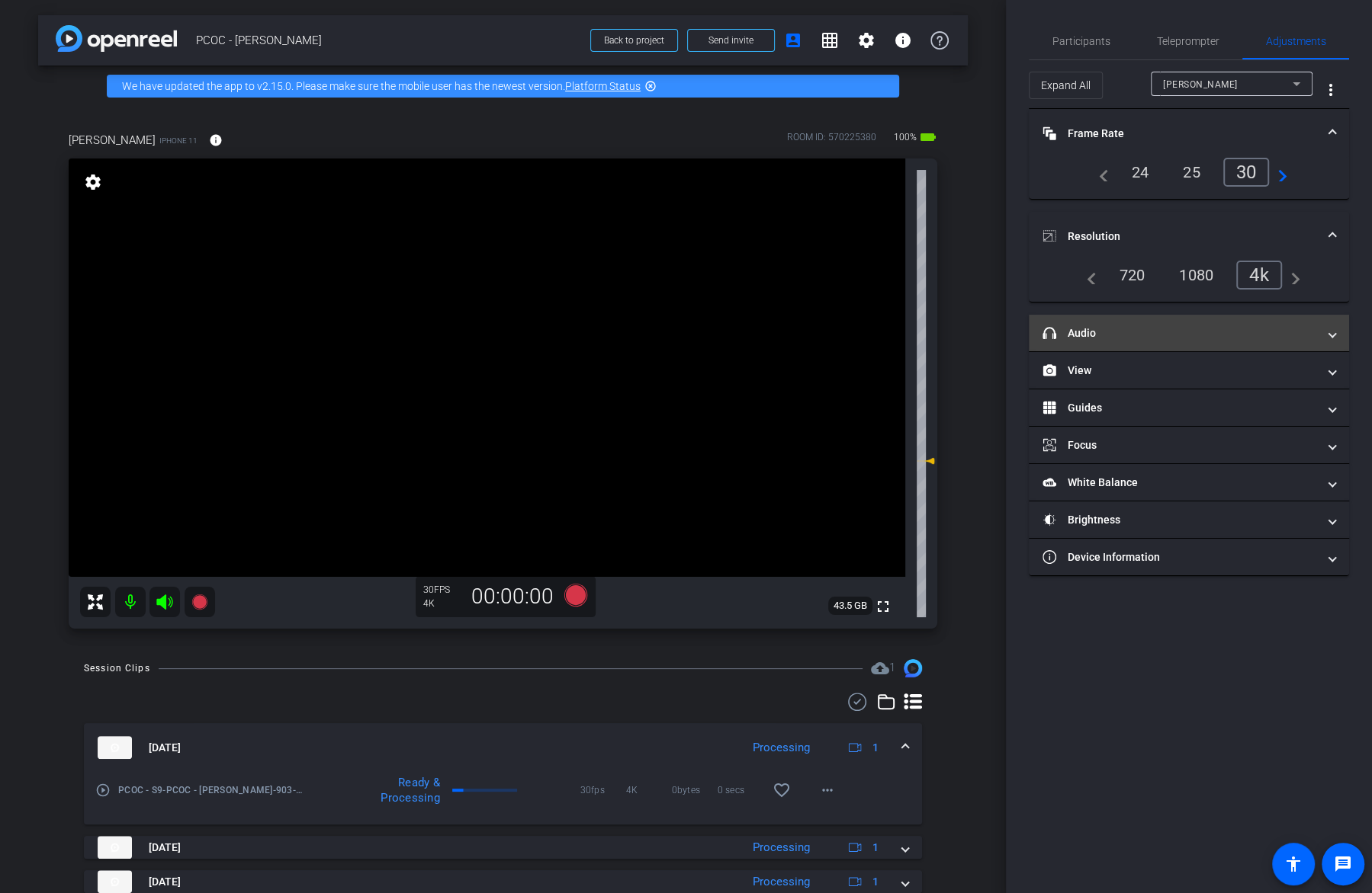
click at [1205, 326] on mat-panel-title "headphone icon Audio" at bounding box center [1179, 333] width 275 height 16
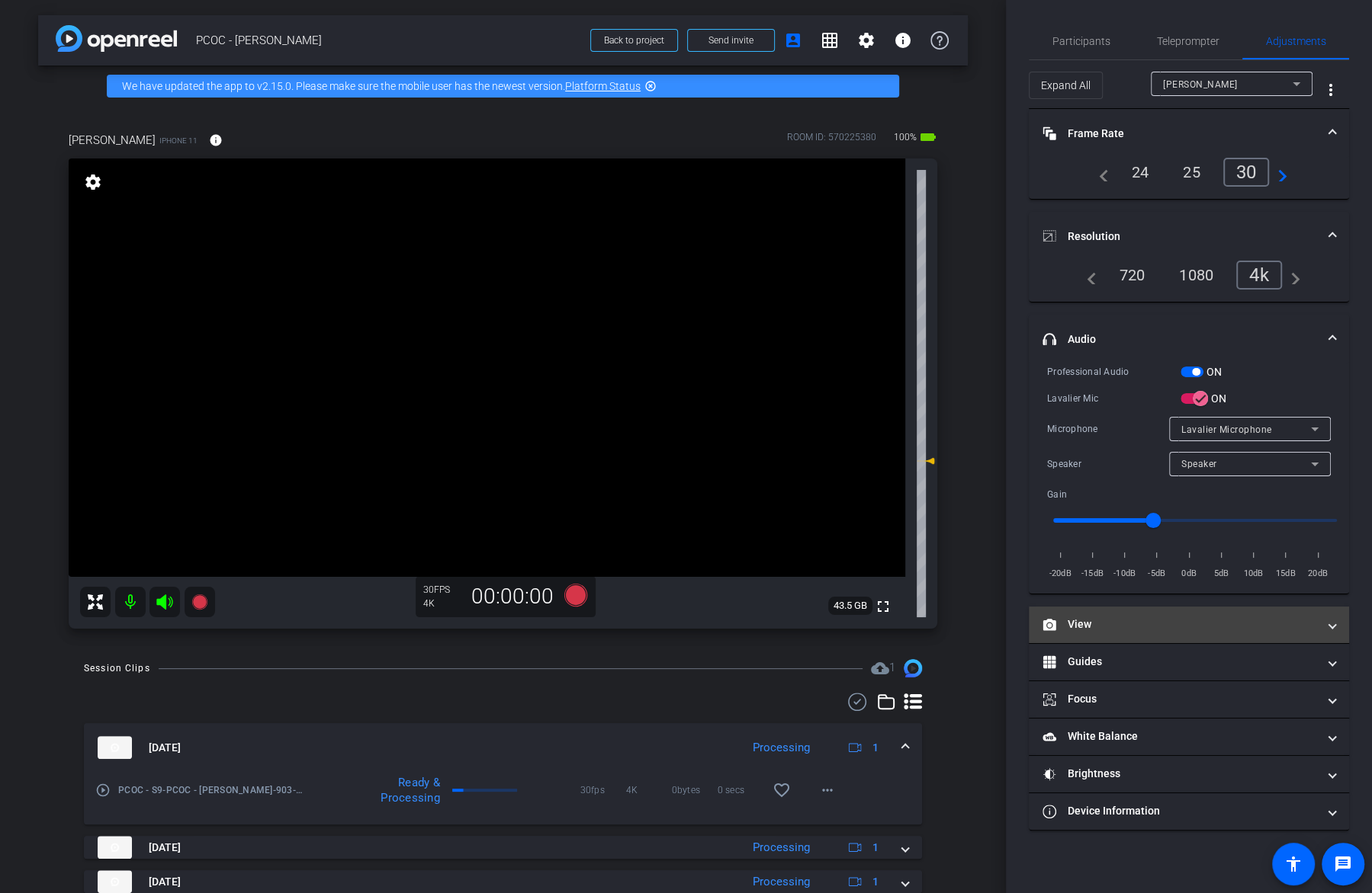
click at [1182, 620] on mat-panel-title "View" at bounding box center [1179, 625] width 275 height 16
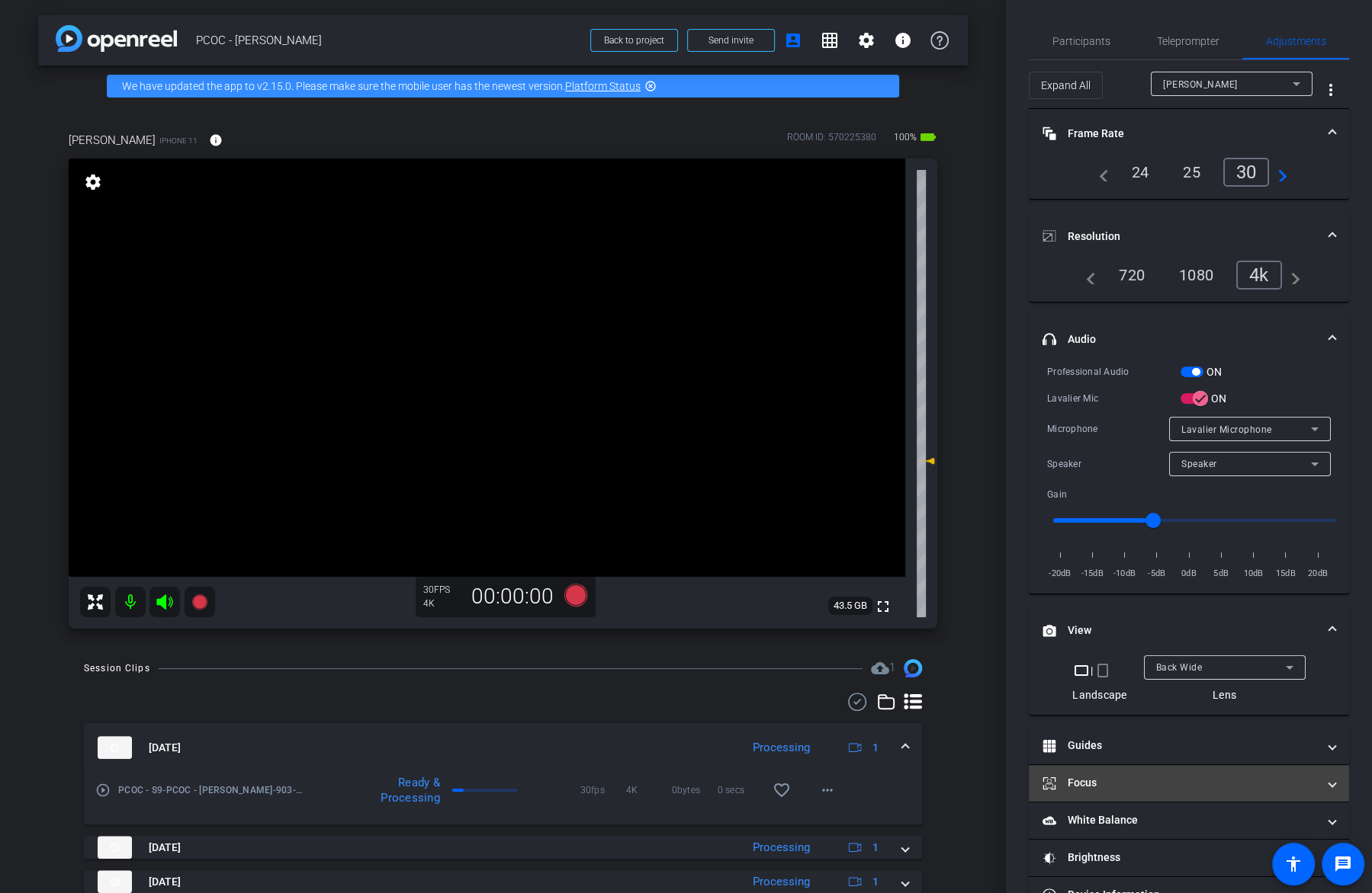
click at [1139, 768] on mat-expansion-panel-header "Focus" at bounding box center [1188, 784] width 320 height 37
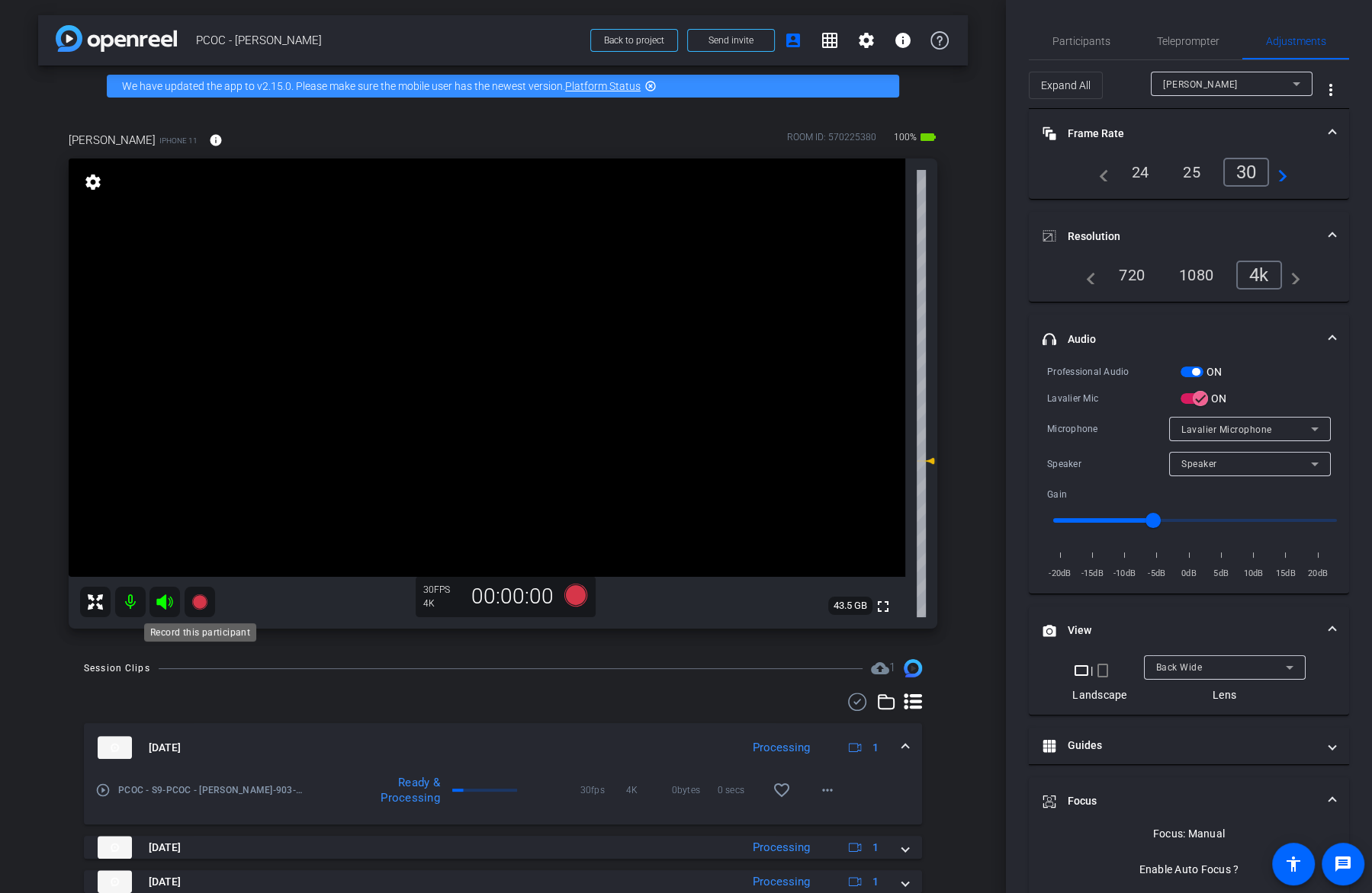
click at [200, 611] on mat-icon at bounding box center [200, 602] width 31 height 31
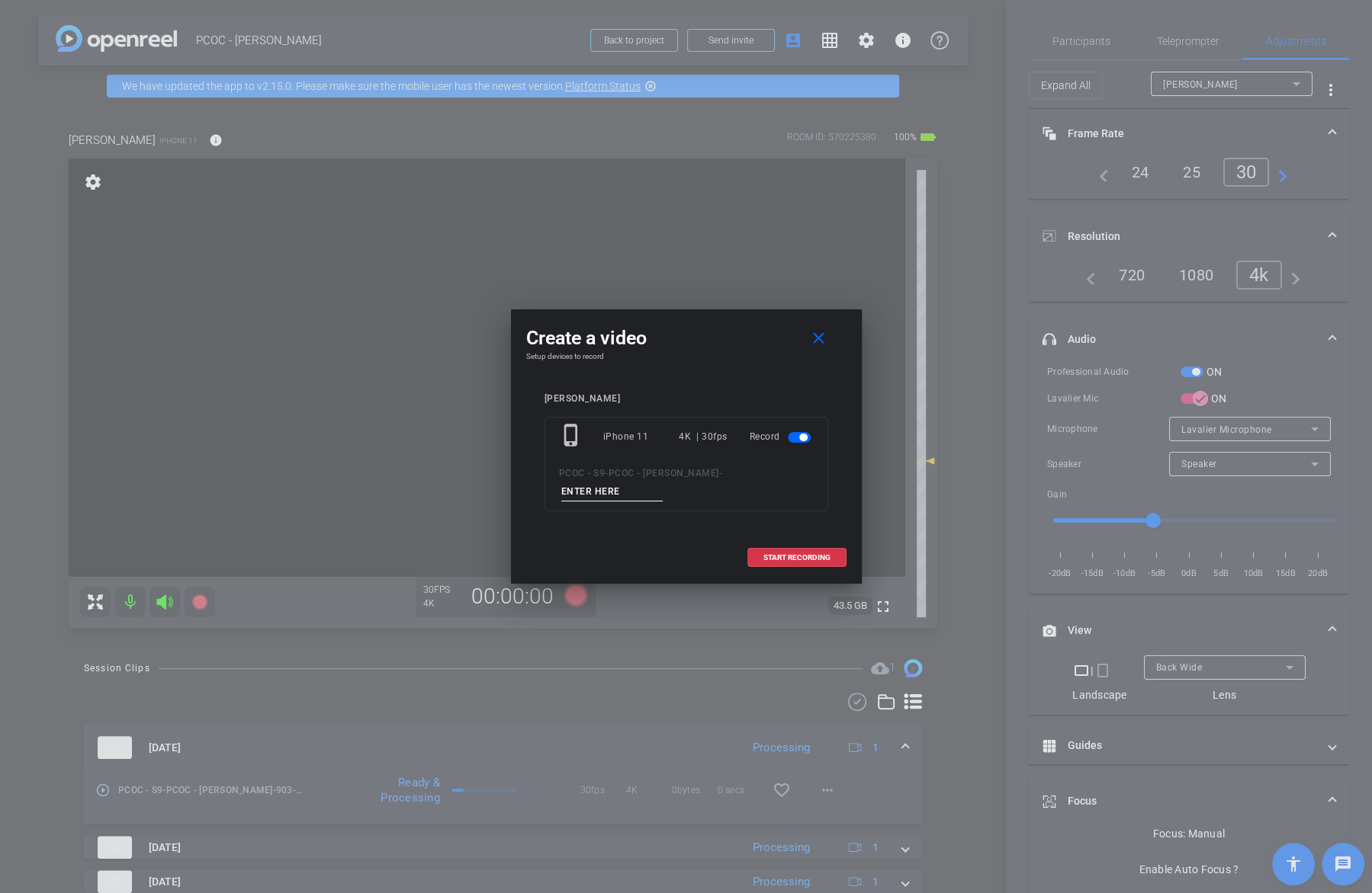
click at [596, 492] on input at bounding box center [613, 492] width 102 height 19
type input "904-1"
click at [775, 554] on span "START RECORDING" at bounding box center [797, 558] width 67 height 8
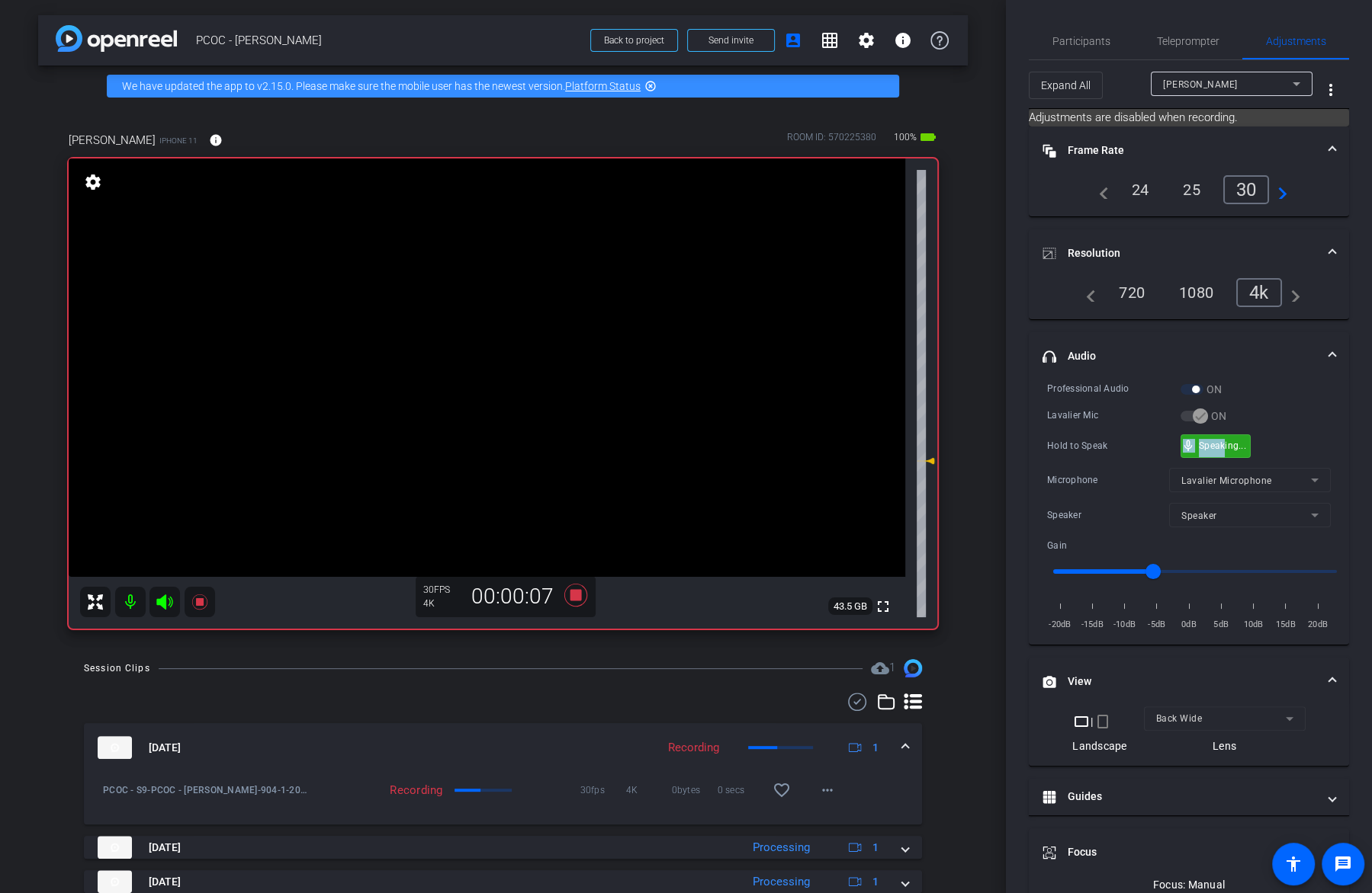
drag, startPoint x: 1224, startPoint y: 440, endPoint x: 1218, endPoint y: 433, distance: 9.2
click at [555, 341] on video at bounding box center [487, 367] width 837 height 418
click at [1141, 434] on div "Hold to Speak mic_none Hold to Speak" at bounding box center [1188, 446] width 284 height 24
click at [499, 343] on video at bounding box center [487, 367] width 837 height 418
click at [499, 346] on div at bounding box center [499, 343] width 38 height 38
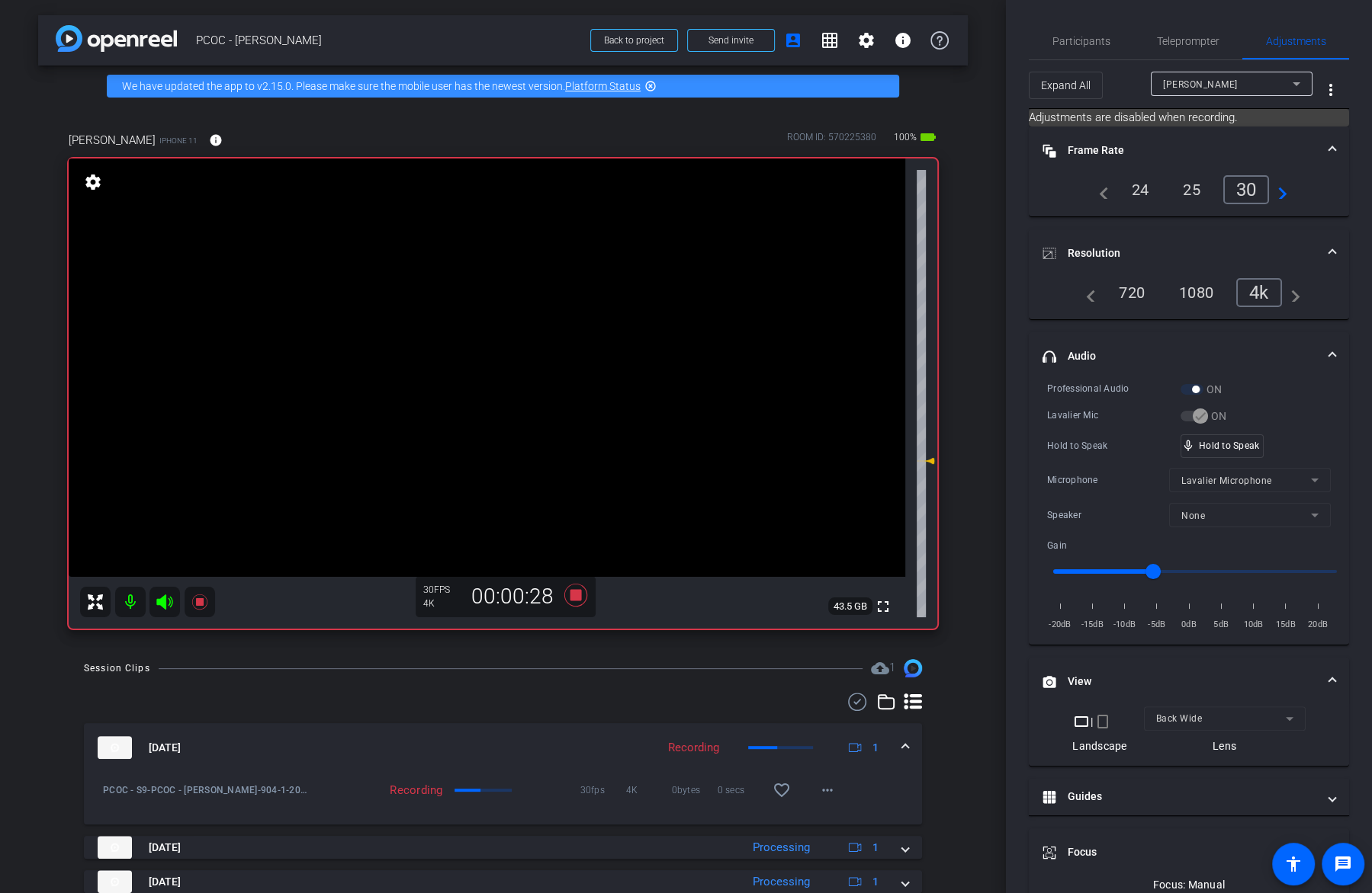
click at [509, 355] on video at bounding box center [487, 367] width 837 height 418
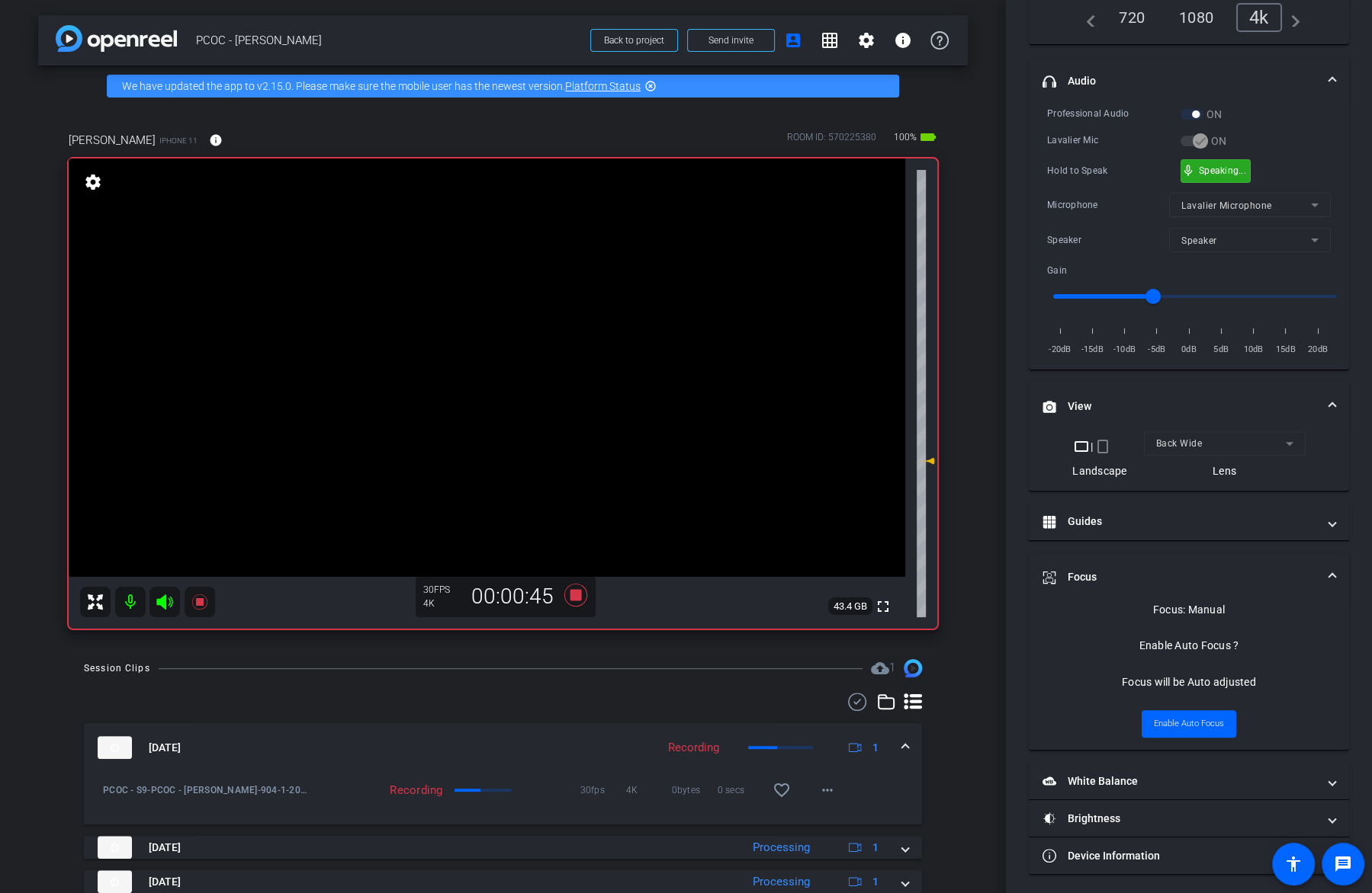
click at [1222, 174] on div "mic_none Speaking..." at bounding box center [1215, 170] width 69 height 22
click at [489, 339] on video at bounding box center [487, 367] width 837 height 418
click at [1080, 521] on mat-panel-title "Guides" at bounding box center [1179, 521] width 275 height 16
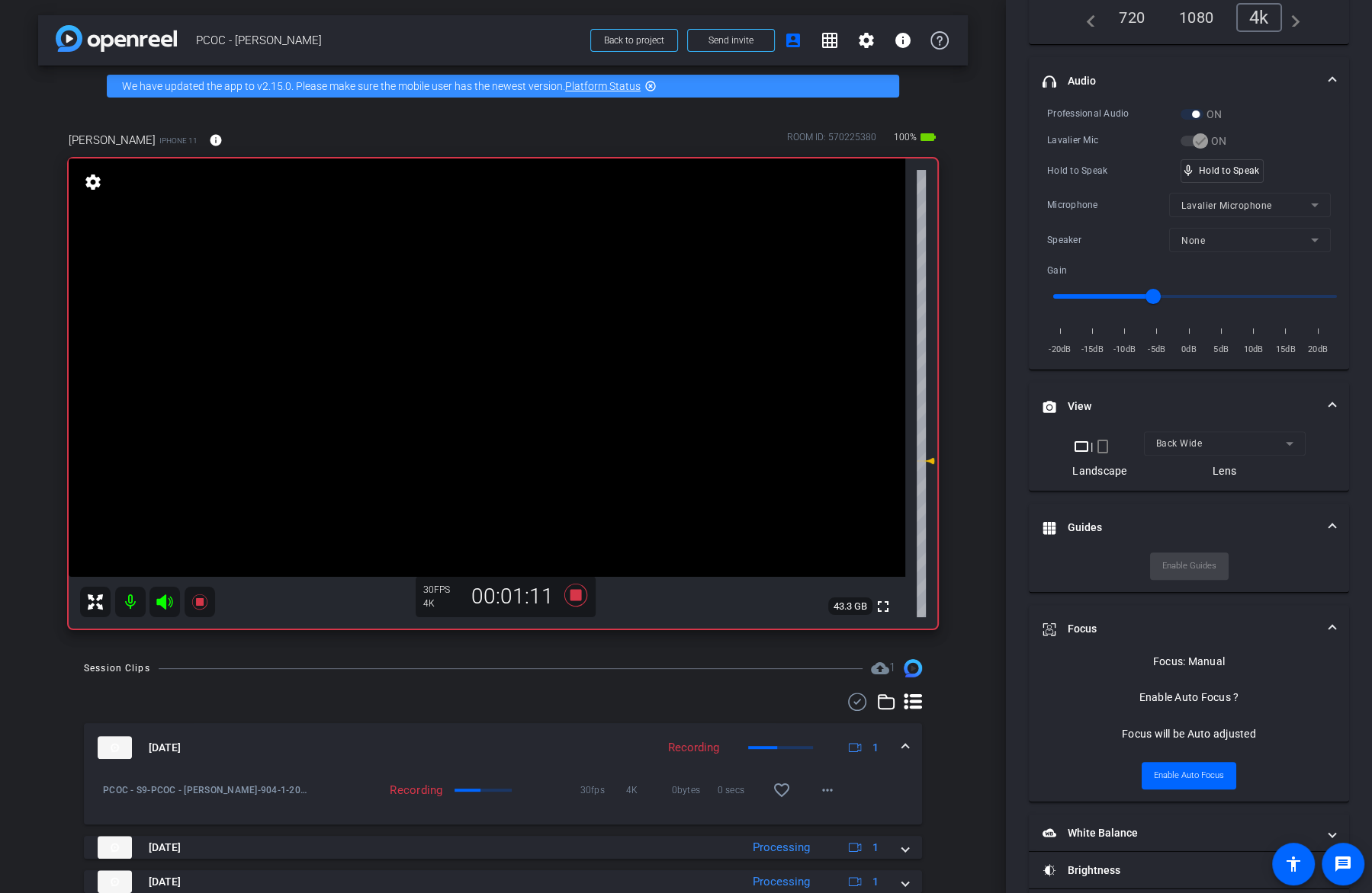
click at [493, 348] on video at bounding box center [487, 367] width 837 height 418
click at [493, 352] on video at bounding box center [487, 367] width 837 height 418
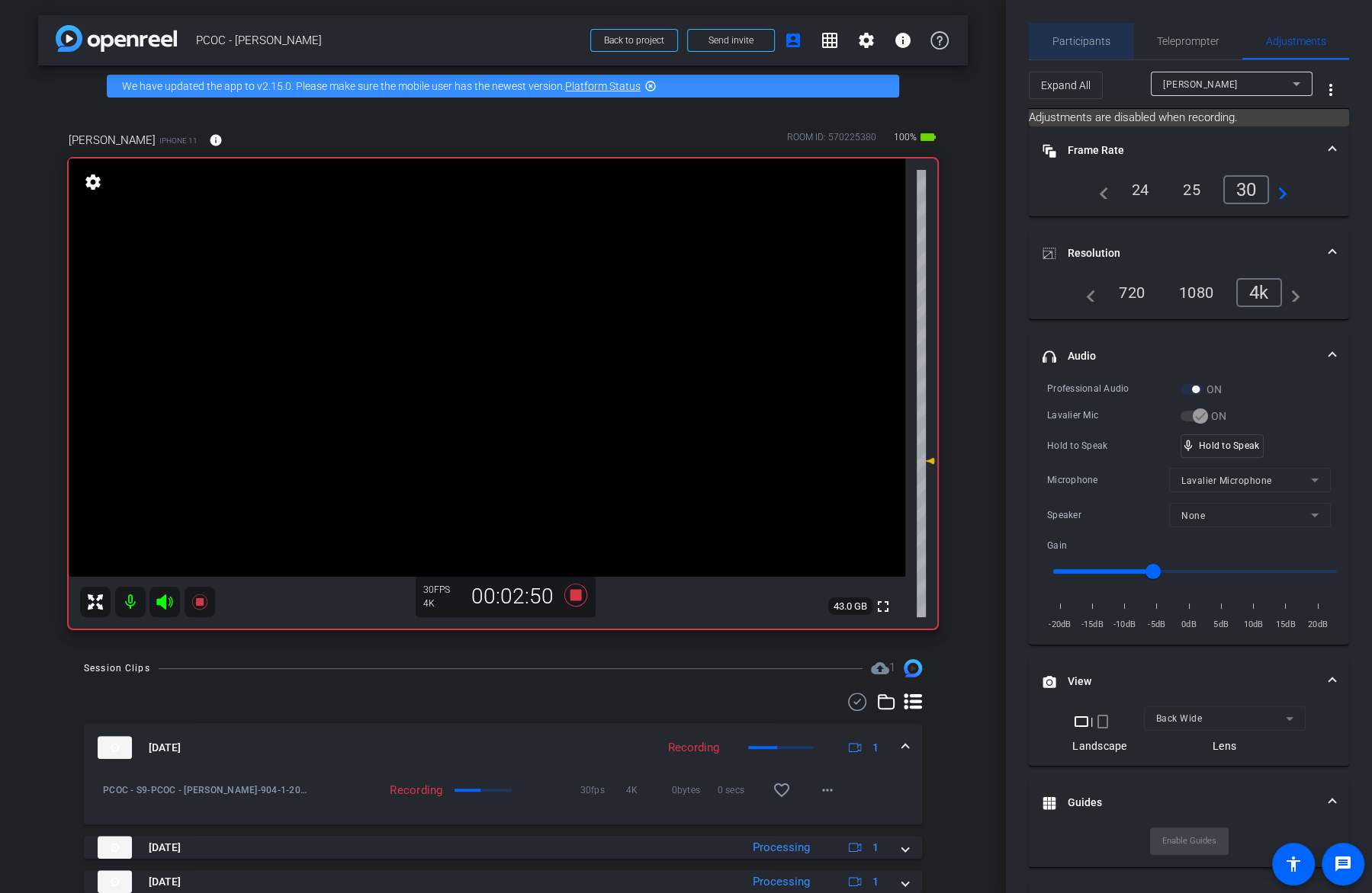
click at [1096, 37] on span "Participants" at bounding box center [1081, 41] width 58 height 11
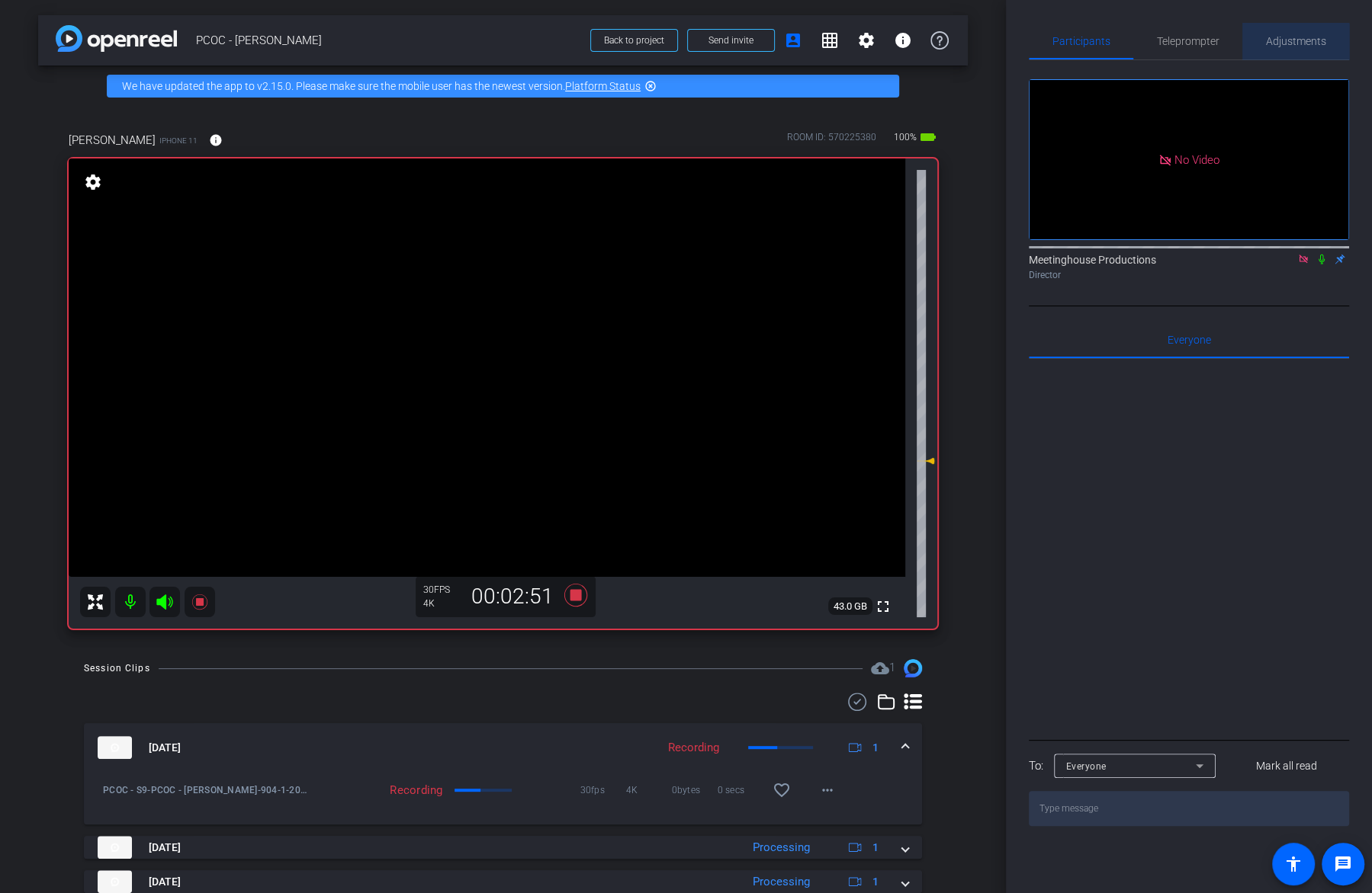
click at [1292, 46] on span "Adjustments" at bounding box center [1296, 41] width 60 height 11
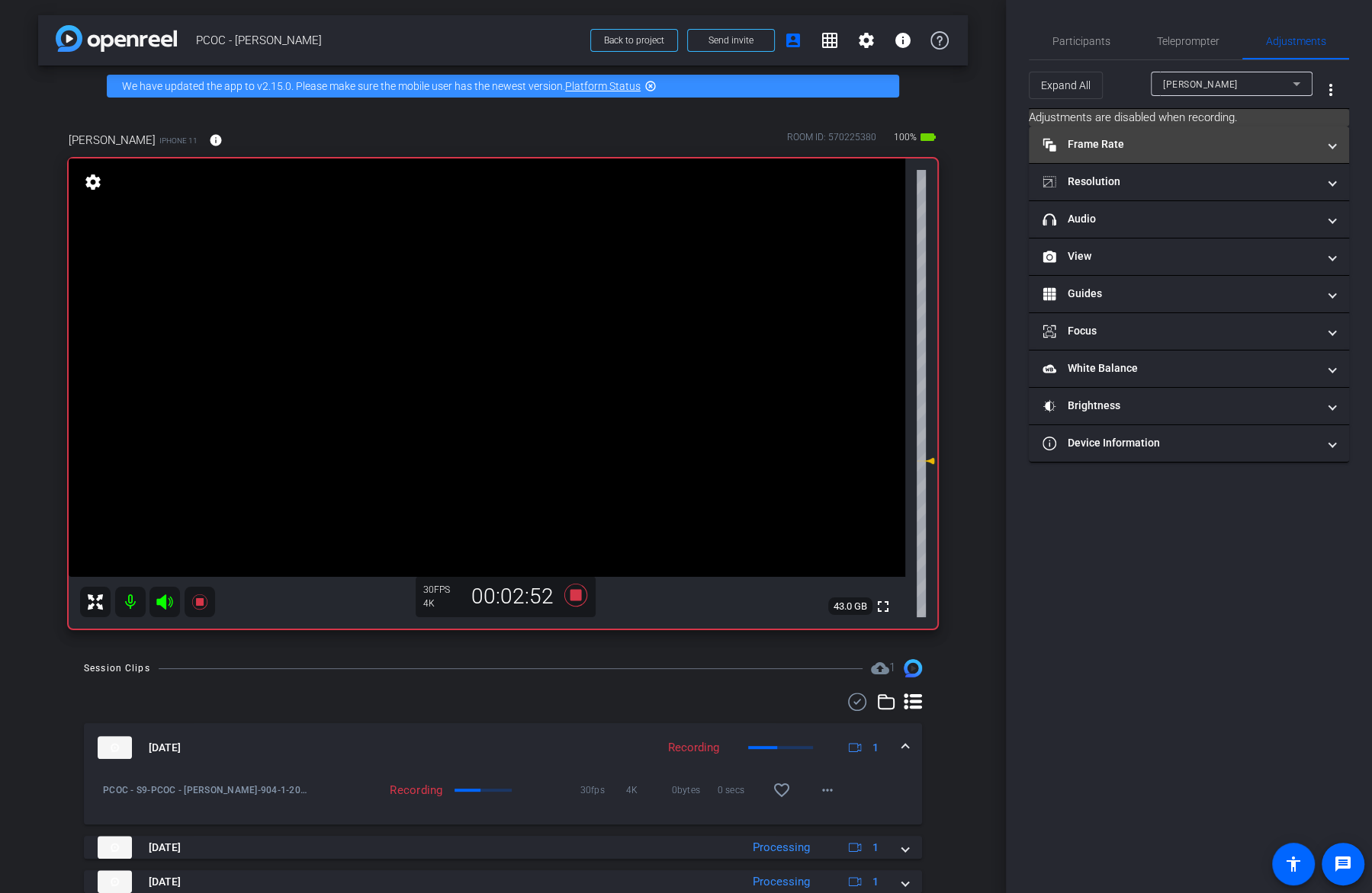
click at [1162, 138] on mat-panel-title "Frame Rate Frame Rate" at bounding box center [1179, 144] width 275 height 16
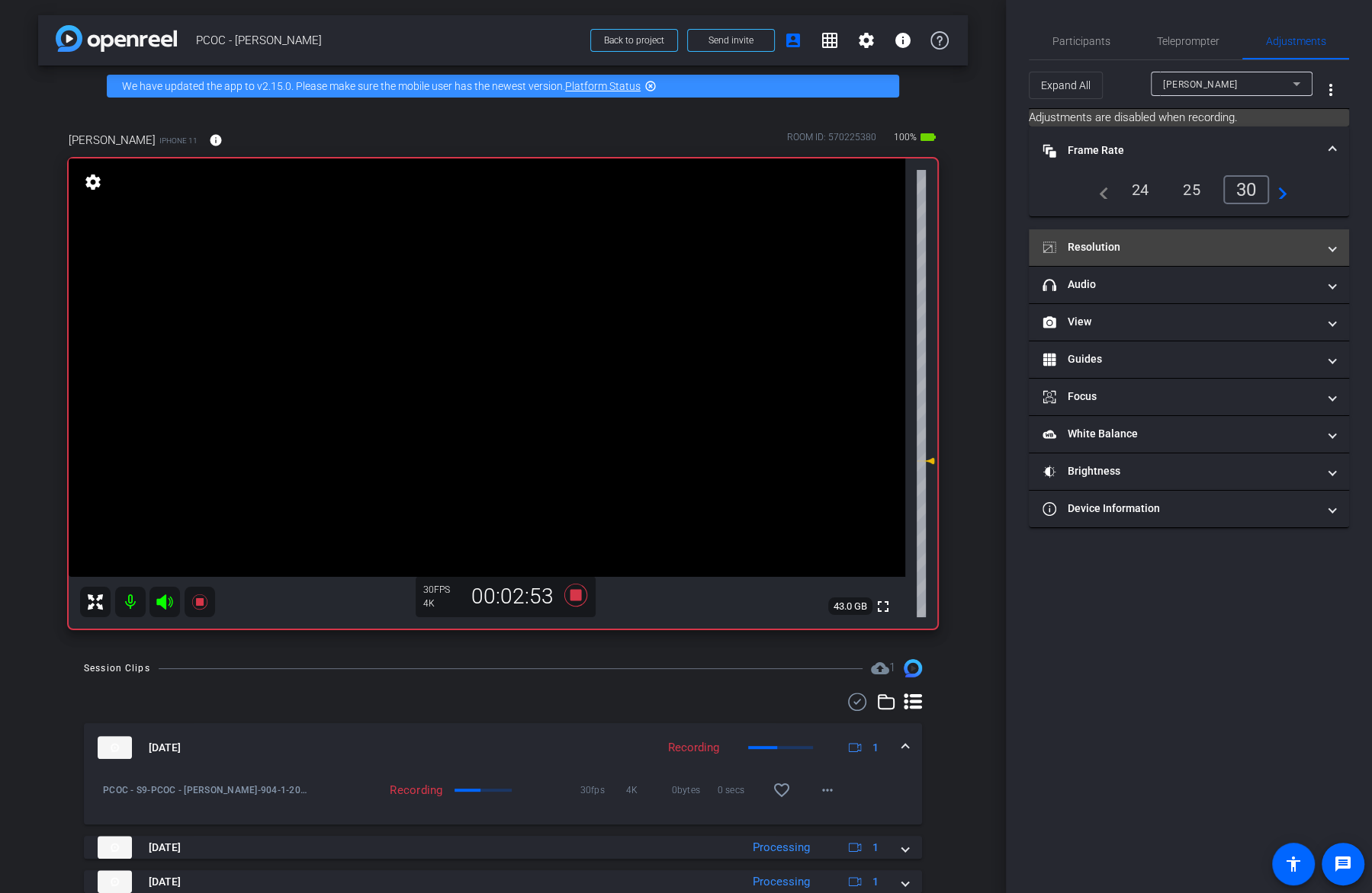
click at [1124, 248] on mat-panel-title "Resolution" at bounding box center [1179, 247] width 275 height 16
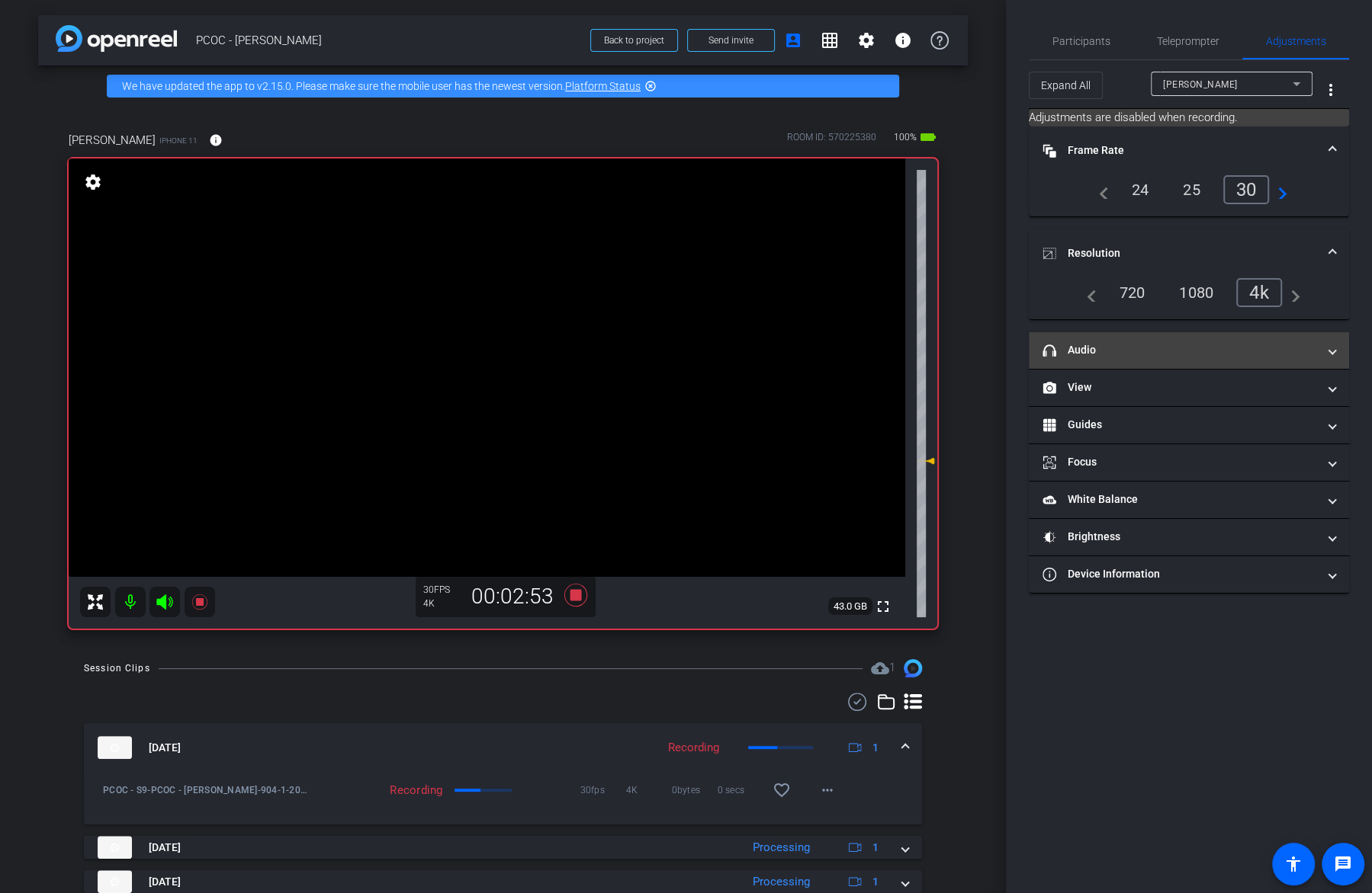
click at [1123, 335] on mat-expansion-panel-header "headphone icon Audio" at bounding box center [1188, 351] width 320 height 37
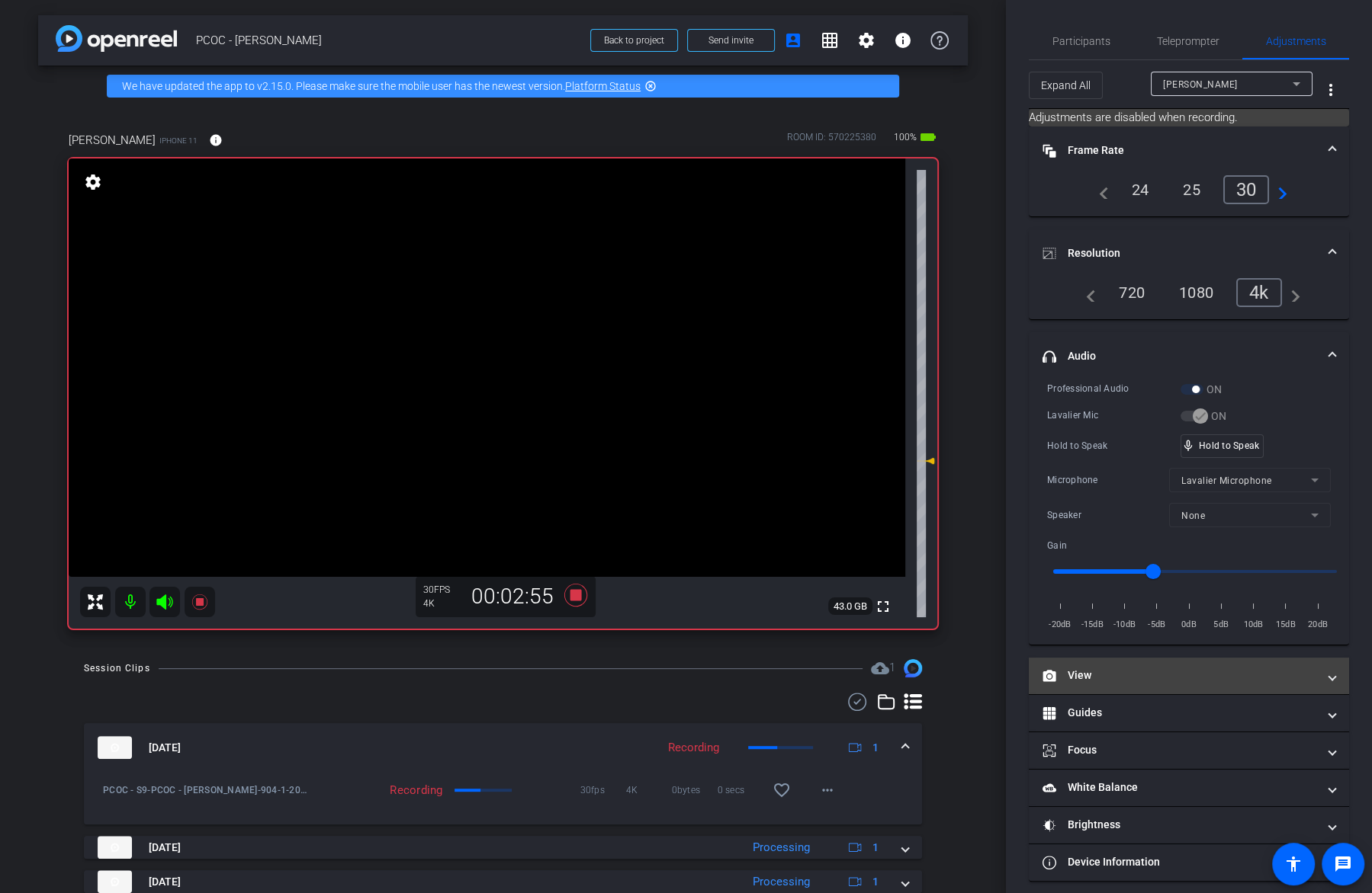
click at [1130, 684] on mat-expansion-panel-header "View" at bounding box center [1188, 676] width 320 height 37
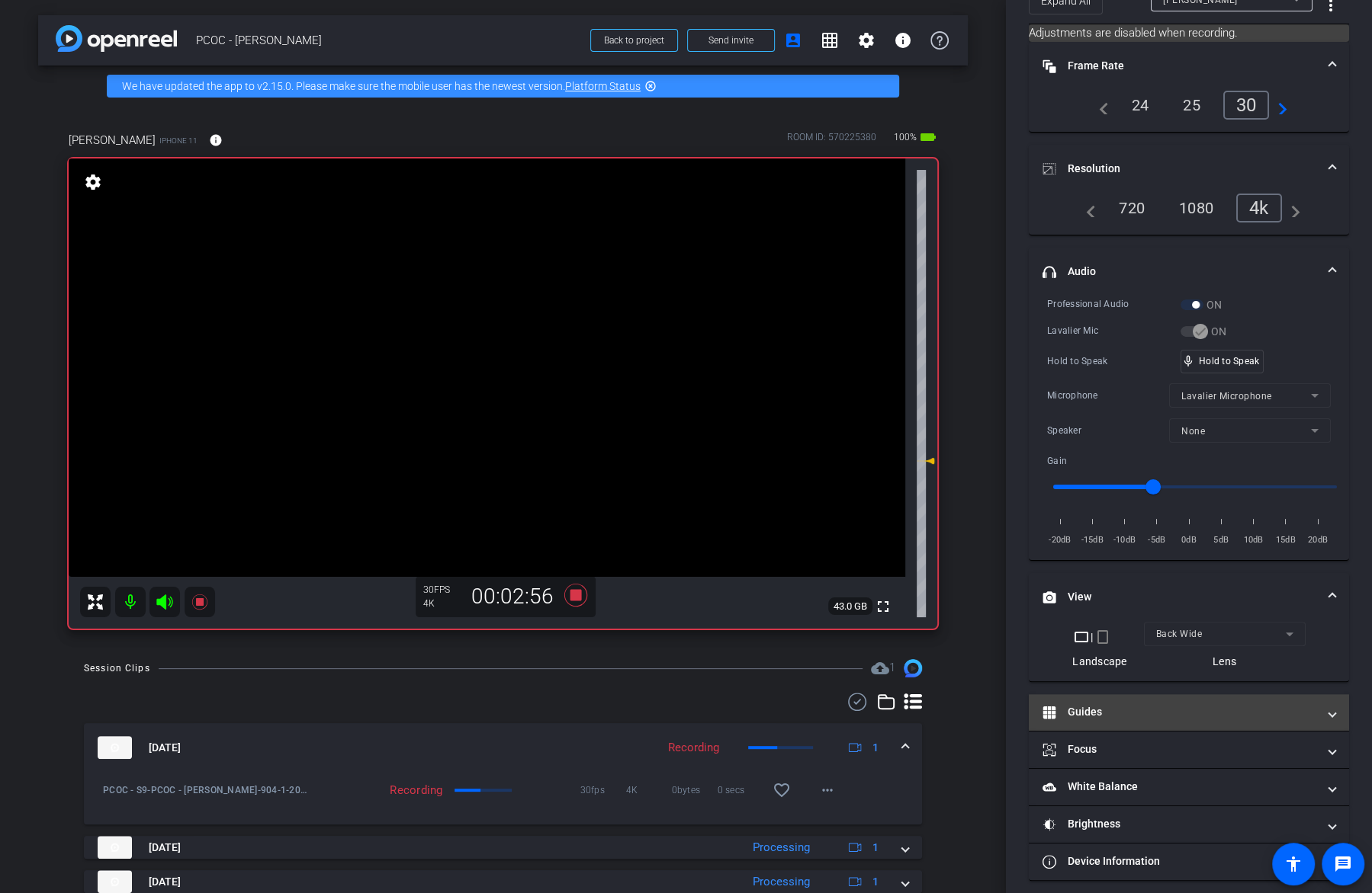
scroll to position [90, 0]
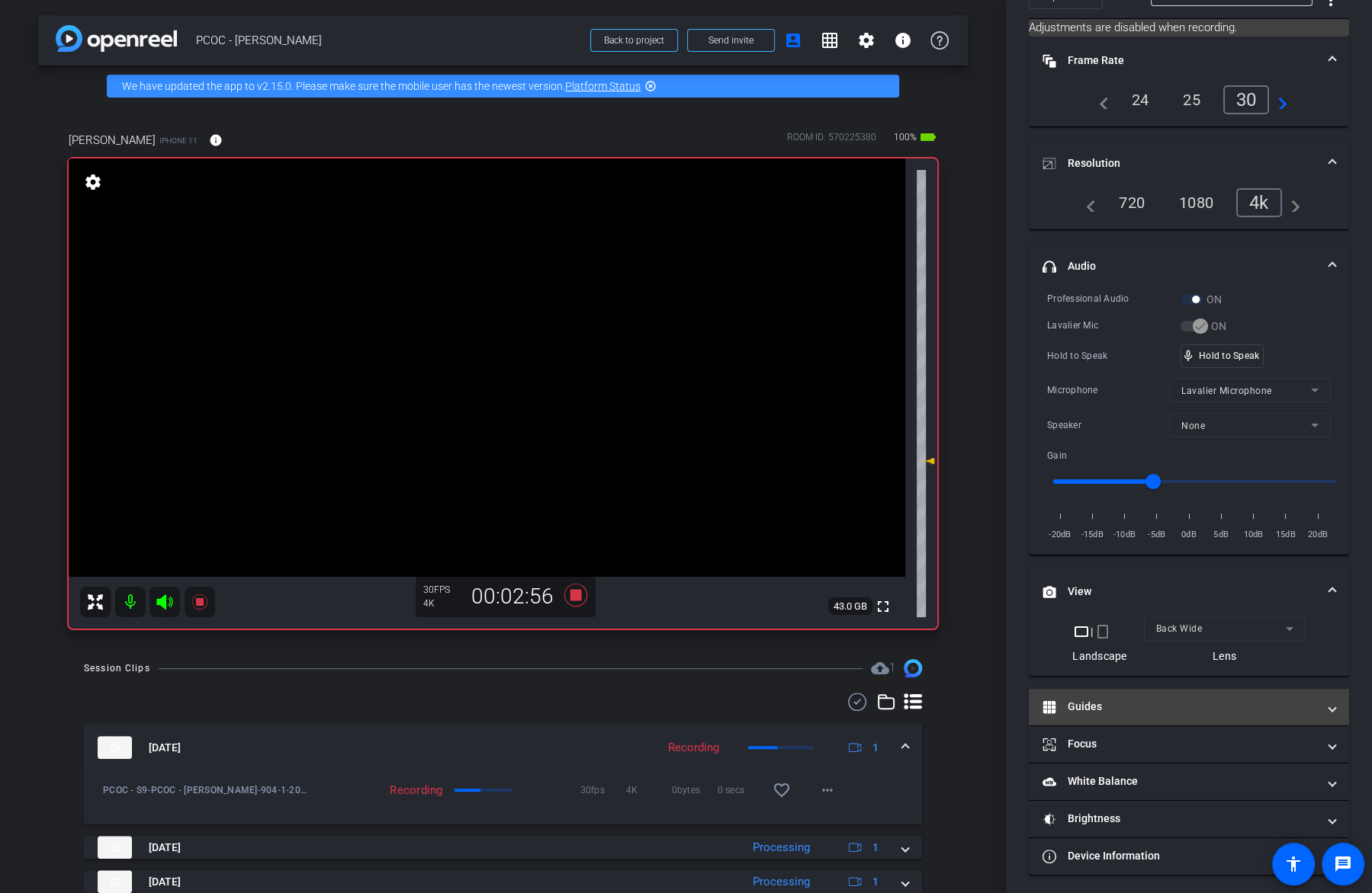
click at [1125, 701] on mat-panel-title "Guides" at bounding box center [1179, 706] width 275 height 16
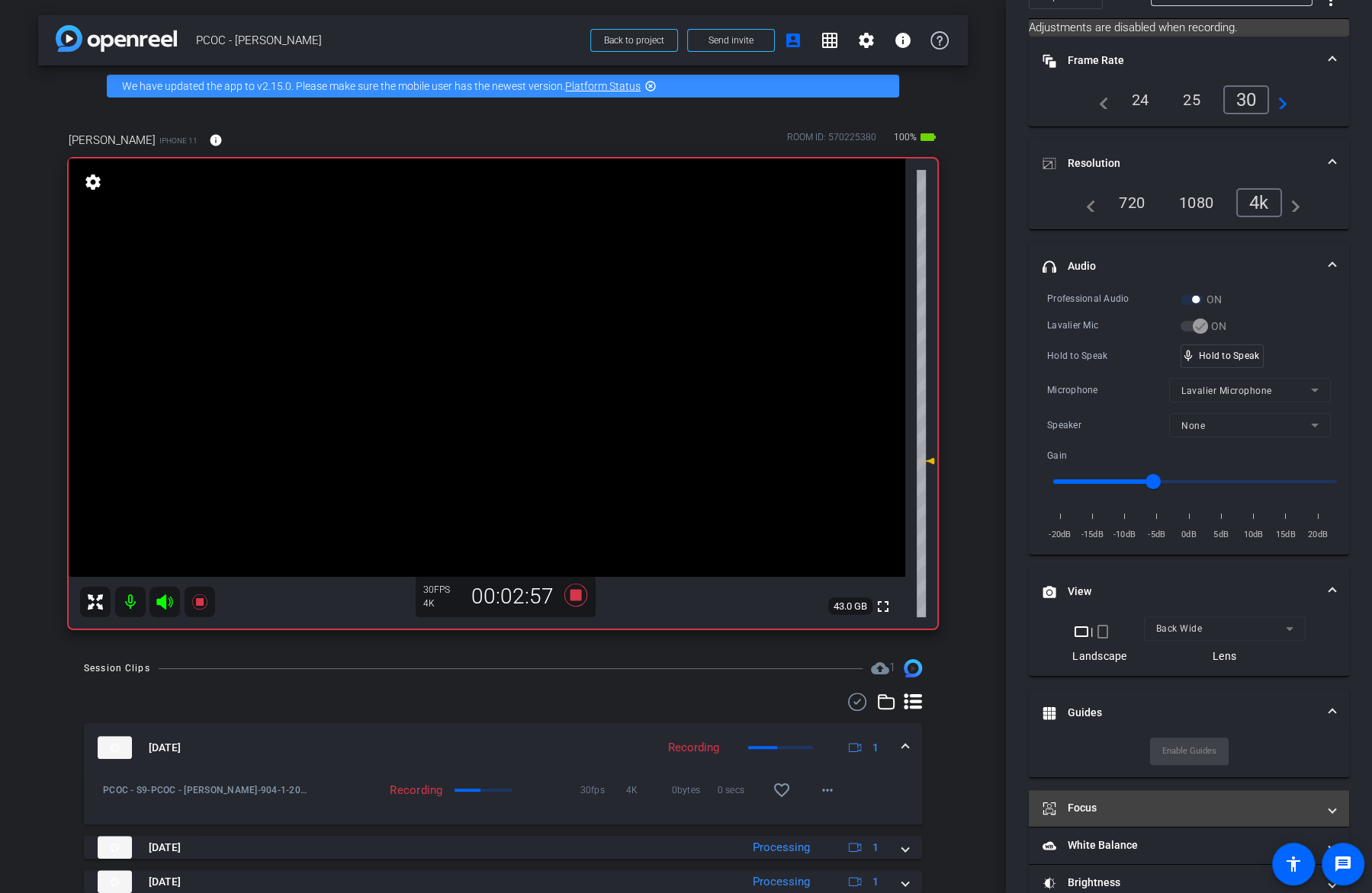
click at [1113, 795] on mat-expansion-panel-header "Focus" at bounding box center [1188, 809] width 320 height 37
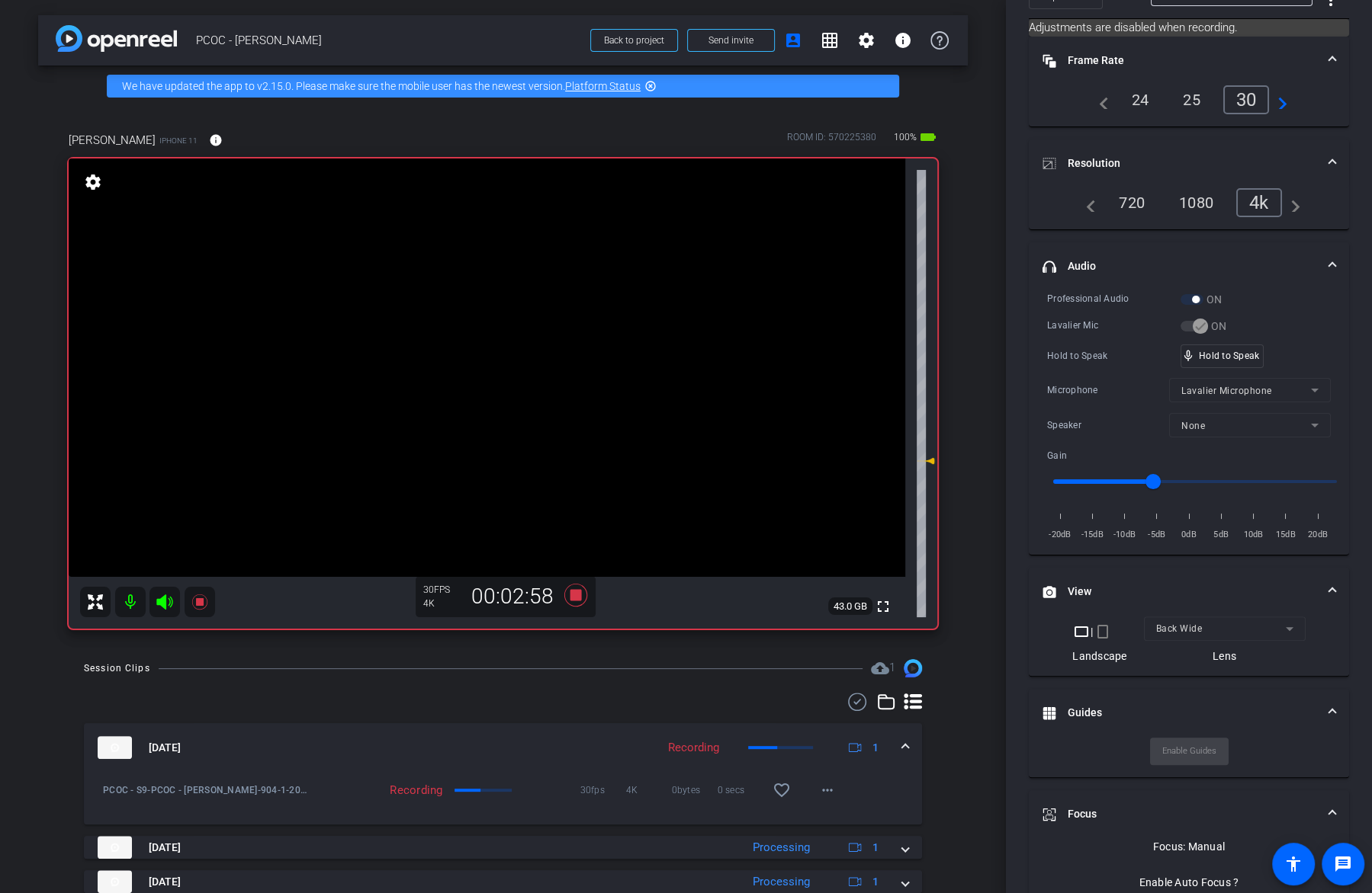
click at [507, 356] on video at bounding box center [487, 367] width 837 height 418
click at [522, 356] on video at bounding box center [487, 367] width 837 height 418
click at [575, 375] on video at bounding box center [487, 367] width 837 height 418
click at [499, 355] on video at bounding box center [487, 367] width 837 height 418
click at [476, 363] on video at bounding box center [487, 367] width 837 height 418
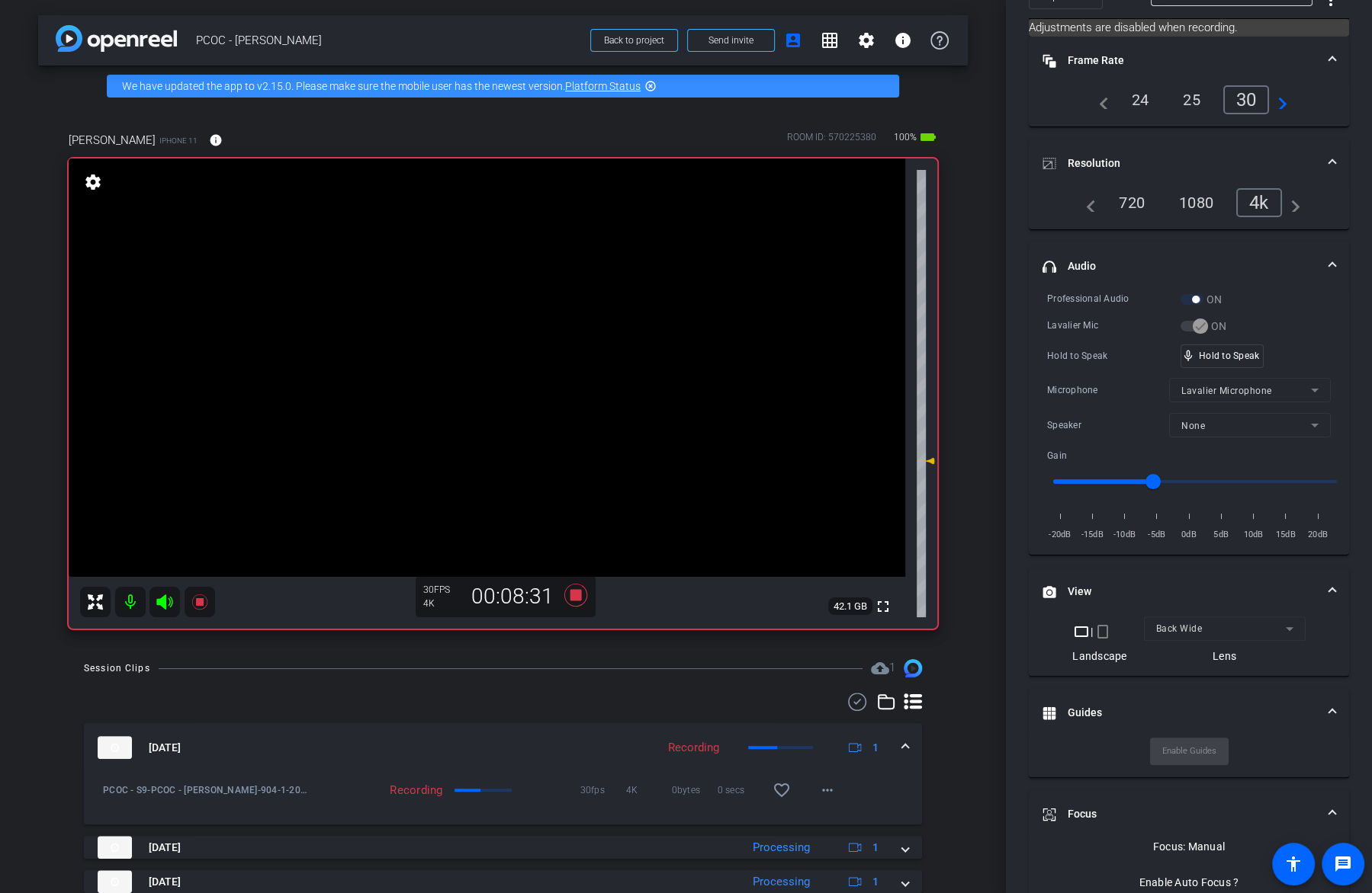
click at [514, 365] on video at bounding box center [487, 367] width 837 height 418
click at [535, 371] on video at bounding box center [487, 367] width 837 height 418
click at [1194, 351] on span "mic_none" at bounding box center [1188, 356] width 14 height 14
click at [542, 352] on video at bounding box center [487, 367] width 837 height 418
click at [1181, 353] on span "mic_none" at bounding box center [1188, 356] width 14 height 14
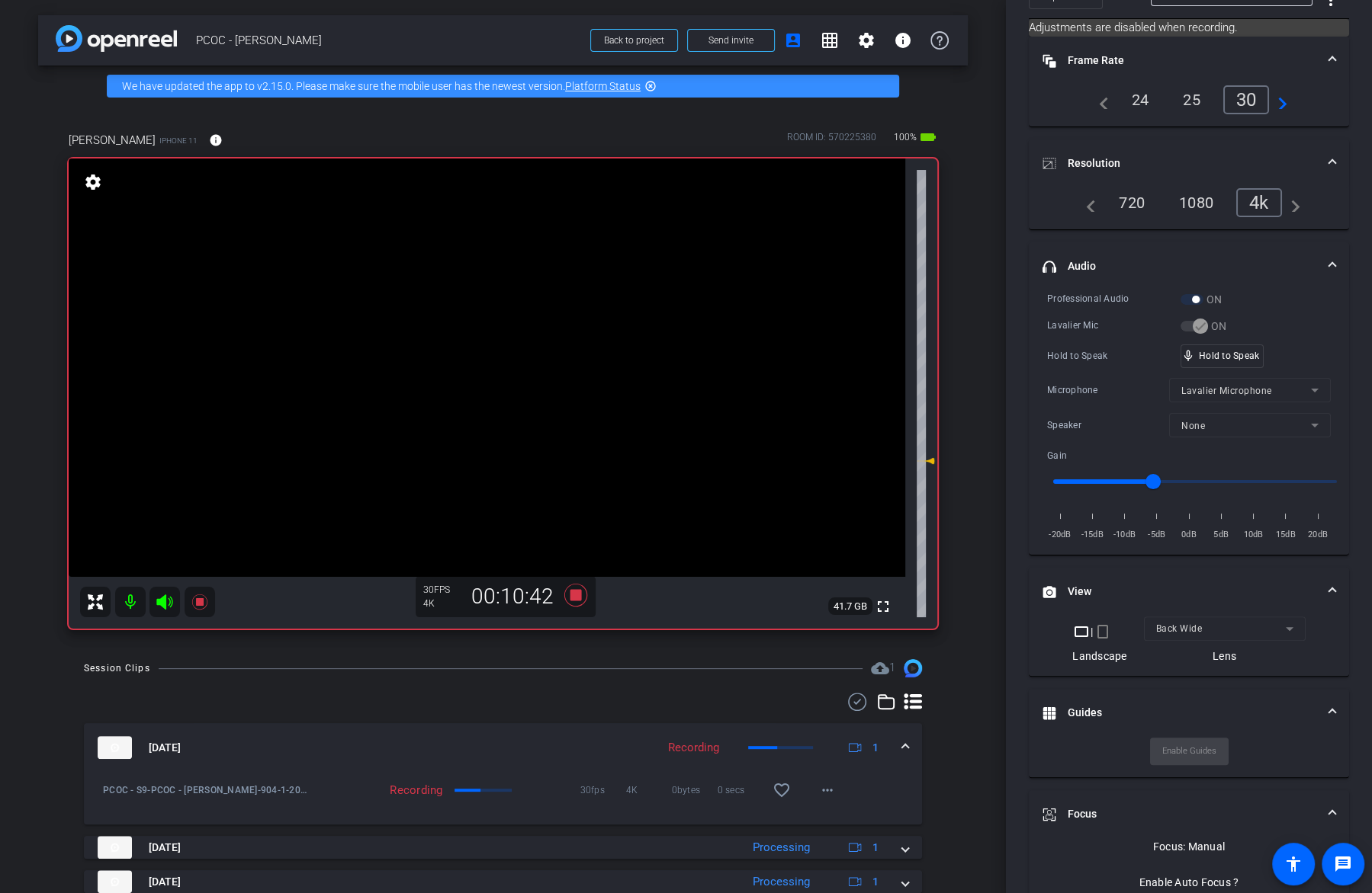
click at [592, 359] on video at bounding box center [487, 367] width 837 height 418
click at [499, 368] on video at bounding box center [487, 367] width 837 height 418
click at [1231, 361] on div "mic_none Speaking..." at bounding box center [1215, 356] width 69 height 22
click at [545, 351] on video at bounding box center [487, 367] width 837 height 418
click at [504, 346] on video at bounding box center [487, 367] width 837 height 418
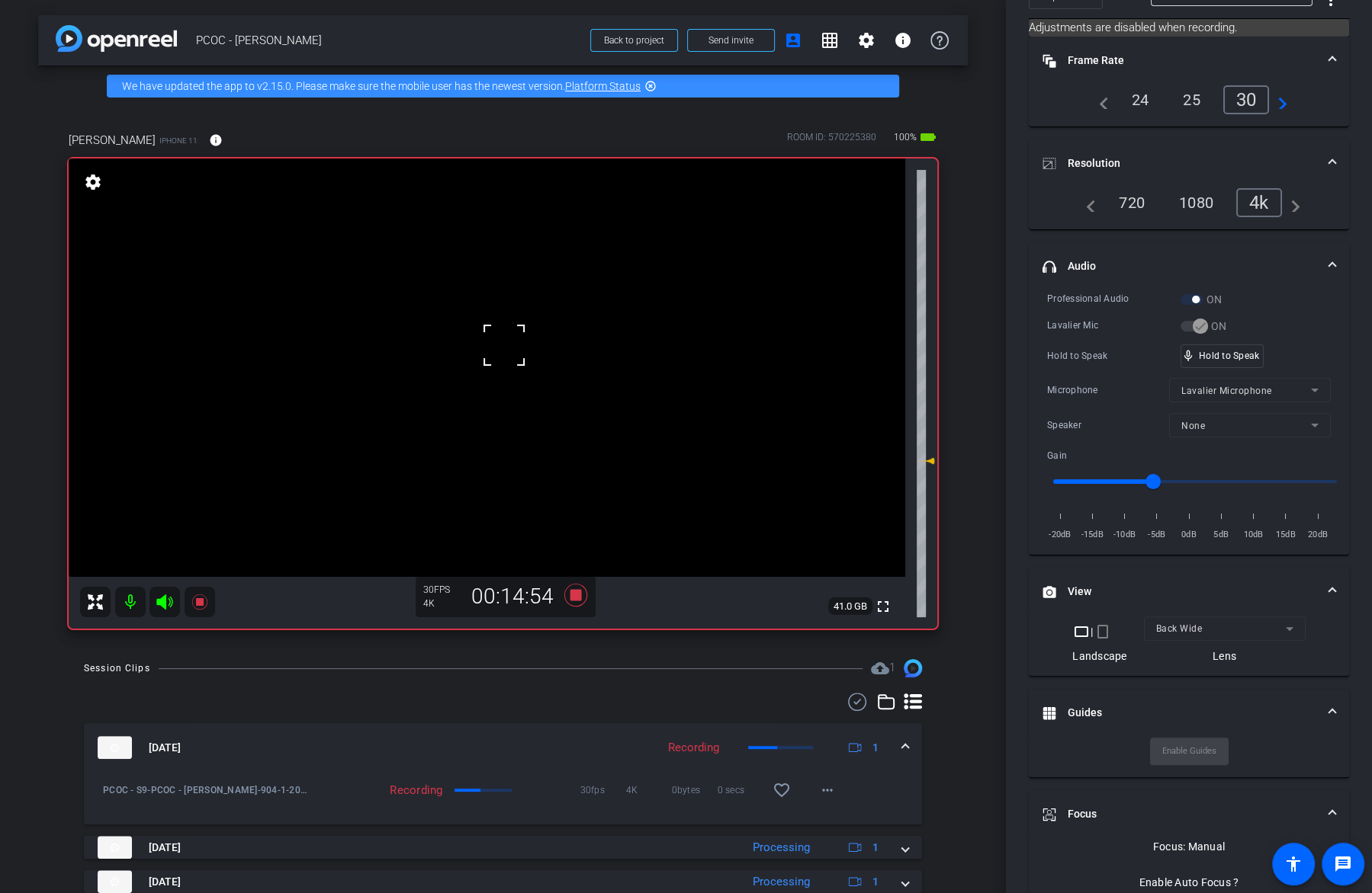
click at [508, 370] on video at bounding box center [487, 367] width 837 height 418
click at [204, 603] on icon at bounding box center [200, 602] width 18 height 18
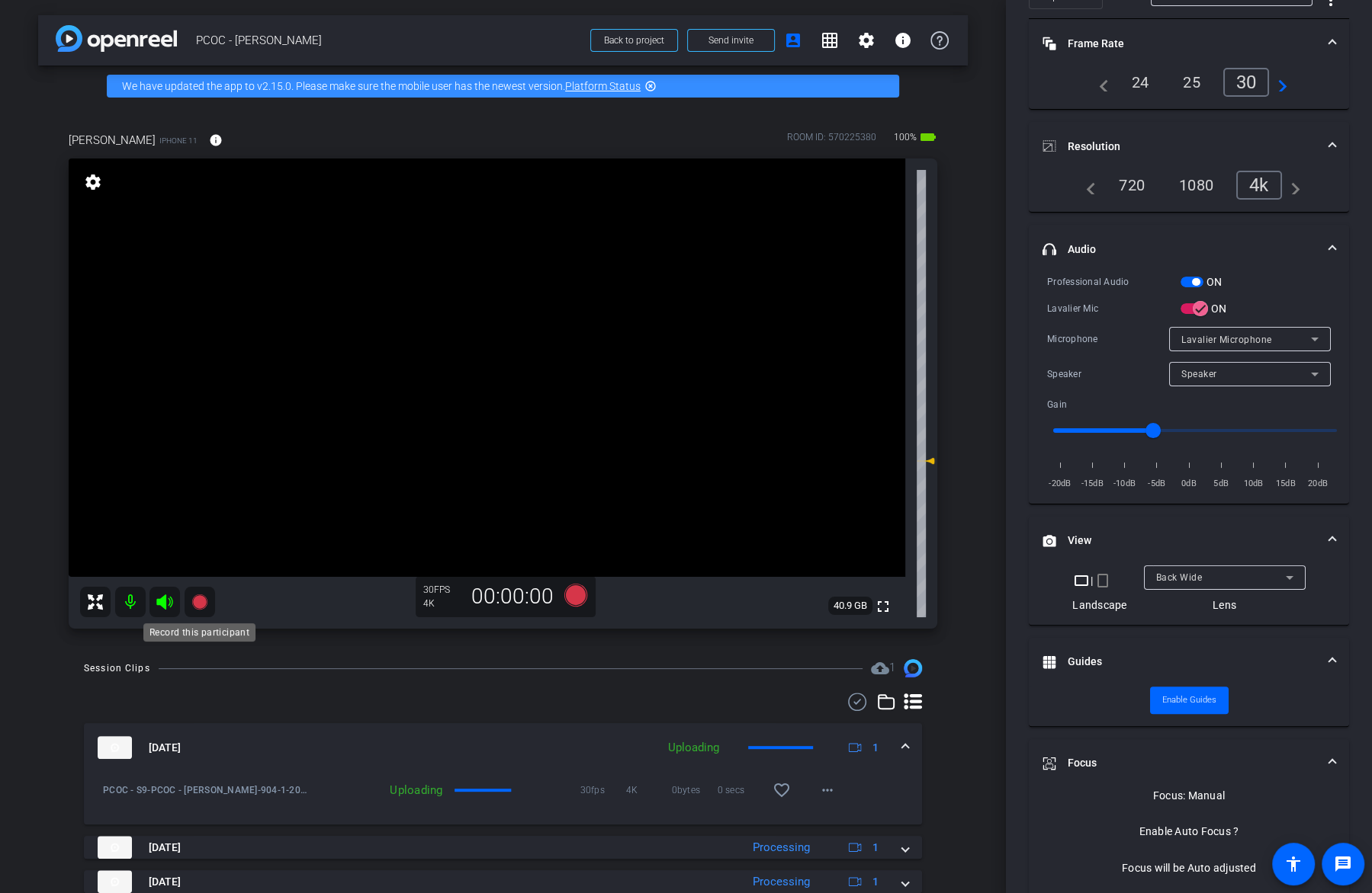
click at [204, 602] on icon at bounding box center [199, 602] width 15 height 15
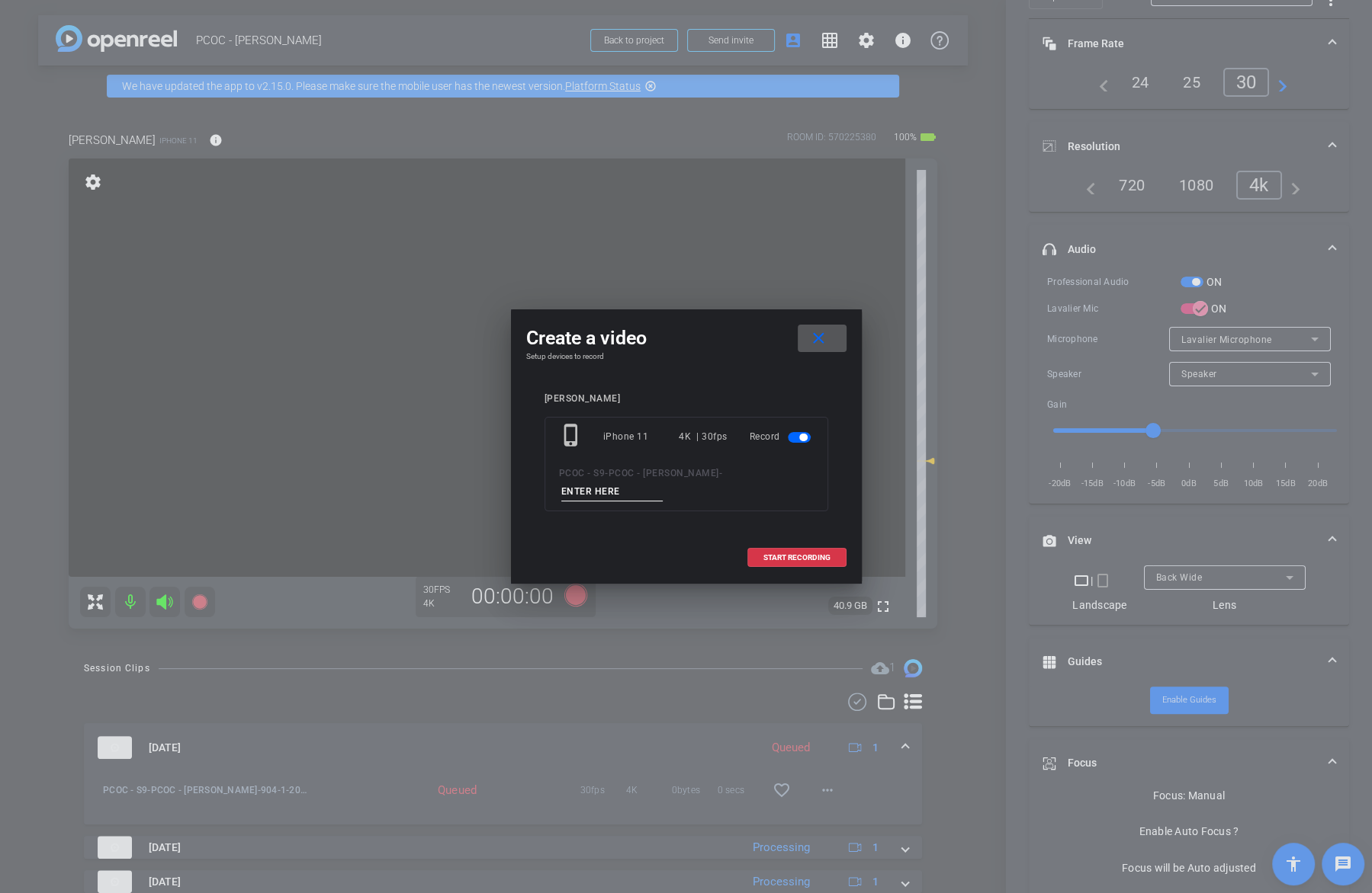
click at [626, 500] on input at bounding box center [613, 492] width 102 height 19
type input "904-2"
click at [812, 544] on span at bounding box center [797, 558] width 98 height 37
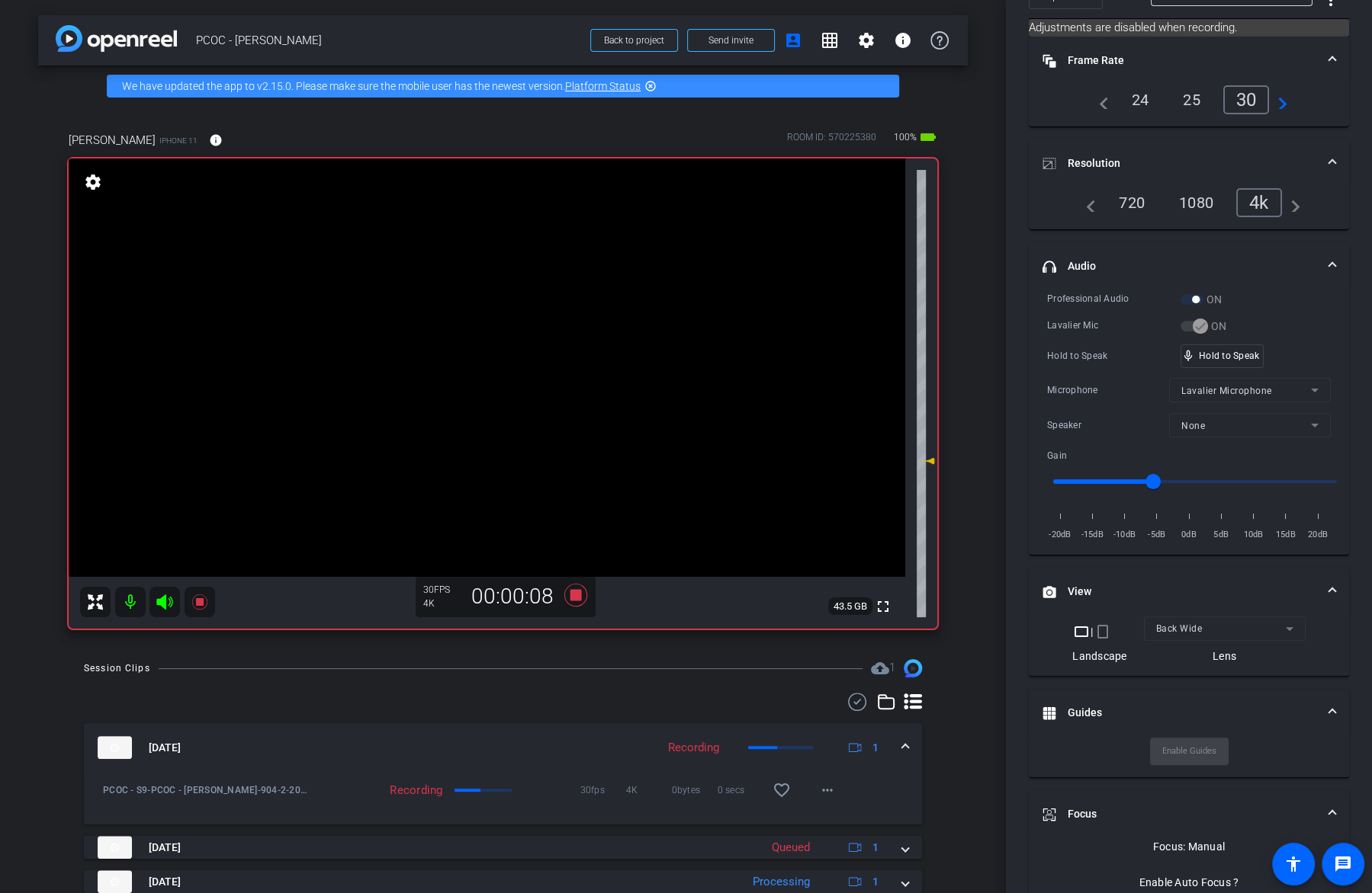
click at [558, 344] on video at bounding box center [487, 367] width 837 height 418
click at [526, 360] on video at bounding box center [487, 367] width 837 height 418
click at [549, 362] on video at bounding box center [487, 367] width 837 height 418
click at [516, 365] on video at bounding box center [487, 367] width 837 height 418
click at [477, 364] on video at bounding box center [487, 367] width 837 height 418
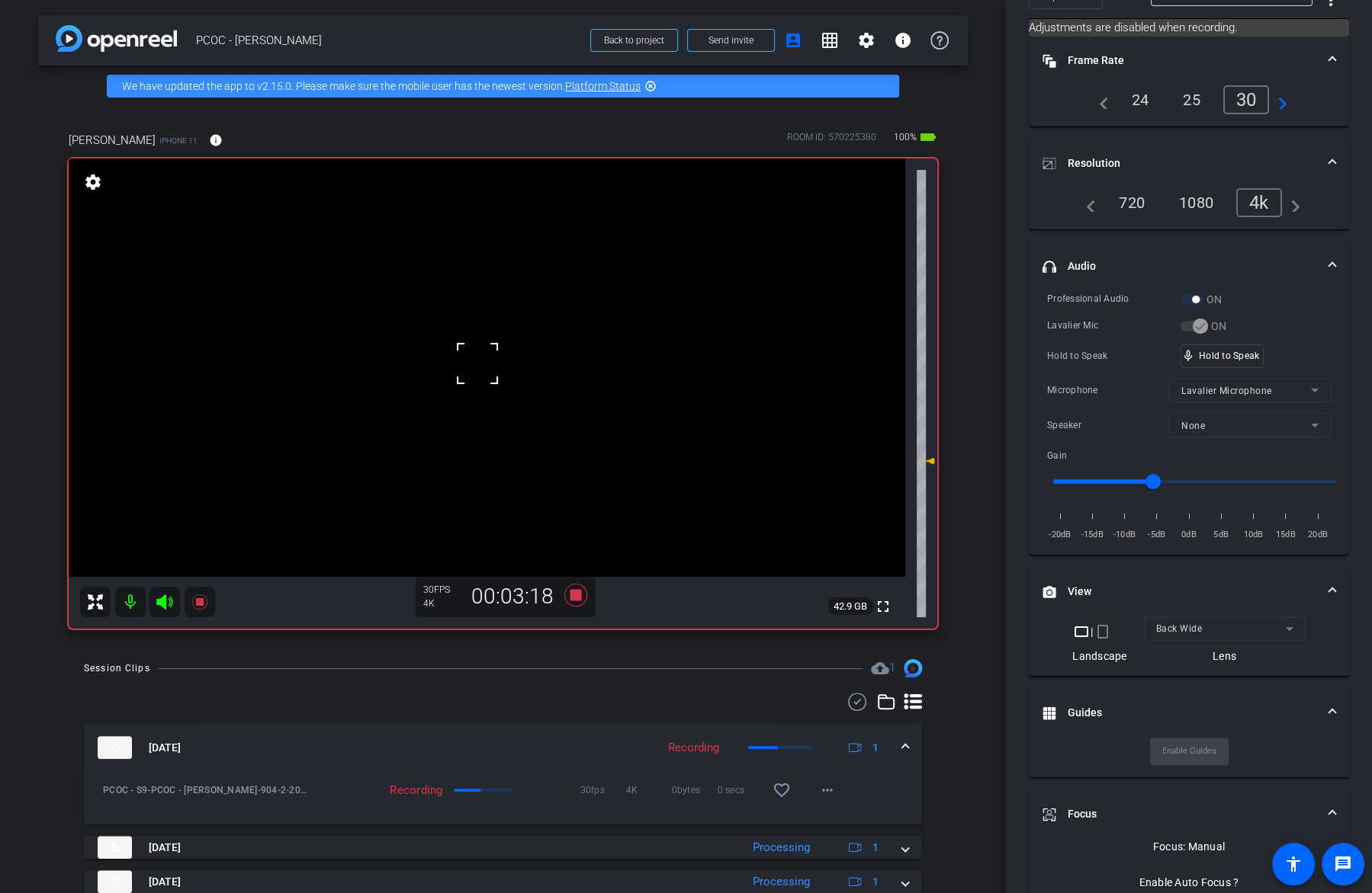
click at [495, 345] on div at bounding box center [477, 364] width 38 height 38
click at [516, 336] on video at bounding box center [487, 367] width 837 height 418
click at [524, 343] on video at bounding box center [487, 367] width 837 height 418
click at [526, 363] on video at bounding box center [487, 367] width 837 height 418
drag, startPoint x: 1257, startPoint y: 354, endPoint x: 1248, endPoint y: 352, distance: 9.2
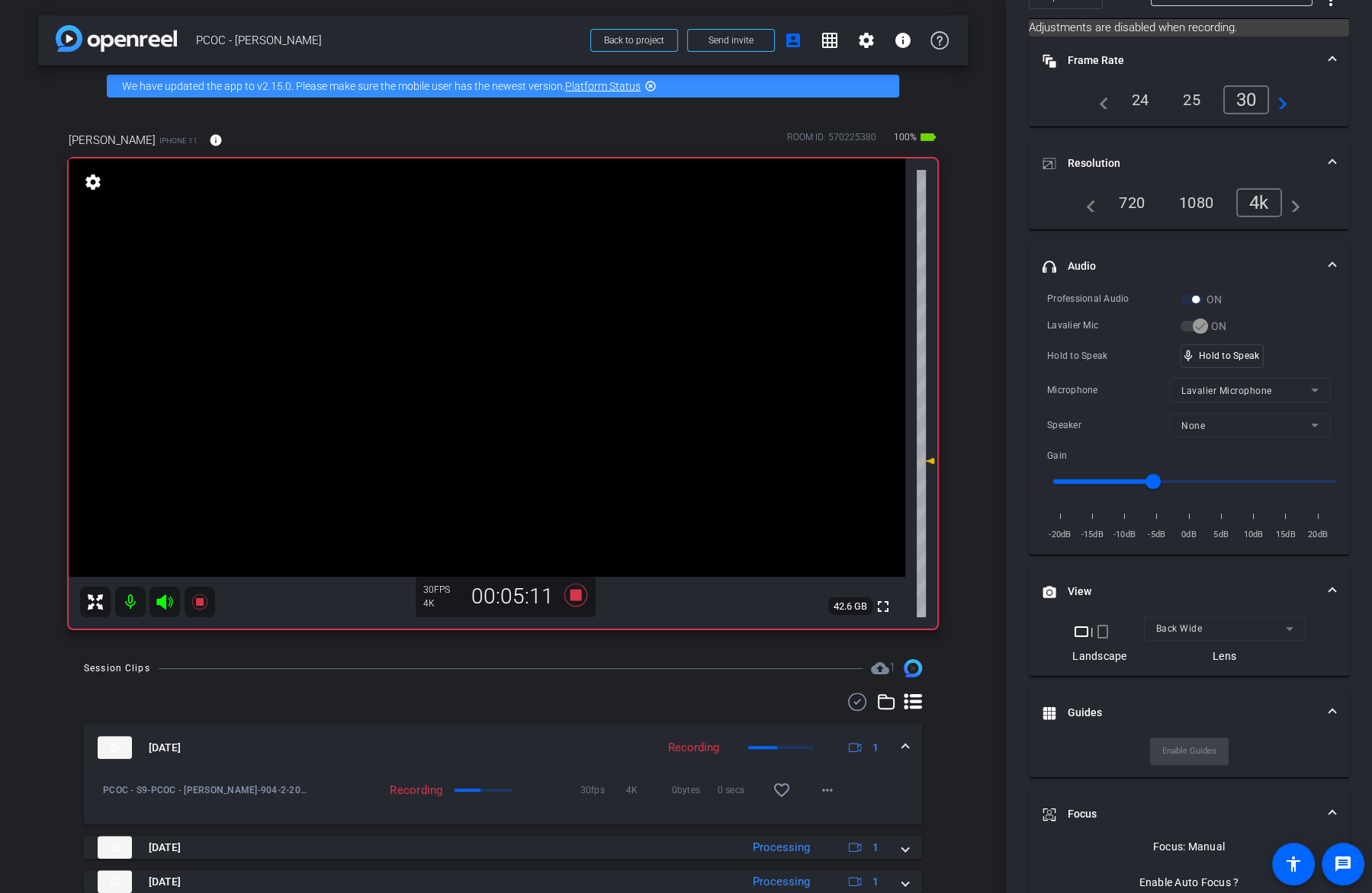
click at [564, 353] on video at bounding box center [487, 367] width 837 height 418
click at [548, 340] on video at bounding box center [487, 367] width 837 height 418
click at [533, 375] on video at bounding box center [487, 367] width 837 height 418
click at [1219, 359] on div "mic_none Speaking..." at bounding box center [1215, 356] width 69 height 22
click at [528, 362] on video at bounding box center [487, 367] width 837 height 418
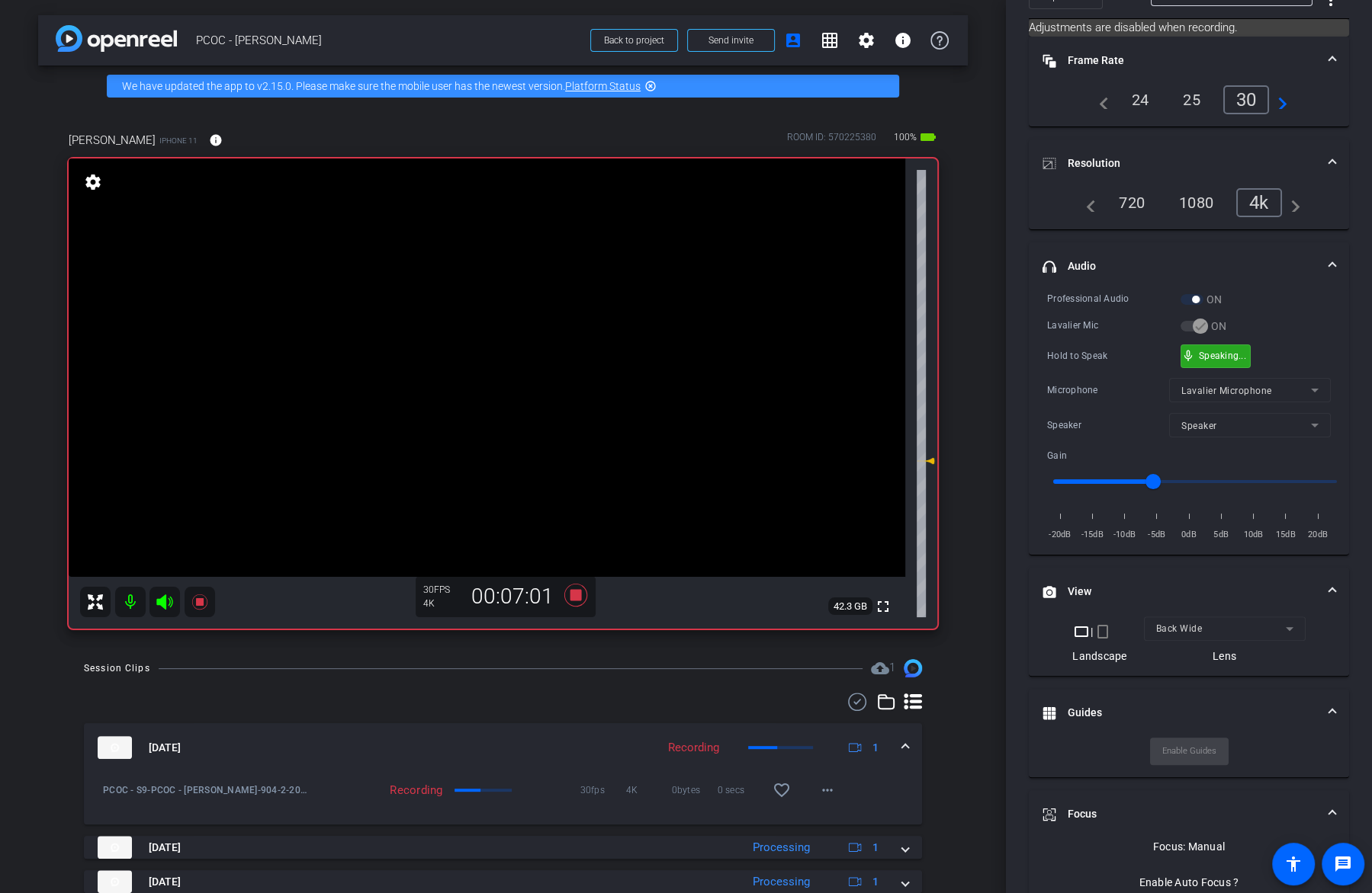
click at [1244, 364] on div "mic_none Speaking..." at bounding box center [1215, 356] width 70 height 24
click at [487, 369] on video at bounding box center [487, 367] width 837 height 418
click at [570, 348] on video at bounding box center [487, 367] width 837 height 418
click at [1231, 361] on div "mic_none Speaking..." at bounding box center [1215, 356] width 69 height 22
click at [530, 346] on video at bounding box center [487, 367] width 837 height 418
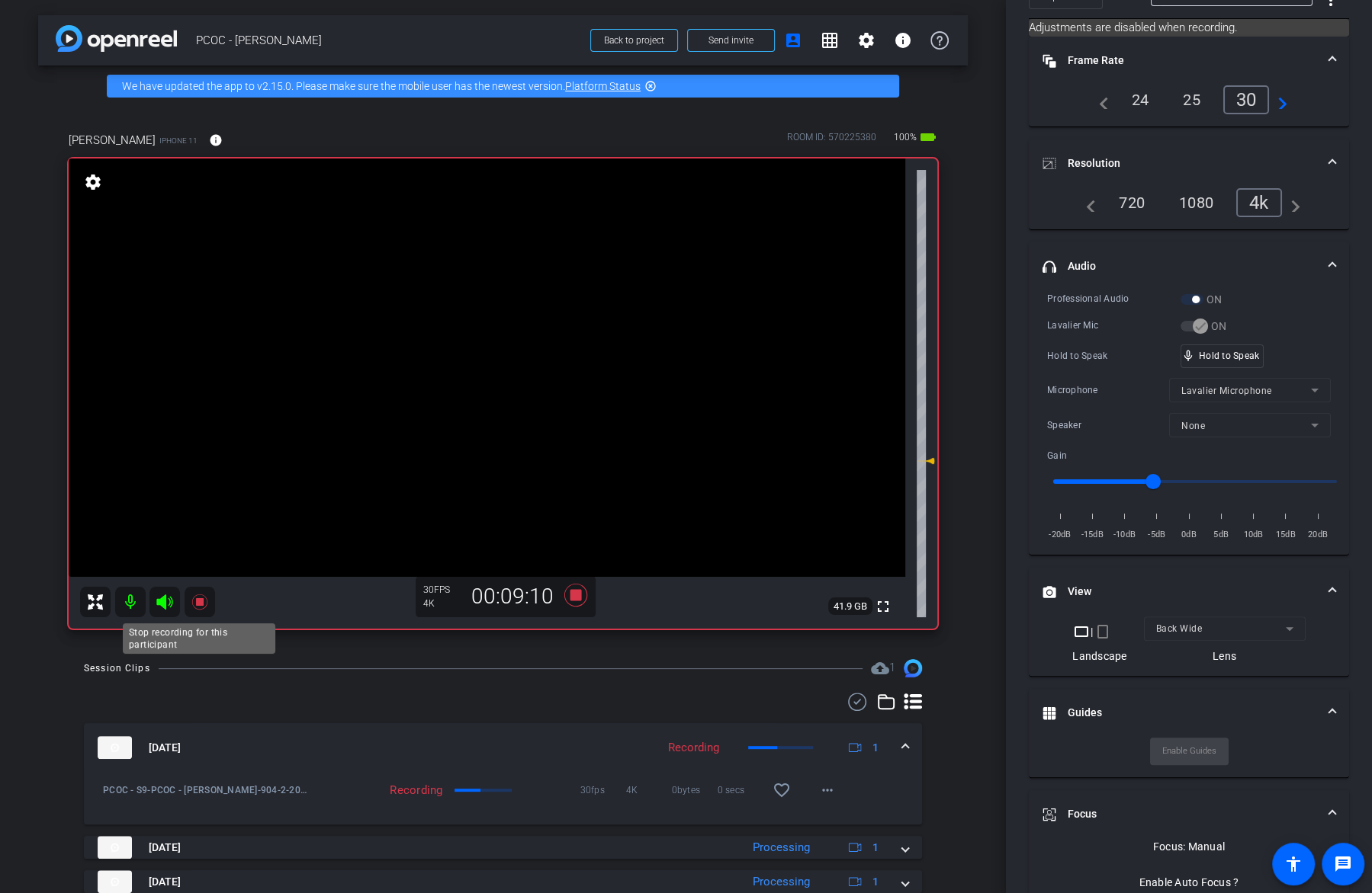
click at [209, 598] on mat-icon at bounding box center [200, 602] width 31 height 31
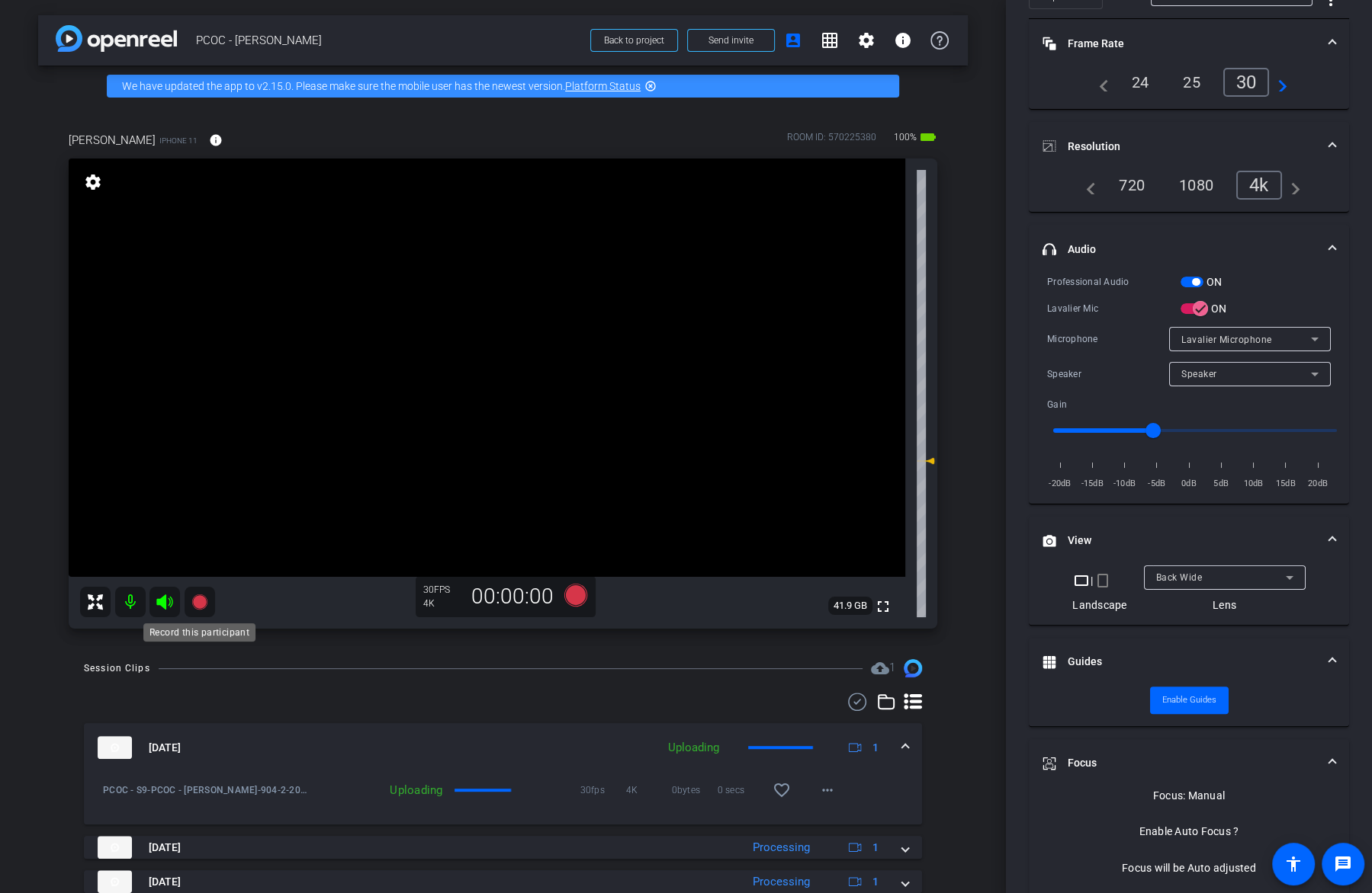
click at [200, 609] on icon at bounding box center [199, 602] width 15 height 15
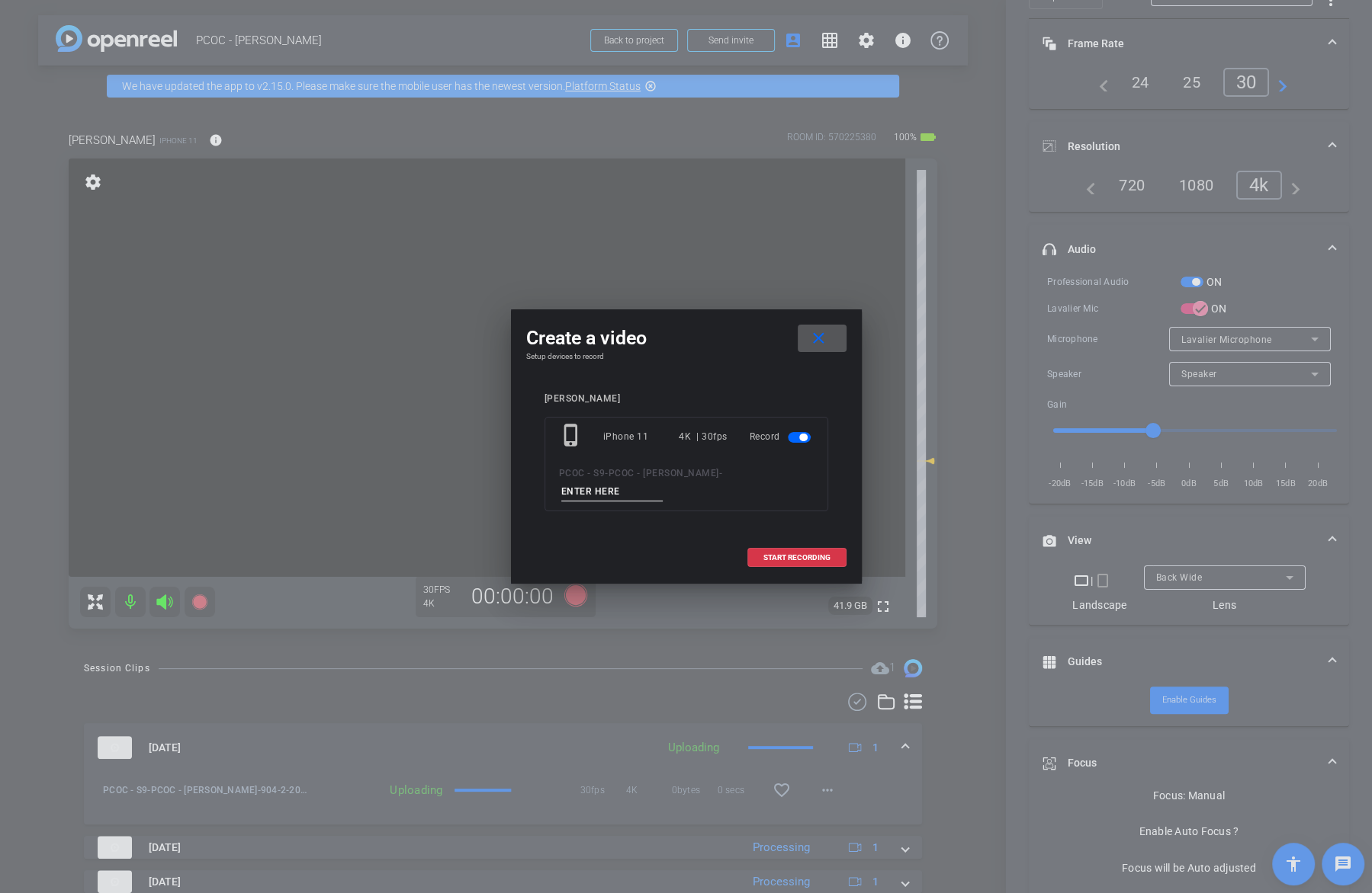
click at [618, 489] on input at bounding box center [613, 492] width 102 height 19
type input "904-3"
click at [825, 556] on span "START RECORDING" at bounding box center [797, 558] width 67 height 8
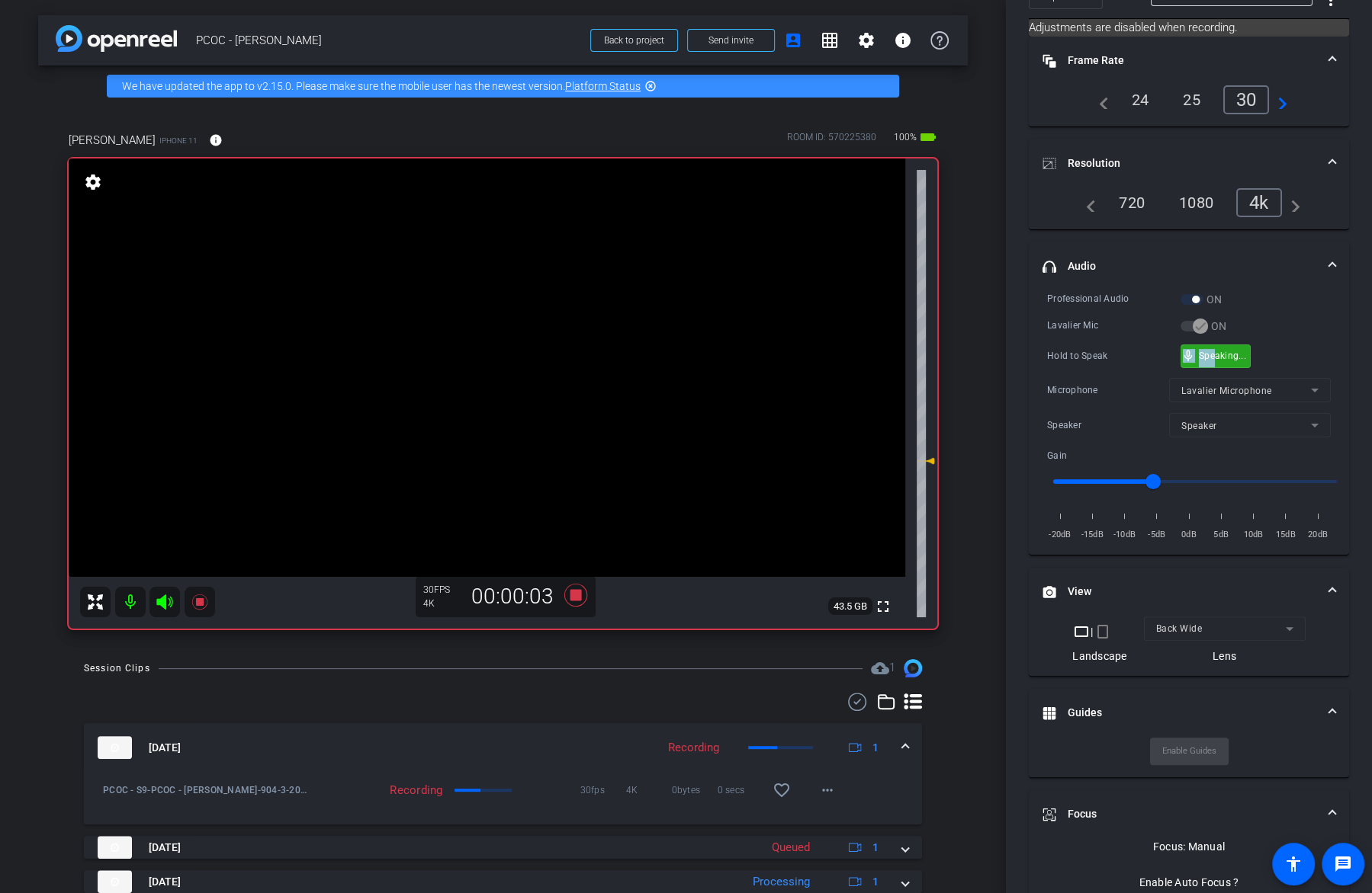
drag, startPoint x: 1212, startPoint y: 347, endPoint x: 1208, endPoint y: 340, distance: 8.1
click at [1210, 346] on div "mic_none Speaking..." at bounding box center [1215, 356] width 69 height 22
click at [517, 364] on video at bounding box center [487, 367] width 837 height 418
click at [517, 364] on div at bounding box center [517, 364] width 38 height 38
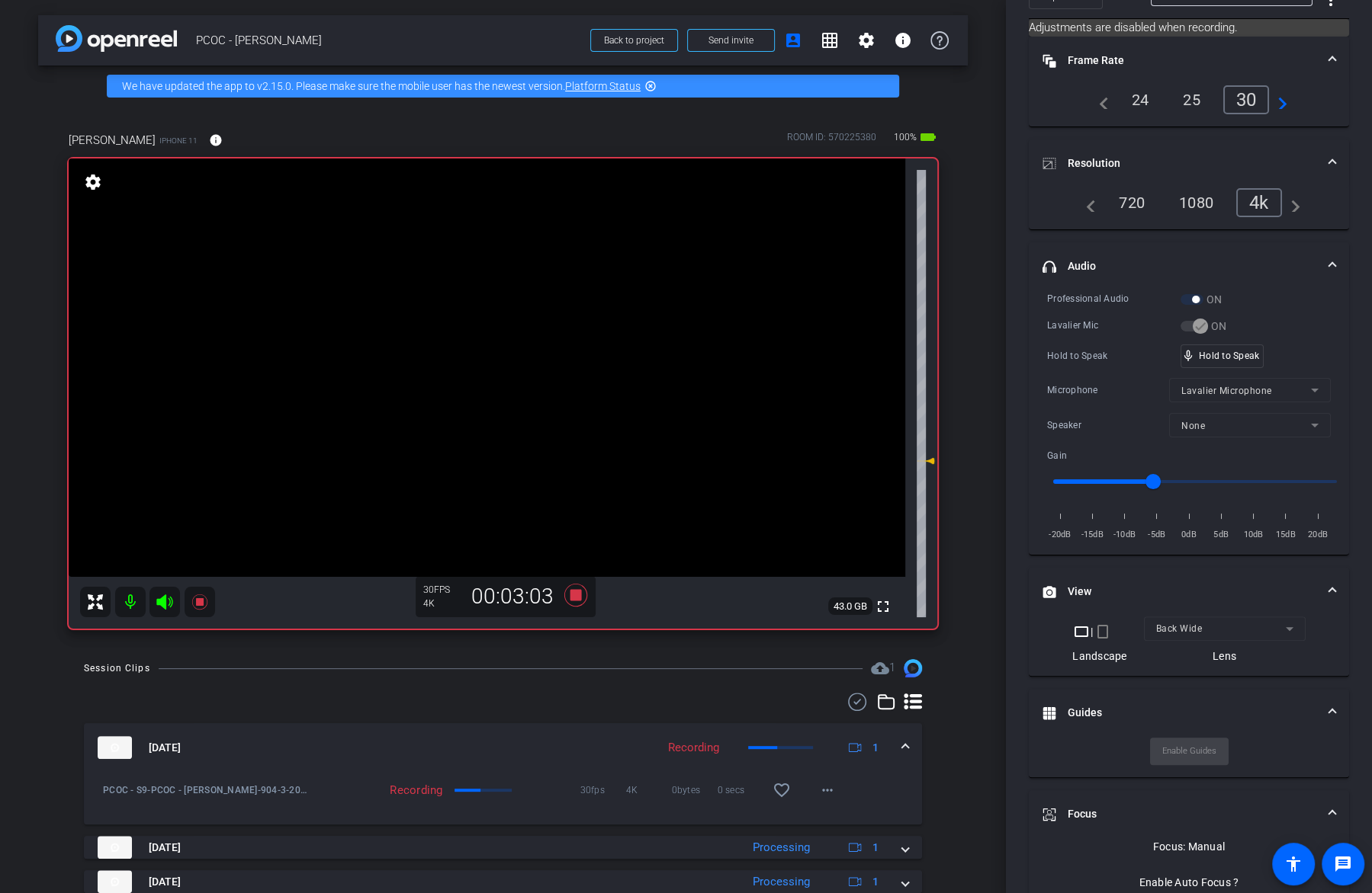
click at [521, 384] on video at bounding box center [487, 367] width 837 height 418
click at [552, 343] on video at bounding box center [487, 367] width 837 height 418
click at [548, 372] on video at bounding box center [487, 367] width 837 height 418
click at [503, 355] on video at bounding box center [487, 367] width 837 height 418
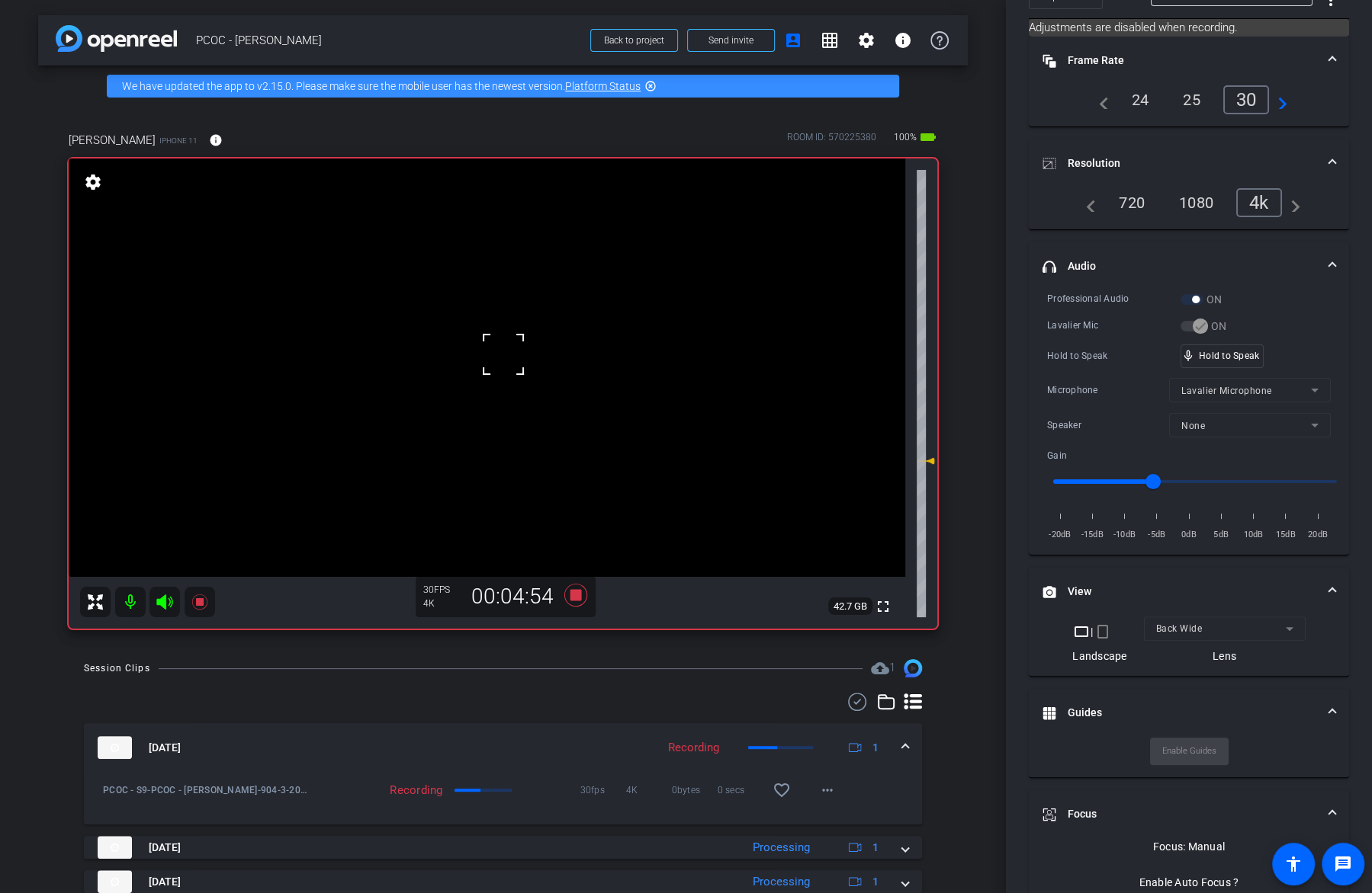
click at [549, 339] on video at bounding box center [487, 367] width 837 height 418
click at [470, 377] on video at bounding box center [487, 367] width 837 height 418
click at [1195, 349] on div "mic_none Speaking..." at bounding box center [1215, 356] width 69 height 22
click at [508, 365] on video at bounding box center [487, 367] width 837 height 418
click at [530, 339] on video at bounding box center [487, 367] width 837 height 418
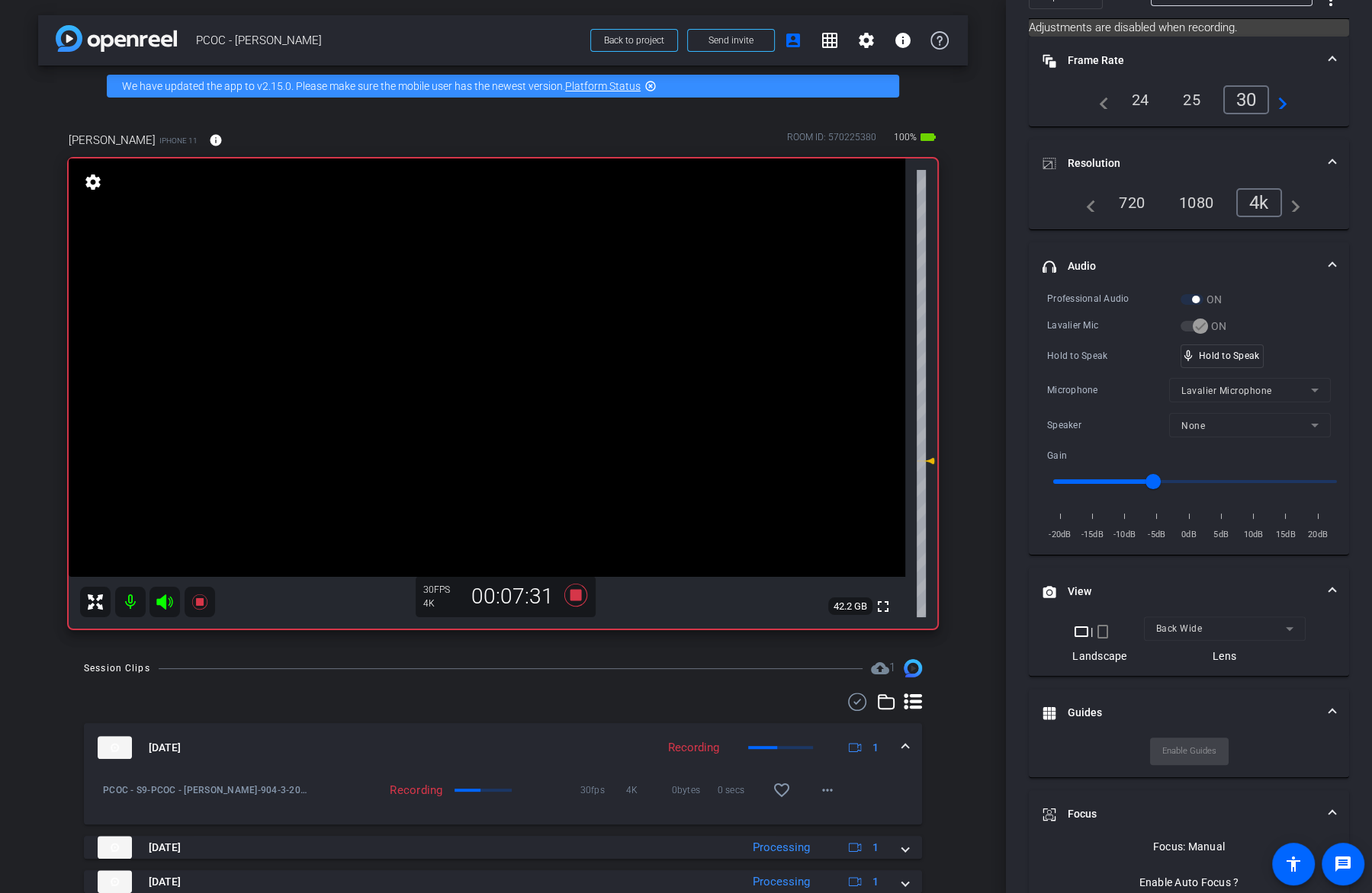
click at [520, 352] on video at bounding box center [487, 367] width 837 height 418
click at [1191, 351] on span "mic_none" at bounding box center [1188, 356] width 14 height 14
click at [532, 336] on video at bounding box center [487, 367] width 837 height 418
click at [535, 352] on video at bounding box center [487, 367] width 837 height 418
click at [543, 348] on video at bounding box center [487, 367] width 837 height 418
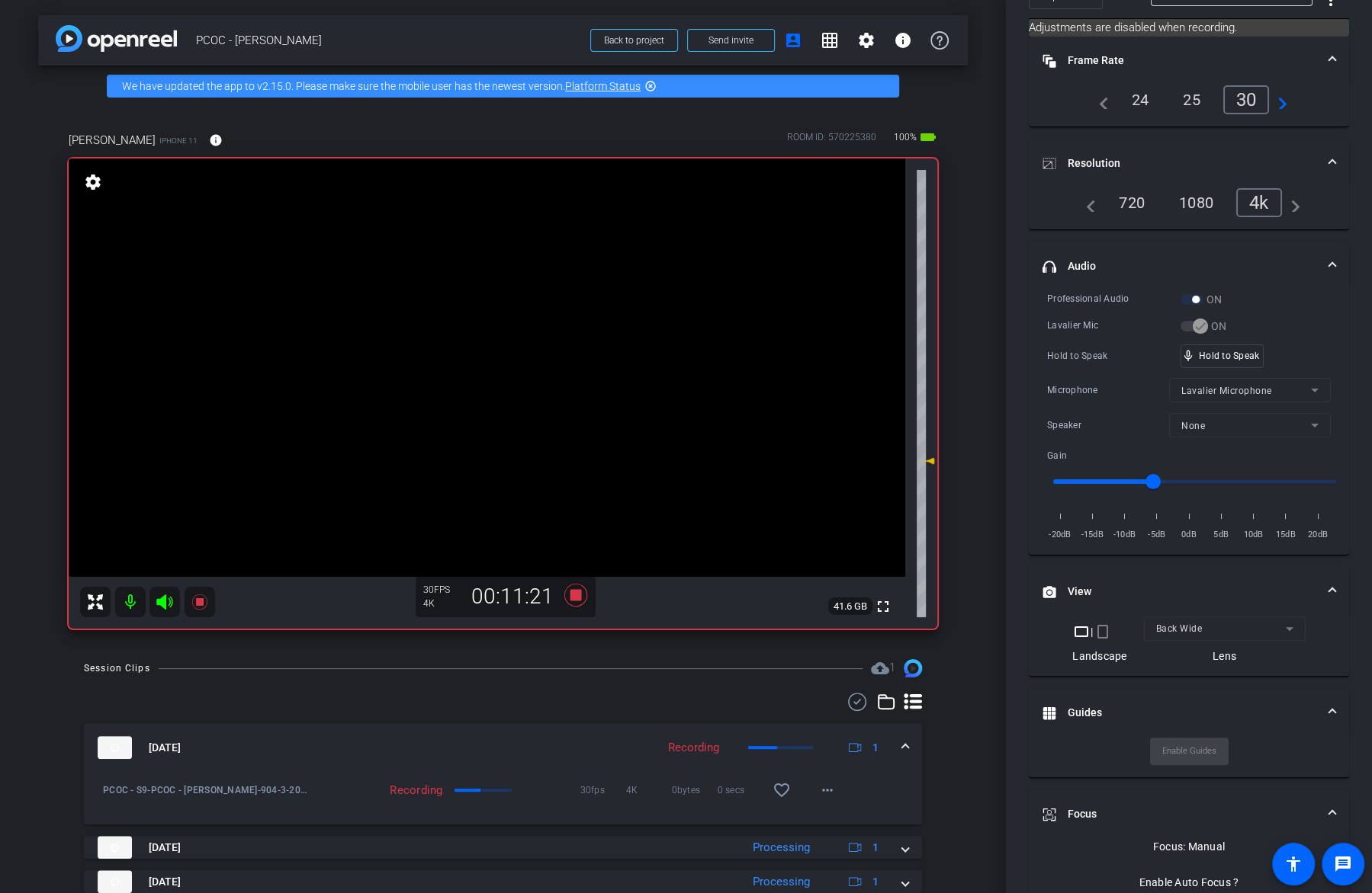
click at [454, 356] on video at bounding box center [487, 367] width 837 height 418
click at [517, 349] on video at bounding box center [487, 367] width 837 height 418
click at [459, 339] on video at bounding box center [487, 367] width 837 height 418
click at [504, 330] on video at bounding box center [487, 367] width 837 height 418
click at [1218, 362] on div "mic_none Speaking..." at bounding box center [1215, 356] width 69 height 22
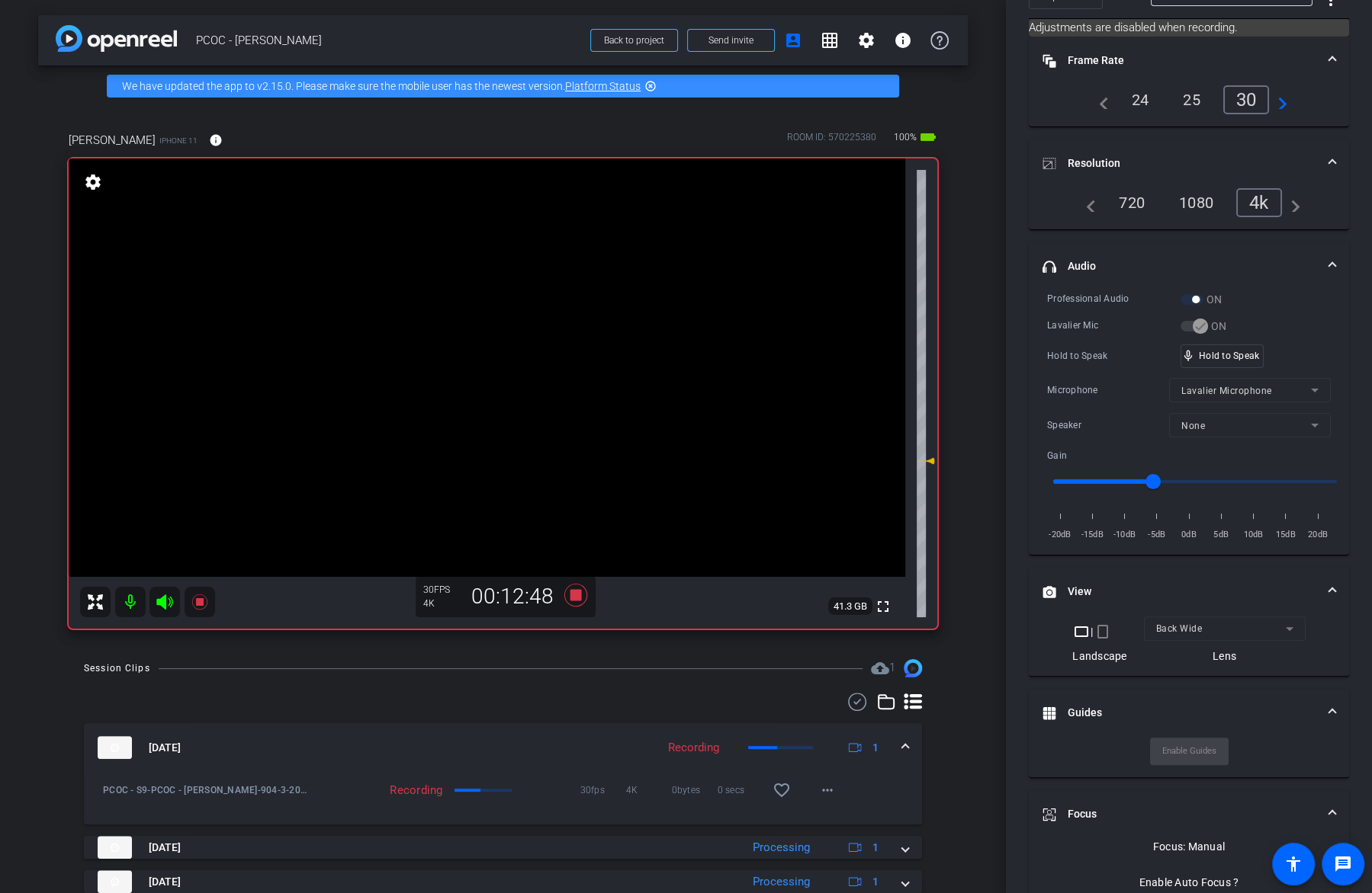
click at [565, 349] on video at bounding box center [487, 367] width 837 height 418
click at [1255, 359] on div "Hold to Speak mic_none Speaking..." at bounding box center [1188, 356] width 284 height 24
click at [200, 577] on video at bounding box center [487, 367] width 837 height 418
click at [203, 602] on div at bounding box center [200, 586] width 38 height 38
click at [200, 608] on icon at bounding box center [200, 602] width 18 height 18
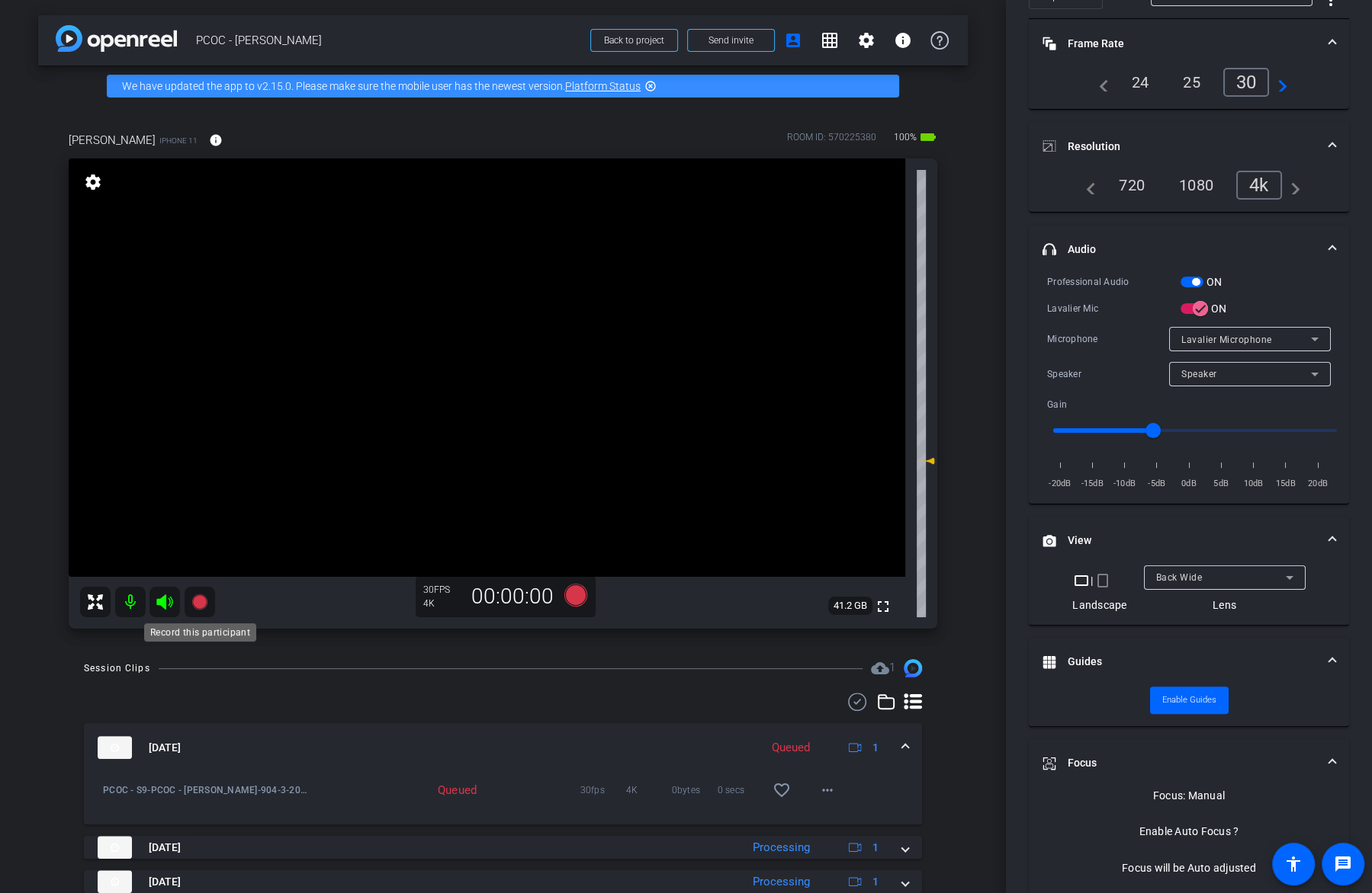
click at [208, 602] on mat-icon at bounding box center [200, 602] width 31 height 31
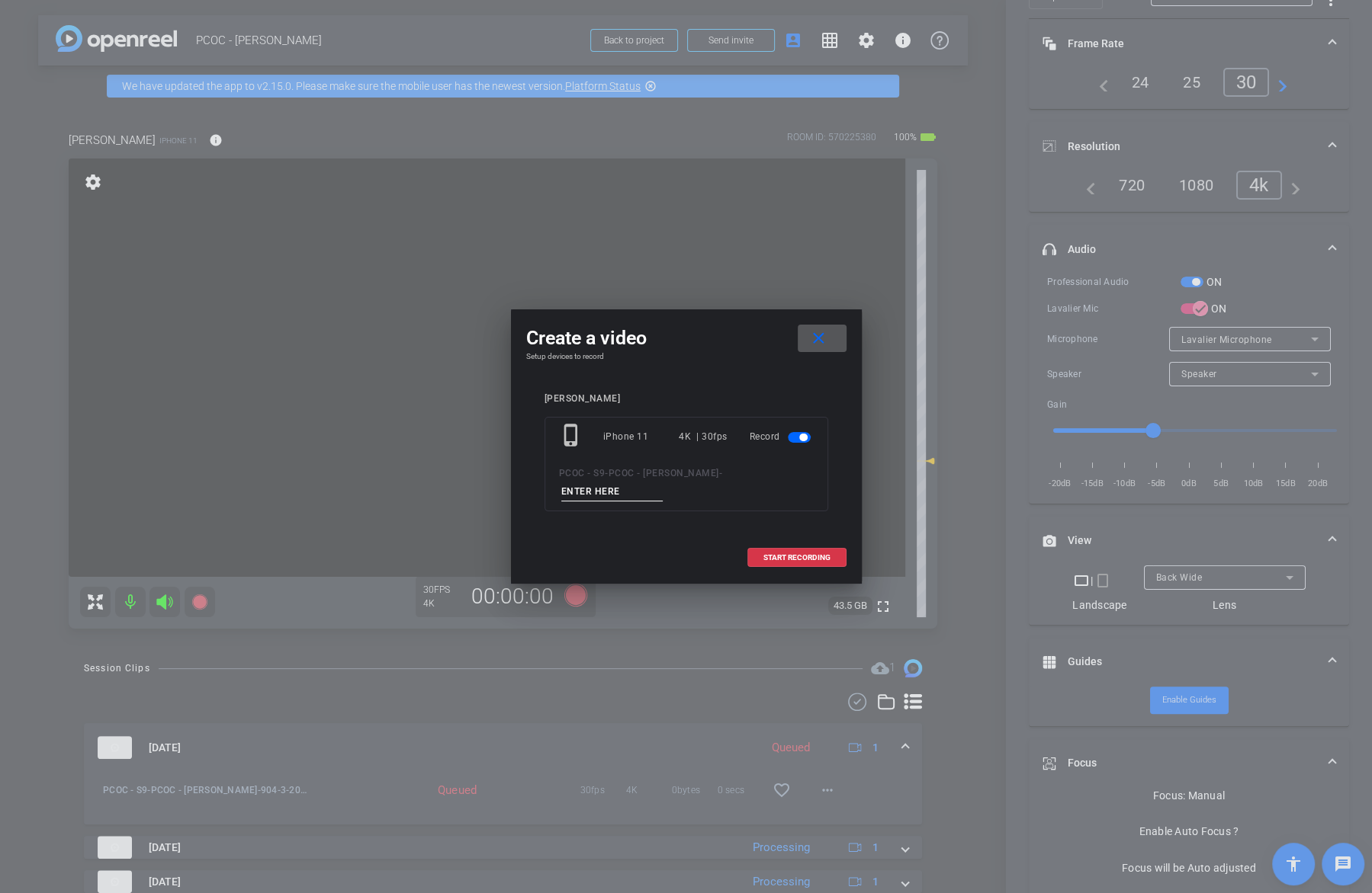
click at [632, 492] on input at bounding box center [613, 492] width 102 height 19
type input "904-4"
click at [831, 562] on span at bounding box center [797, 558] width 98 height 37
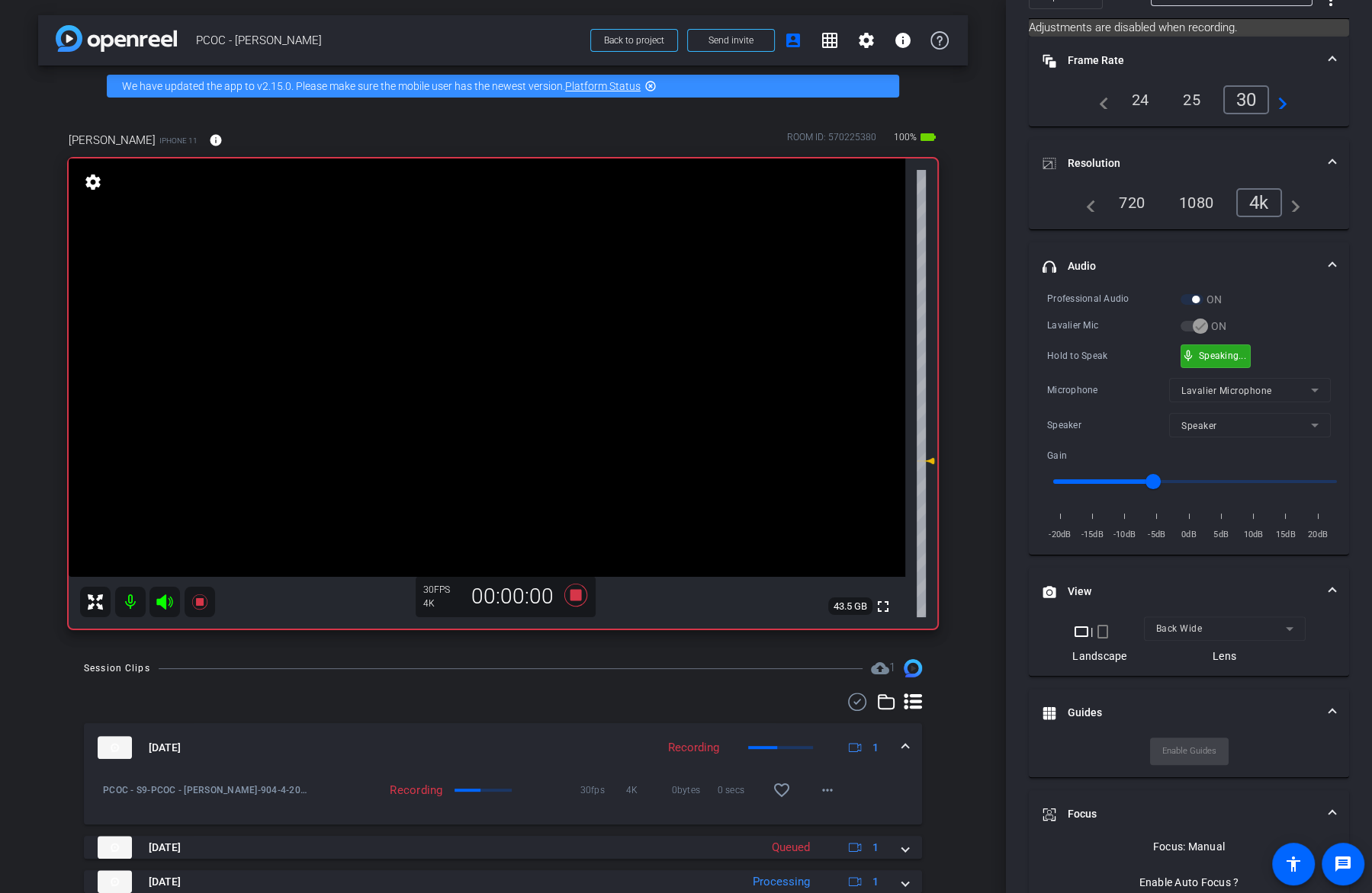
click at [483, 380] on video at bounding box center [487, 367] width 837 height 418
click at [1168, 349] on div "Hold to Speak" at bounding box center [1114, 356] width 133 height 15
click at [523, 369] on video at bounding box center [487, 367] width 837 height 418
click at [473, 370] on video at bounding box center [487, 367] width 837 height 418
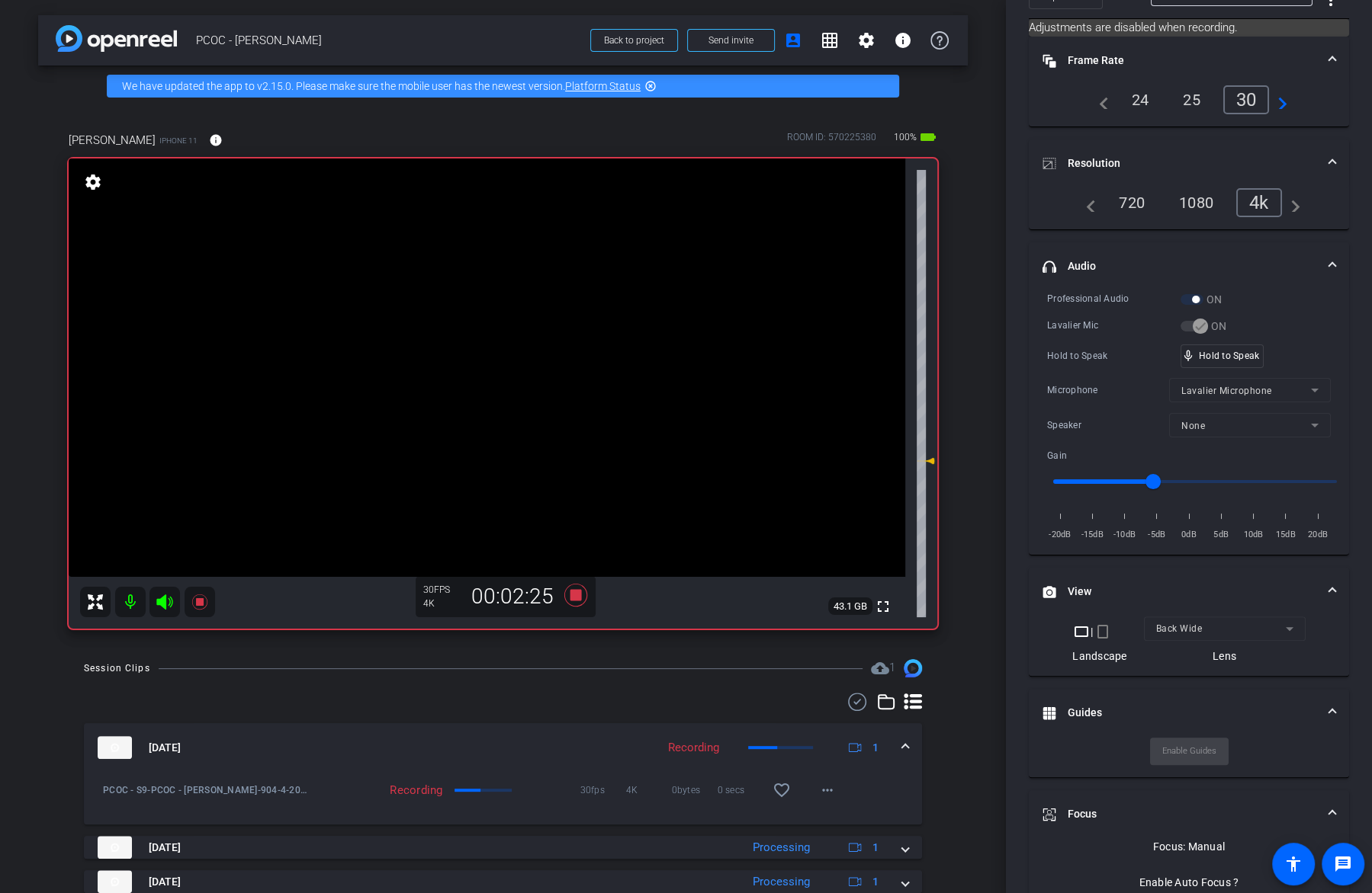
click at [510, 369] on video at bounding box center [487, 367] width 837 height 418
click at [436, 411] on video at bounding box center [487, 367] width 837 height 418
click at [499, 362] on video at bounding box center [487, 367] width 837 height 418
click at [507, 354] on video at bounding box center [487, 367] width 837 height 418
click at [1190, 349] on span "mic_none" at bounding box center [1188, 356] width 14 height 14
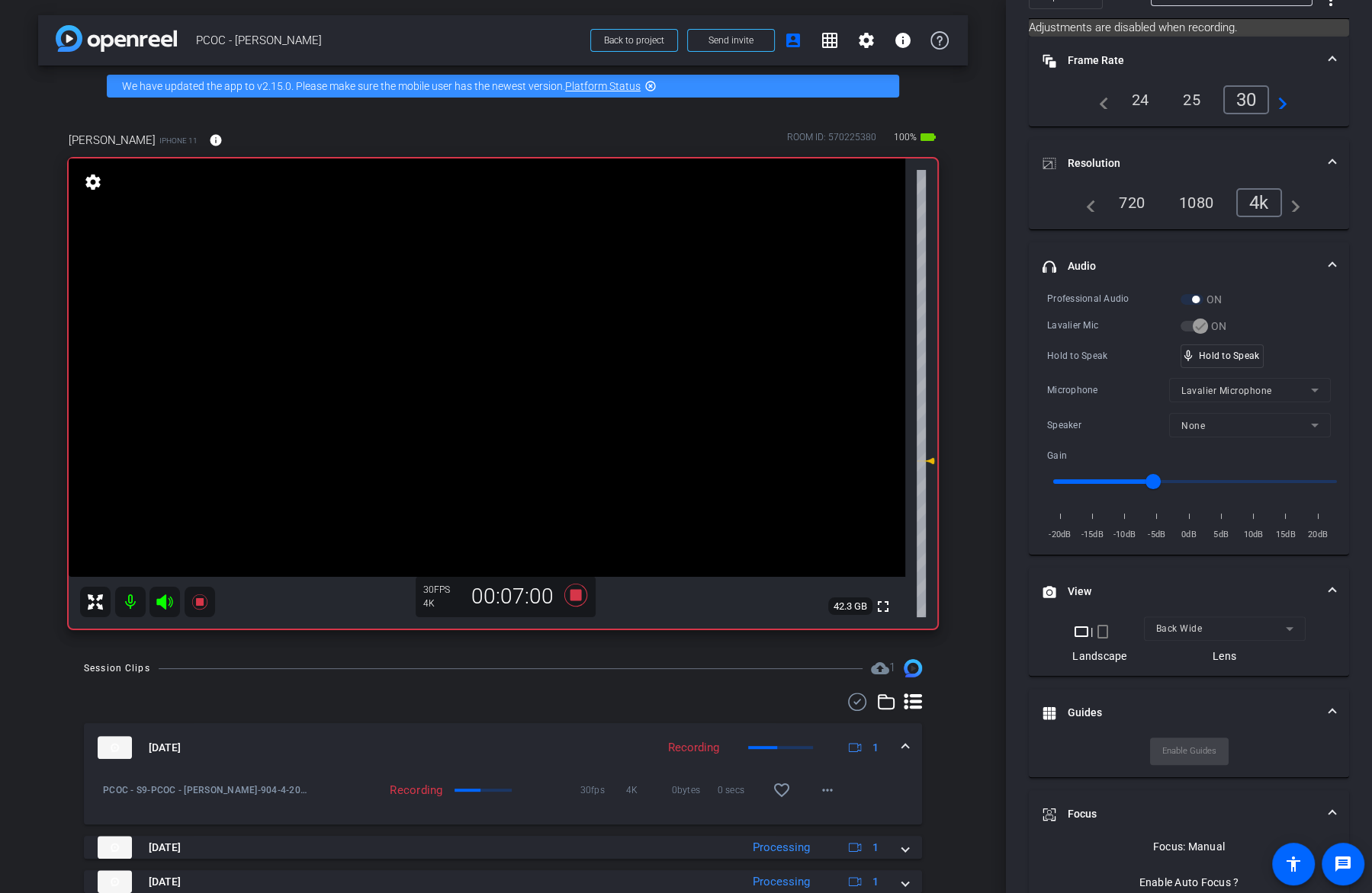
click at [506, 372] on video at bounding box center [487, 367] width 837 height 418
click at [511, 373] on video at bounding box center [487, 367] width 837 height 418
click at [528, 341] on video at bounding box center [487, 367] width 837 height 418
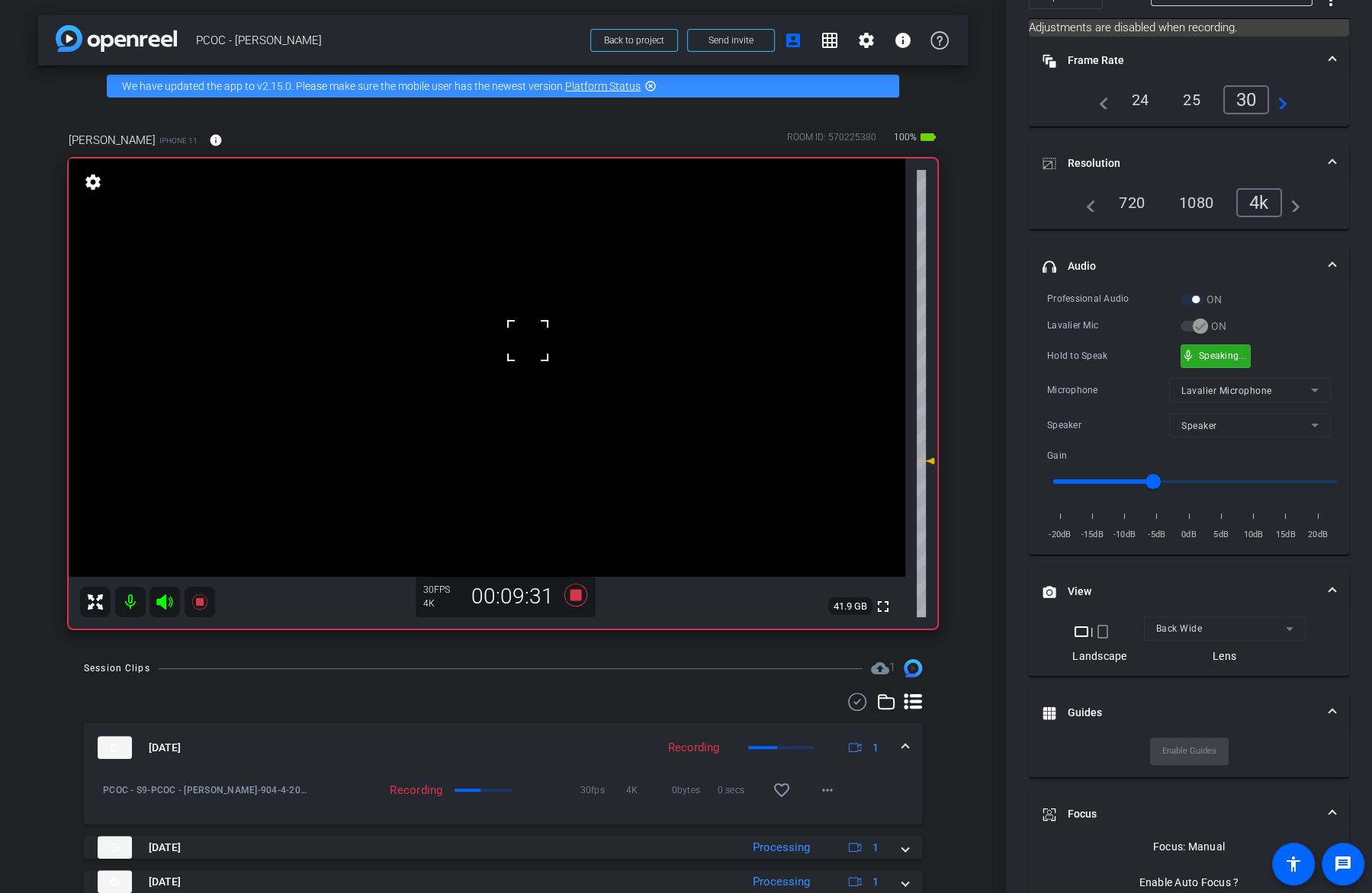
click at [1188, 362] on div "mic_none Speaking..." at bounding box center [1215, 356] width 69 height 22
click at [504, 381] on video at bounding box center [487, 367] width 837 height 418
click at [485, 364] on div at bounding box center [504, 382] width 38 height 38
click at [527, 364] on video at bounding box center [487, 367] width 837 height 418
click at [485, 375] on video at bounding box center [487, 367] width 837 height 418
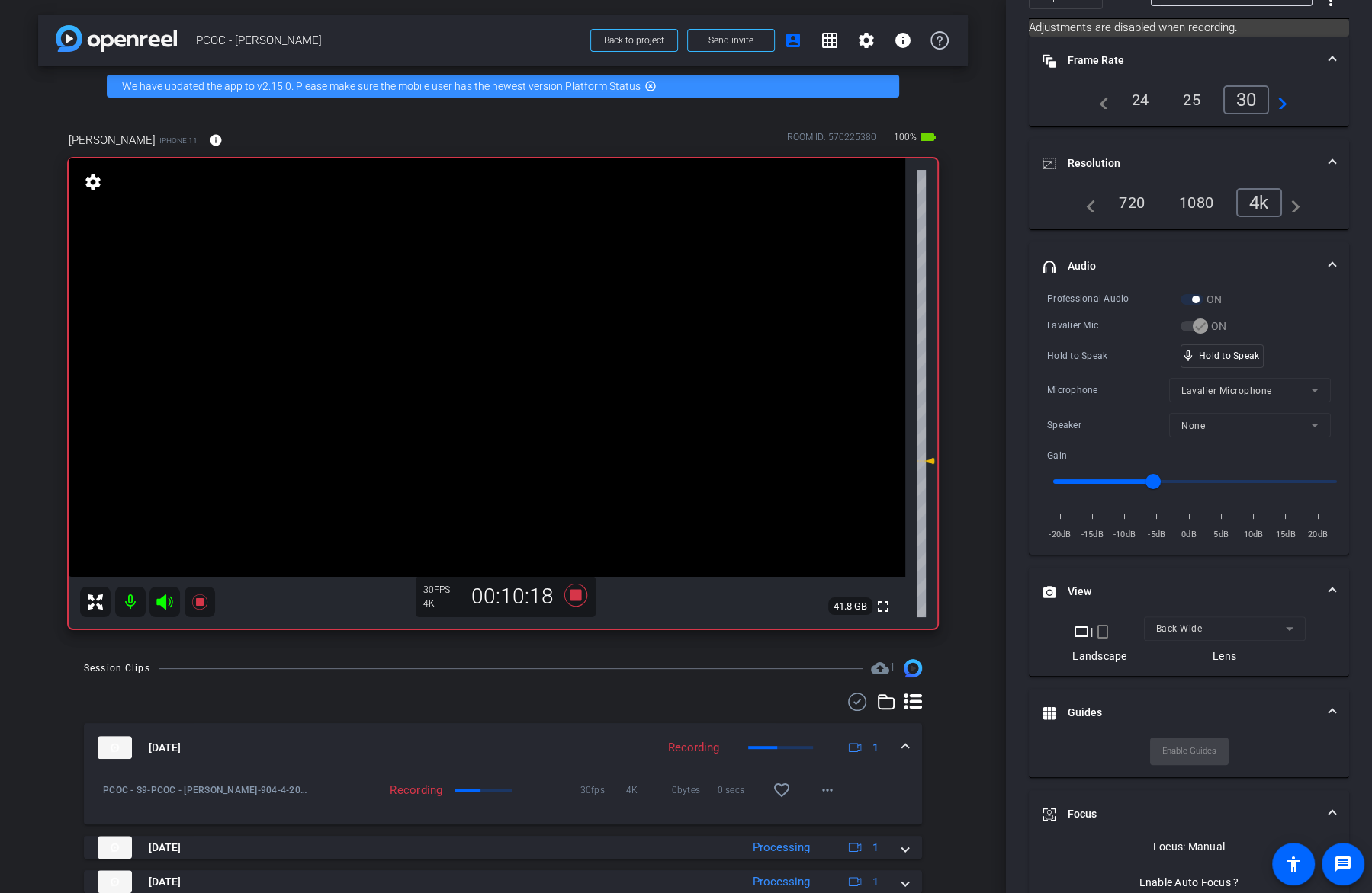
click at [549, 370] on video at bounding box center [487, 367] width 837 height 418
click at [485, 346] on video at bounding box center [487, 367] width 837 height 418
click at [466, 326] on span at bounding box center [466, 326] width 0 height 0
click at [516, 372] on video at bounding box center [487, 367] width 837 height 418
drag, startPoint x: 1257, startPoint y: 343, endPoint x: 1224, endPoint y: 356, distance: 35.5
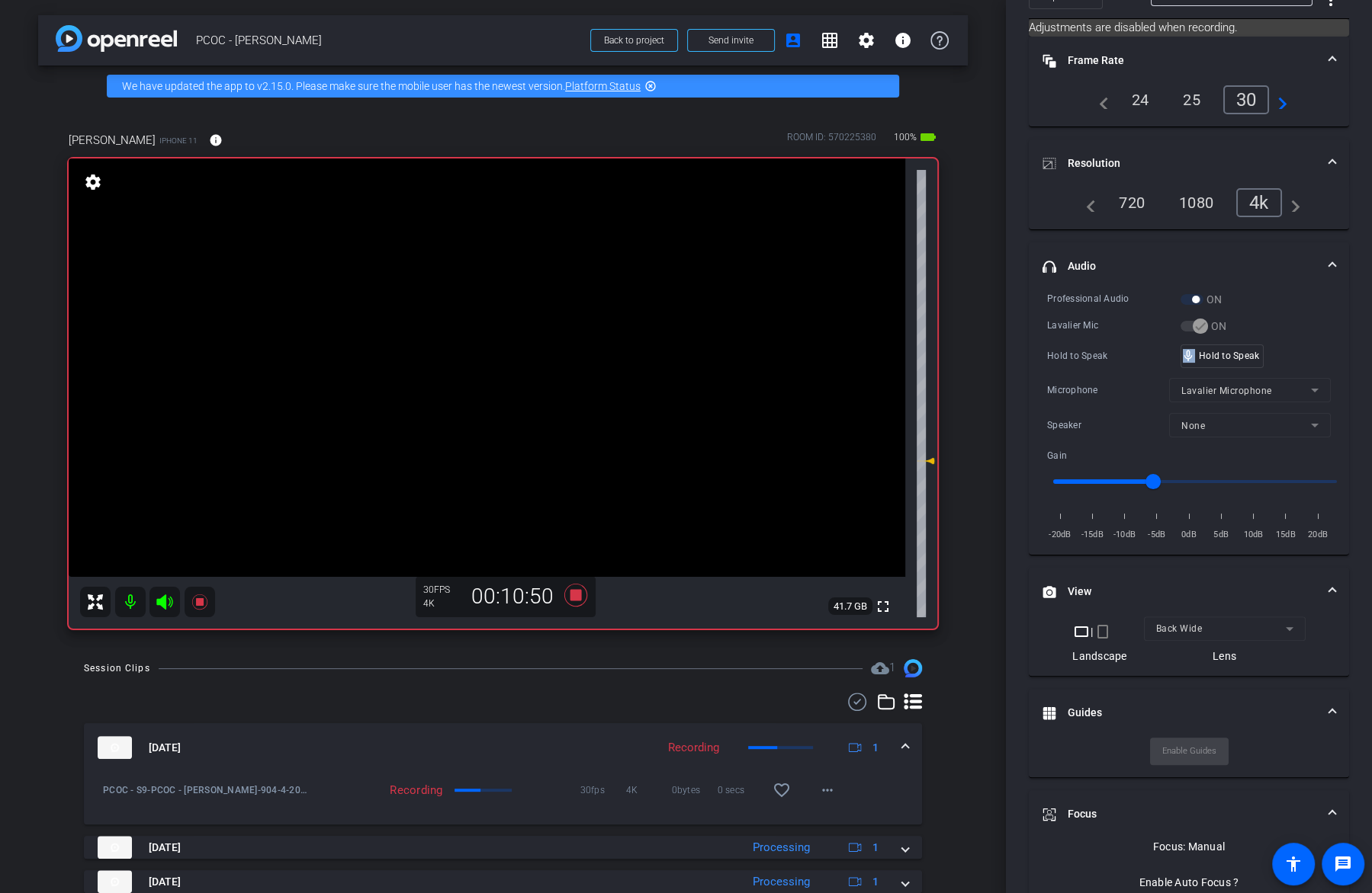
click at [506, 370] on video at bounding box center [487, 367] width 837 height 418
click at [518, 365] on div at bounding box center [506, 370] width 38 height 38
click at [527, 357] on video at bounding box center [487, 367] width 837 height 418
click at [493, 362] on video at bounding box center [487, 367] width 837 height 418
click at [506, 349] on video at bounding box center [487, 367] width 837 height 418
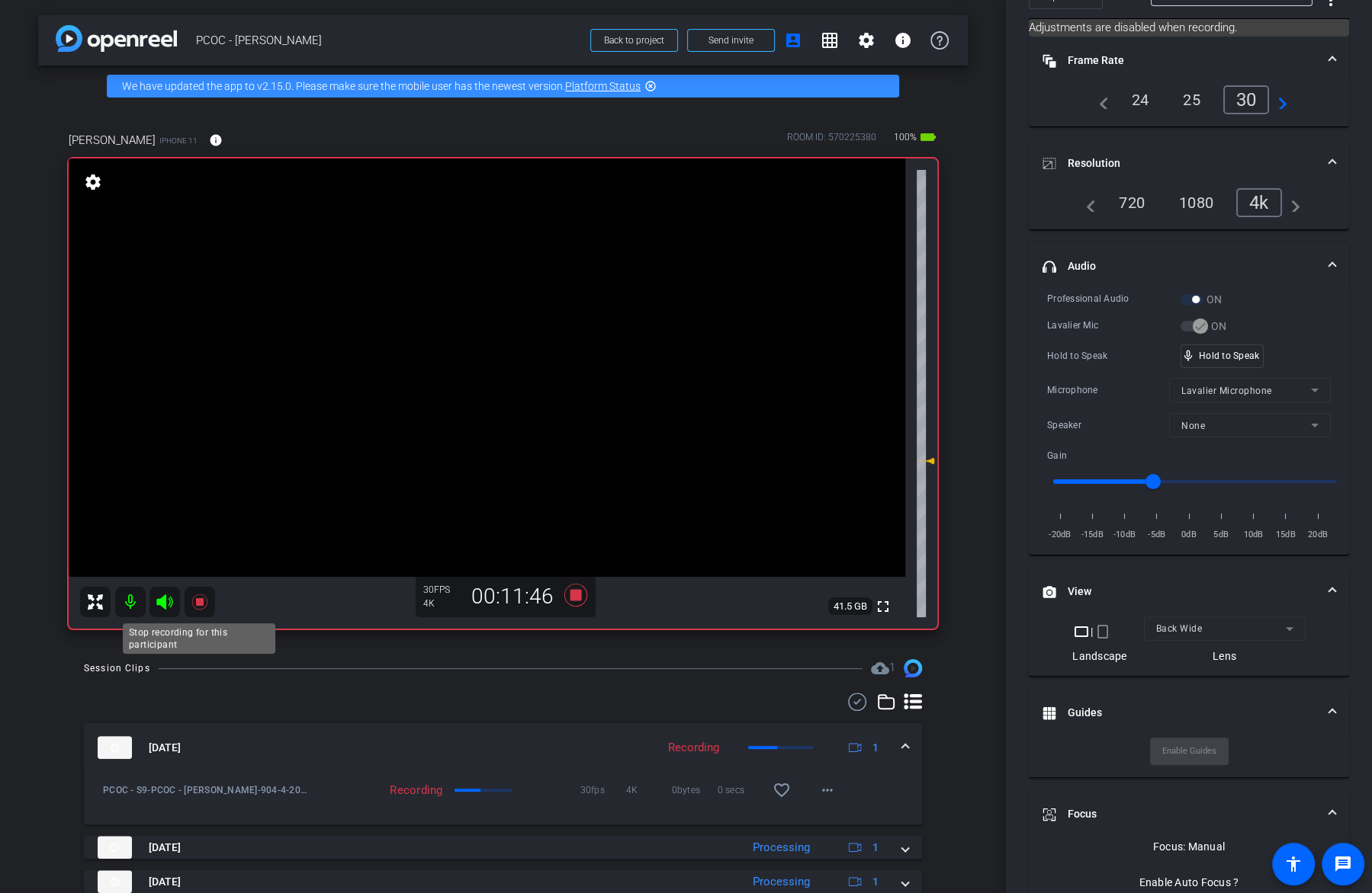
click at [200, 600] on icon at bounding box center [199, 602] width 15 height 15
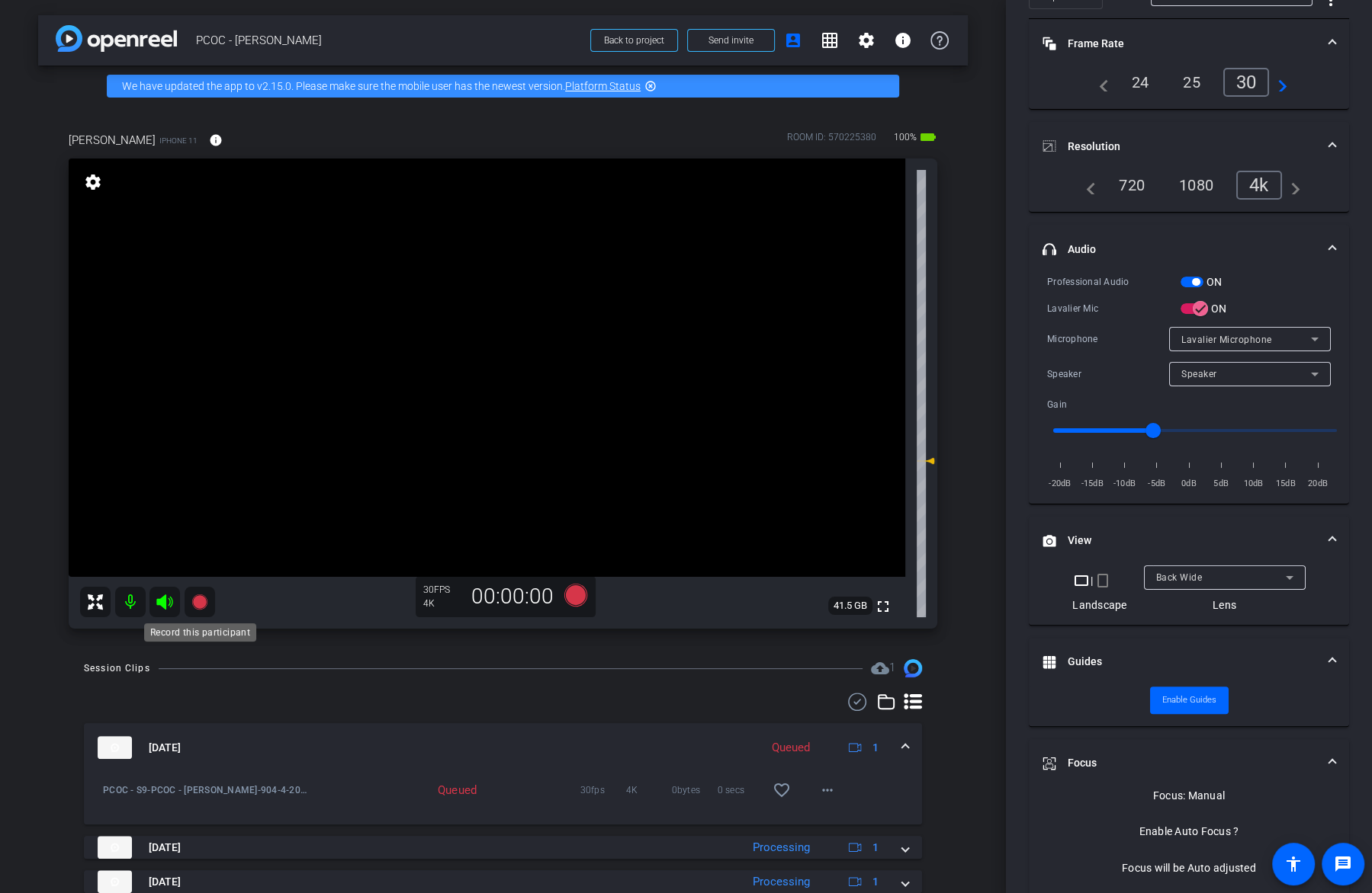
click at [200, 600] on icon at bounding box center [199, 602] width 15 height 15
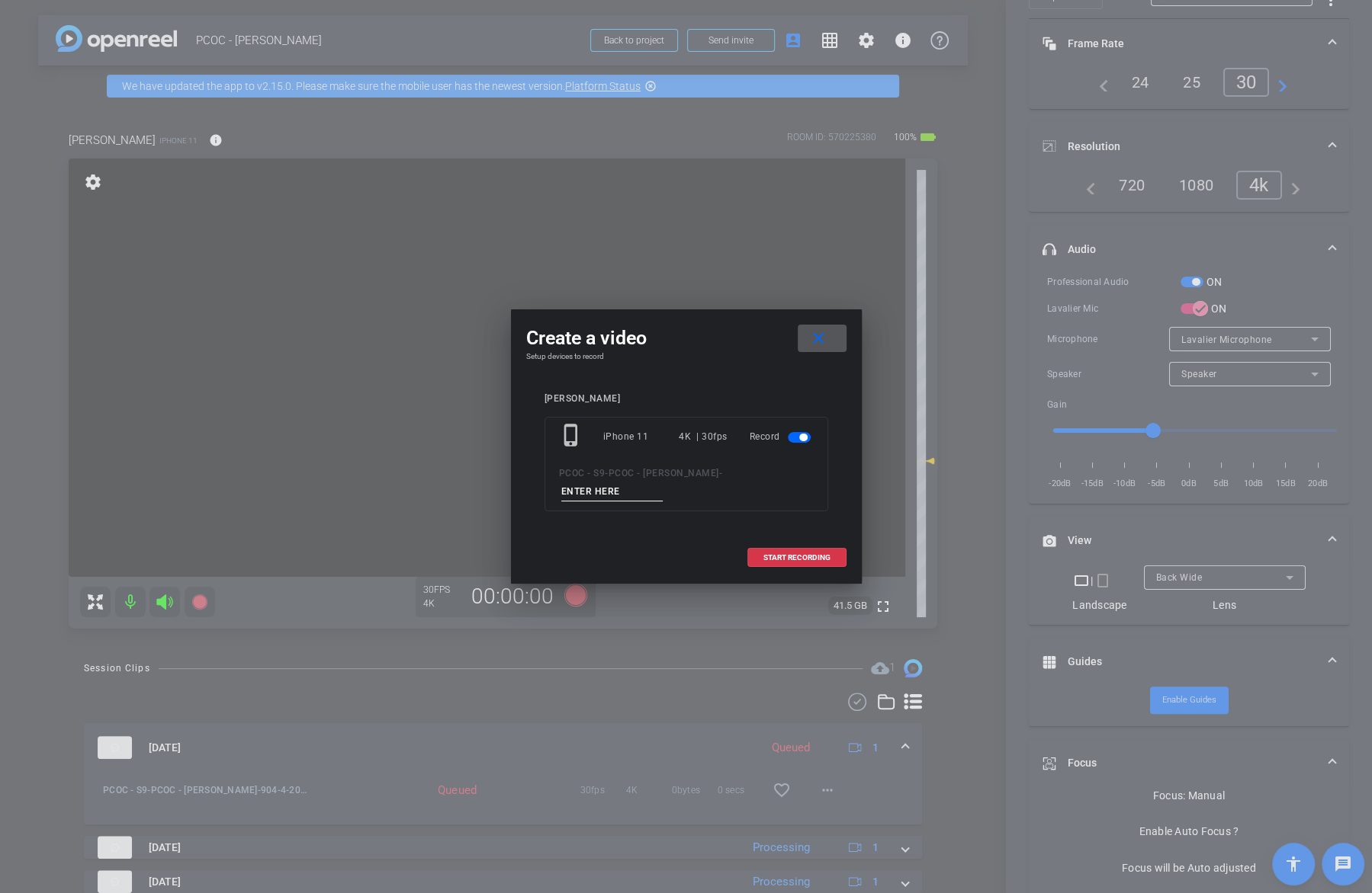
click at [647, 484] on input at bounding box center [613, 492] width 102 height 19
type input "904-5"
click at [791, 554] on span "START RECORDING" at bounding box center [797, 558] width 67 height 8
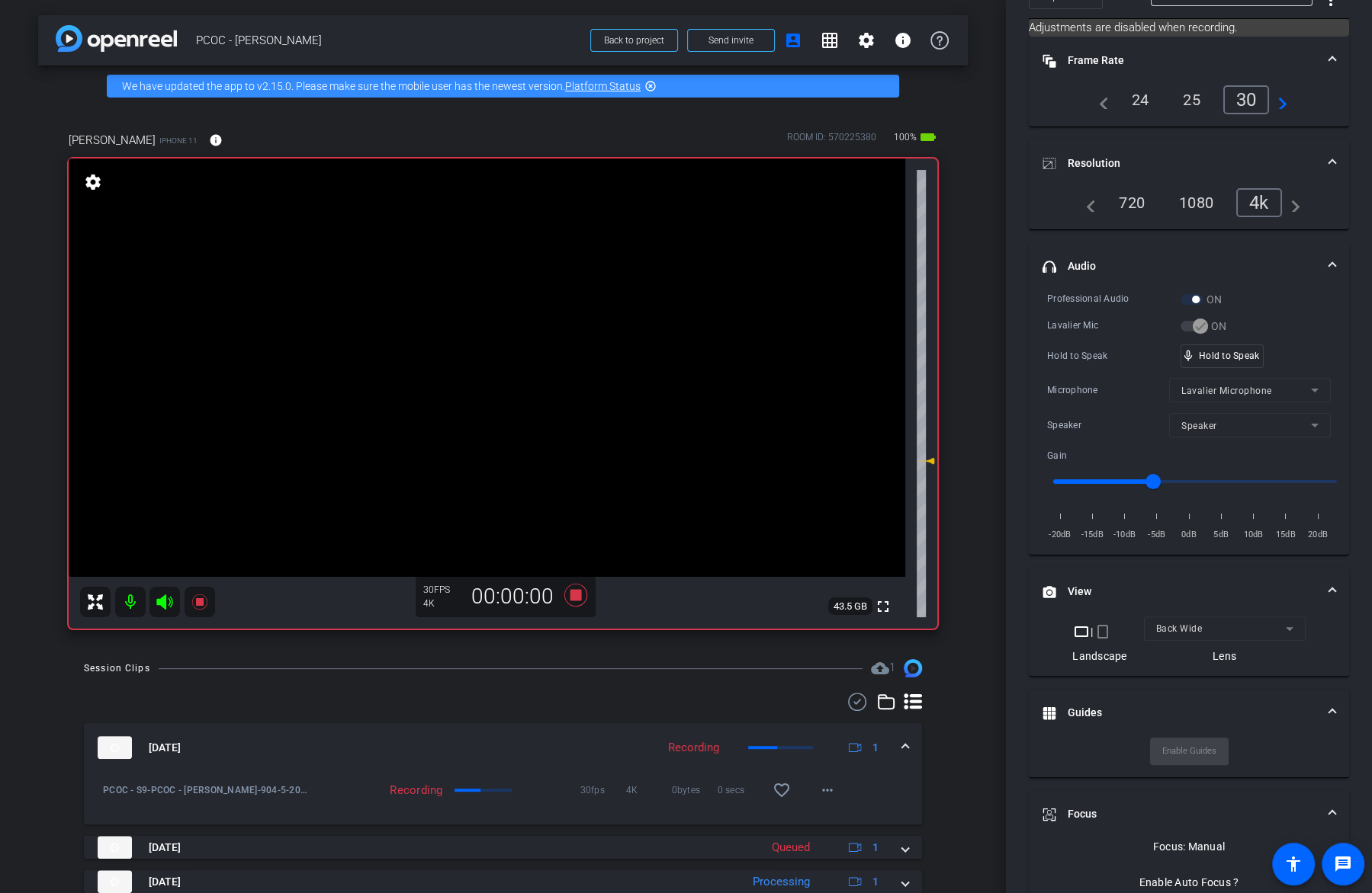
click at [490, 381] on video at bounding box center [487, 367] width 837 height 418
click at [478, 373] on video at bounding box center [487, 367] width 837 height 418
click at [486, 346] on video at bounding box center [487, 367] width 837 height 418
click at [485, 354] on video at bounding box center [487, 367] width 837 height 418
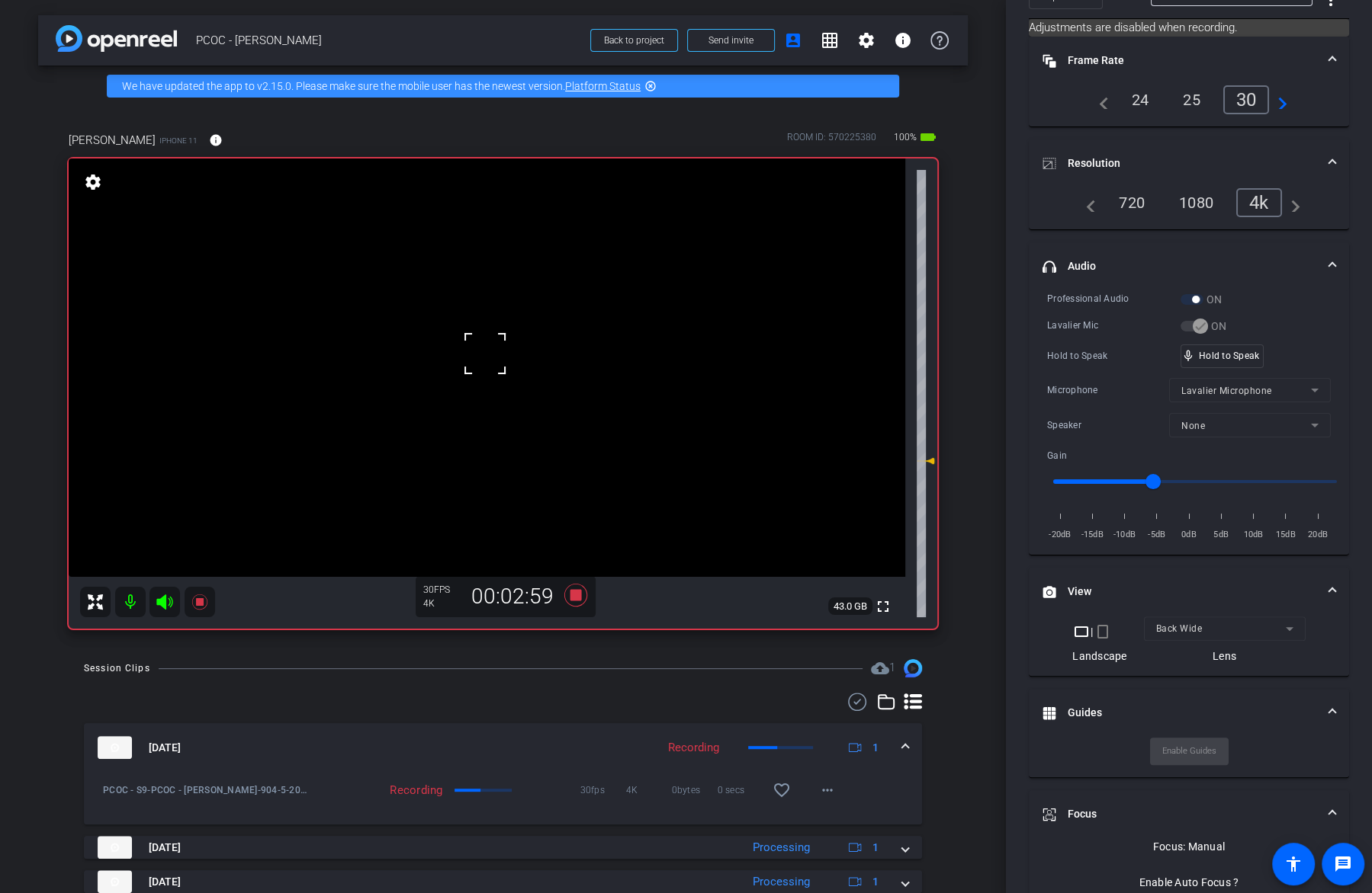
click at [495, 331] on video at bounding box center [487, 367] width 837 height 418
click at [512, 365] on video at bounding box center [487, 367] width 837 height 418
click at [495, 367] on video at bounding box center [487, 367] width 837 height 418
click at [525, 350] on video at bounding box center [487, 367] width 837 height 418
click at [508, 357] on video at bounding box center [487, 367] width 837 height 418
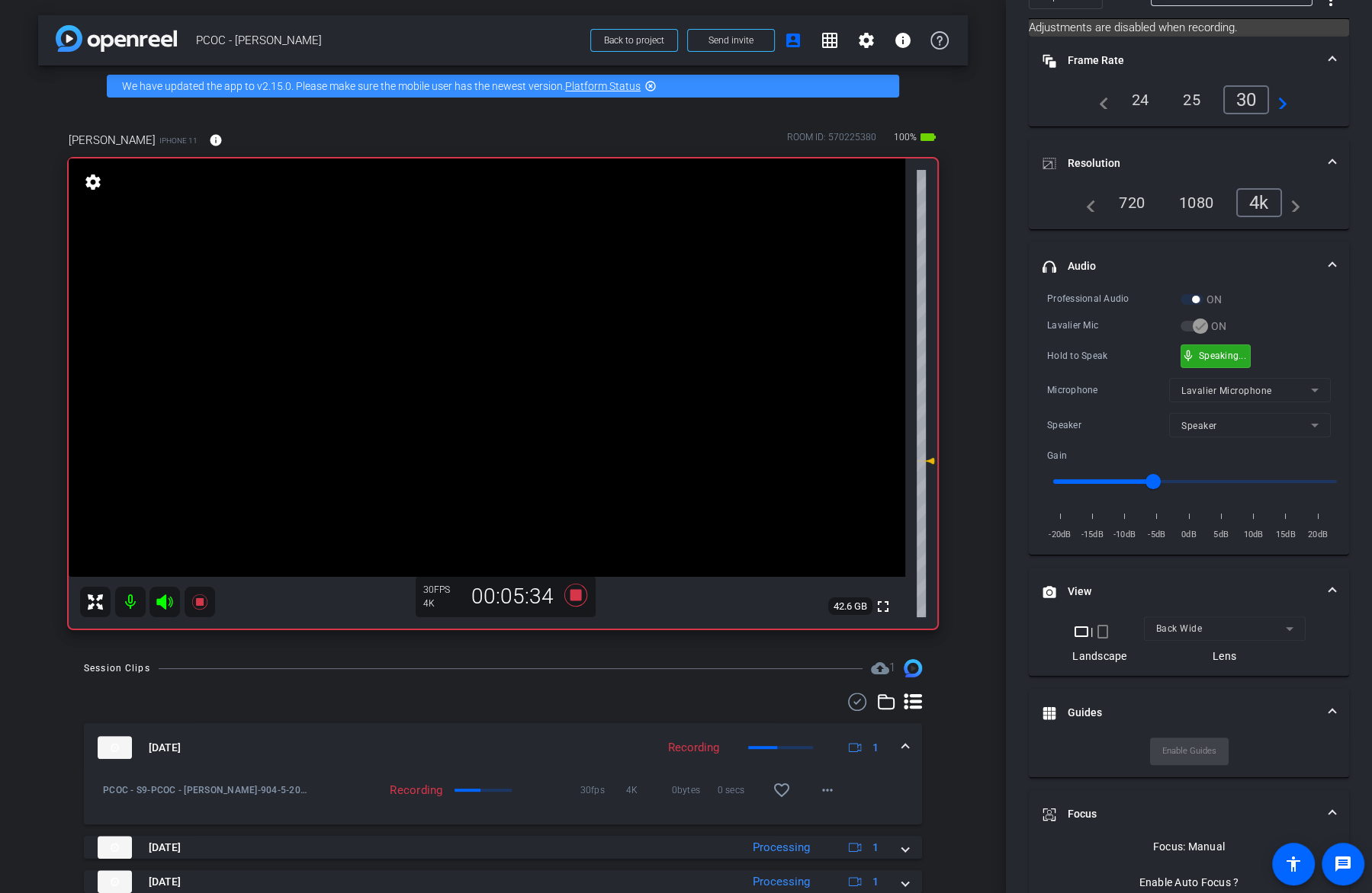
click at [1258, 353] on div "Hold to Speak mic_none Speaking..." at bounding box center [1188, 356] width 284 height 24
click at [1240, 360] on div "mic_none Speaking..." at bounding box center [1215, 356] width 69 height 22
click at [1190, 351] on span "mic_none" at bounding box center [1188, 356] width 14 height 14
click at [561, 379] on video at bounding box center [487, 367] width 837 height 418
click at [541, 364] on video at bounding box center [487, 367] width 837 height 418
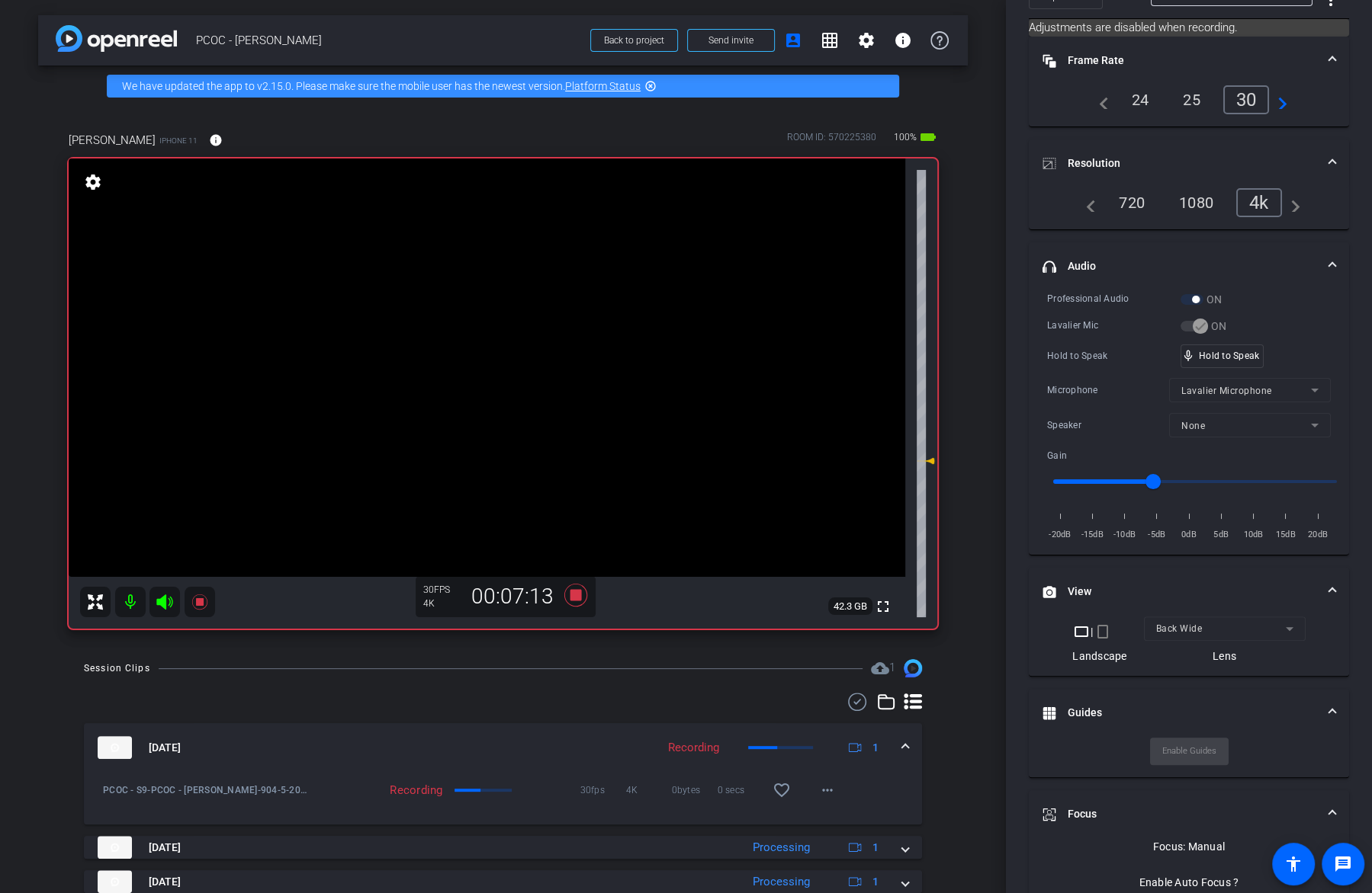
click at [531, 356] on video at bounding box center [487, 367] width 837 height 418
click at [194, 602] on icon at bounding box center [200, 602] width 18 height 18
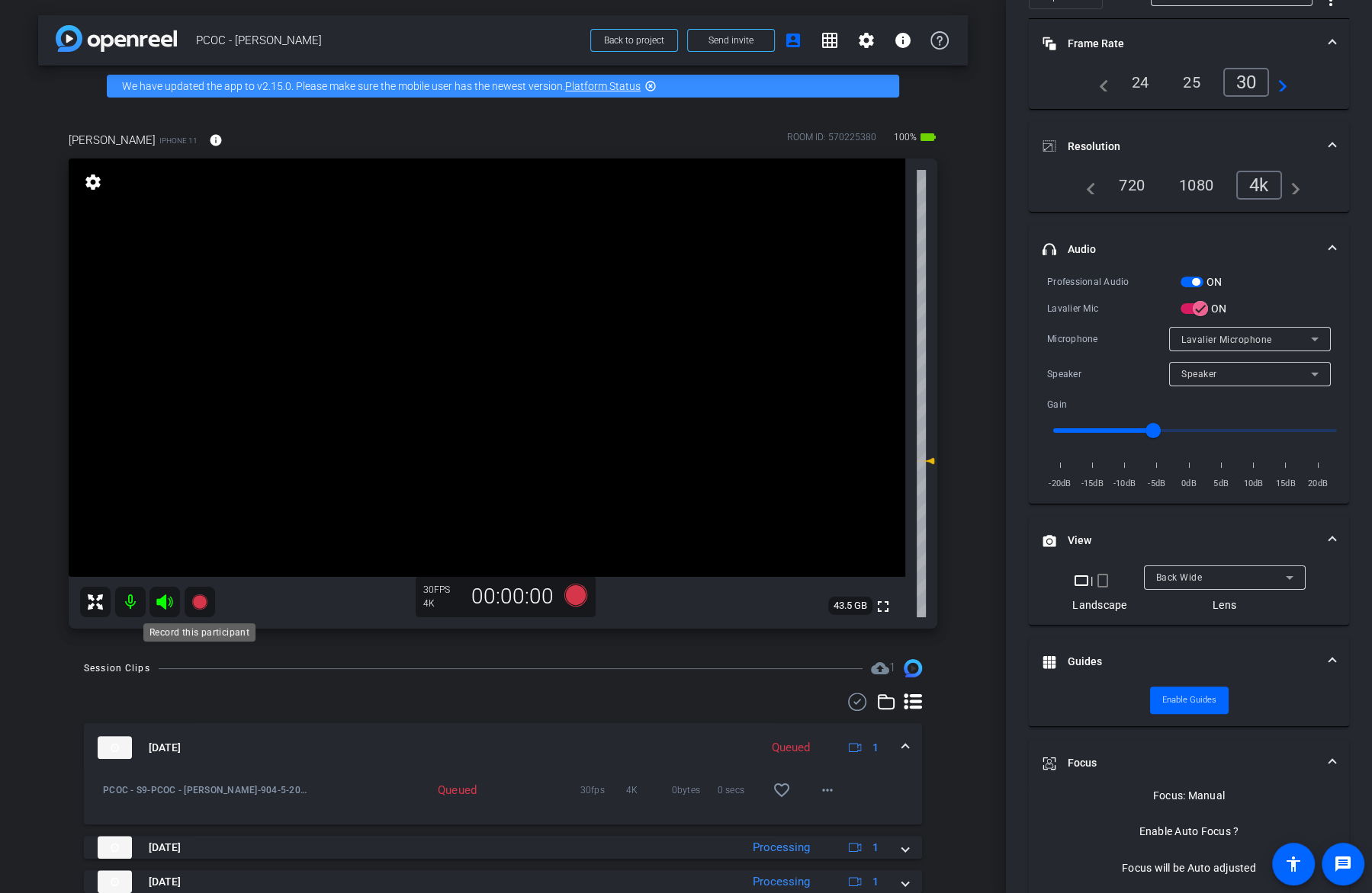
click at [194, 602] on icon at bounding box center [199, 602] width 15 height 15
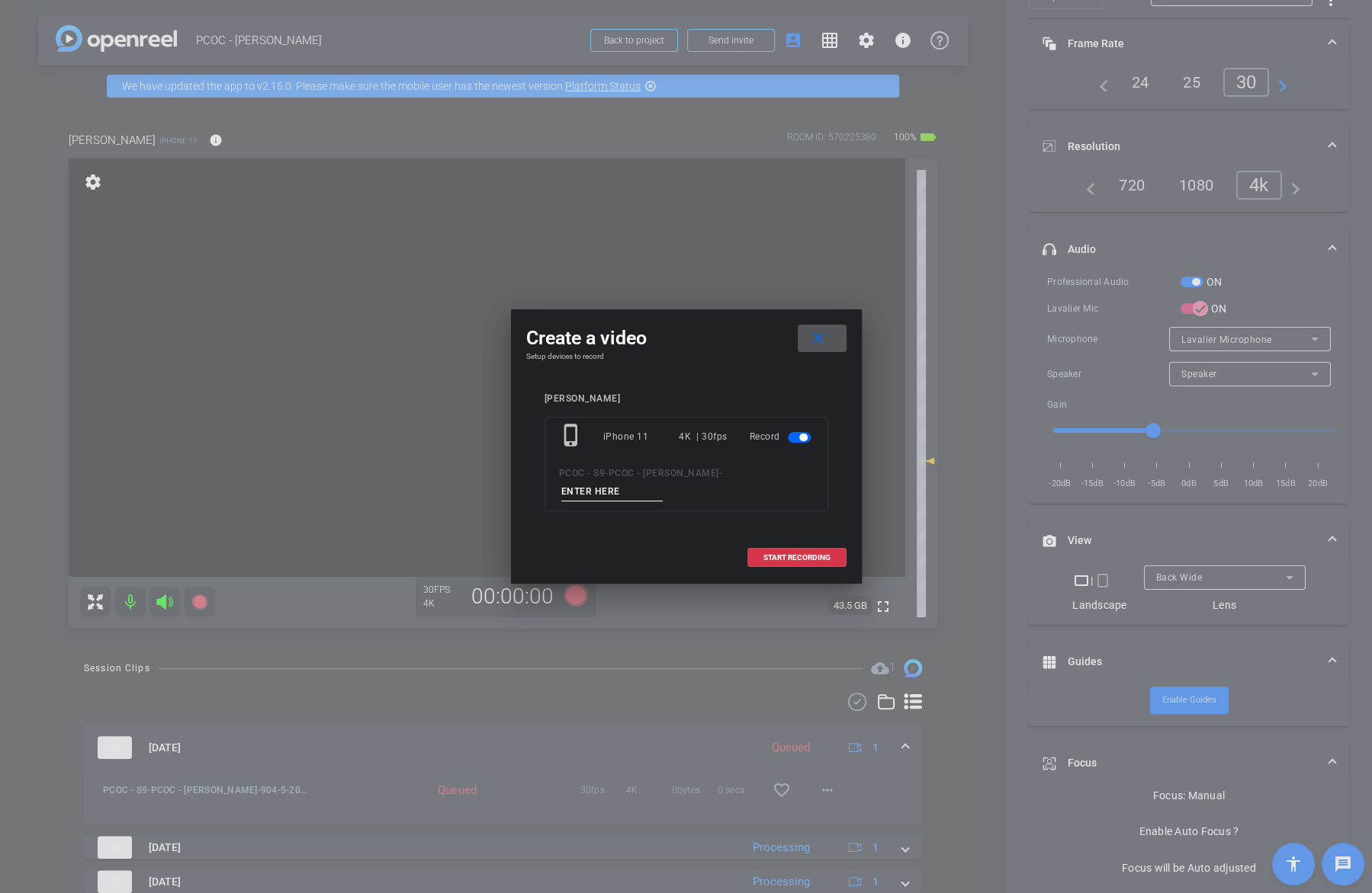
click at [631, 492] on input at bounding box center [613, 492] width 102 height 19
type input "904-6"
click at [795, 562] on span at bounding box center [797, 558] width 98 height 37
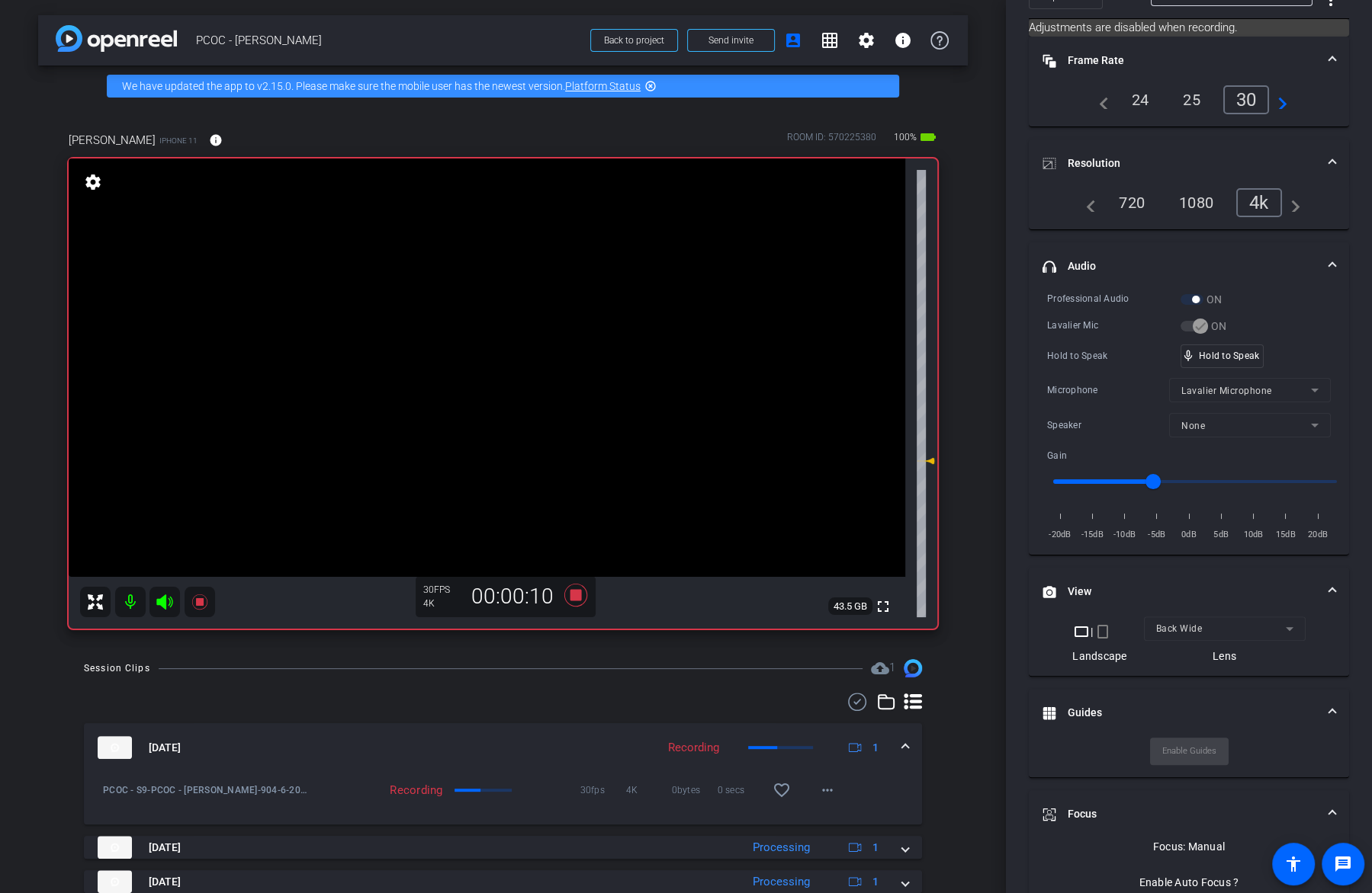
click at [505, 374] on video at bounding box center [487, 367] width 837 height 418
click at [502, 374] on video at bounding box center [487, 367] width 837 height 418
click at [522, 383] on video at bounding box center [487, 367] width 837 height 418
click at [481, 356] on video at bounding box center [487, 367] width 837 height 418
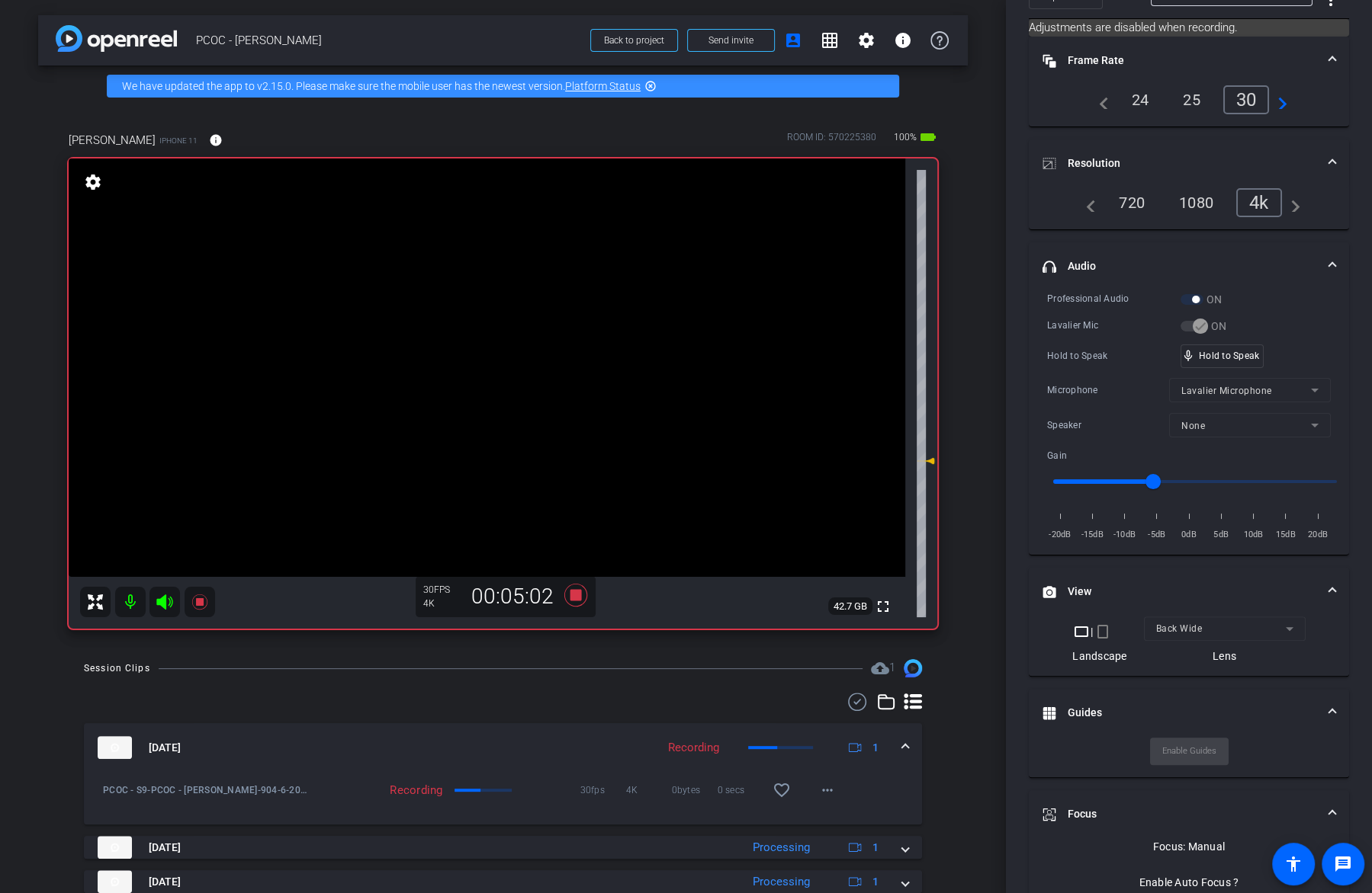
click at [512, 369] on video at bounding box center [487, 367] width 837 height 418
click at [537, 336] on video at bounding box center [487, 367] width 837 height 418
click at [497, 365] on video at bounding box center [487, 367] width 837 height 418
click at [521, 388] on video at bounding box center [487, 367] width 837 height 418
click at [521, 352] on video at bounding box center [487, 367] width 837 height 418
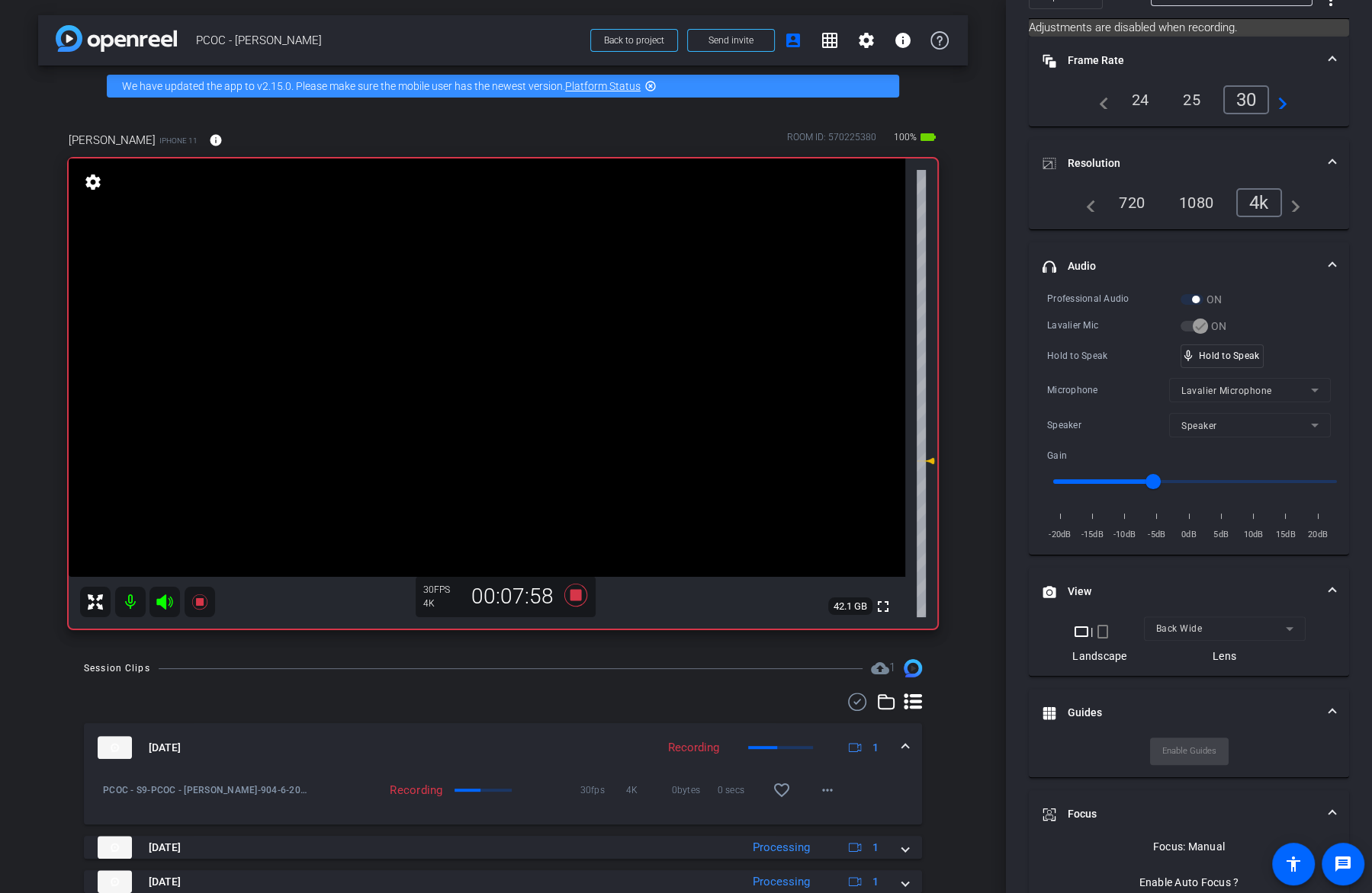
click at [484, 375] on video at bounding box center [487, 367] width 837 height 418
click at [561, 352] on video at bounding box center [487, 367] width 837 height 418
click at [490, 365] on video at bounding box center [487, 367] width 837 height 418
click at [522, 375] on video at bounding box center [487, 367] width 837 height 418
click at [475, 372] on video at bounding box center [487, 367] width 837 height 418
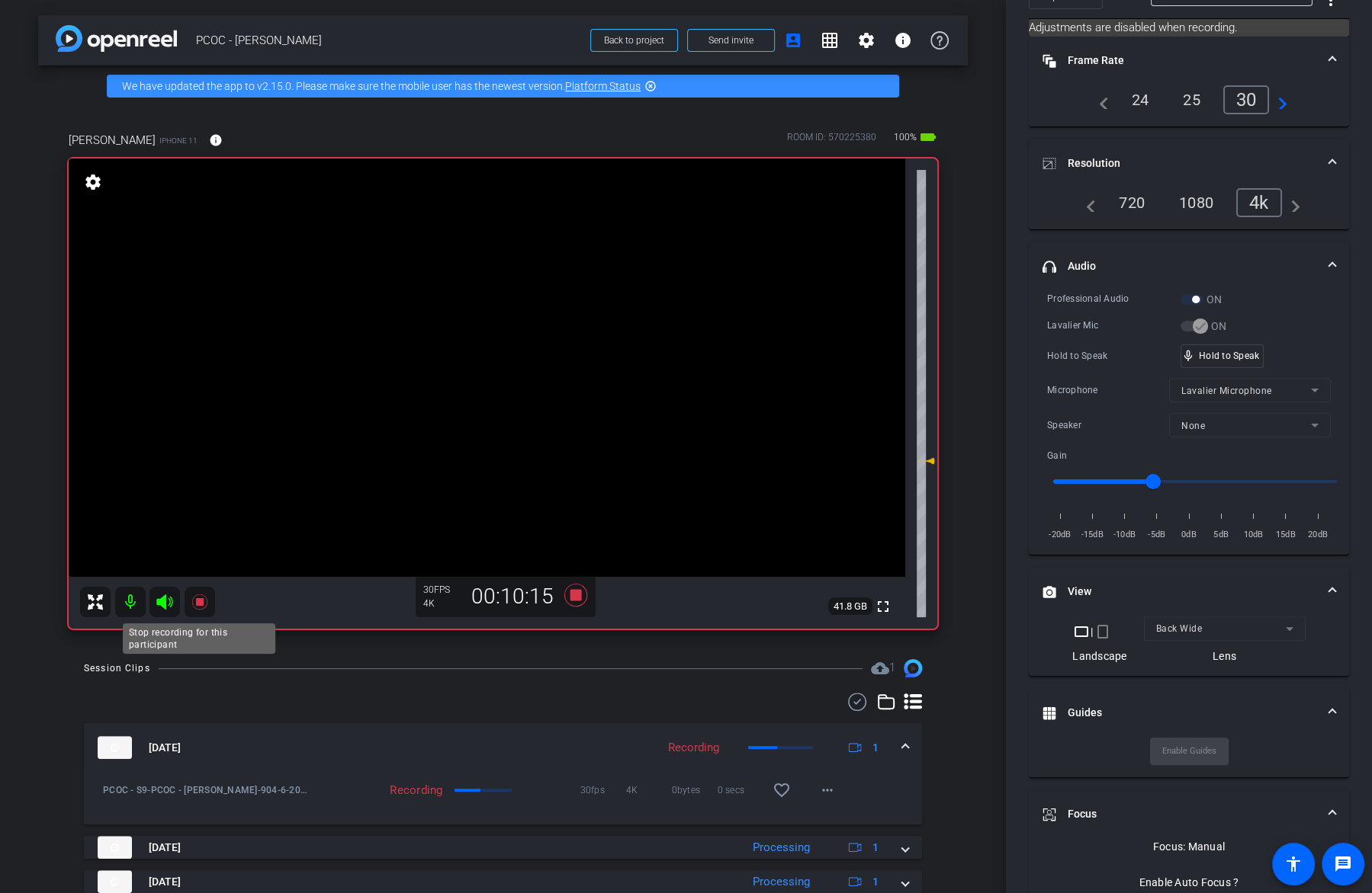
click at [198, 604] on icon at bounding box center [199, 602] width 15 height 15
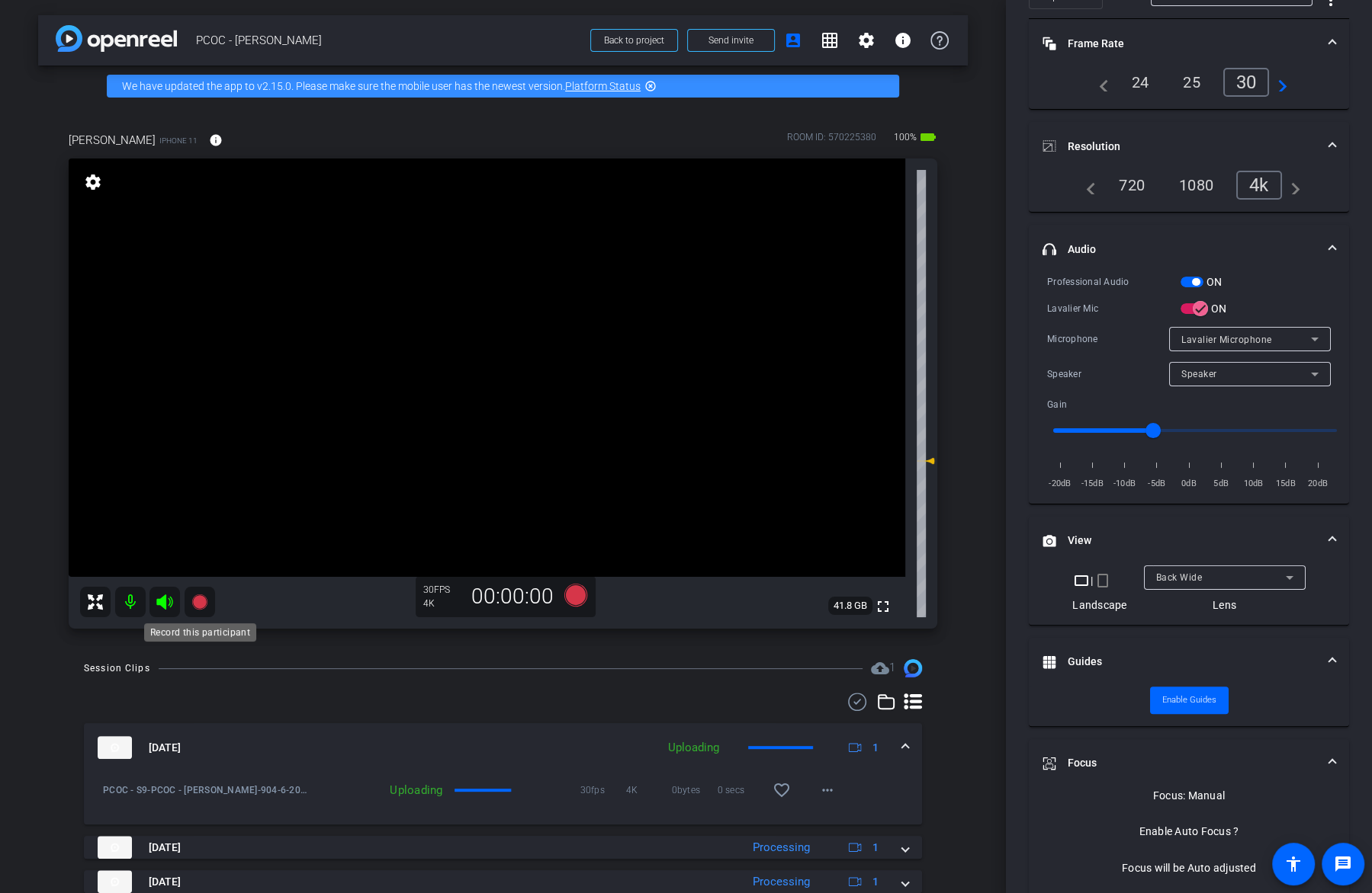
click at [198, 599] on icon at bounding box center [199, 602] width 15 height 15
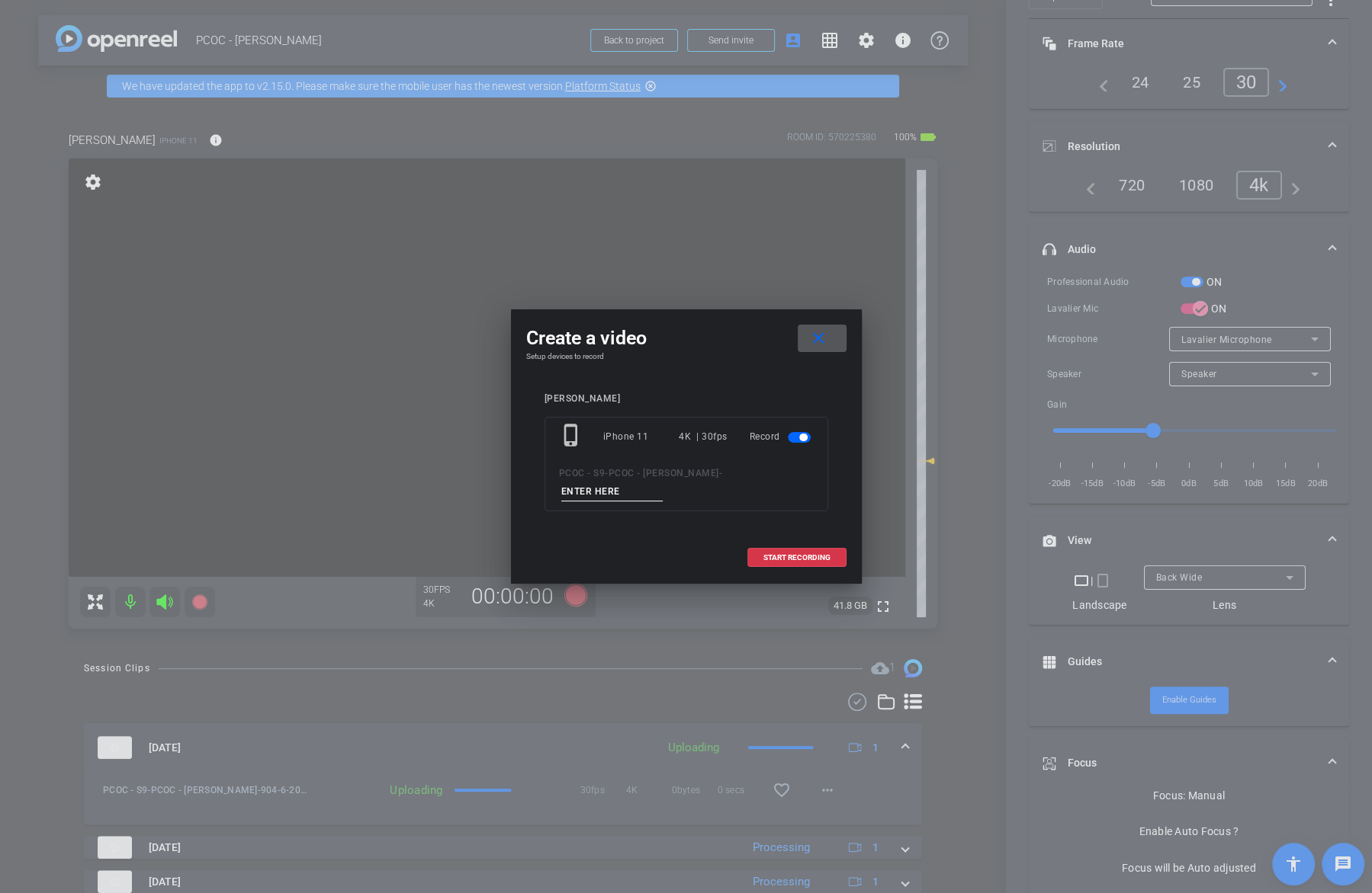
click at [616, 492] on input at bounding box center [613, 492] width 102 height 19
type input "904-7"
click at [814, 556] on span "START RECORDING" at bounding box center [797, 558] width 67 height 8
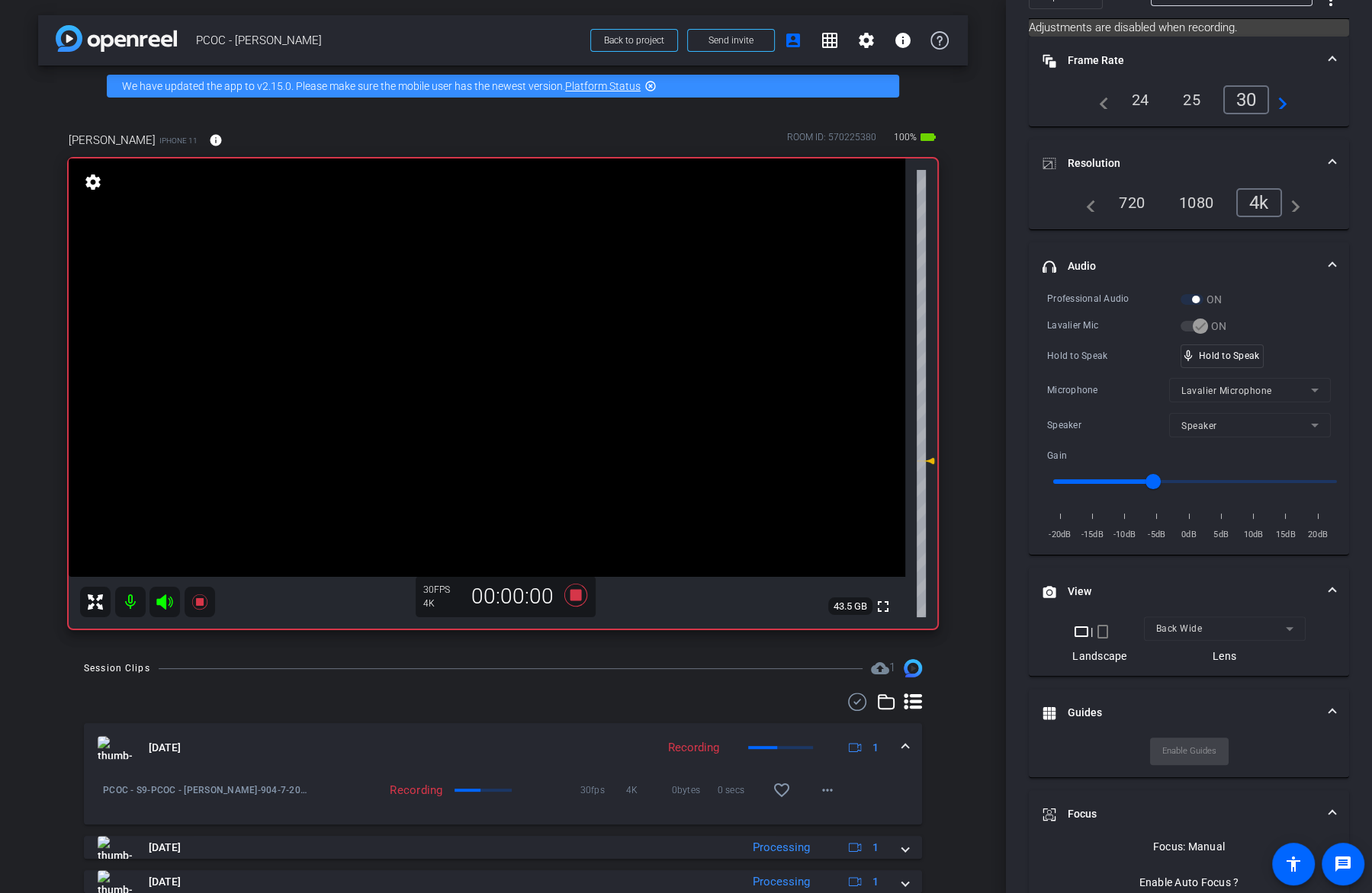
click at [457, 361] on video at bounding box center [487, 367] width 837 height 418
click at [508, 364] on video at bounding box center [487, 367] width 837 height 418
click at [503, 348] on div at bounding box center [508, 364] width 38 height 38
click at [519, 357] on video at bounding box center [487, 367] width 837 height 418
click at [1208, 369] on div "Professional Audio ON Lavalier Mic ON Hold to Speak mic_none Hold to Speak Micr…" at bounding box center [1188, 417] width 284 height 252
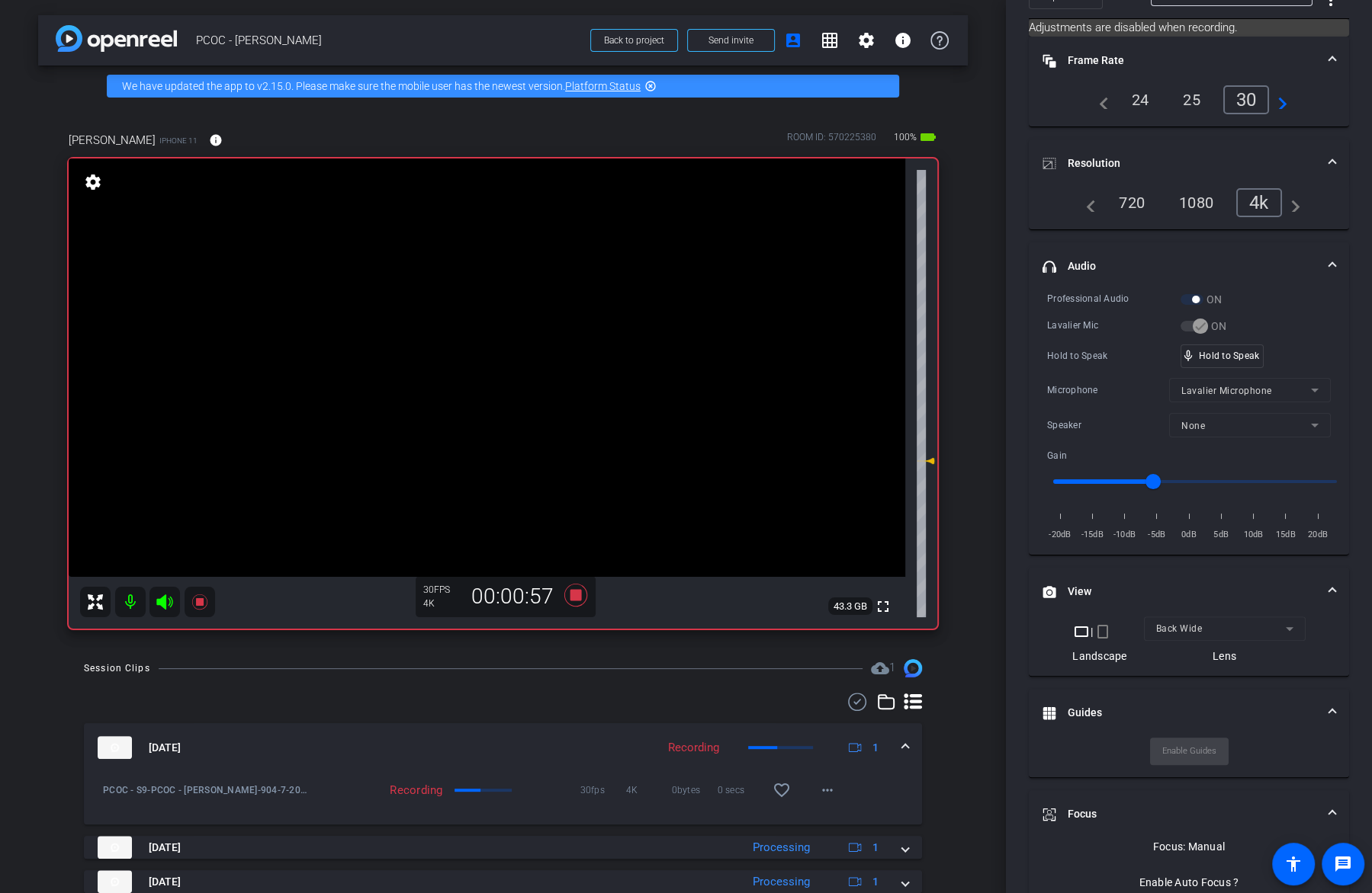
click at [516, 345] on video at bounding box center [487, 367] width 837 height 418
click at [539, 364] on video at bounding box center [487, 367] width 837 height 418
click at [542, 374] on video at bounding box center [487, 367] width 837 height 418
click at [549, 348] on video at bounding box center [487, 367] width 837 height 418
click at [1202, 360] on div "mic_none Speaking..." at bounding box center [1215, 356] width 69 height 22
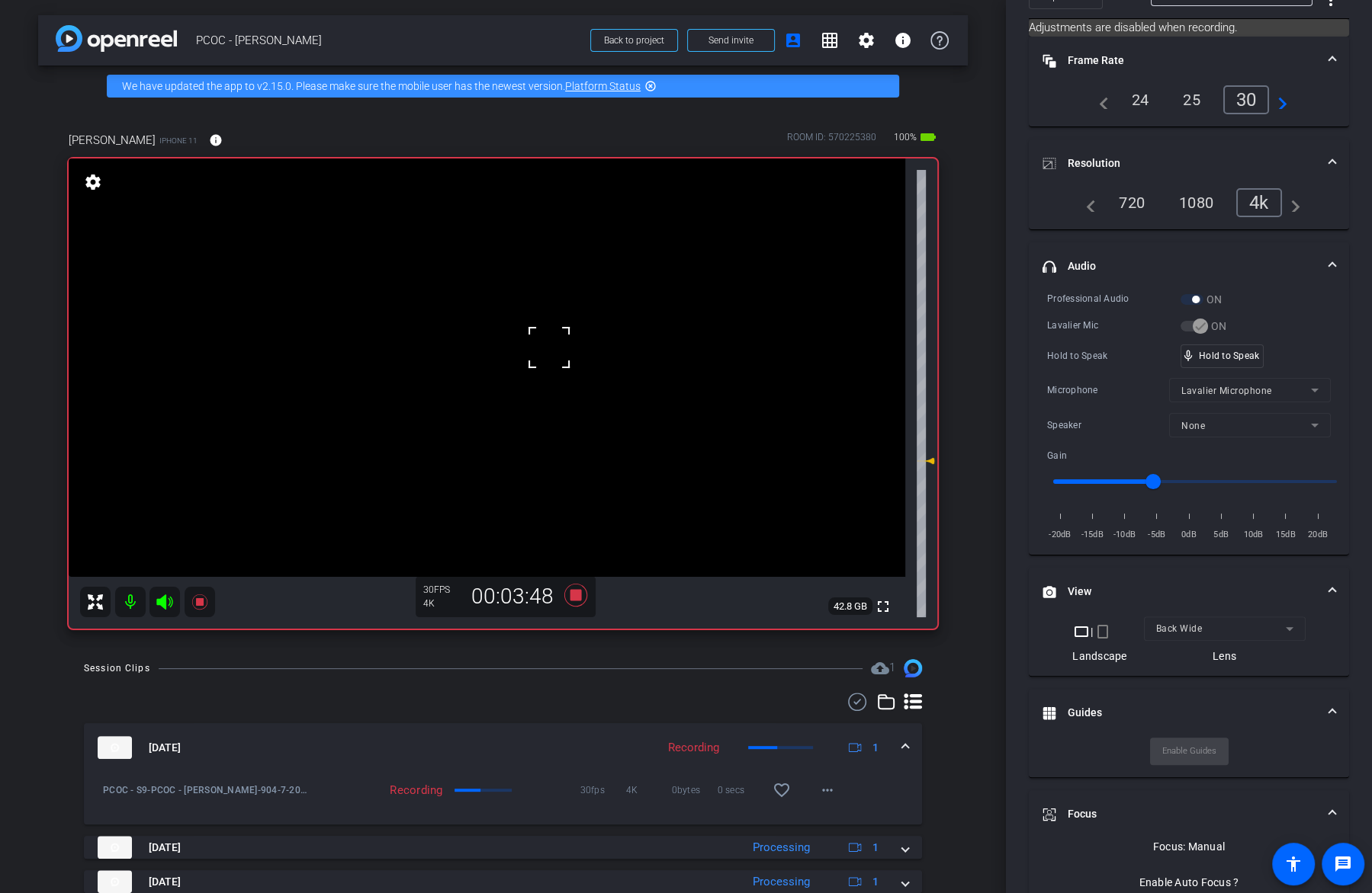
click at [496, 354] on video at bounding box center [487, 367] width 837 height 418
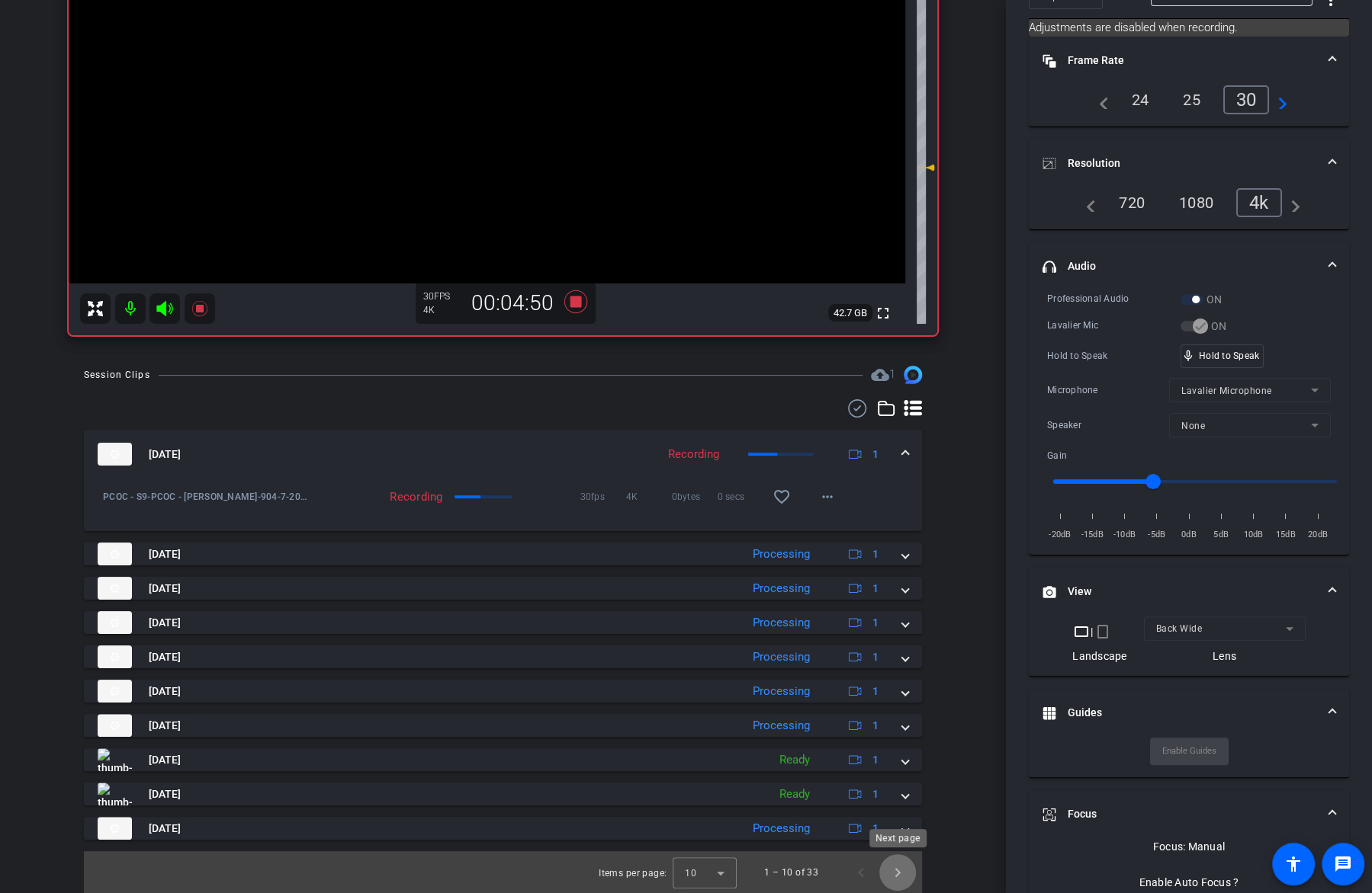
click at [883, 872] on span "Next page" at bounding box center [897, 873] width 37 height 37
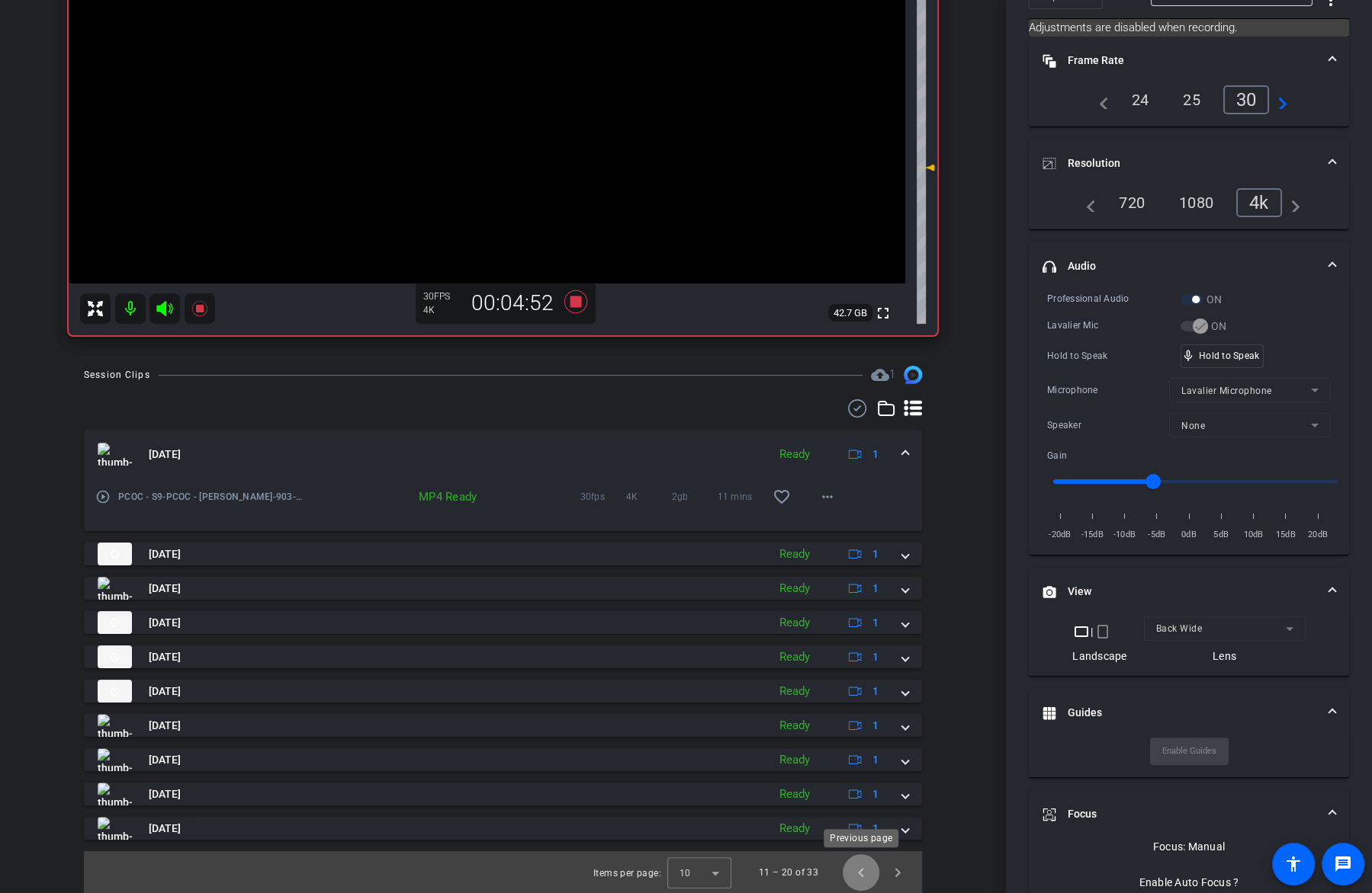
click at [851, 870] on span "Previous page" at bounding box center [861, 873] width 37 height 37
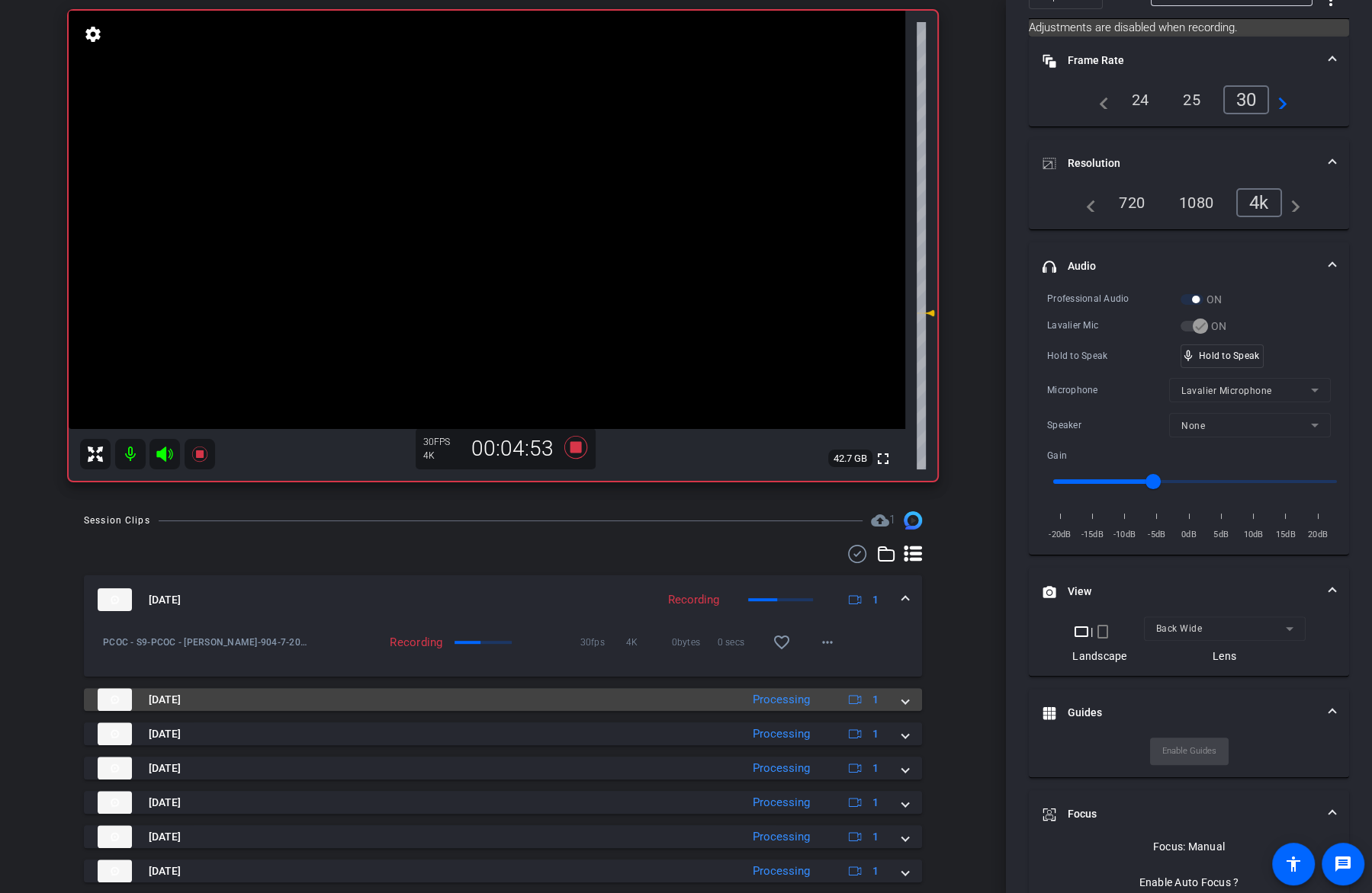
scroll to position [0, 0]
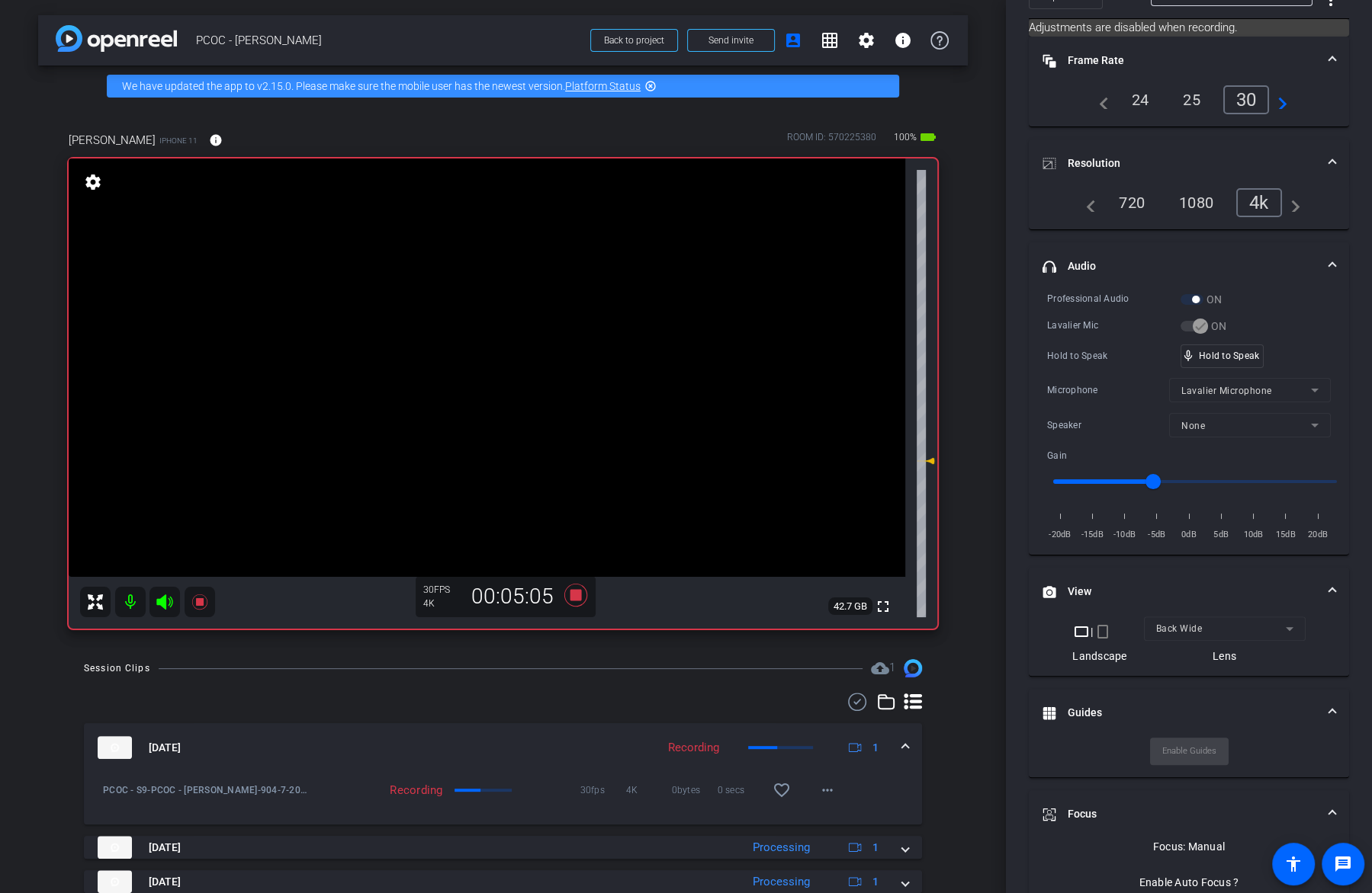
click at [515, 375] on video at bounding box center [487, 367] width 837 height 418
click at [495, 382] on video at bounding box center [487, 367] width 837 height 418
click at [1205, 360] on div "mic_none Speaking..." at bounding box center [1215, 356] width 69 height 22
click at [468, 388] on video at bounding box center [487, 367] width 837 height 418
click at [580, 358] on video at bounding box center [487, 367] width 837 height 418
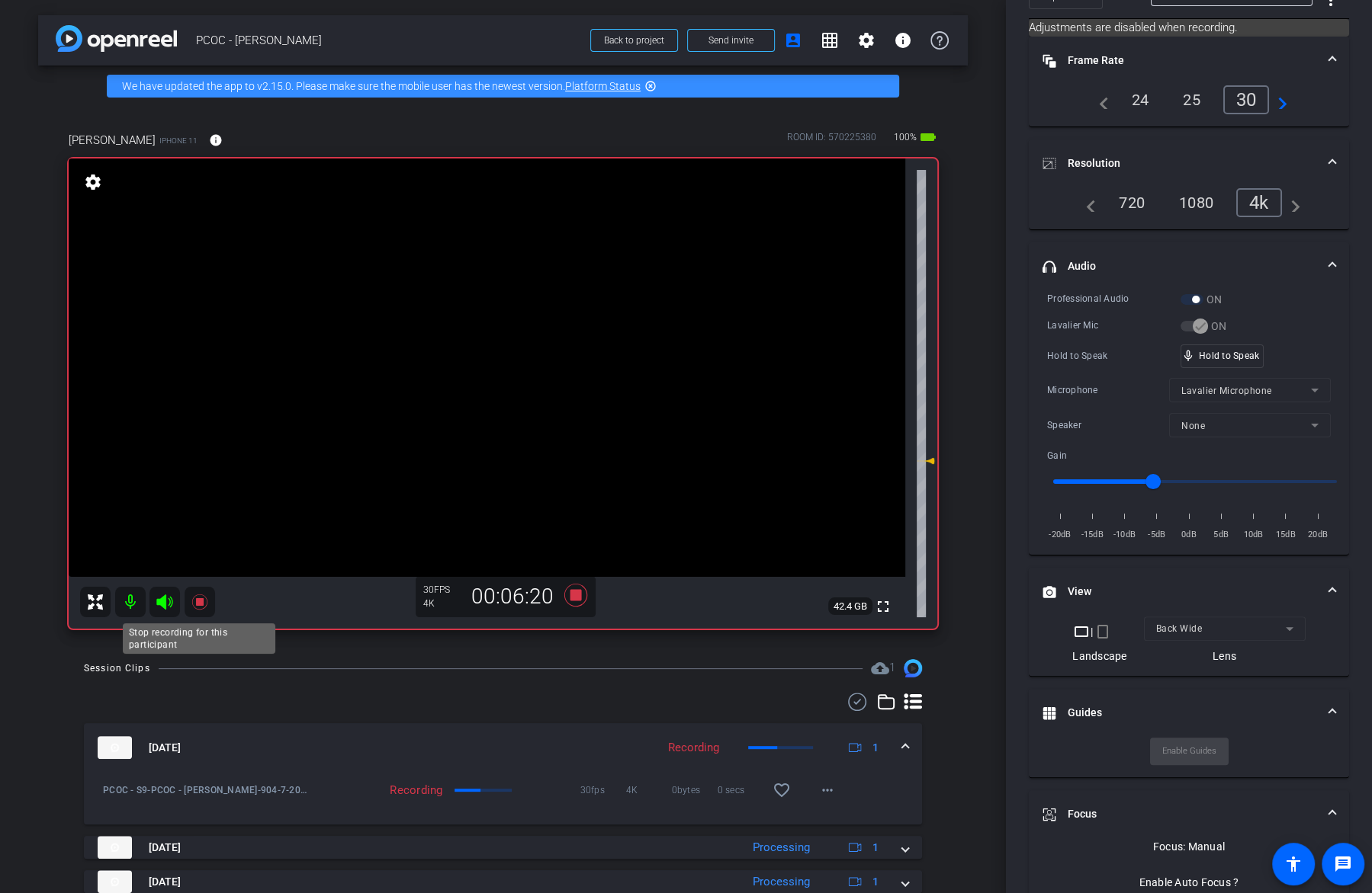
click at [200, 609] on icon at bounding box center [200, 602] width 18 height 18
